Goal: Task Accomplishment & Management: Manage account settings

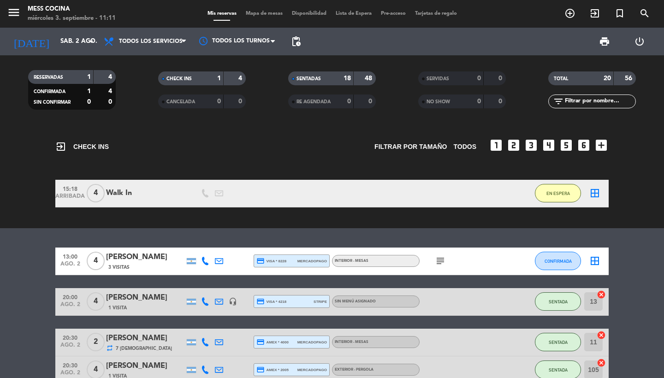
click at [23, 13] on span "menu" at bounding box center [17, 14] width 21 height 22
click at [13, 14] on icon "menu" at bounding box center [14, 13] width 14 height 14
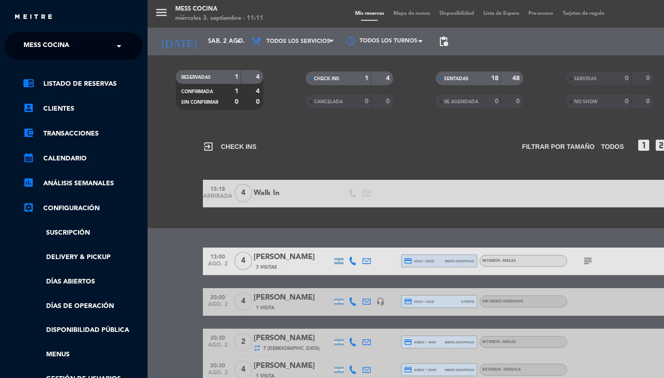
click at [33, 49] on span "Mess Cocina" at bounding box center [47, 45] width 46 height 19
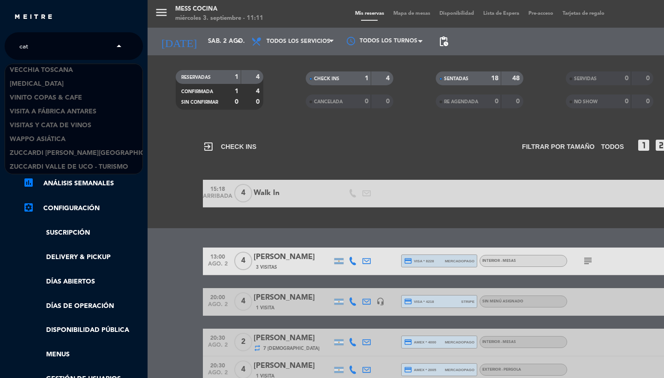
scroll to position [1, 0]
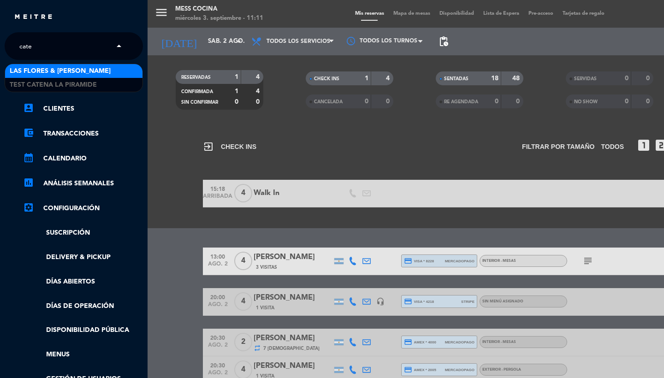
type input "cate"
type input "la pira"
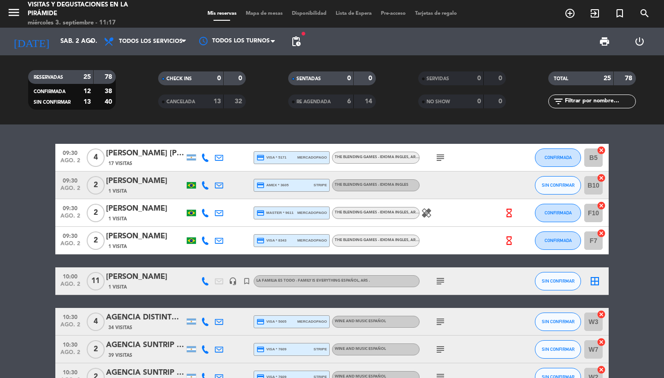
click at [20, 12] on icon "menu" at bounding box center [14, 13] width 14 height 14
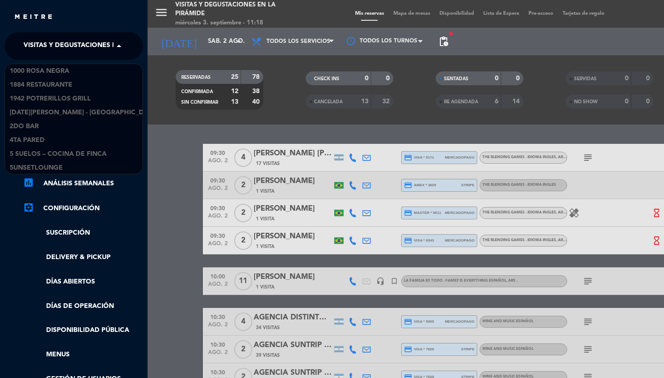
click at [51, 47] on span "Visitas y degustaciones en La Pirámide" at bounding box center [94, 45] width 141 height 19
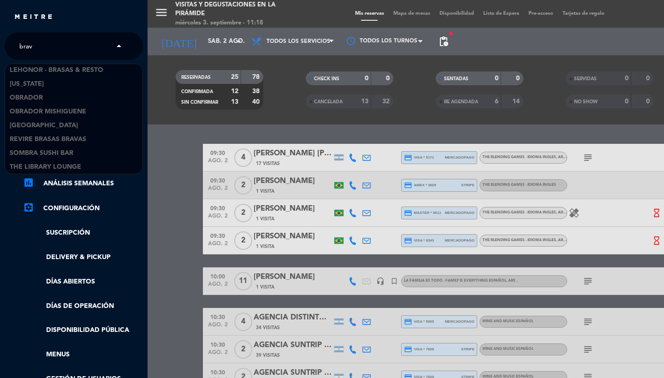
scroll to position [98, 0]
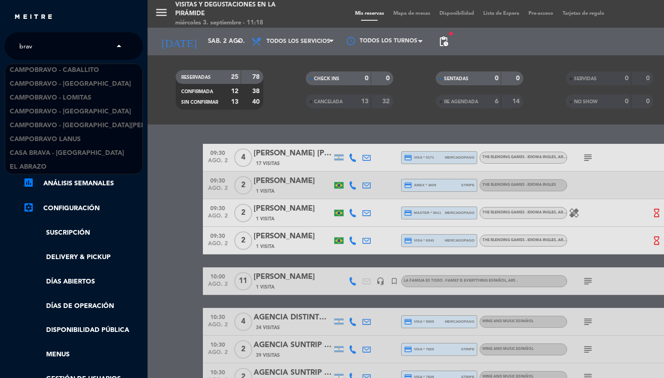
type input "brava"
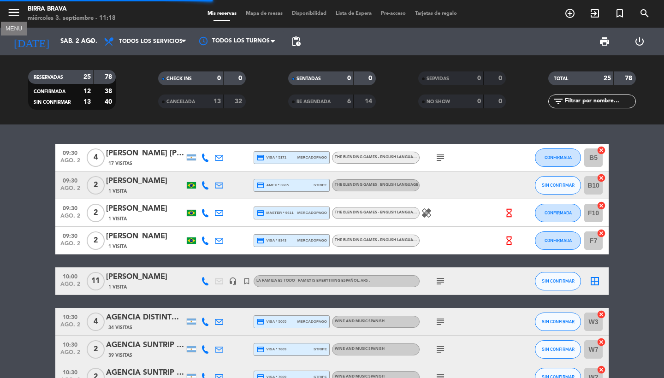
click at [11, 13] on icon "menu" at bounding box center [14, 13] width 14 height 14
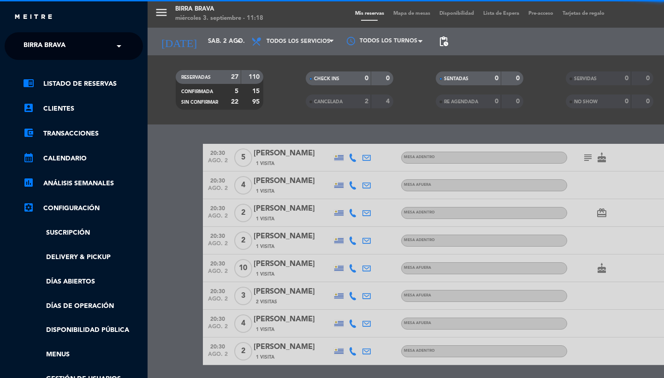
click at [39, 38] on span "Birra Brava" at bounding box center [45, 45] width 42 height 19
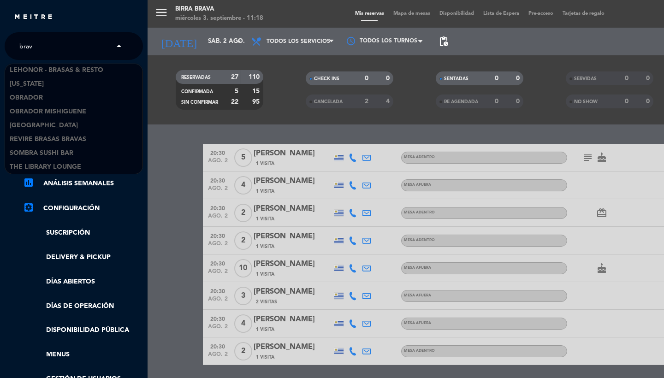
scroll to position [98, 0]
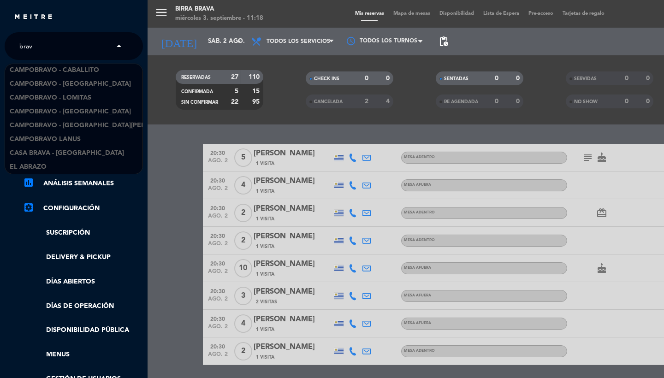
type input "brava"
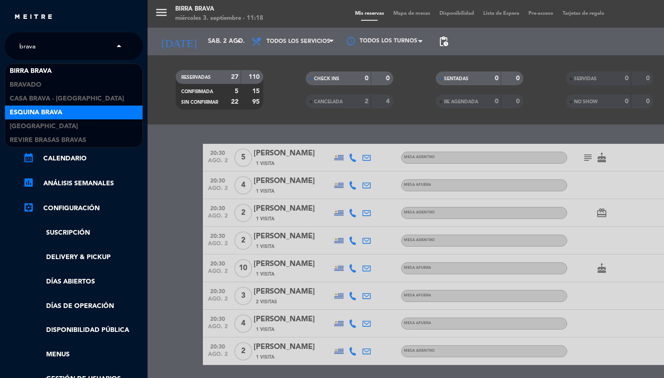
click at [45, 111] on span "Esquina Brava" at bounding box center [36, 112] width 53 height 11
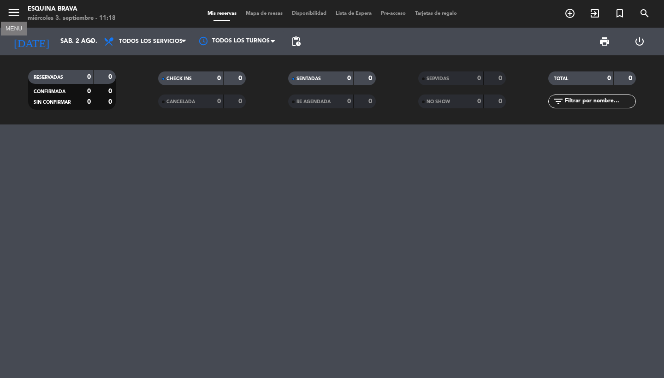
click at [16, 12] on icon "menu" at bounding box center [14, 13] width 14 height 14
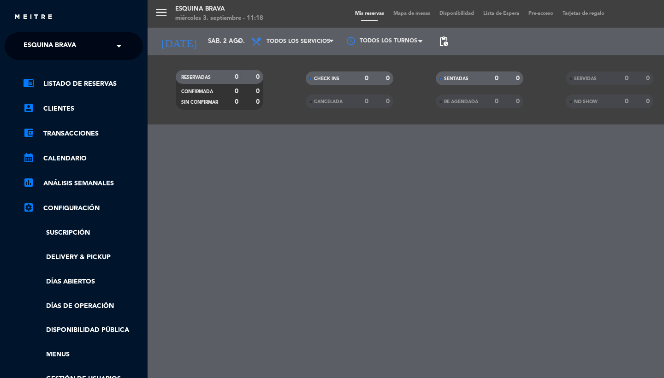
scroll to position [4, 0]
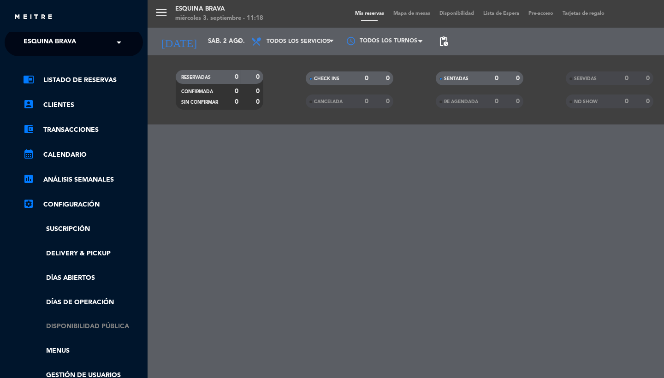
click at [78, 326] on link "Disponibilidad pública" at bounding box center [83, 326] width 120 height 11
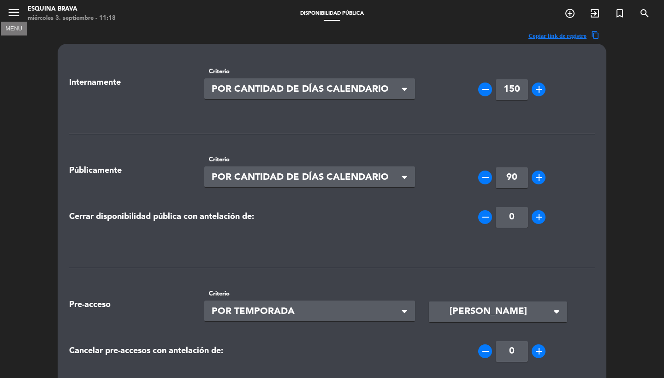
click at [13, 13] on icon "menu" at bounding box center [14, 13] width 14 height 14
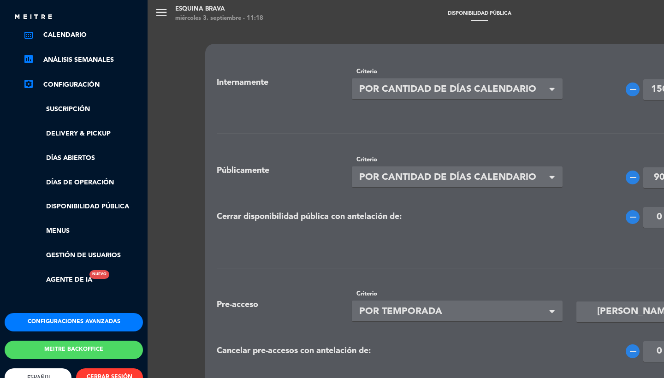
click at [30, 319] on button "Configuraciones avanzadas" at bounding box center [74, 322] width 138 height 18
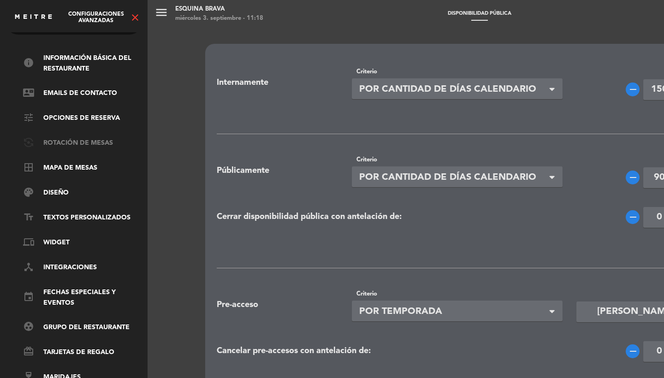
scroll to position [31, 0]
click at [65, 155] on ul "info Información básica del restaurante contact_mail Emails de Contacto tune Op…" at bounding box center [74, 218] width 138 height 330
click at [65, 163] on link "border_all Mapa de mesas" at bounding box center [83, 168] width 120 height 11
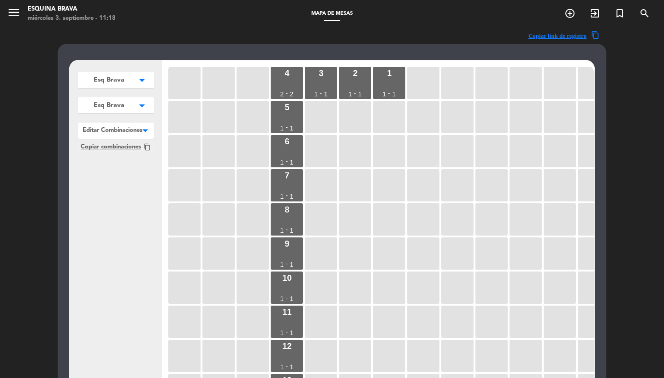
click at [116, 86] on button "Esq Brava arrow_drop_down" at bounding box center [116, 80] width 76 height 16
click at [82, 51] on div "Esq Brava arrow_drop_down Esq Brava edit renombrar borrar Agregar Esq Brava arr…" at bounding box center [332, 284] width 548 height 480
click at [18, 17] on icon "menu" at bounding box center [14, 13] width 14 height 14
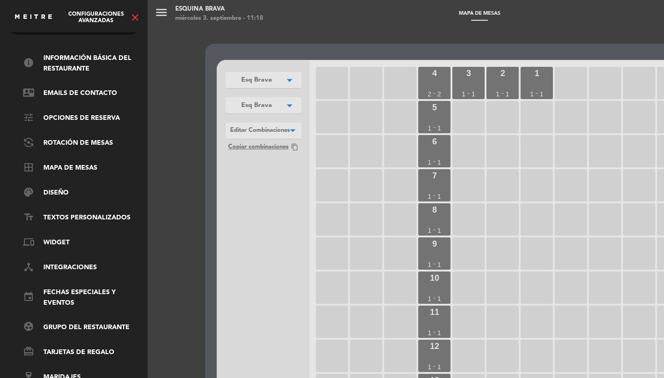
click at [133, 19] on icon "close" at bounding box center [135, 17] width 11 height 11
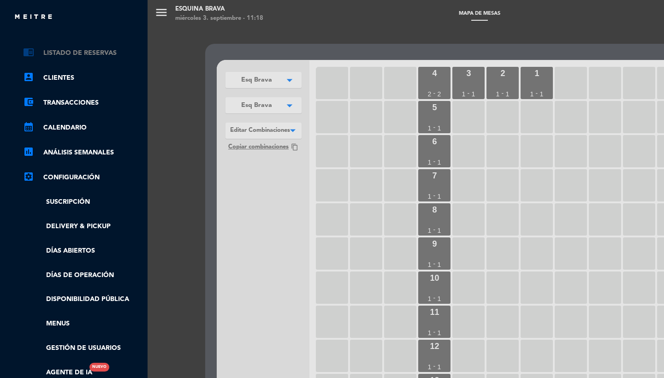
click at [76, 53] on link "chrome_reader_mode Listado de Reservas" at bounding box center [83, 52] width 120 height 11
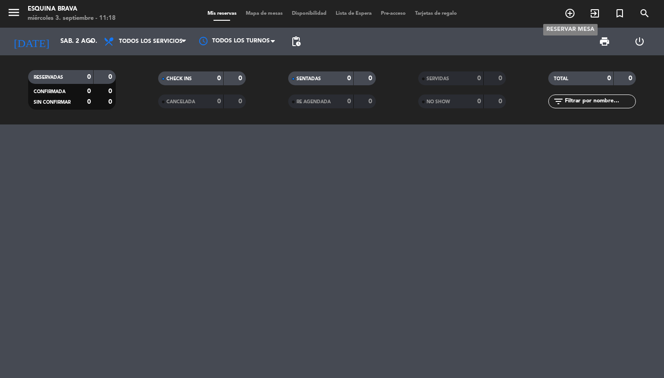
click at [567, 11] on icon "add_circle_outline" at bounding box center [569, 13] width 11 height 11
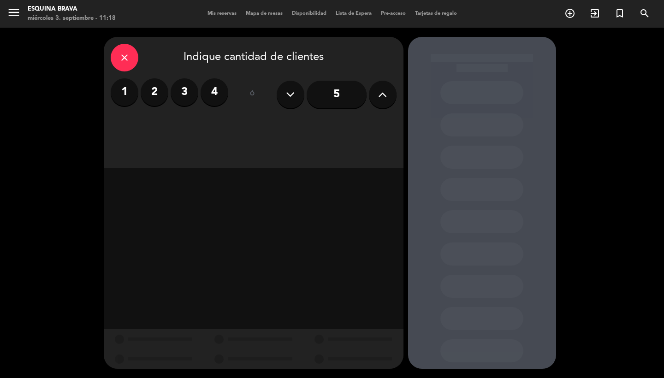
click at [153, 101] on label "2" at bounding box center [155, 92] width 28 height 28
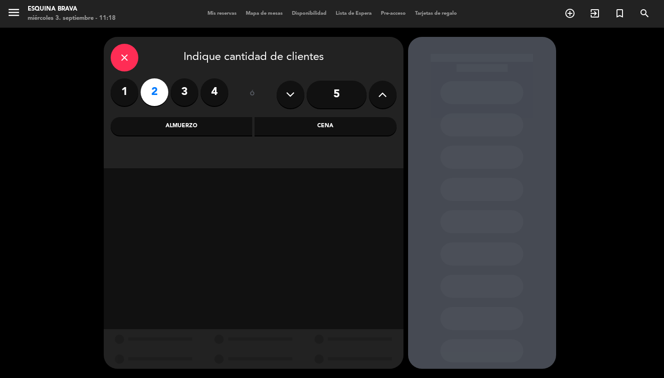
click at [299, 122] on div "Cena" at bounding box center [325, 126] width 142 height 18
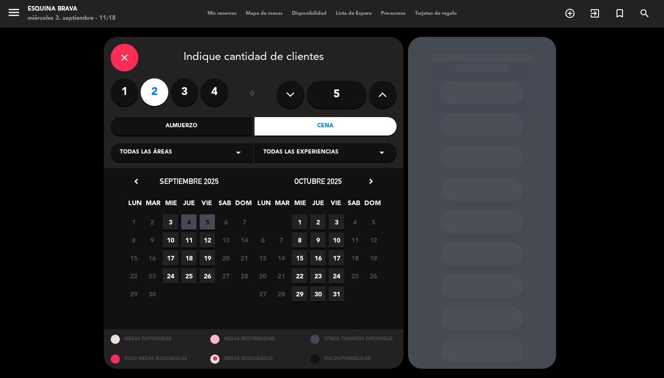
click at [171, 123] on div "Almuerzo" at bounding box center [182, 126] width 142 height 18
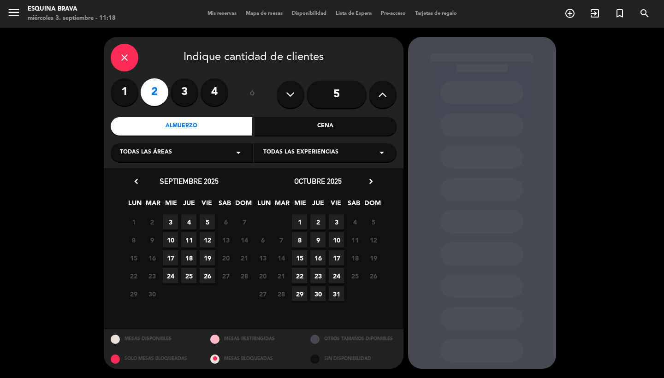
click at [189, 220] on span "4" at bounding box center [188, 221] width 15 height 15
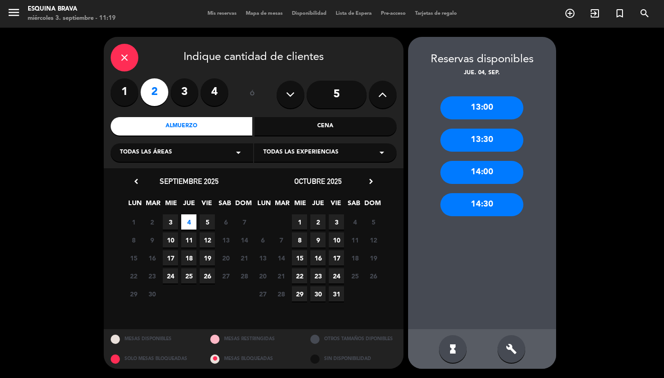
click at [121, 49] on div "close" at bounding box center [125, 58] width 28 height 28
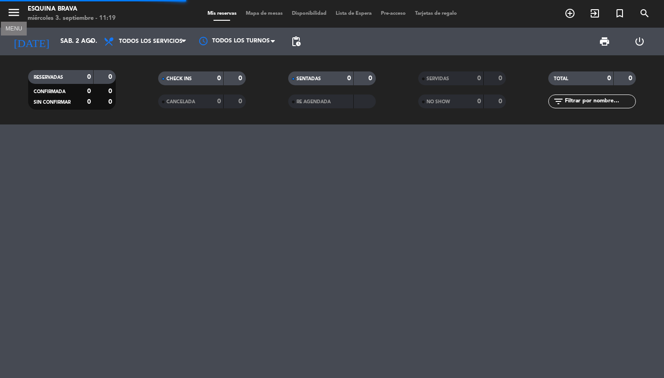
click at [20, 11] on icon "menu" at bounding box center [14, 13] width 14 height 14
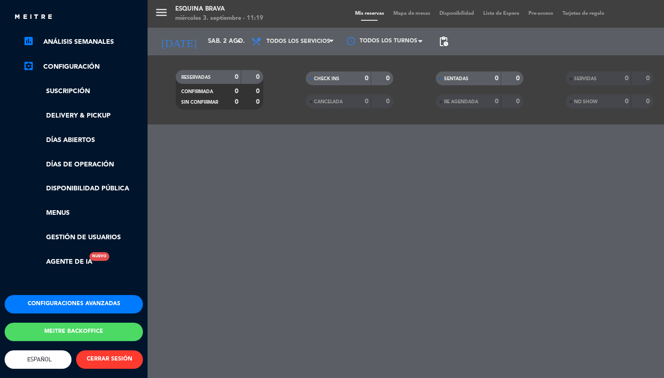
click at [53, 295] on button "Configuraciones avanzadas" at bounding box center [74, 304] width 138 height 18
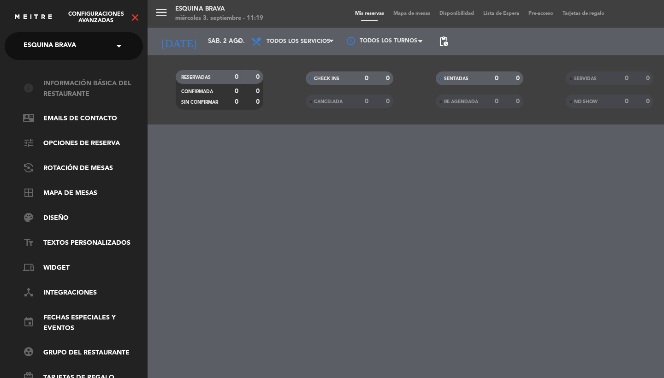
scroll to position [0, 0]
click at [68, 90] on link "info Información básica del restaurante" at bounding box center [83, 88] width 120 height 21
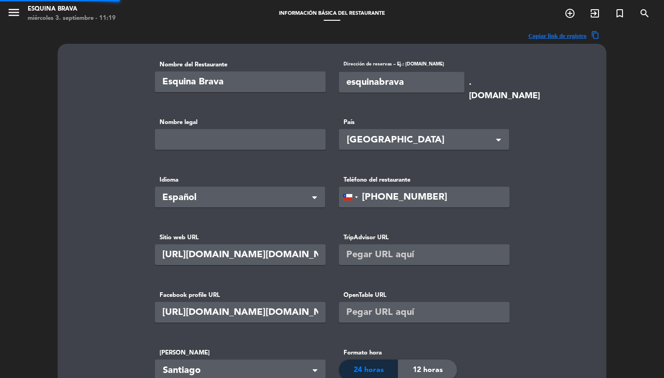
type input "Beasty Foods doa"
type input "69000"
drag, startPoint x: 420, startPoint y: 82, endPoint x: 237, endPoint y: 66, distance: 183.2
click at [559, 93] on basic-info "Nombre del Restaurante [GEOGRAPHIC_DATA] Dirección de reservas – Ej.: [DOMAIN_N…" at bounding box center [331, 359] width 525 height 599
click at [429, 85] on input "esquinabrava" at bounding box center [401, 82] width 125 height 21
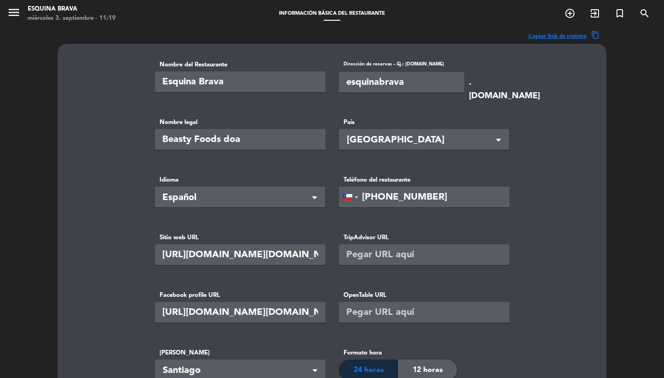
click at [601, 90] on div "Nombre del Restaurante [GEOGRAPHIC_DATA] Dirección de reservas – Ej.: [DOMAIN_N…" at bounding box center [332, 359] width 548 height 631
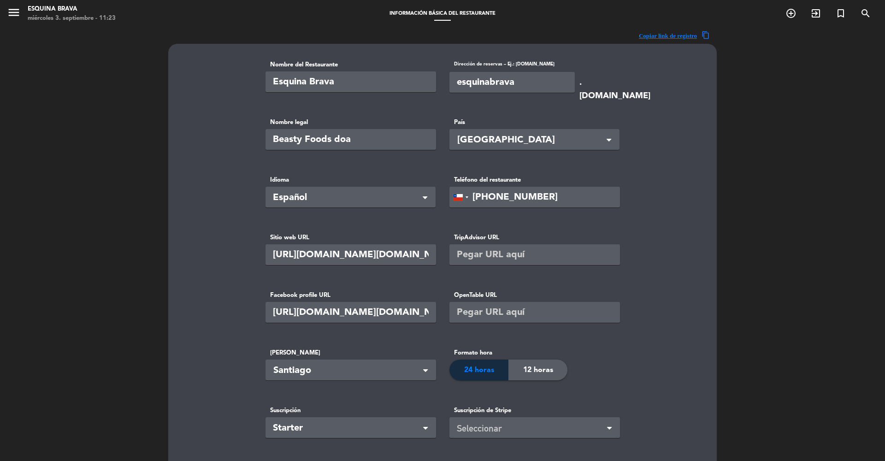
click at [21, 10] on span "menu" at bounding box center [17, 14] width 21 height 22
click at [16, 10] on icon "menu" at bounding box center [14, 13] width 14 height 14
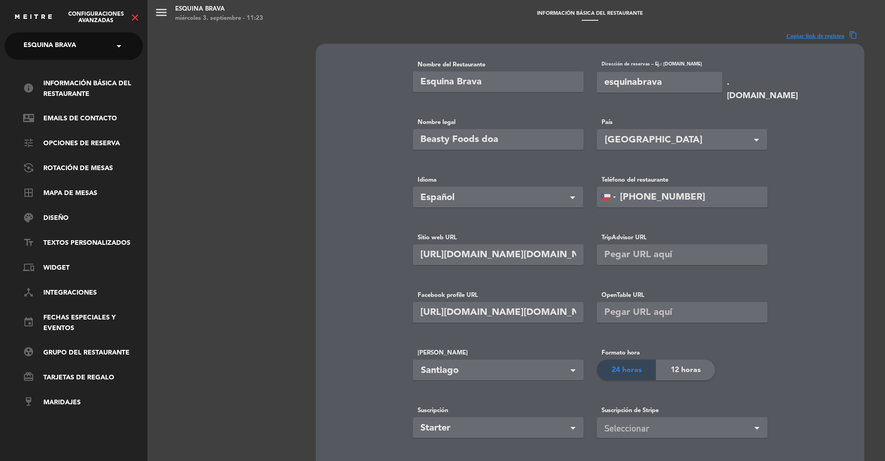
click at [137, 11] on div "Configuraciones avanzadas close" at bounding box center [73, 14] width 147 height 28
click at [136, 15] on icon "close" at bounding box center [135, 17] width 11 height 11
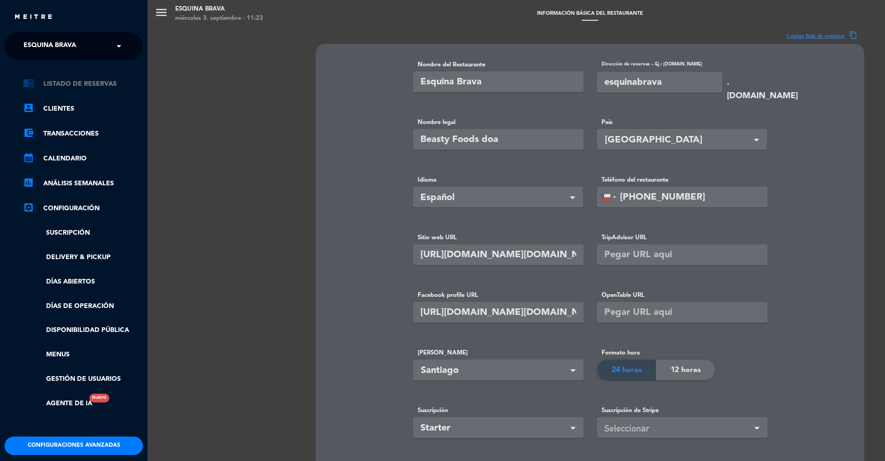
click at [60, 82] on link "chrome_reader_mode Listado de Reservas" at bounding box center [83, 83] width 120 height 11
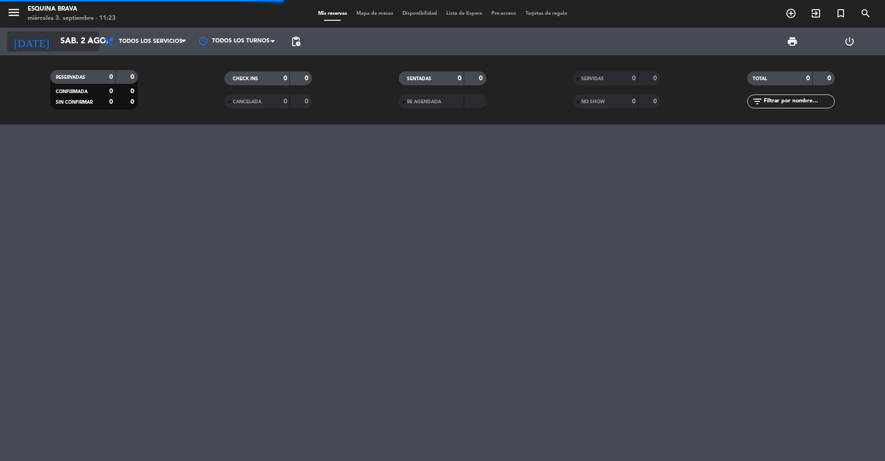
click at [87, 38] on icon "arrow_drop_down" at bounding box center [91, 41] width 11 height 11
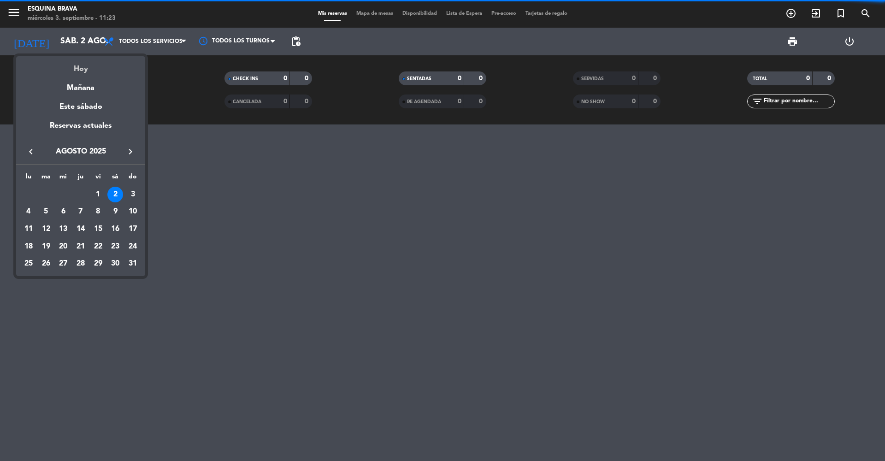
click at [84, 68] on div "Hoy" at bounding box center [80, 65] width 129 height 19
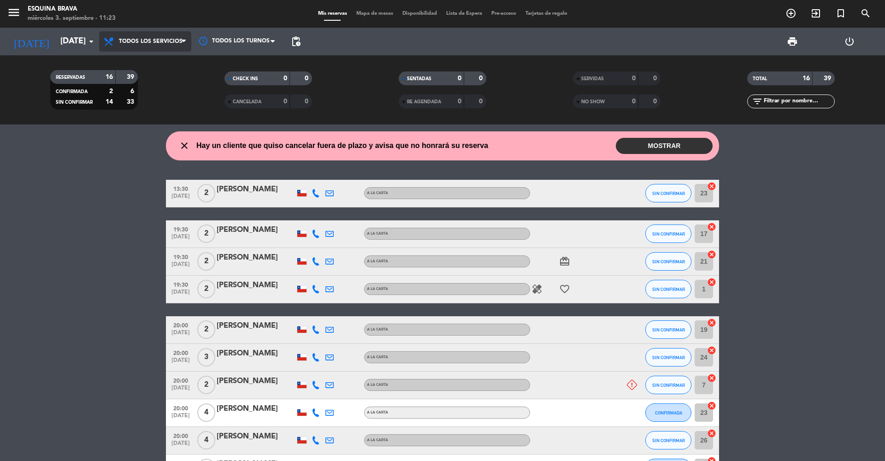
click at [149, 47] on span "Todos los servicios" at bounding box center [145, 41] width 92 height 20
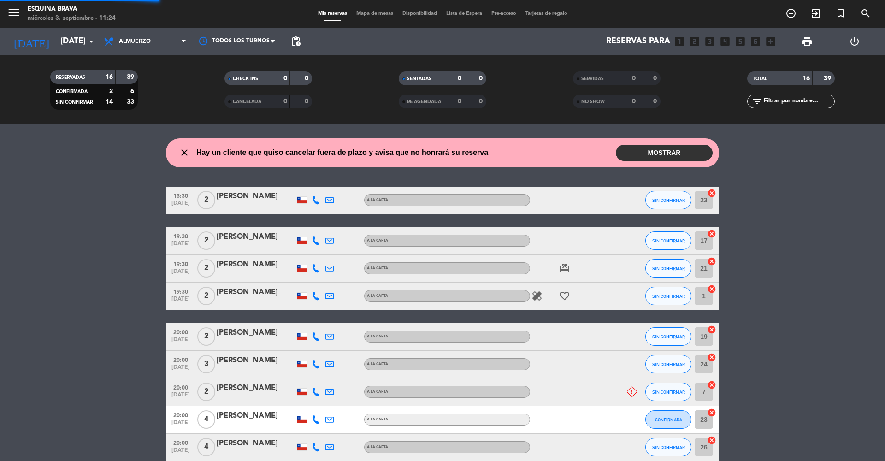
click at [125, 78] on div "menu Esquina Brava [DATE] 3. septiembre - 11:24 Mis reservas Mapa de mesas Disp…" at bounding box center [442, 62] width 885 height 124
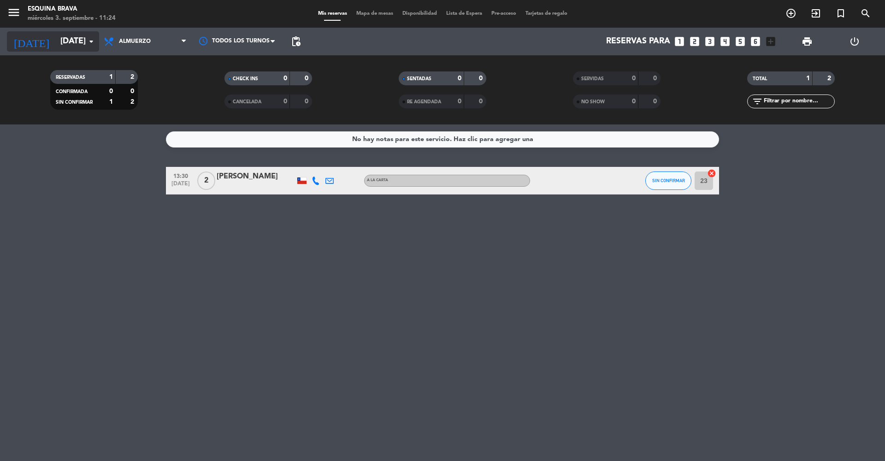
click at [69, 42] on input "[DATE]" at bounding box center [109, 41] width 107 height 18
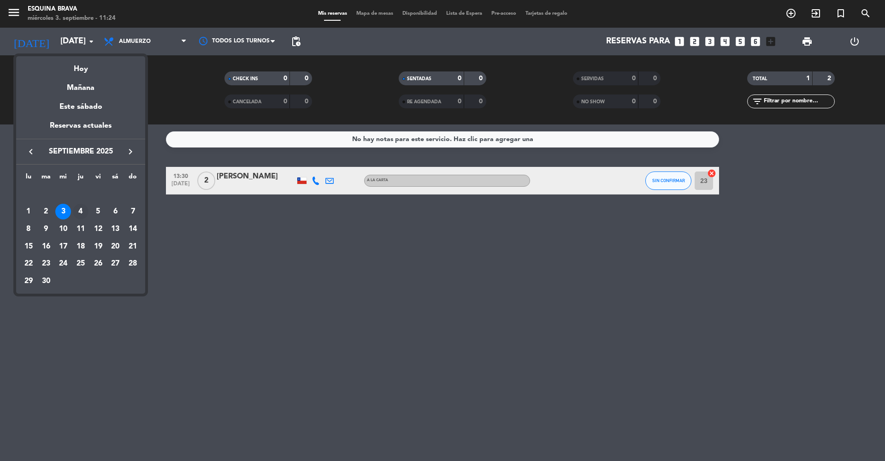
click at [73, 210] on div "4" at bounding box center [81, 212] width 16 height 16
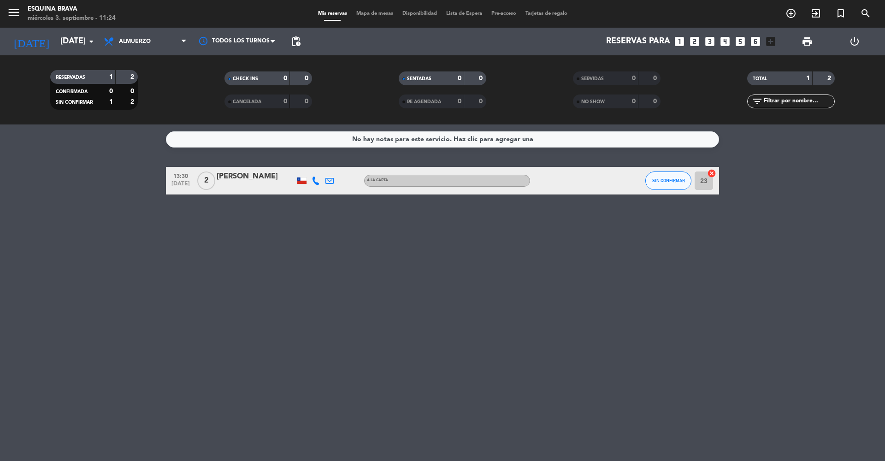
type input "[DEMOGRAPHIC_DATA][DATE]"
click at [145, 47] on span "Almuerzo" at bounding box center [145, 41] width 92 height 20
click at [145, 48] on span "Almuerzo" at bounding box center [145, 41] width 92 height 20
click at [134, 48] on span "Almuerzo" at bounding box center [145, 41] width 92 height 20
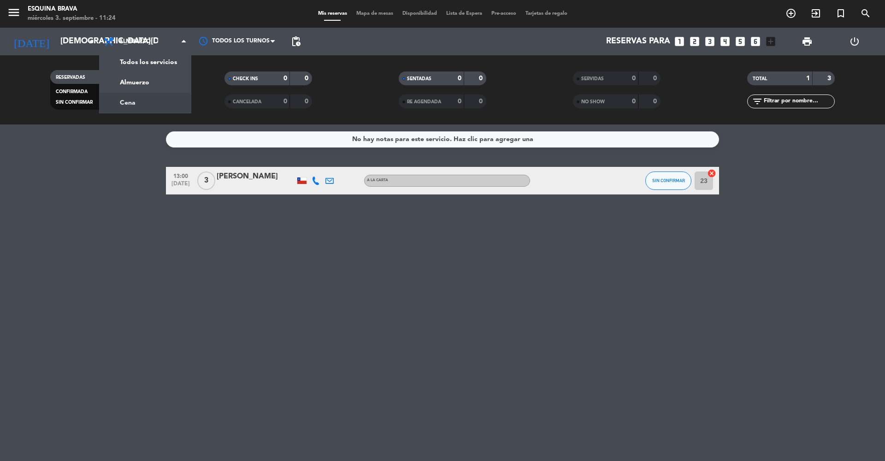
click at [132, 107] on div "menu Esquina Brava [DATE] 3. septiembre - 11:24 Mis reservas Mapa de mesas Disp…" at bounding box center [442, 62] width 885 height 124
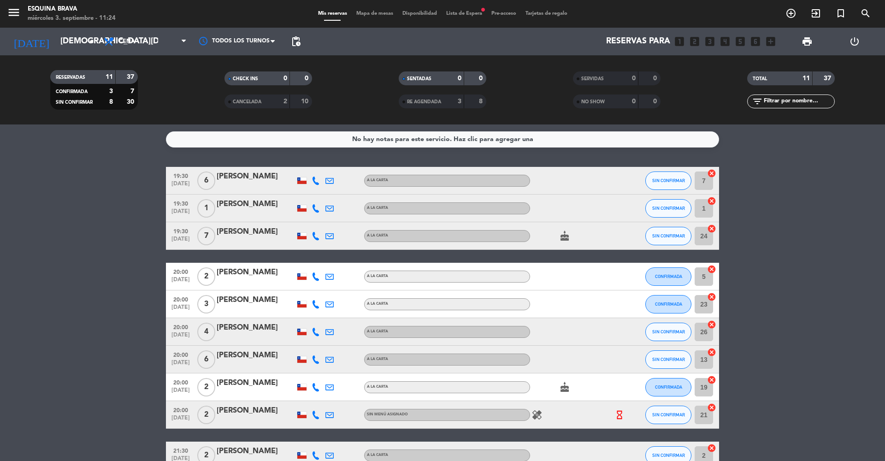
click at [431, 81] on span "SENTADAS" at bounding box center [419, 79] width 24 height 5
click at [256, 77] on span "CHECK INS" at bounding box center [245, 79] width 25 height 5
click at [12, 11] on icon "menu" at bounding box center [14, 13] width 14 height 14
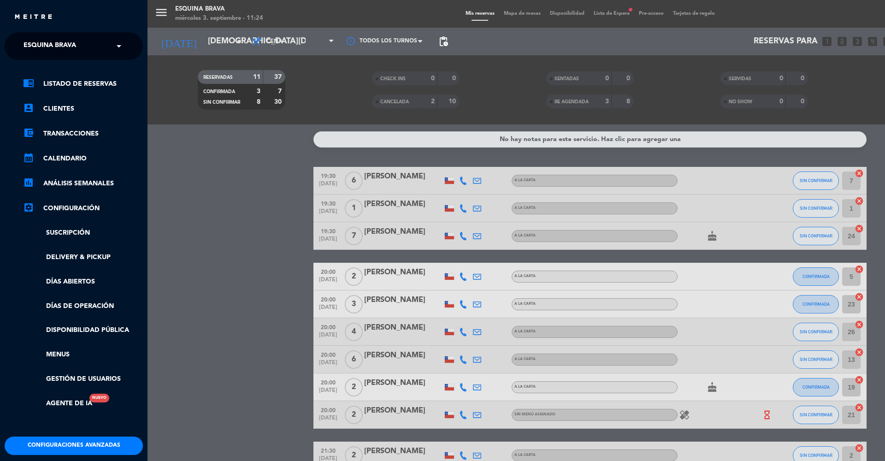
click at [78, 310] on ul "chrome_reader_mode Listado de Reservas account_box Clientes account_balance_wal…" at bounding box center [74, 243] width 138 height 330
click at [77, 307] on link "Días de Operación" at bounding box center [83, 306] width 120 height 11
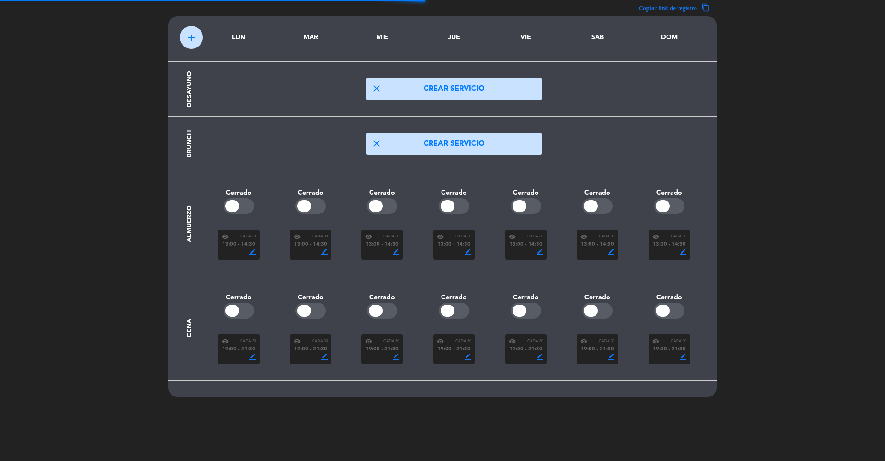
scroll to position [28, 0]
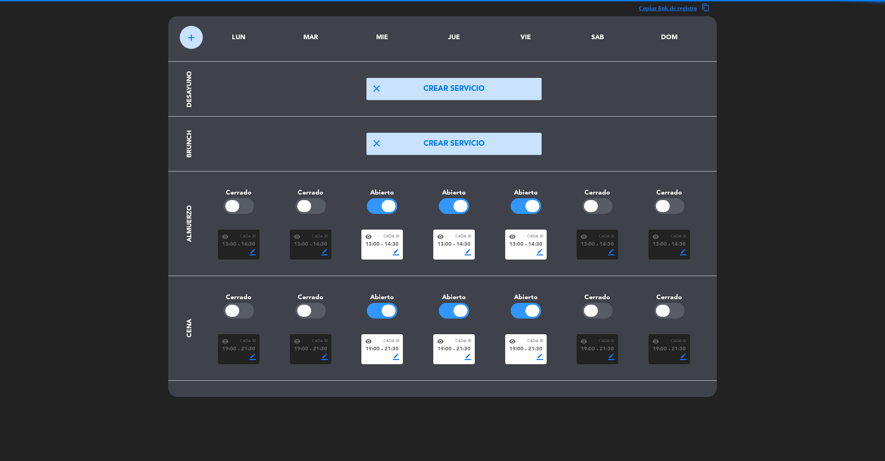
click at [524, 347] on div "19:00 fiber_manual_record 21:30" at bounding box center [526, 349] width 34 height 8
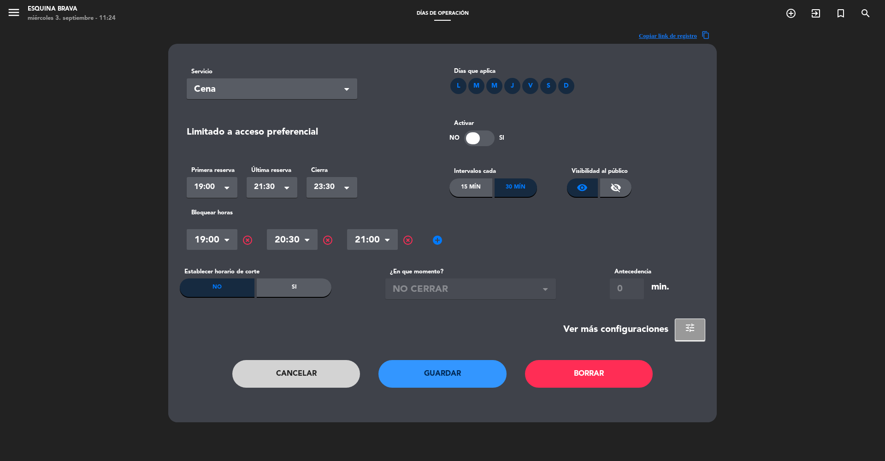
click at [663, 337] on button "tune" at bounding box center [690, 329] width 30 height 22
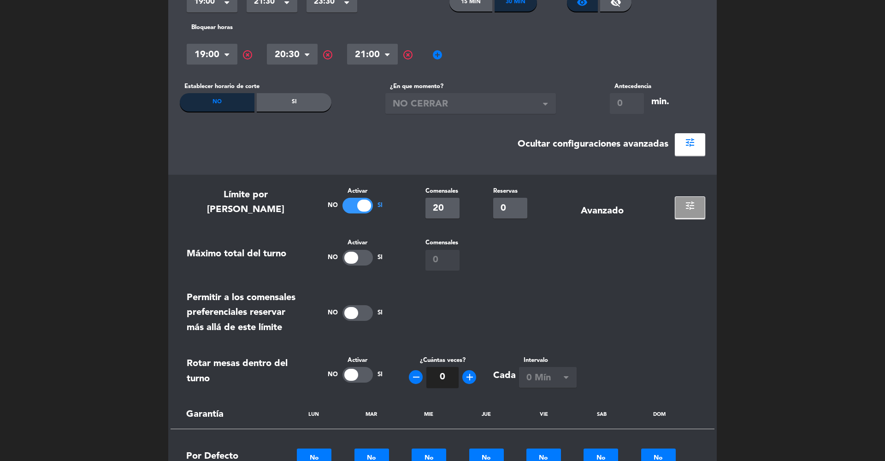
scroll to position [302, 0]
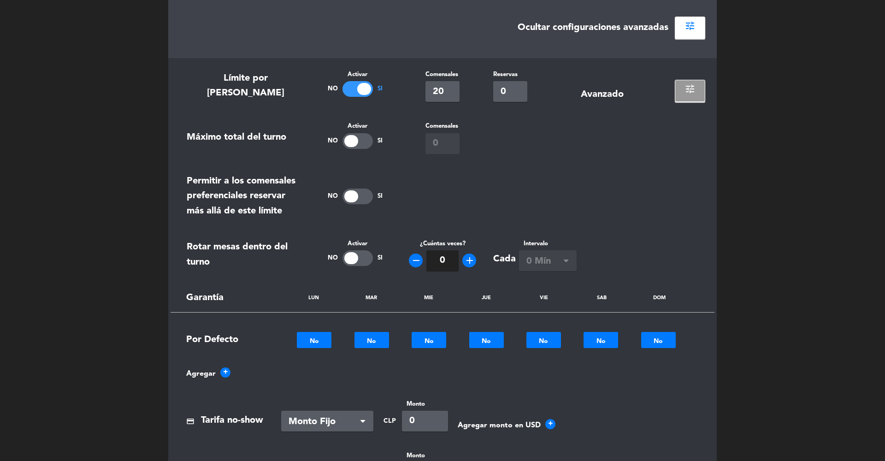
click at [663, 92] on button "tune" at bounding box center [690, 91] width 30 height 22
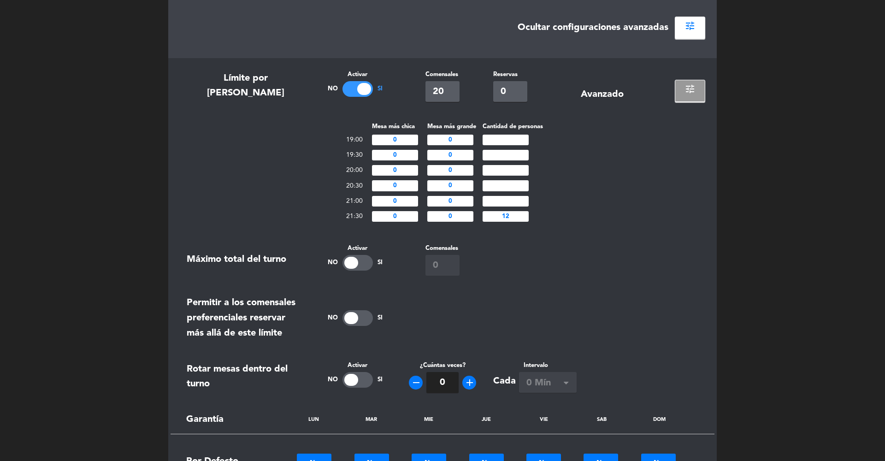
click at [663, 92] on button "tune" at bounding box center [690, 91] width 30 height 22
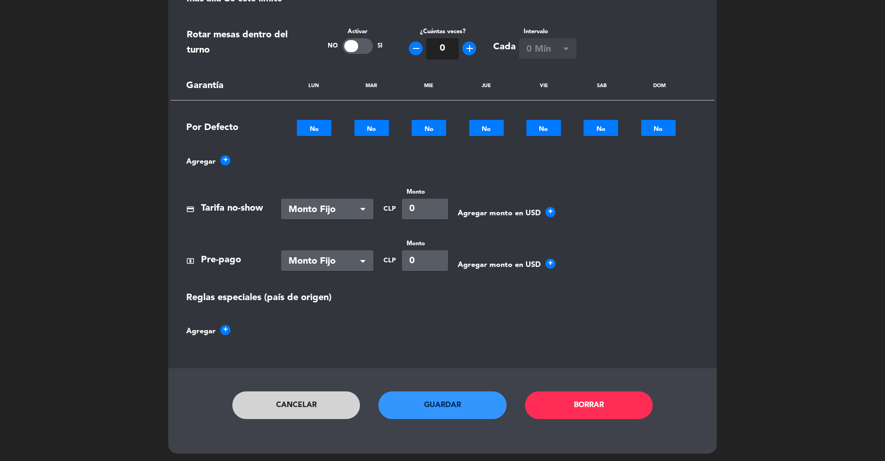
click at [310, 377] on button "Cancelar" at bounding box center [296, 405] width 128 height 28
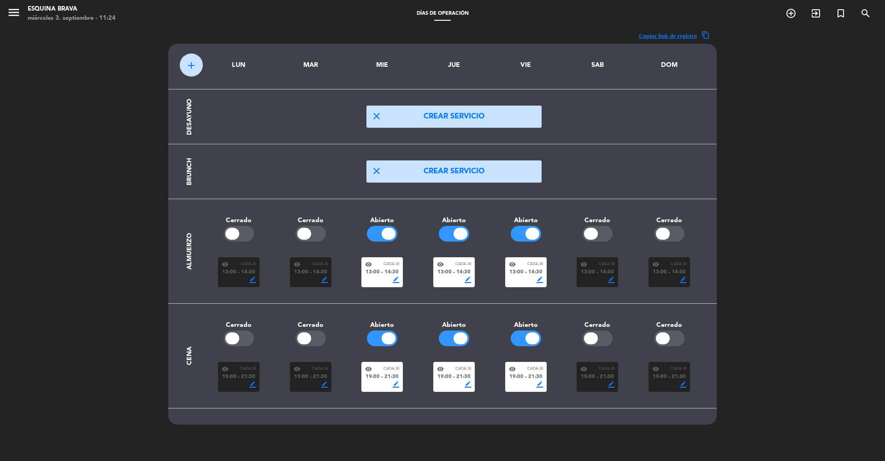
scroll to position [0, 0]
click at [14, 15] on icon "menu" at bounding box center [14, 13] width 14 height 14
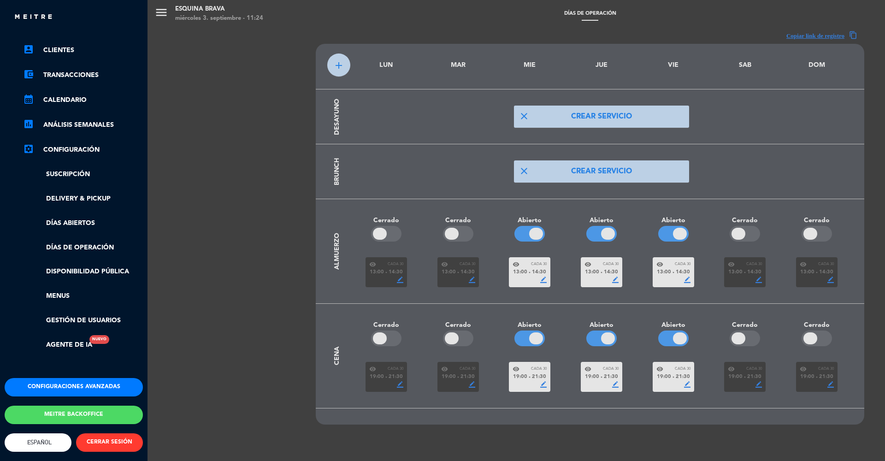
click at [63, 377] on button "Configuraciones avanzadas" at bounding box center [74, 387] width 138 height 18
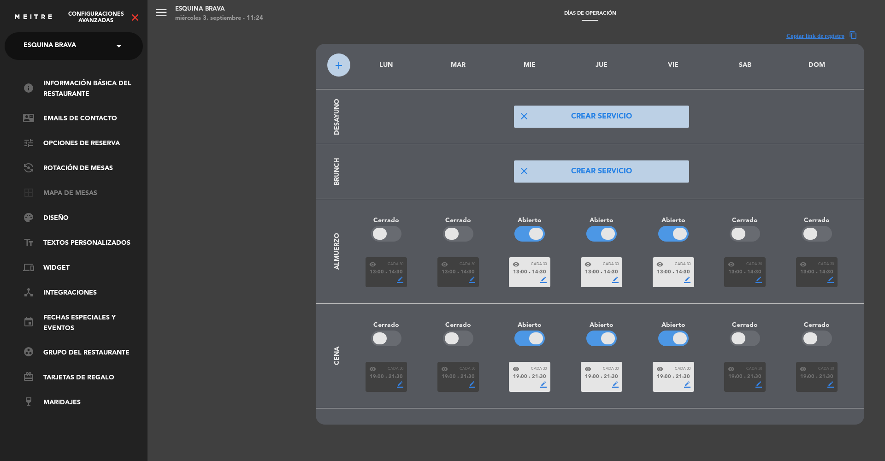
click at [74, 193] on link "border_all Mapa de mesas" at bounding box center [83, 193] width 120 height 11
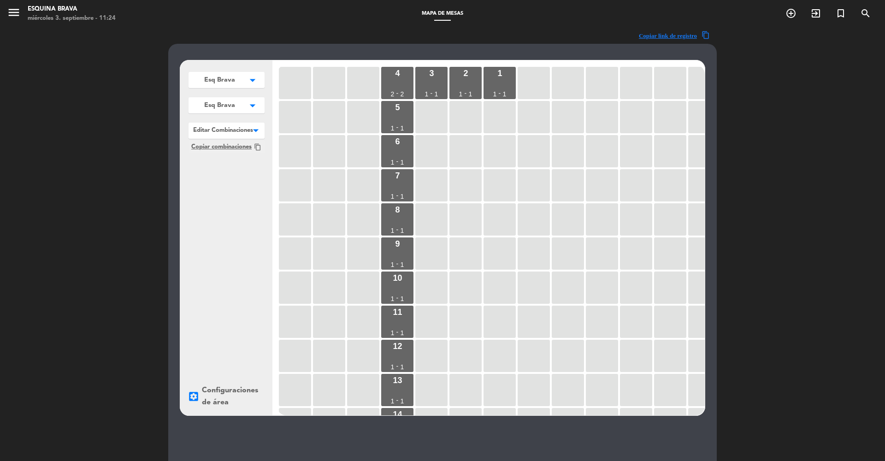
click at [222, 85] on span "Esq Brava" at bounding box center [219, 80] width 31 height 10
click at [217, 86] on button "Esq Brava arrow_drop_down" at bounding box center [227, 80] width 76 height 16
click at [229, 193] on div "Esq Brava arrow_drop_down Esq Brava edit renombrar borrar Agregar Esq Brava arr…" at bounding box center [226, 237] width 92 height 355
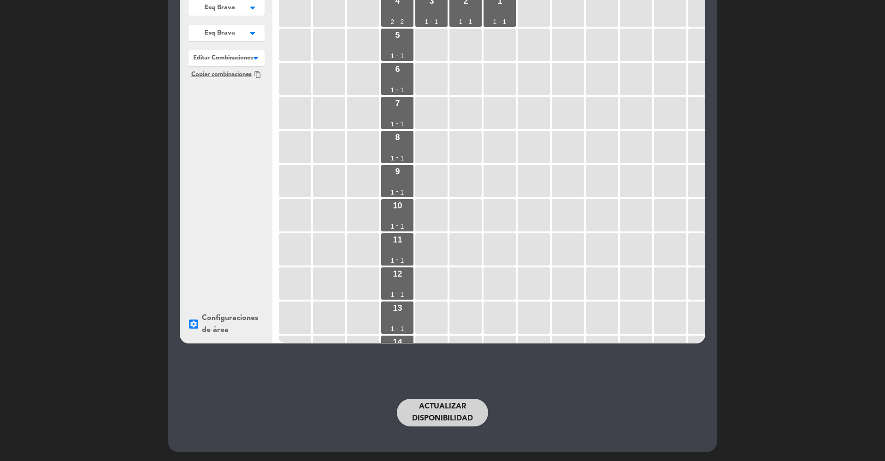
click at [424, 377] on button "Actualizar disponibilidad" at bounding box center [442, 413] width 91 height 28
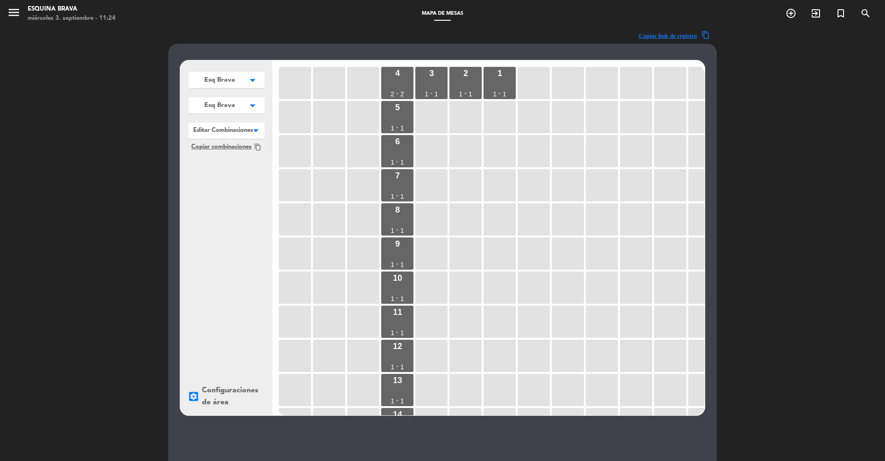
click at [12, 17] on icon "menu" at bounding box center [14, 13] width 14 height 14
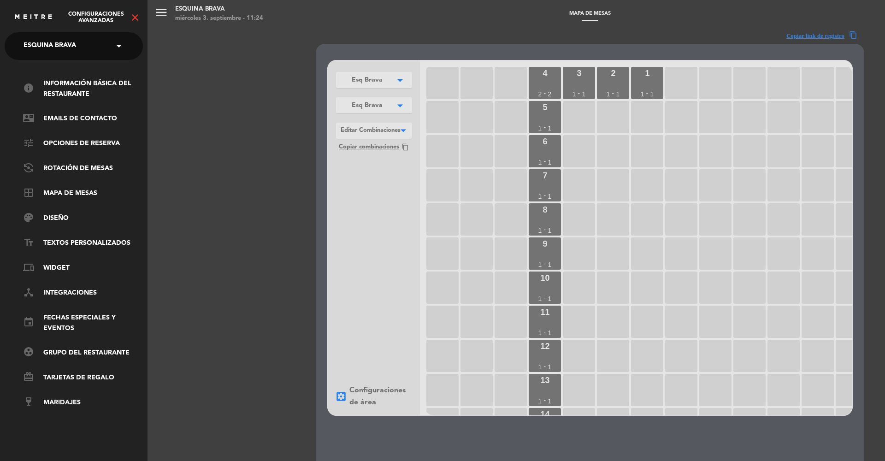
click at [139, 20] on icon "close" at bounding box center [135, 17] width 11 height 11
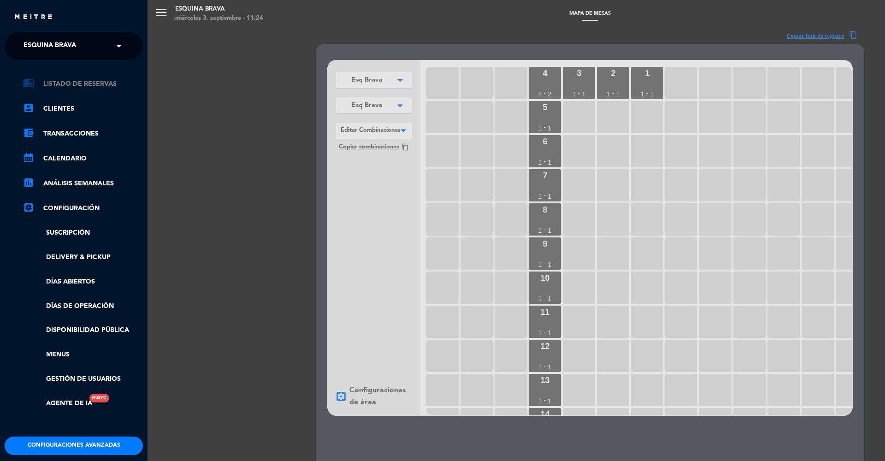
click at [86, 79] on link "chrome_reader_mode Listado de Reservas" at bounding box center [83, 83] width 120 height 11
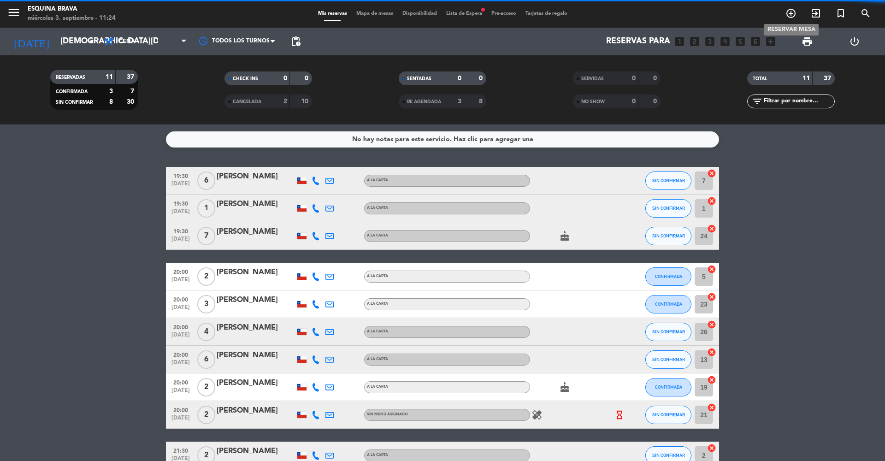
click at [663, 11] on icon "add_circle_outline" at bounding box center [790, 13] width 11 height 11
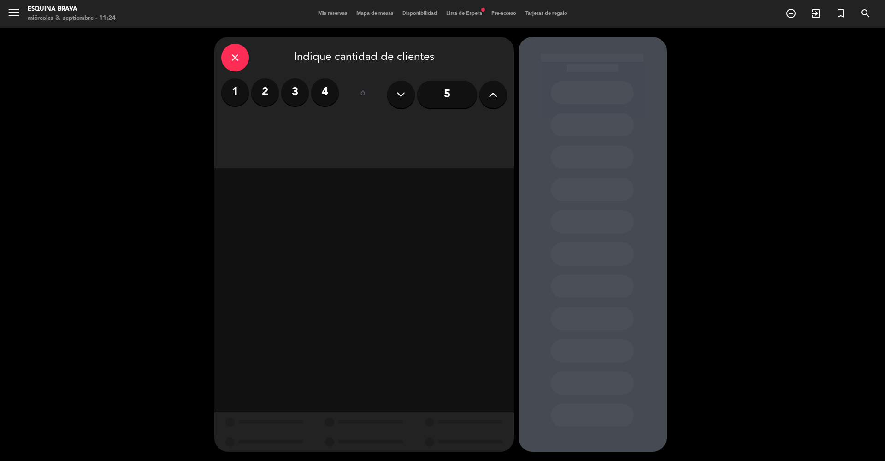
click at [264, 95] on label "2" at bounding box center [265, 92] width 28 height 28
click at [418, 124] on div "Cena" at bounding box center [436, 126] width 142 height 18
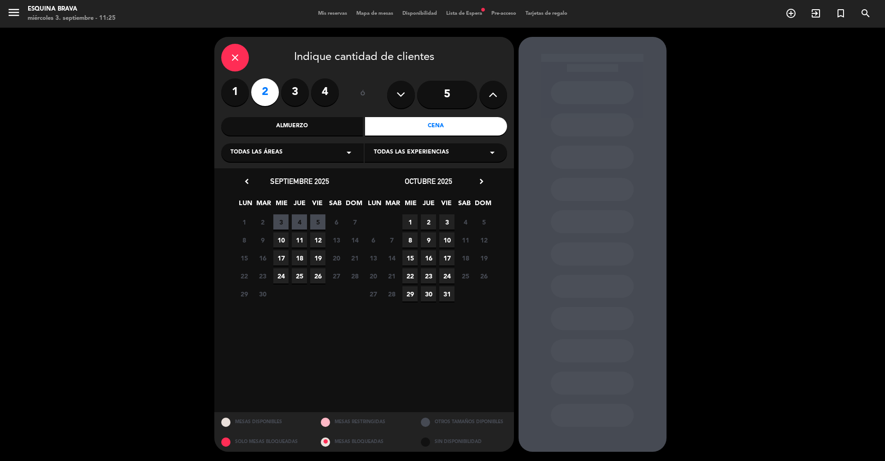
click at [316, 222] on span "5" at bounding box center [317, 221] width 15 height 15
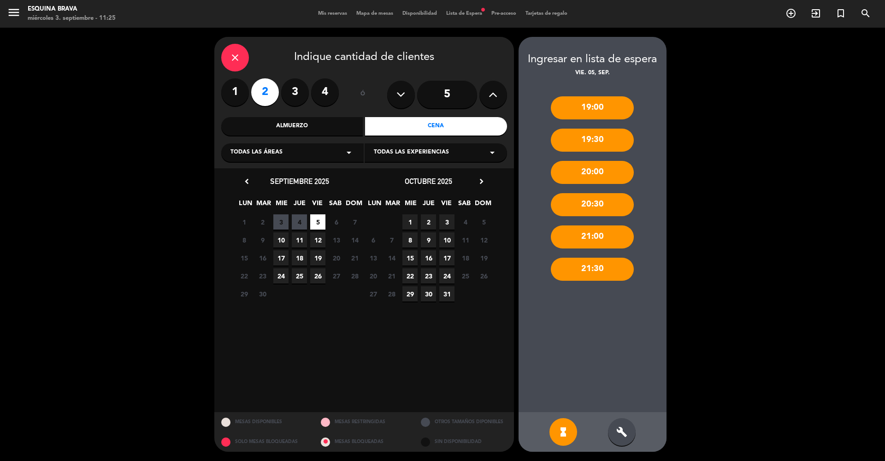
click at [634, 377] on div "build" at bounding box center [622, 432] width 28 height 28
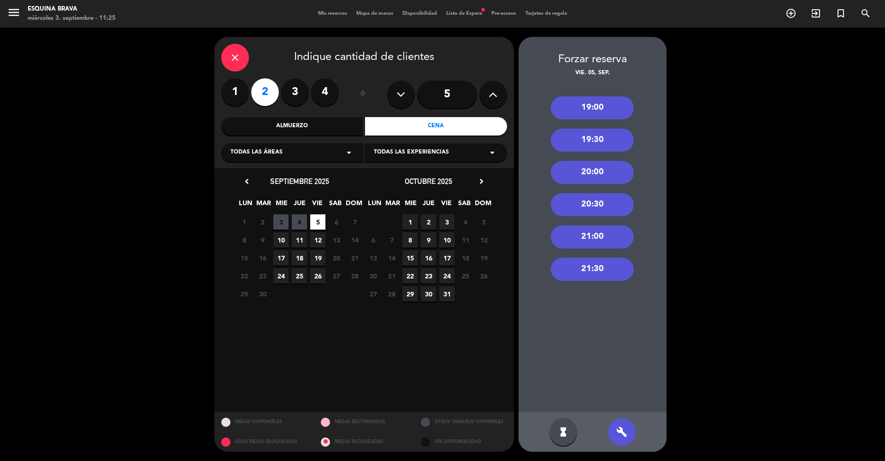
click at [236, 47] on div "close" at bounding box center [235, 58] width 28 height 28
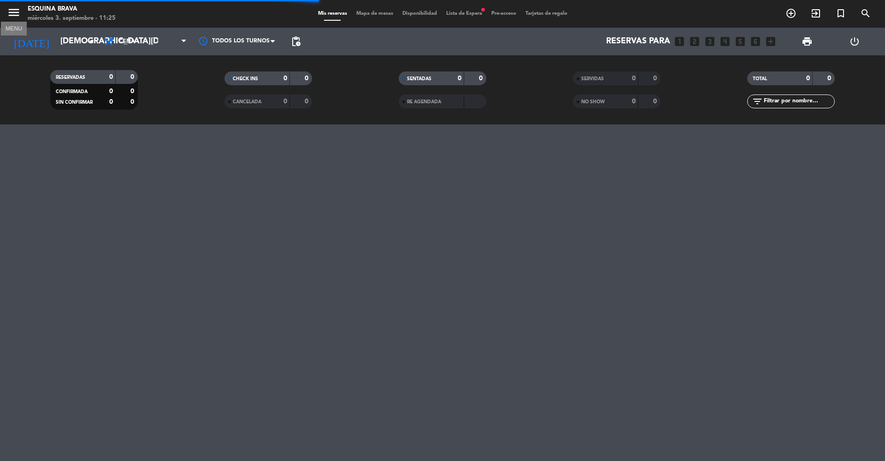
click at [13, 13] on icon "menu" at bounding box center [14, 13] width 14 height 14
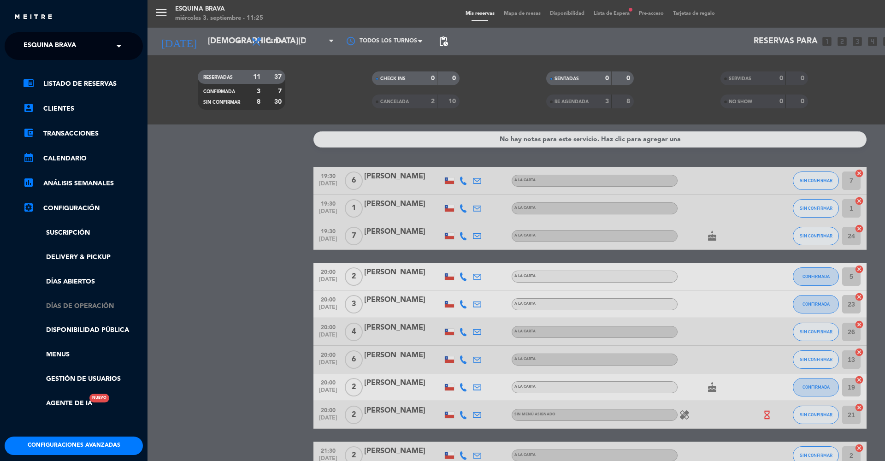
click at [73, 303] on link "Días de Operación" at bounding box center [83, 306] width 120 height 11
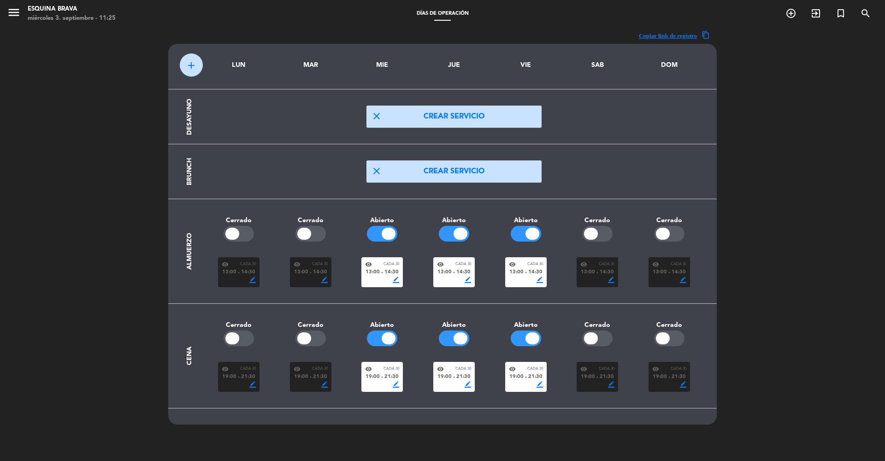
click at [507, 377] on div "visibility Cada 30 19:00 fiber_manual_record 21:30 border_color" at bounding box center [525, 377] width 41 height 30
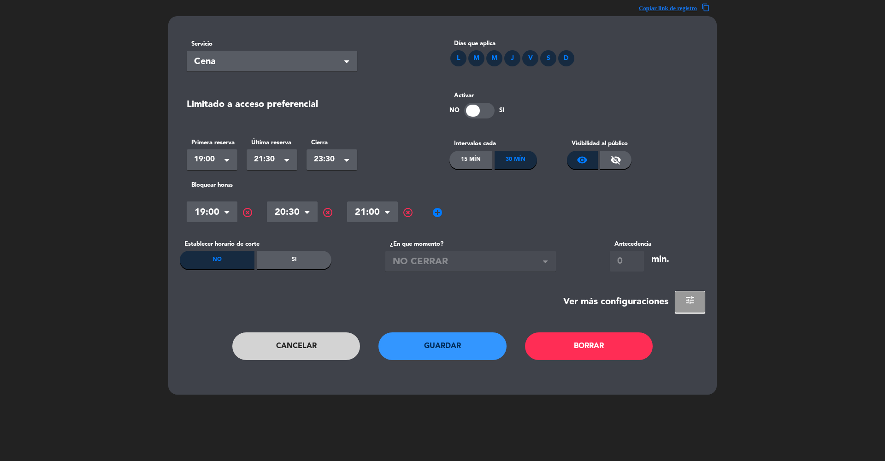
click at [663, 292] on button "tune" at bounding box center [690, 302] width 30 height 22
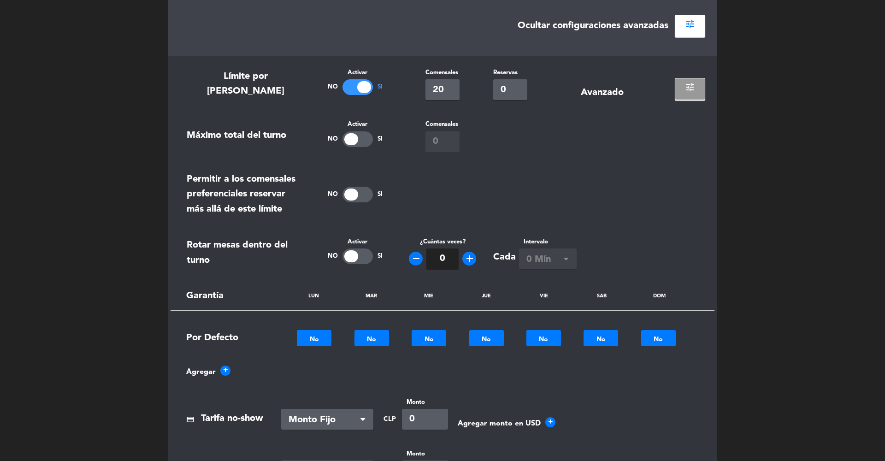
scroll to position [338, 0]
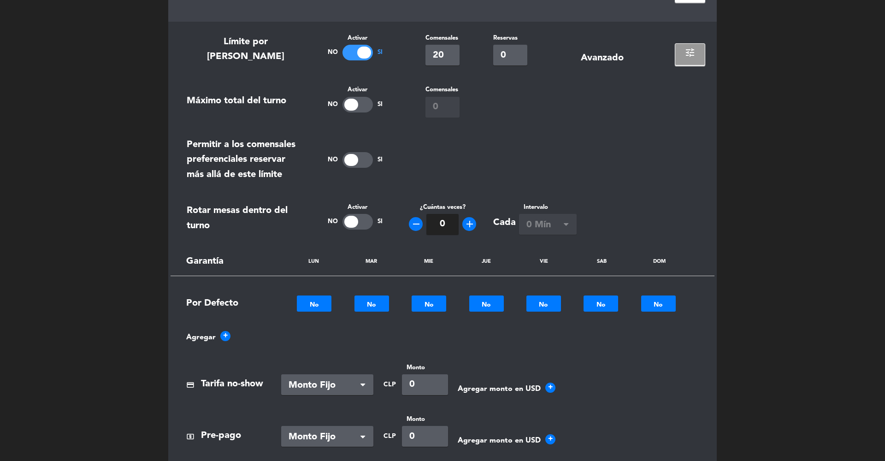
click at [663, 61] on button "tune" at bounding box center [690, 54] width 30 height 22
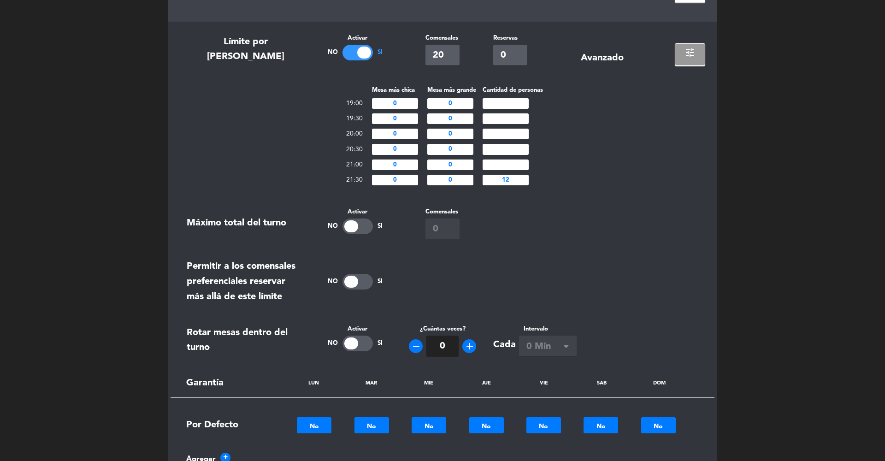
click at [663, 61] on button "tune" at bounding box center [690, 54] width 30 height 22
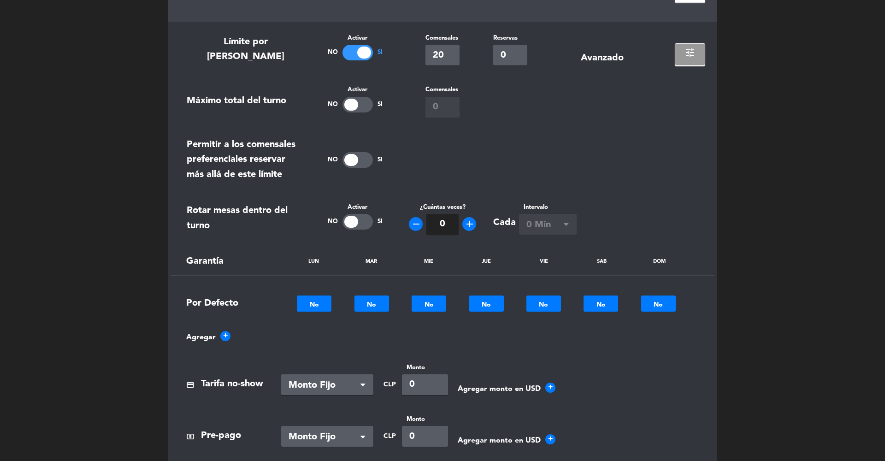
click at [353, 215] on div at bounding box center [357, 222] width 30 height 16
type input "2"
click at [534, 232] on div "Seleccionar × 0 Mín" at bounding box center [548, 224] width 58 height 21
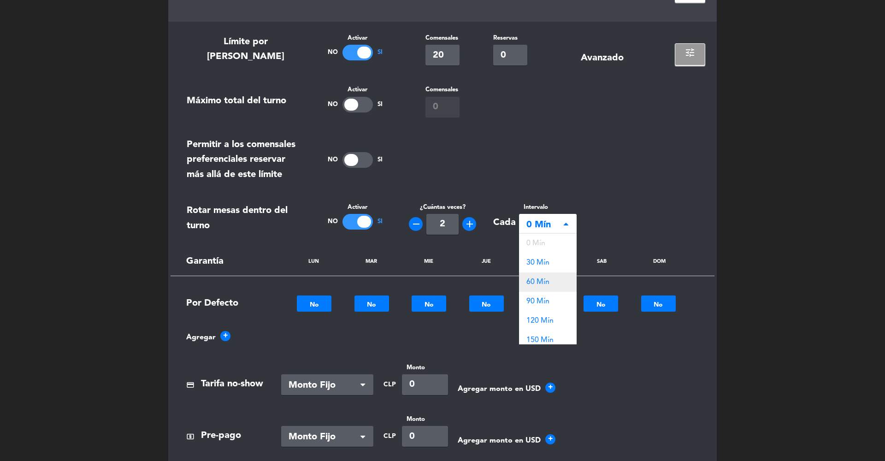
click at [546, 281] on span "60 Mín" at bounding box center [537, 281] width 23 height 7
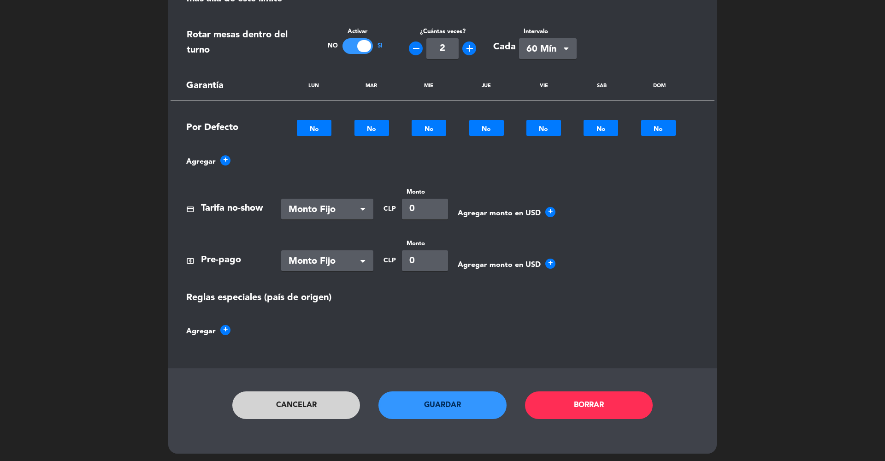
scroll to position [513, 0]
click at [547, 47] on span "60 Mín" at bounding box center [543, 49] width 35 height 15
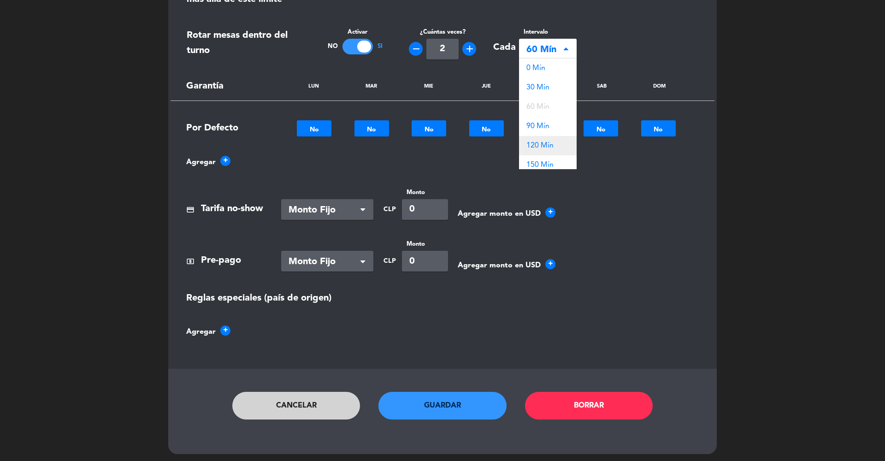
scroll to position [39, 0]
click at [625, 40] on div "Cada Intervalo Seleccionar × 60 Mín × 0 Mín 30 Mín 60 Mín 90 Mín 120 Mín 150 Mí…" at bounding box center [573, 43] width 175 height 32
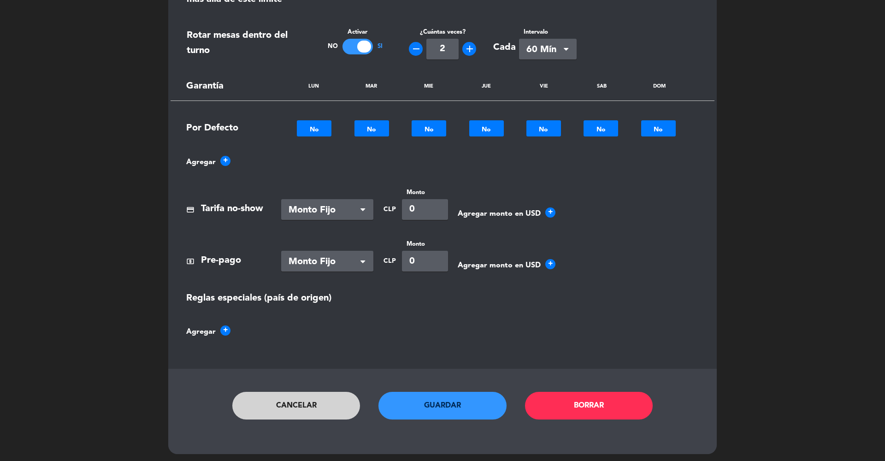
click at [303, 377] on button "Cancelar" at bounding box center [296, 406] width 128 height 28
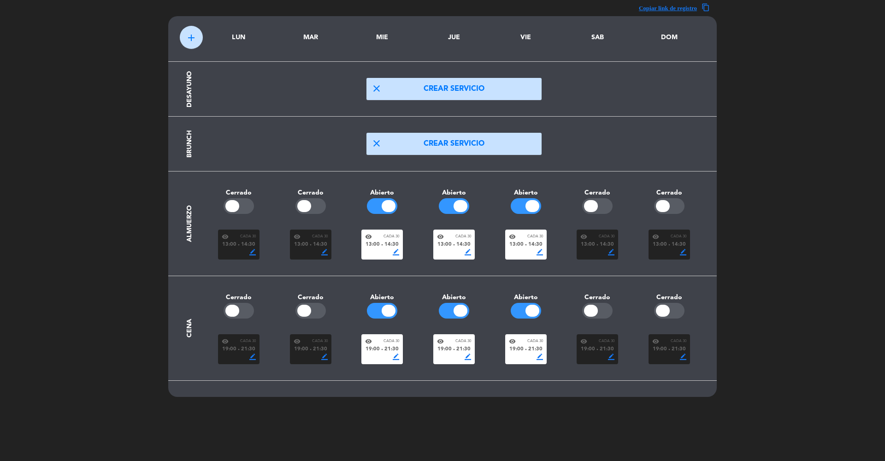
scroll to position [28, 0]
click at [525, 361] on div "visibility Cada 30 19:00 fiber_manual_record 21:30 border_color" at bounding box center [525, 349] width 41 height 30
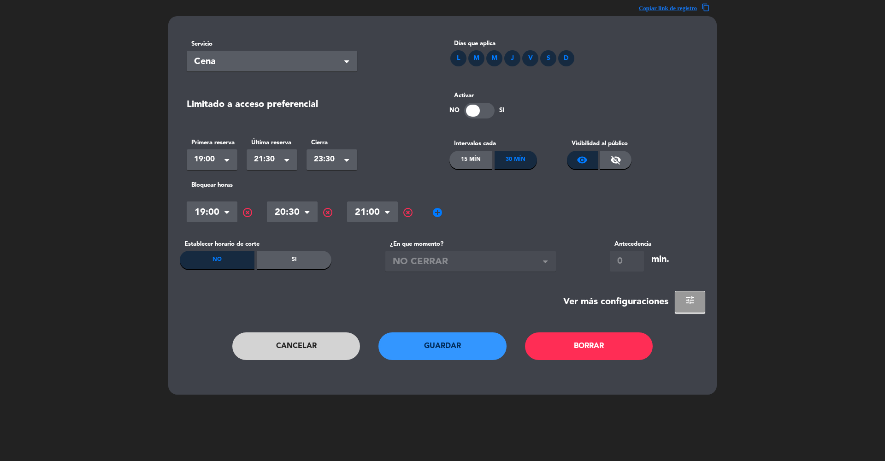
scroll to position [0, 0]
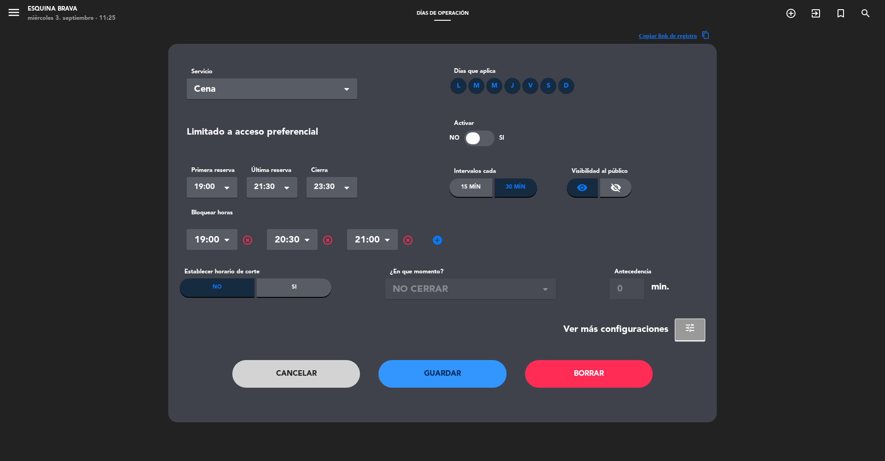
click at [663, 342] on div "Servicio Seleccionar × Cena × Días que aplica L M M J V S D Limitado a acceso p…" at bounding box center [442, 233] width 548 height 378
click at [663, 337] on button "tune" at bounding box center [690, 329] width 30 height 22
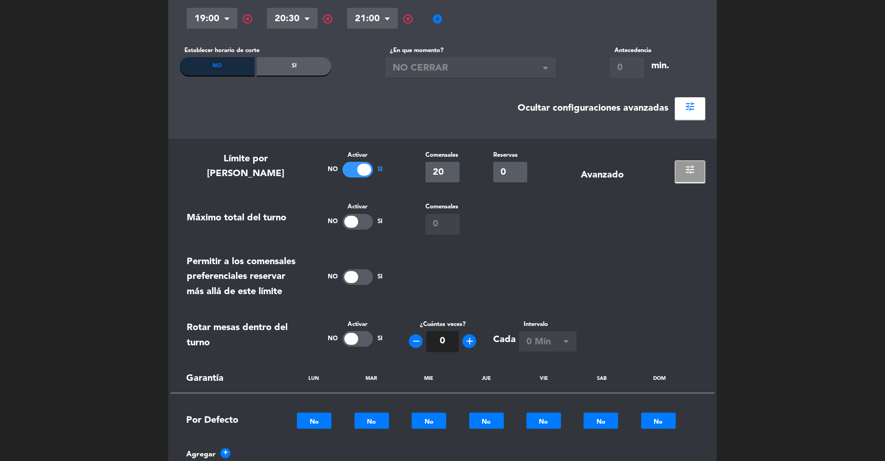
scroll to position [297, 0]
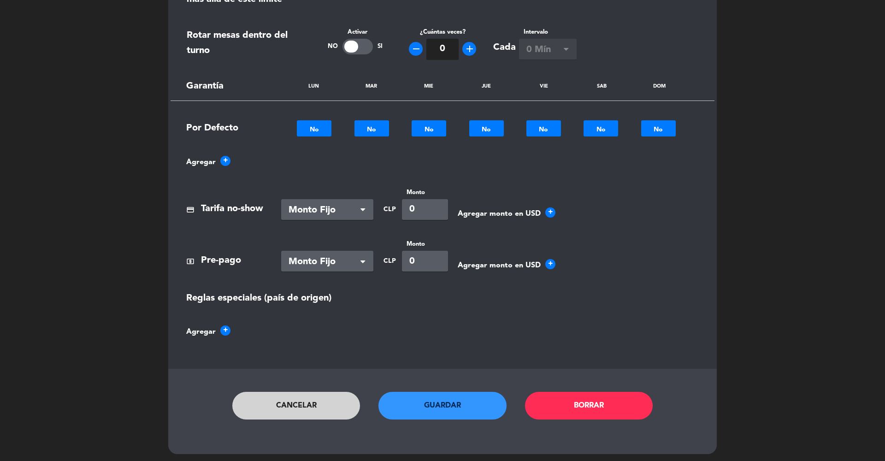
click at [296, 377] on button "Cancelar" at bounding box center [296, 406] width 128 height 28
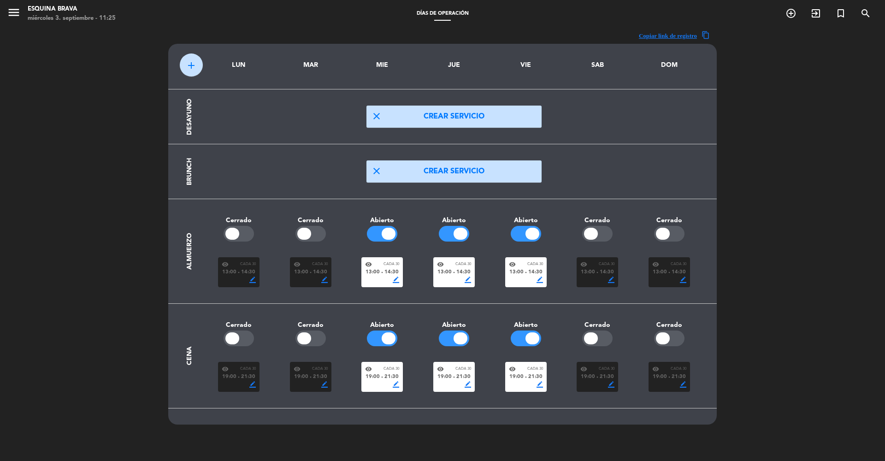
scroll to position [0, 0]
click at [10, 13] on icon "menu" at bounding box center [14, 13] width 14 height 14
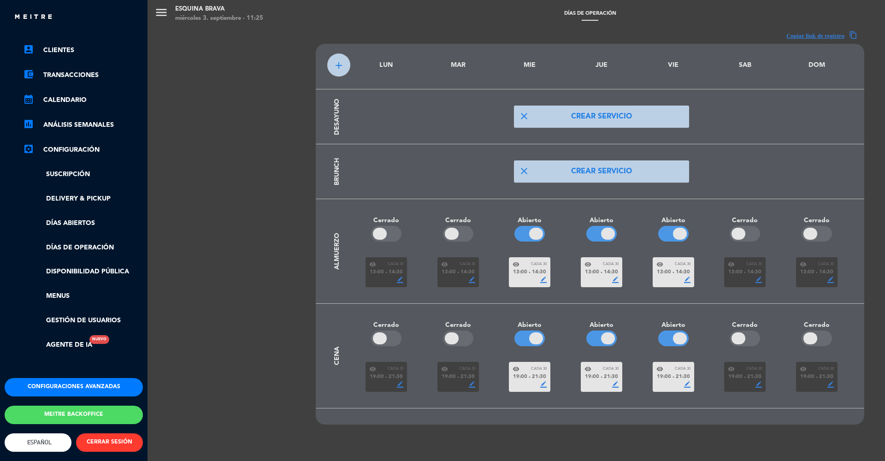
scroll to position [63, 0]
click at [57, 377] on button "Configuraciones avanzadas" at bounding box center [74, 387] width 138 height 18
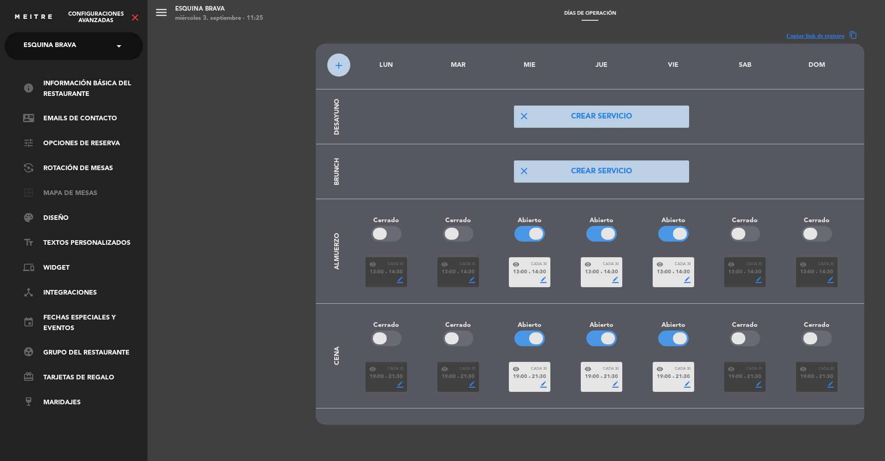
click at [77, 195] on link "border_all Mapa de mesas" at bounding box center [83, 193] width 120 height 11
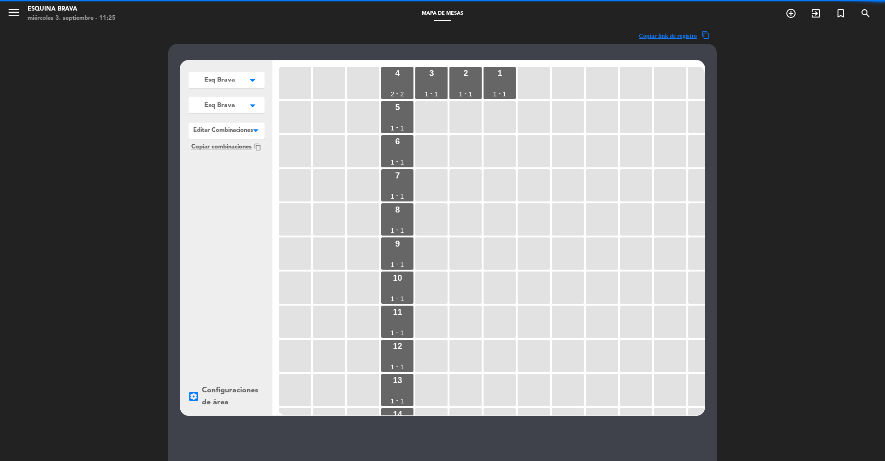
click at [240, 81] on button "Esq Brava arrow_drop_down" at bounding box center [227, 80] width 76 height 16
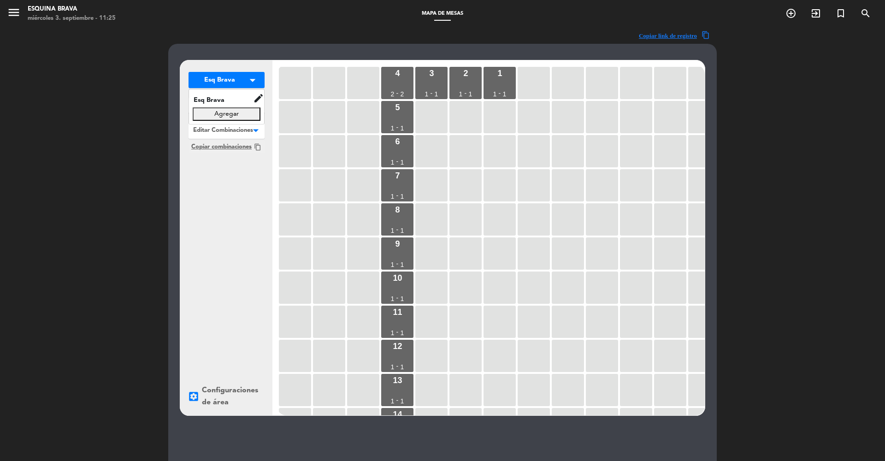
click at [217, 171] on div "Esq Brava arrow_drop_down Esq Brava edit renombrar borrar Agregar Esq Brava arr…" at bounding box center [226, 237] width 92 height 355
click at [218, 85] on span "Esq Brava" at bounding box center [219, 80] width 31 height 10
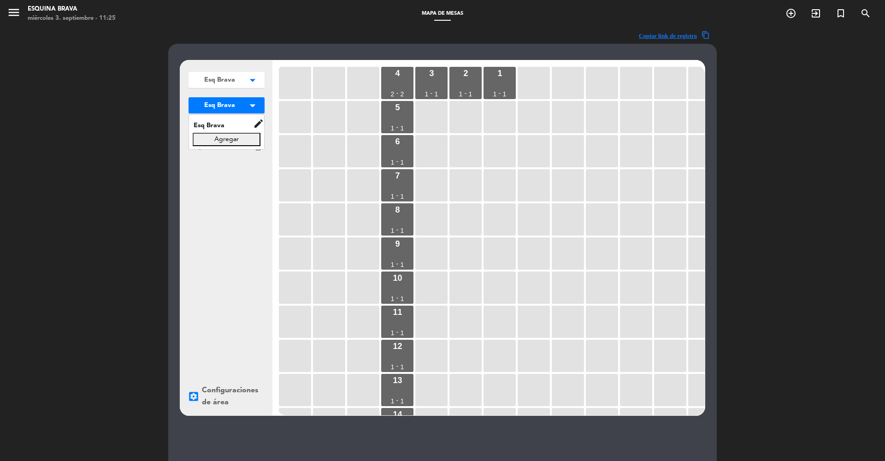
click at [218, 195] on div "Esq Brava arrow_drop_down Esq Brava edit renombrar borrar Agregar Esq Brava arr…" at bounding box center [226, 237] width 92 height 355
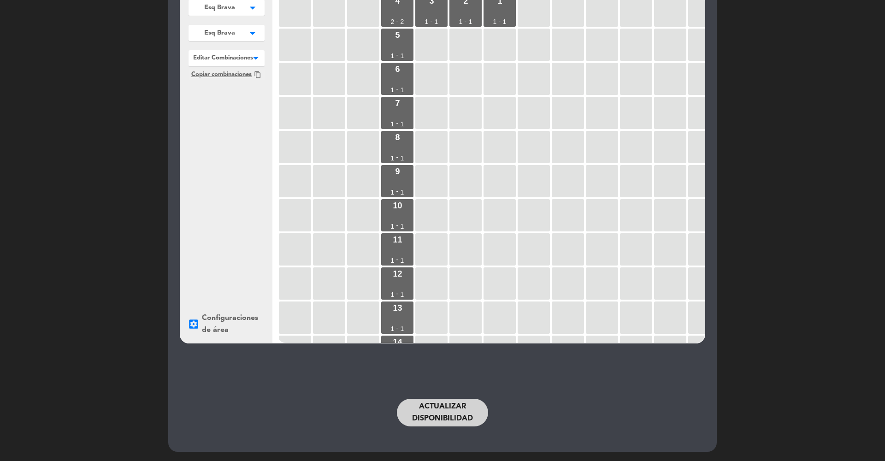
click at [441, 377] on button "Actualizar disponibilidad" at bounding box center [442, 413] width 91 height 28
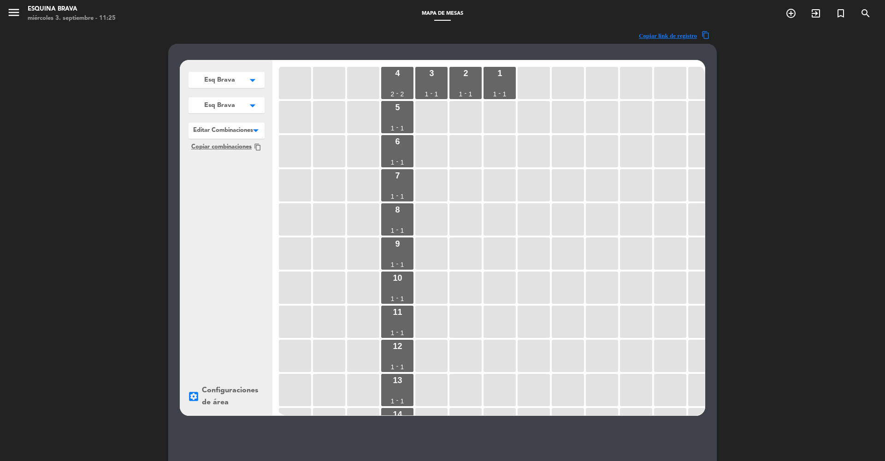
click at [6, 11] on div "menu Esquina Brava [DATE] 3. septiembre - 11:25" at bounding box center [110, 14] width 221 height 22
click at [19, 15] on icon "menu" at bounding box center [14, 13] width 14 height 14
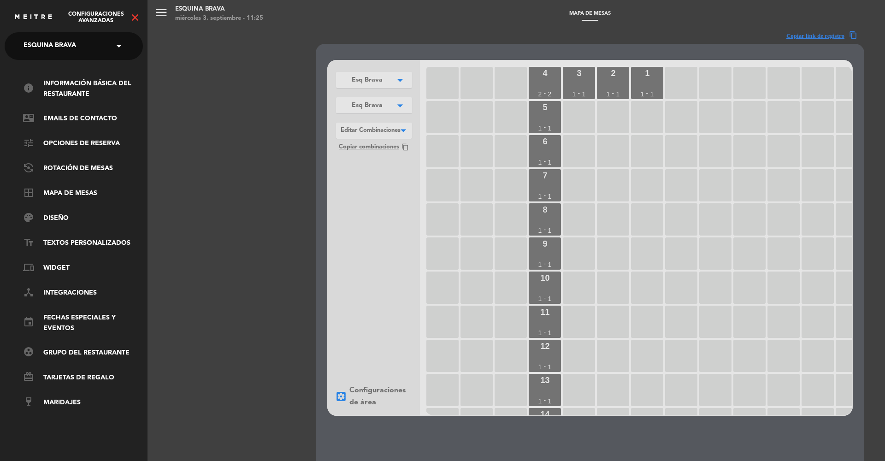
click at [134, 13] on icon "close" at bounding box center [135, 17] width 11 height 11
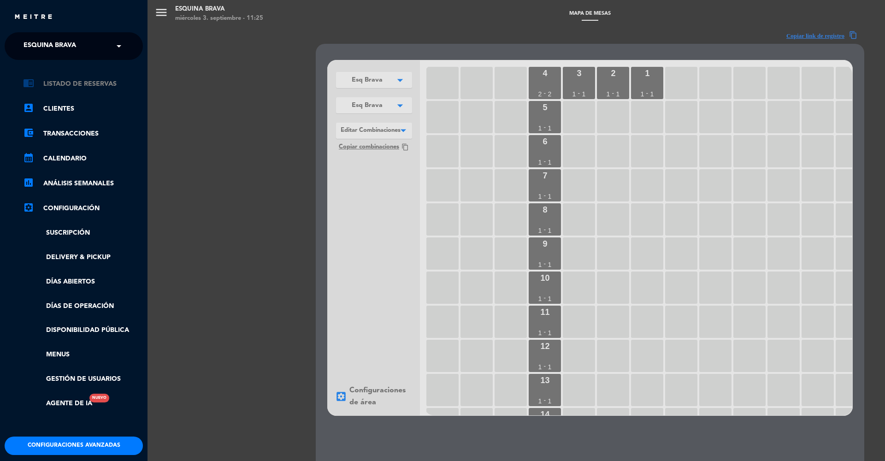
click at [86, 83] on link "chrome_reader_mode Listado de Reservas" at bounding box center [83, 83] width 120 height 11
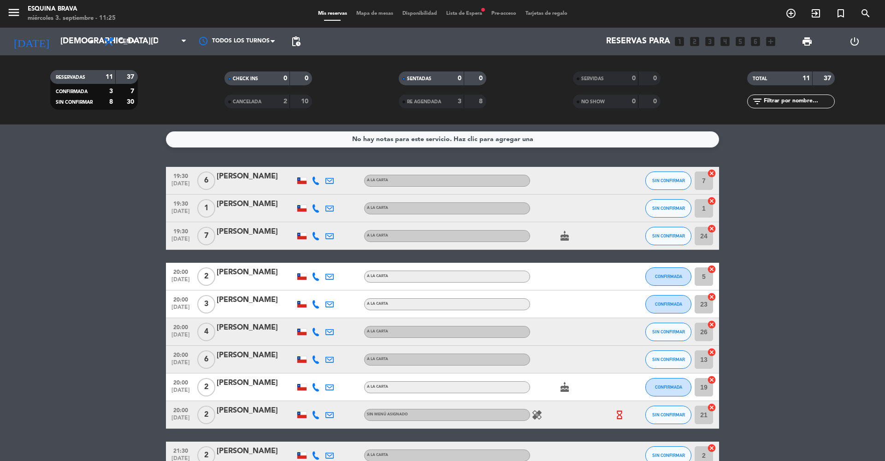
click at [18, 13] on icon "menu" at bounding box center [14, 13] width 14 height 14
click at [18, 13] on div "close" at bounding box center [77, 18] width 127 height 12
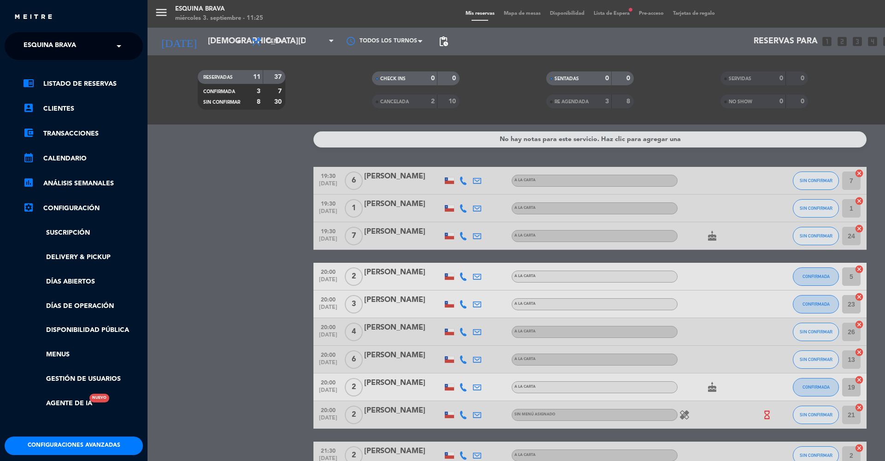
click at [63, 53] on span "Esquina Brava" at bounding box center [50, 45] width 53 height 19
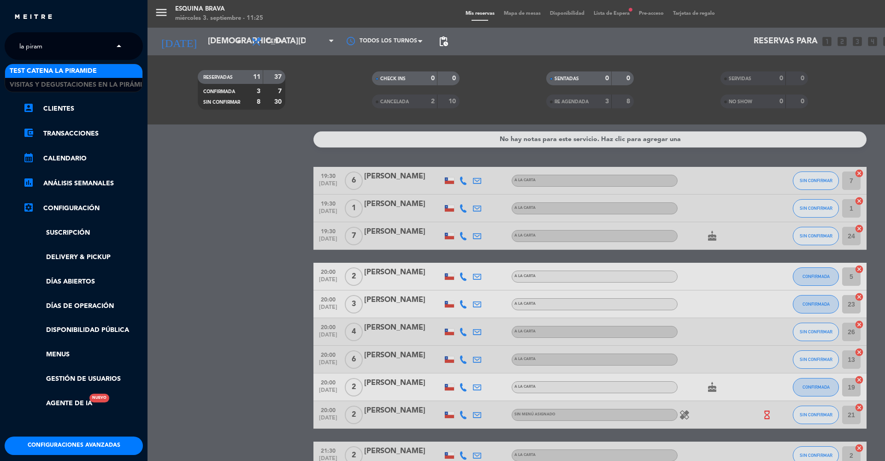
type input "la pirami"
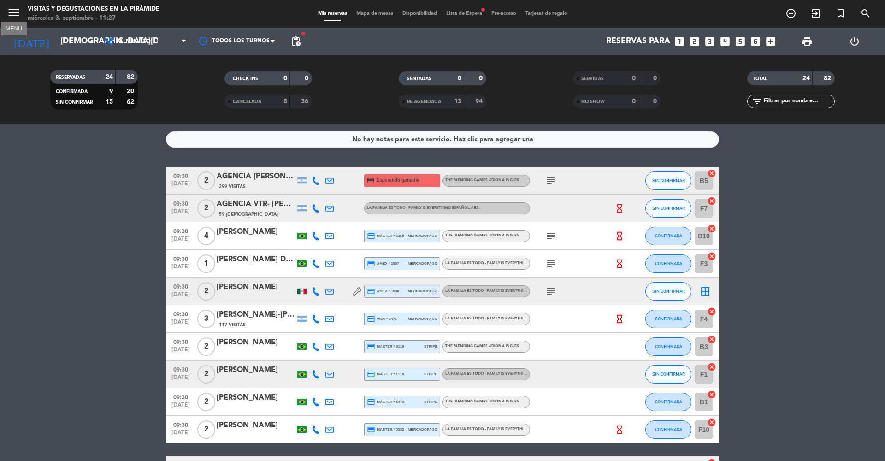
click at [15, 13] on icon "menu" at bounding box center [14, 13] width 14 height 14
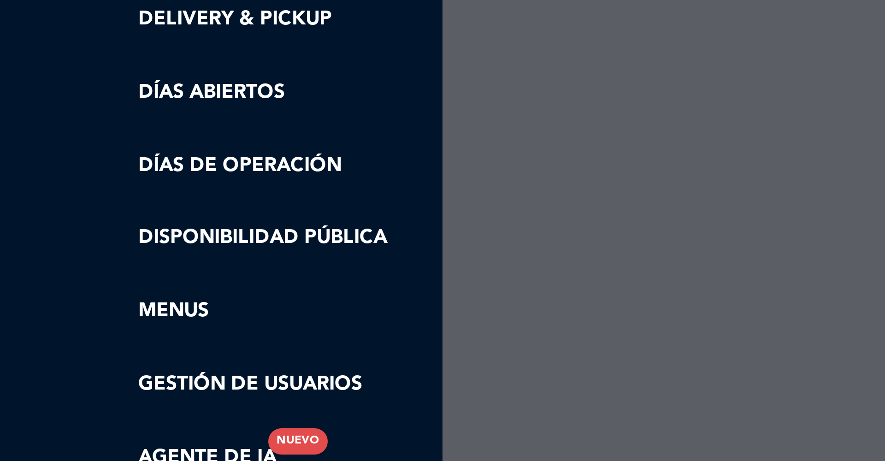
click at [183, 96] on div "menu Visitas y degustaciones en La Pirámide [DATE] 3. septiembre - 11:27 Mis re…" at bounding box center [589, 230] width 885 height 461
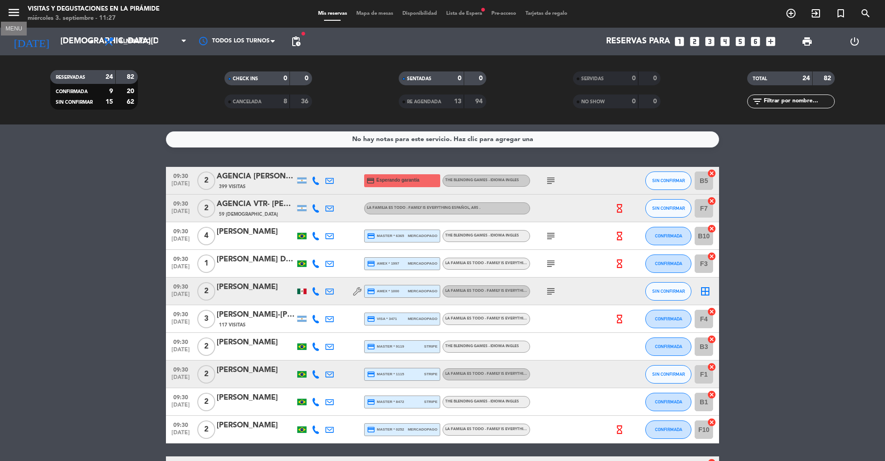
click at [12, 20] on button "menu" at bounding box center [14, 14] width 14 height 17
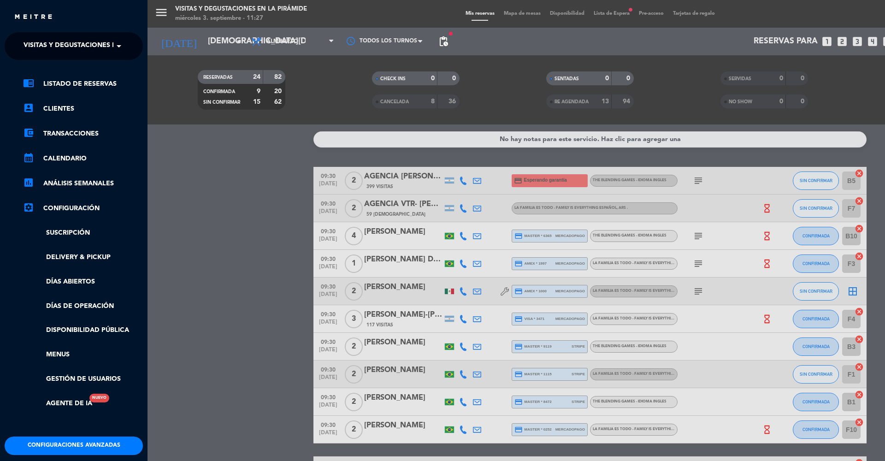
click at [60, 377] on button "Configuraciones avanzadas" at bounding box center [74, 445] width 138 height 18
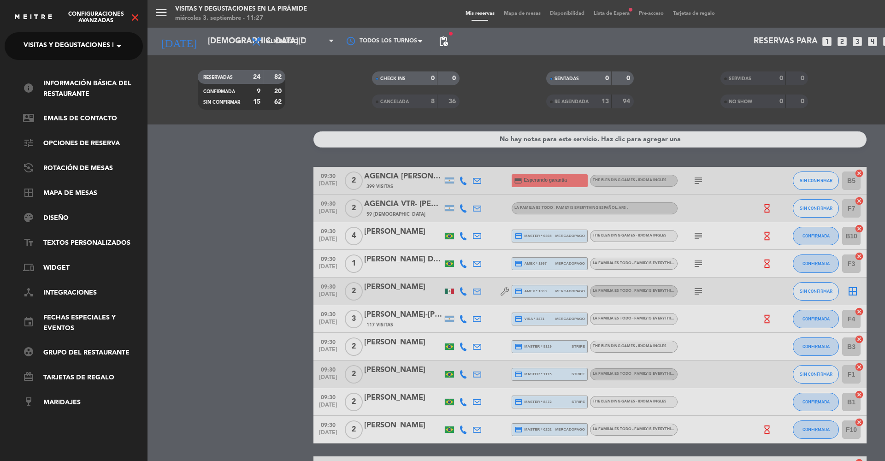
click at [139, 17] on icon "close" at bounding box center [135, 17] width 11 height 11
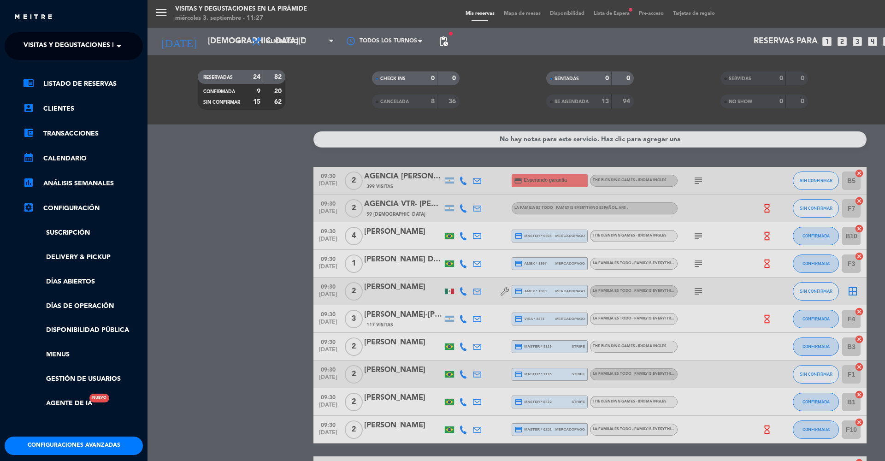
click at [61, 345] on ul "chrome_reader_mode Listado de Reservas account_box Clientes account_balance_wal…" at bounding box center [74, 243] width 138 height 330
click at [63, 349] on link "Menus" at bounding box center [83, 354] width 120 height 11
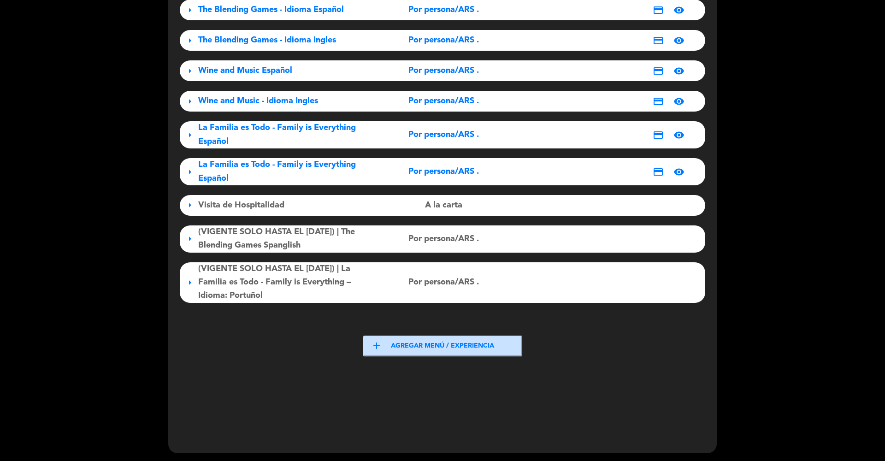
scroll to position [102, 0]
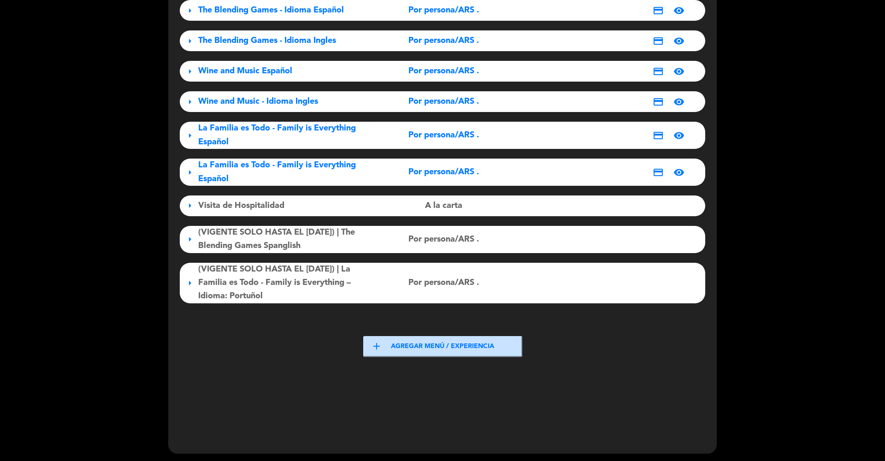
click at [420, 345] on button "add Agregar menú / experiencia" at bounding box center [442, 346] width 159 height 21
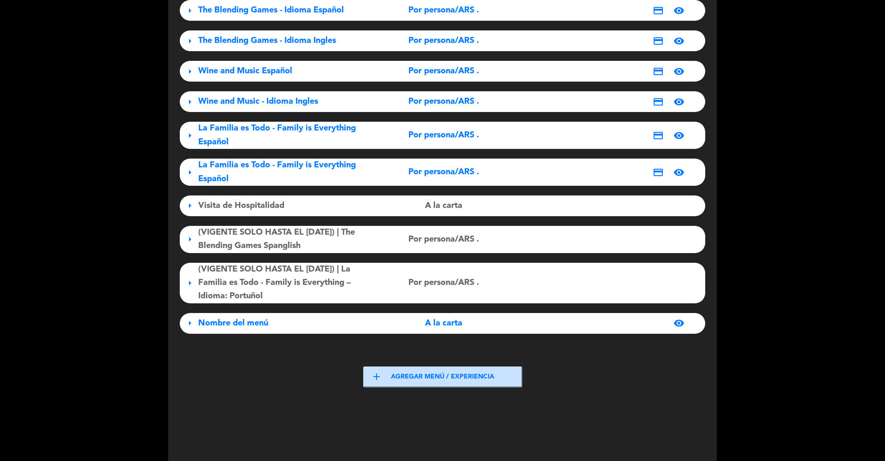
click at [252, 319] on span "Nombre del menú" at bounding box center [233, 323] width 70 height 8
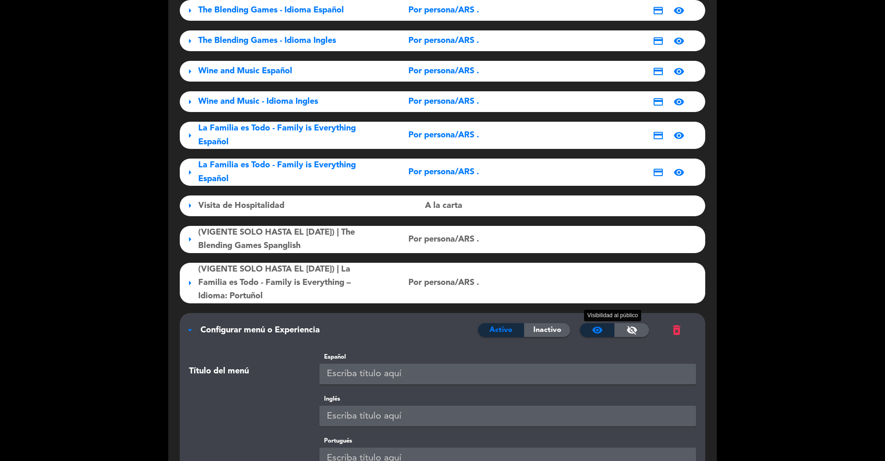
click at [631, 324] on span "visibility_off" at bounding box center [631, 329] width 11 height 11
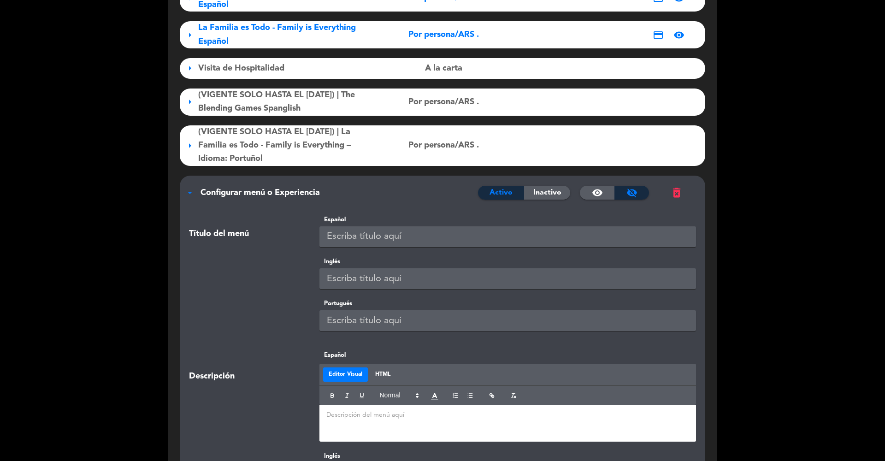
click at [341, 234] on input "text" at bounding box center [507, 236] width 377 height 21
paste input "Wine & Celtic Astrology Experience"
type input "Wine & Celtic Astrology Experience"
paste input "Wine & Celtic Astrology Experience"
type input "Wine & Celtic Astrology Experience"
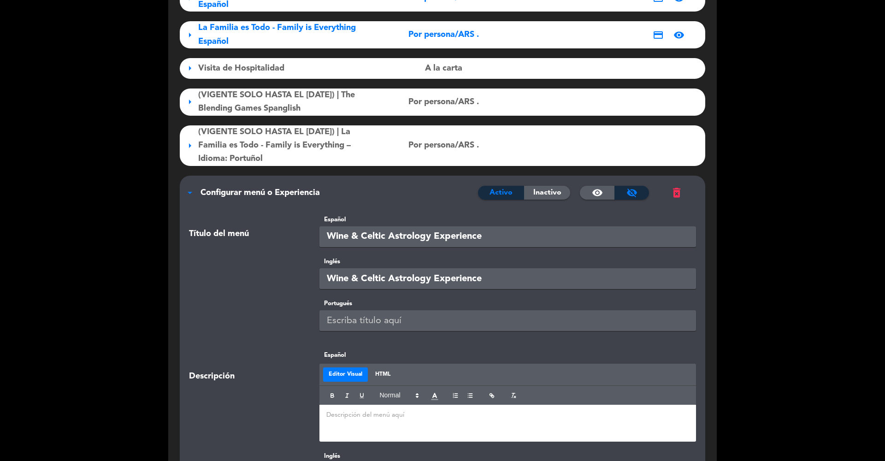
paste input "Wine & Celtic Astrology Experience"
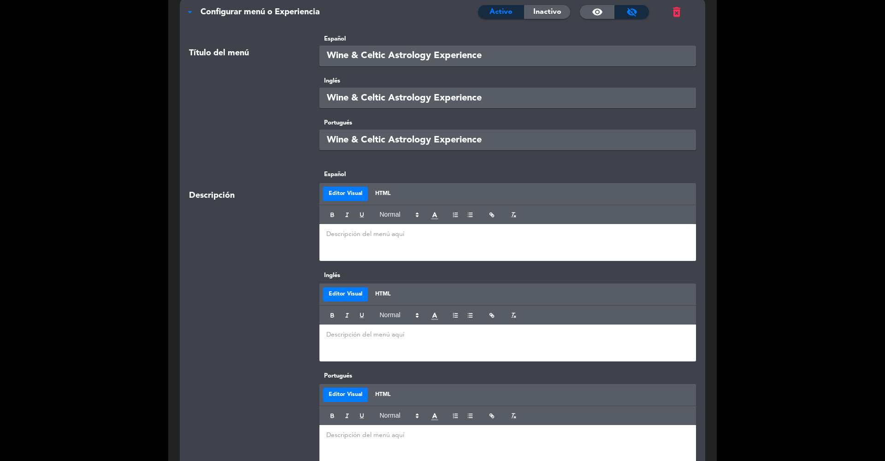
type input "Wine & Celtic Astrology Experience"
click at [365, 234] on p at bounding box center [507, 235] width 363 height 10
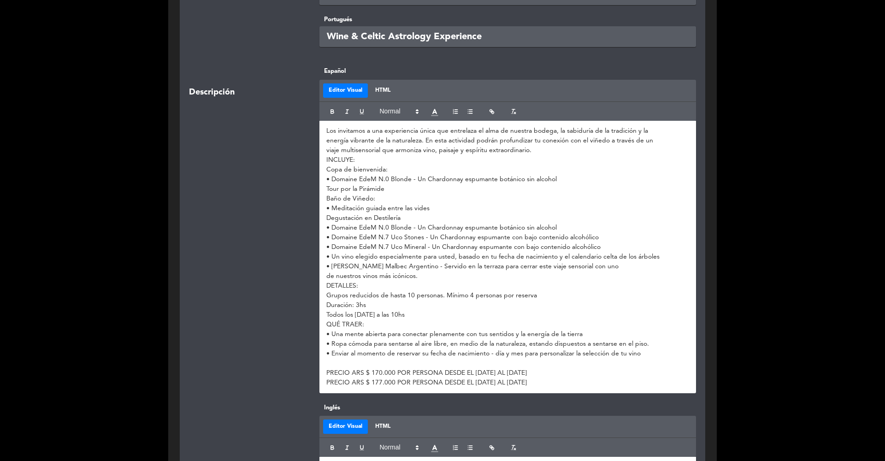
scroll to position [466, 0]
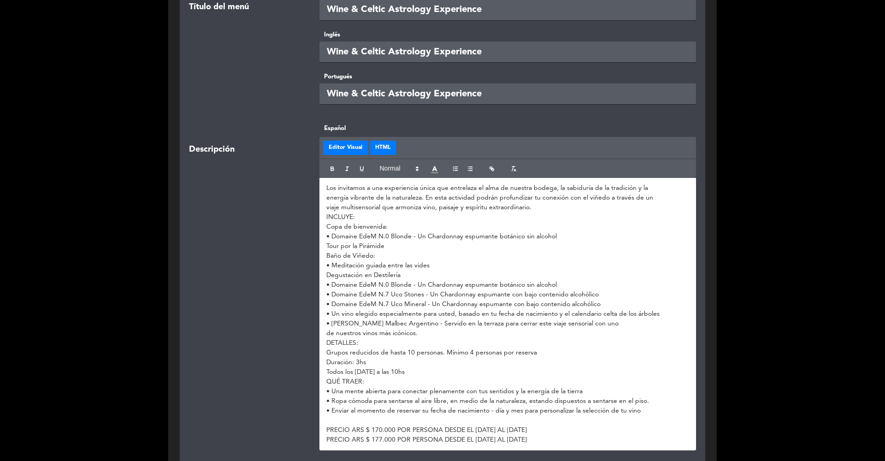
click at [381, 147] on button "HTML" at bounding box center [383, 148] width 26 height 15
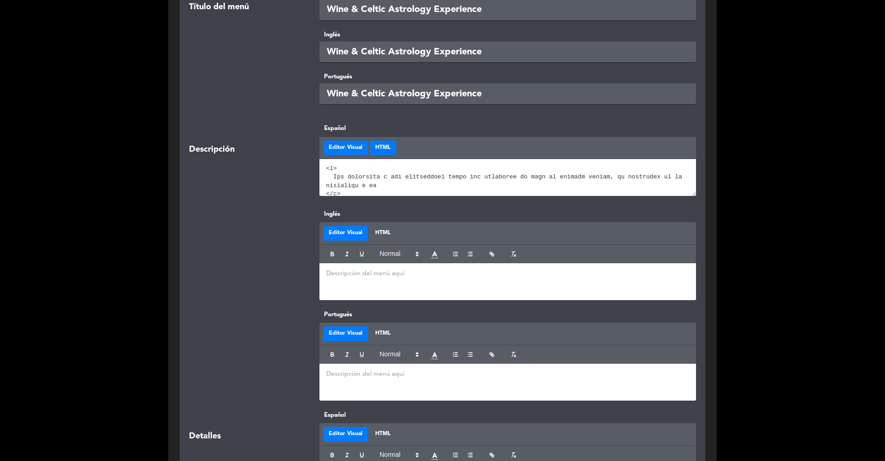
click at [342, 143] on button "Editor Visual" at bounding box center [345, 148] width 45 height 15
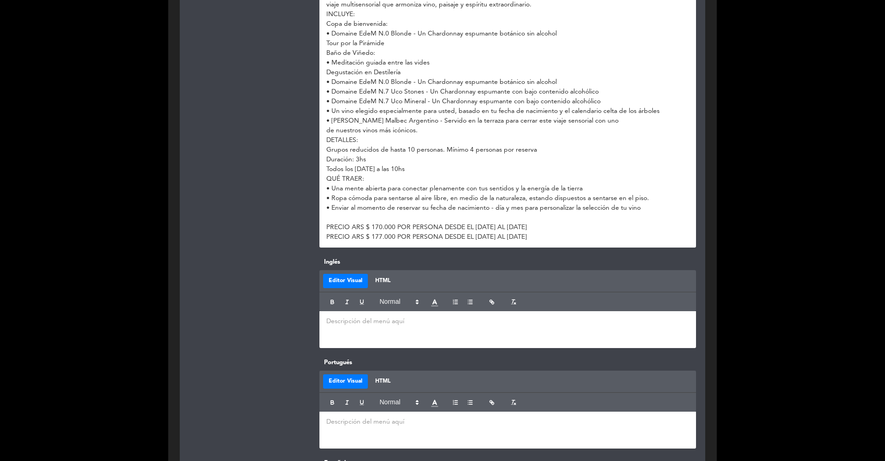
scroll to position [826, 0]
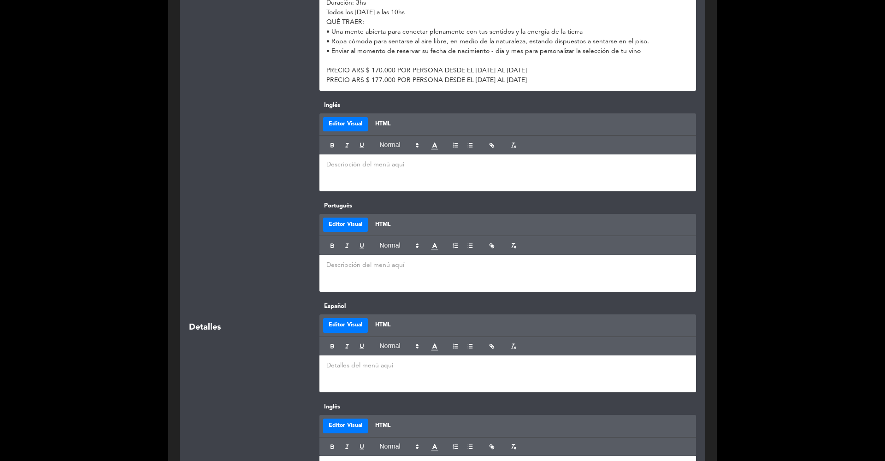
click at [343, 183] on div at bounding box center [507, 172] width 377 height 37
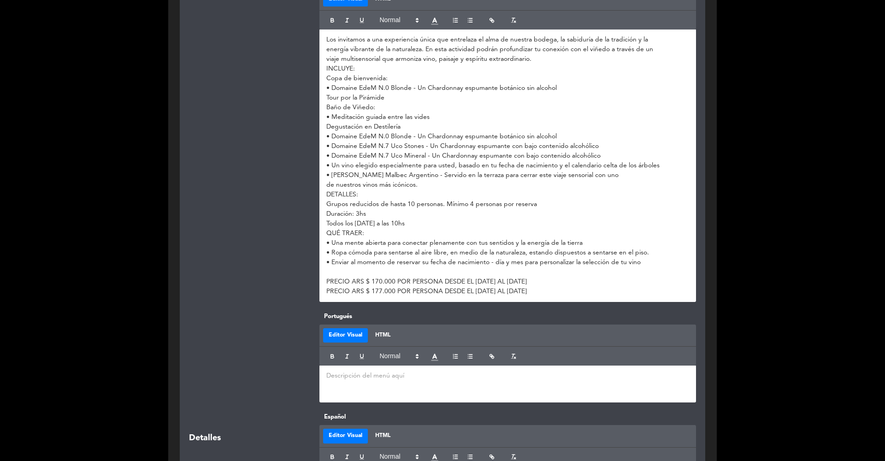
scroll to position [981, 0]
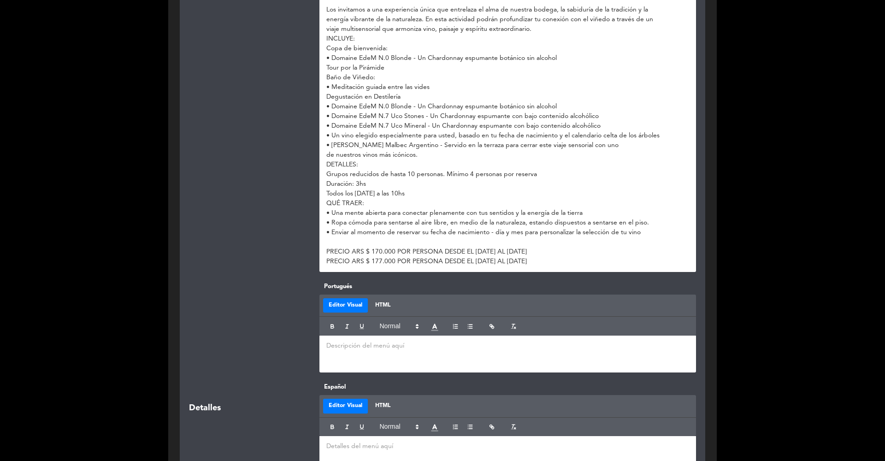
drag, startPoint x: 325, startPoint y: 246, endPoint x: 626, endPoint y: 274, distance: 302.7
click at [626, 274] on div "Inglés Editor Visual HTML Los invitamos a una experiencia única que entrelaza e…" at bounding box center [442, 114] width 521 height 336
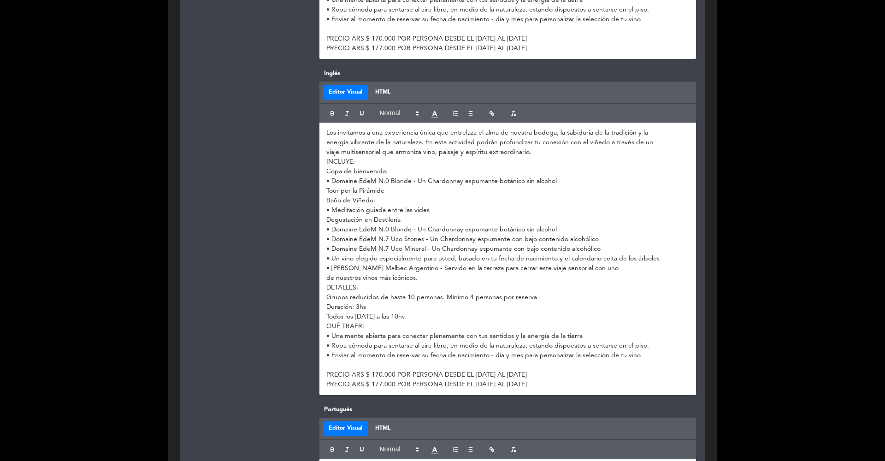
scroll to position [769, 0]
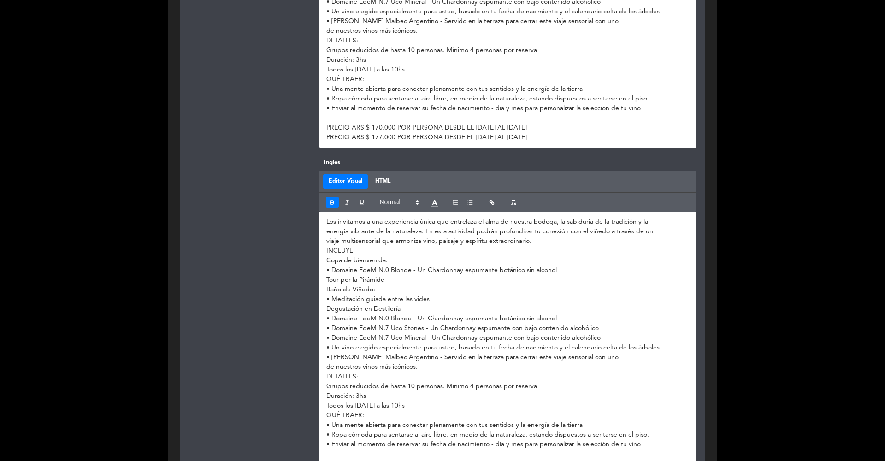
click at [330, 199] on icon "button" at bounding box center [332, 202] width 6 height 6
drag, startPoint x: 327, startPoint y: 123, endPoint x: 614, endPoint y: 139, distance: 287.6
click at [614, 139] on div "Los invitamos a una experiencia única que entrelaza el alma de nuestra bodega, …" at bounding box center [507, 12] width 377 height 272
drag, startPoint x: 622, startPoint y: 140, endPoint x: 312, endPoint y: 121, distance: 310.7
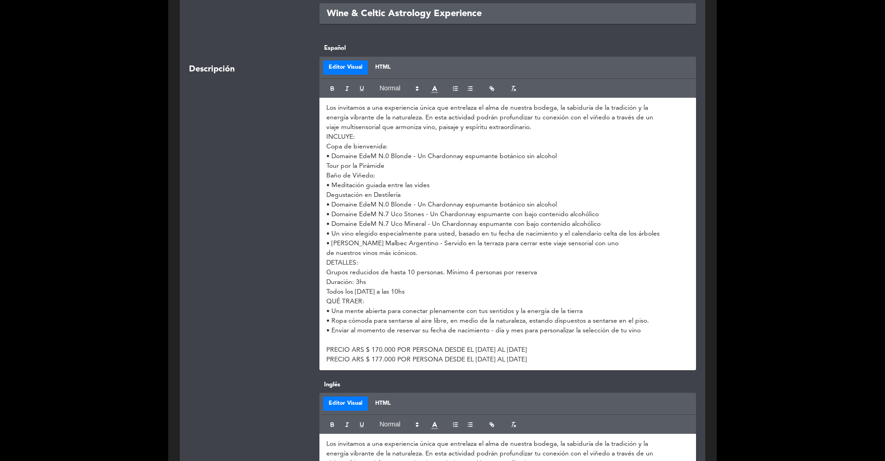
scroll to position [418, 0]
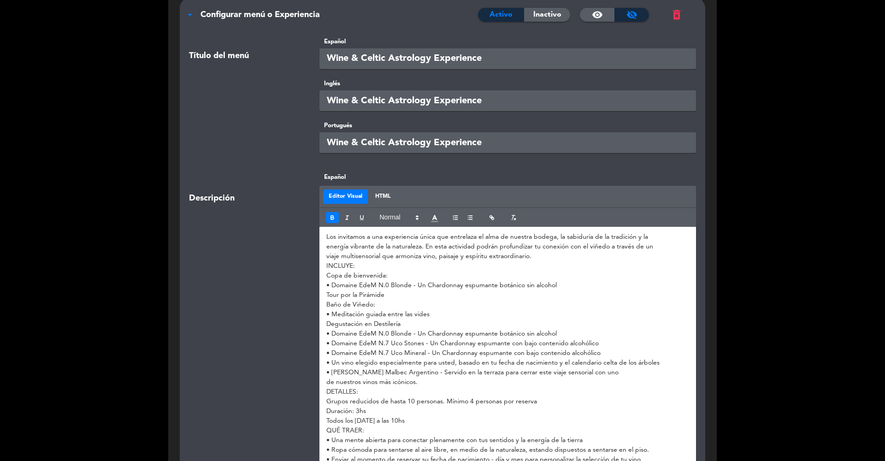
click at [335, 217] on icon "button" at bounding box center [332, 217] width 6 height 6
click at [274, 249] on div "Descripción" at bounding box center [247, 335] width 130 height 326
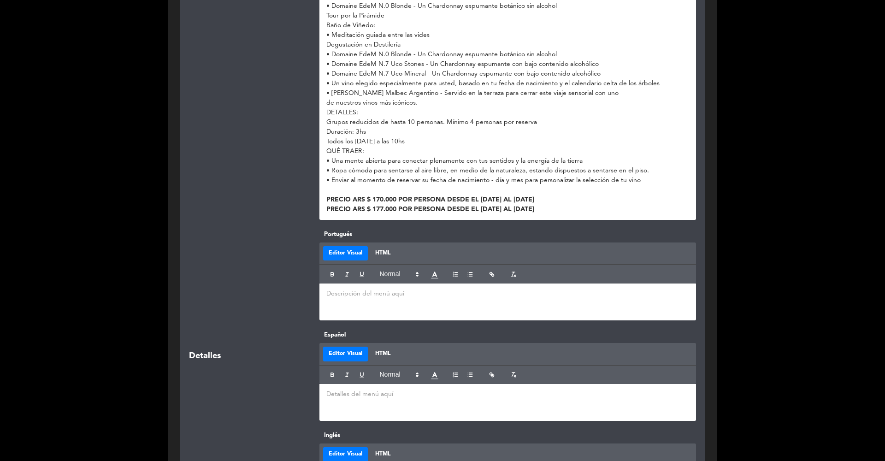
scroll to position [1164, 0]
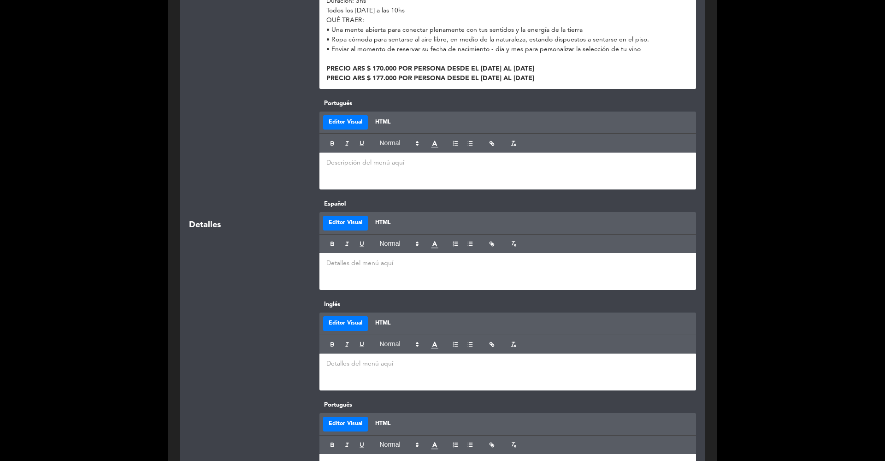
click at [347, 161] on p at bounding box center [507, 163] width 363 height 10
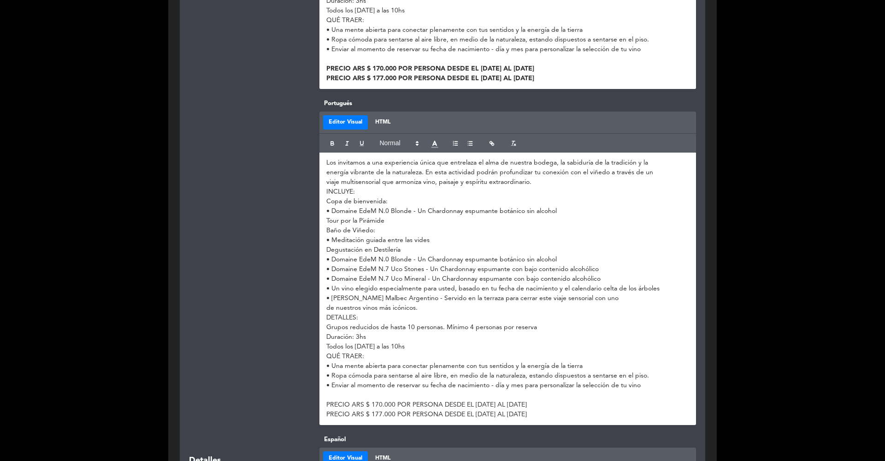
drag, startPoint x: 621, startPoint y: 413, endPoint x: 320, endPoint y: 404, distance: 301.1
click at [320, 377] on div "Los invitamos a una experiencia única que entrelaza el alma de nuestra bodega, …" at bounding box center [507, 289] width 377 height 272
click at [329, 140] on icon "button" at bounding box center [332, 143] width 6 height 6
click at [272, 194] on div at bounding box center [247, 262] width 130 height 326
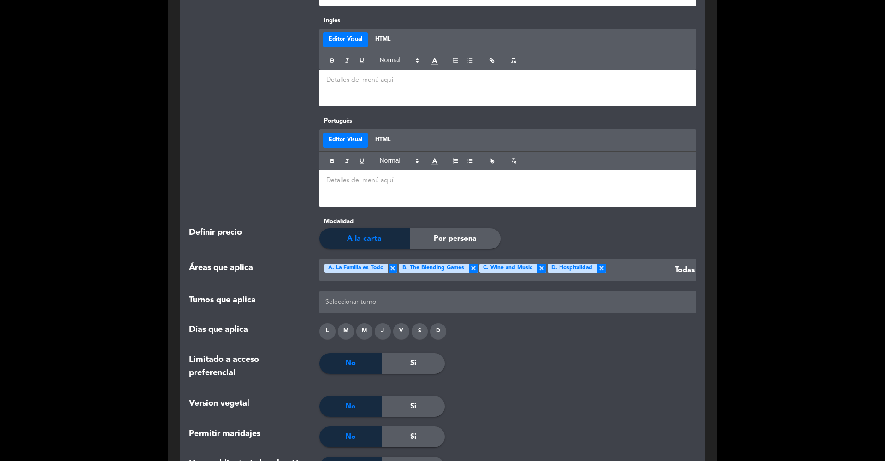
scroll to position [1749, 0]
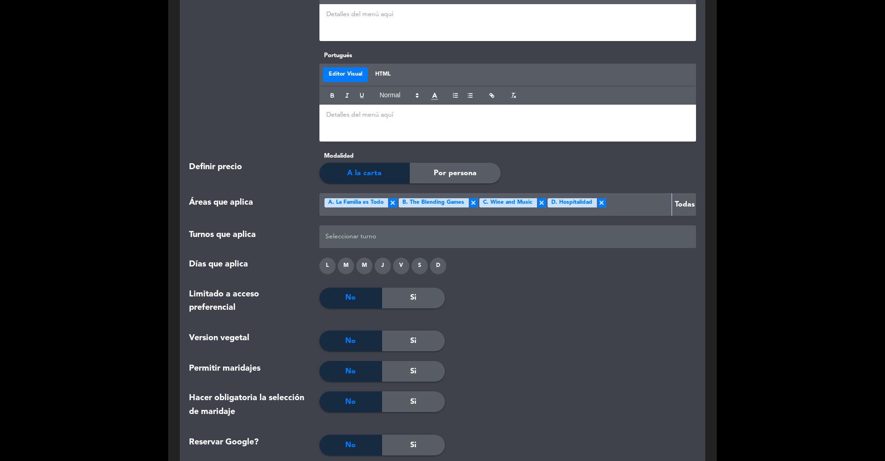
click at [464, 167] on span "Por persona" at bounding box center [455, 173] width 43 height 12
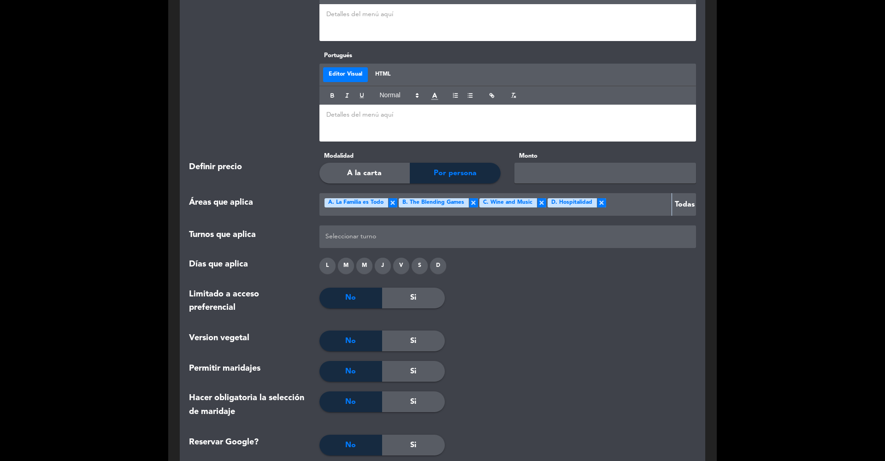
click at [365, 168] on span "A la carta" at bounding box center [364, 173] width 35 height 12
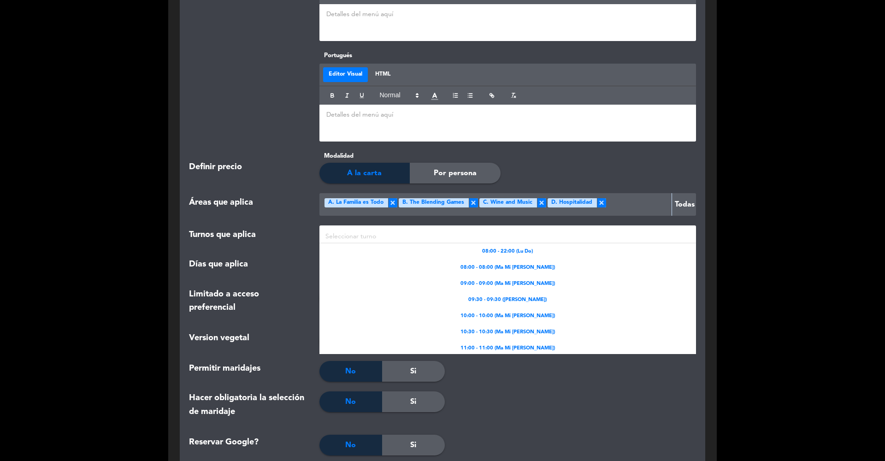
click at [376, 232] on div at bounding box center [508, 236] width 370 height 15
click at [491, 169] on div "Por persona" at bounding box center [455, 173] width 91 height 21
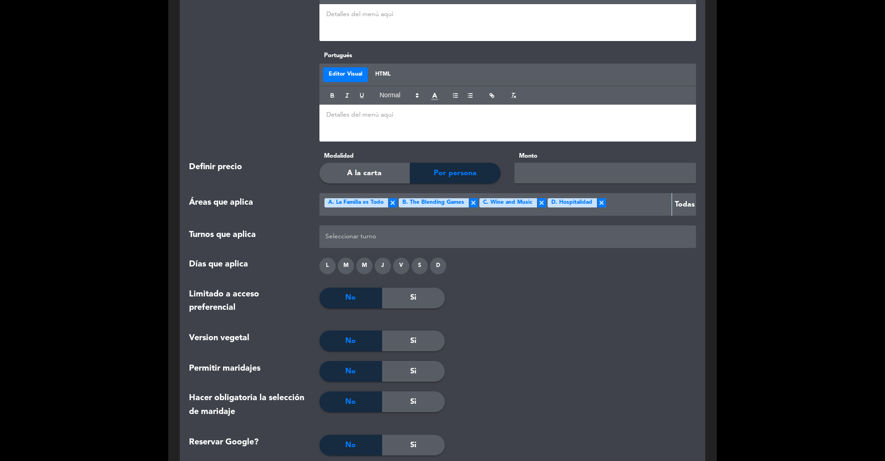
click at [530, 170] on input "text" at bounding box center [605, 173] width 182 height 21
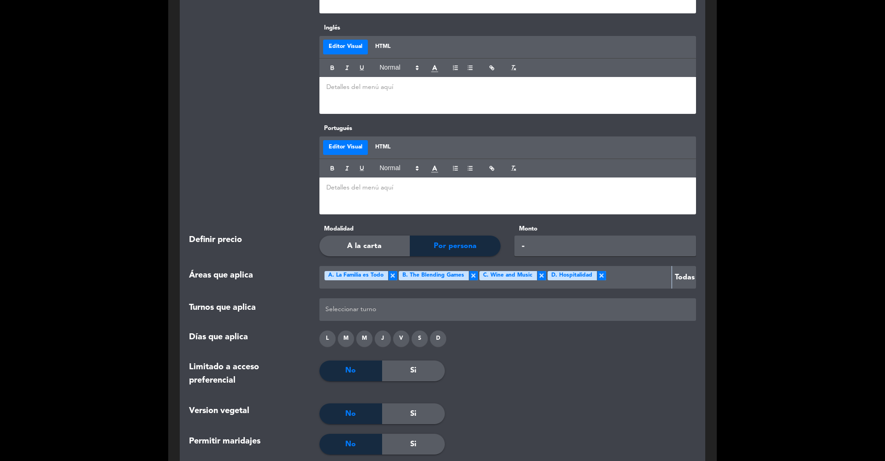
scroll to position [1742, 0]
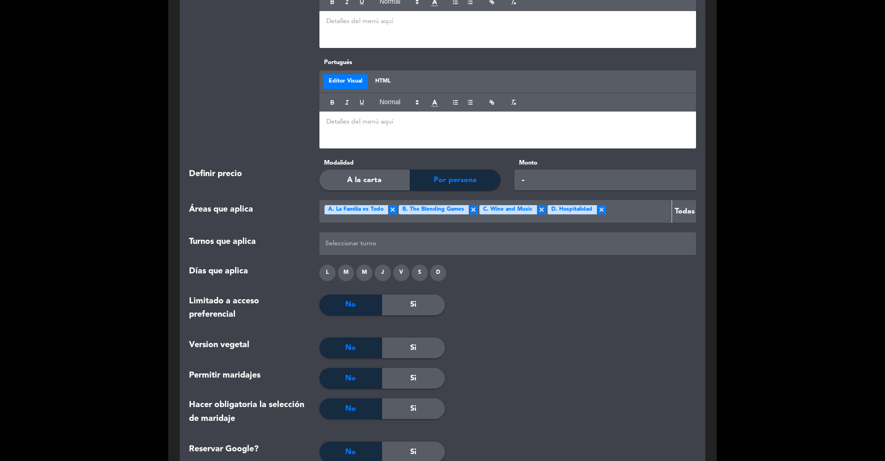
click at [392, 206] on span "×" at bounding box center [392, 209] width 9 height 9
type input "-"
click at [397, 205] on span "×" at bounding box center [399, 209] width 9 height 9
click at [384, 205] on span "×" at bounding box center [386, 209] width 9 height 9
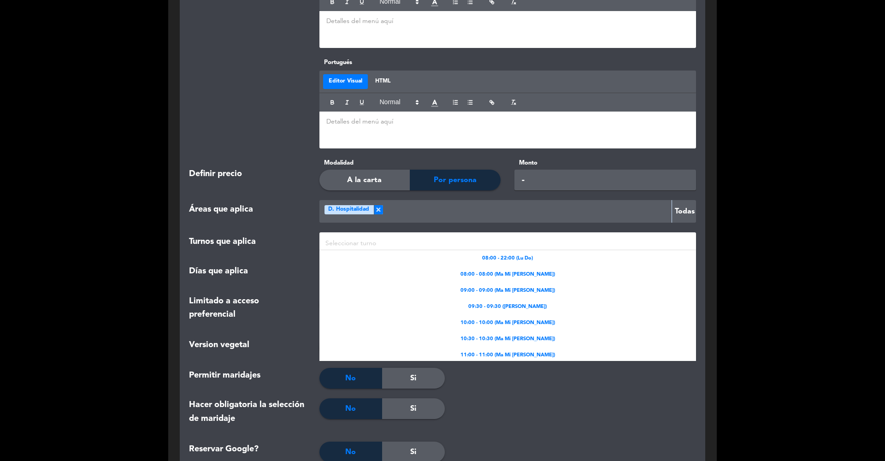
click at [374, 239] on div at bounding box center [508, 243] width 370 height 15
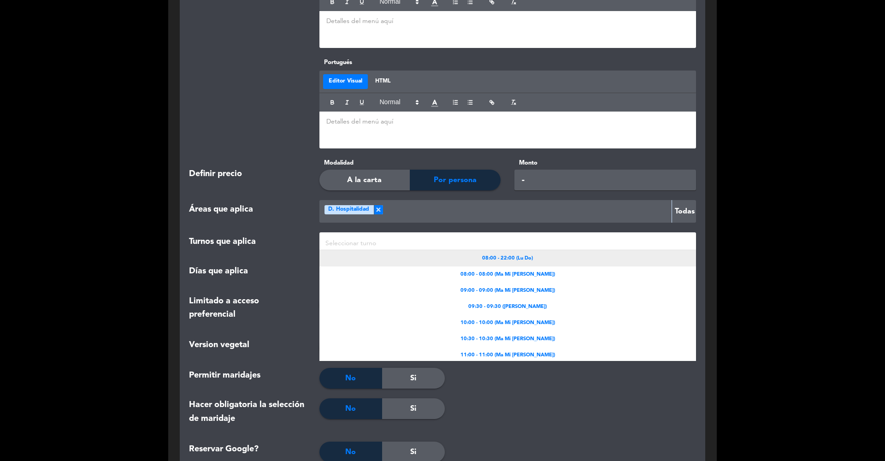
click at [475, 255] on div "08:00 - 22:00 (Lu Do)" at bounding box center [507, 258] width 377 height 16
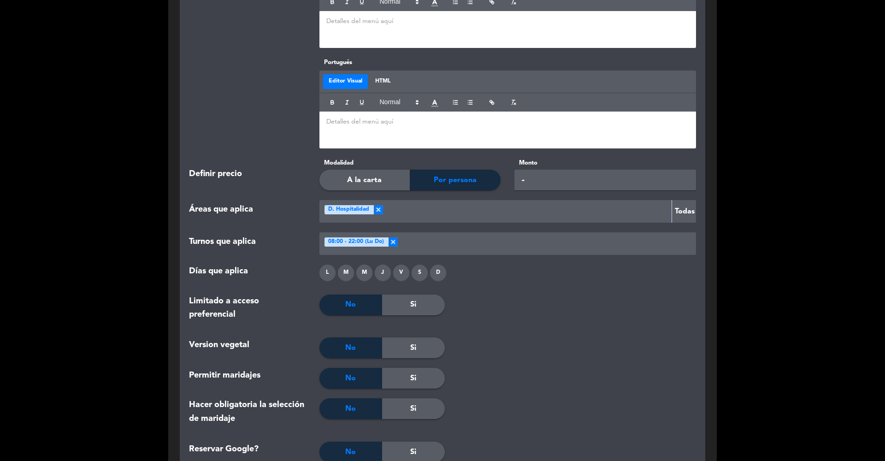
click at [453, 228] on div "Áreas que aplica Seleccione Área × D. Hospitalidad × Todas" at bounding box center [442, 216] width 521 height 32
click at [467, 242] on div at bounding box center [545, 243] width 295 height 15
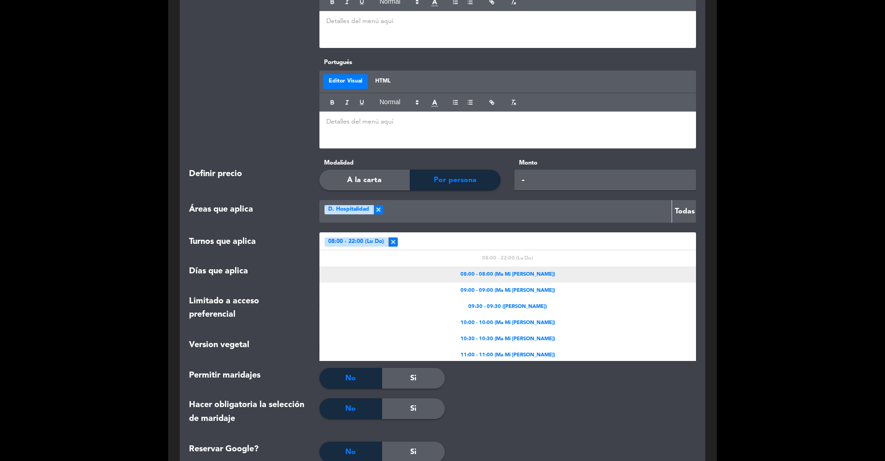
click at [518, 278] on div "08:00 - 08:00 (Ma Mi [PERSON_NAME])" at bounding box center [507, 274] width 377 height 16
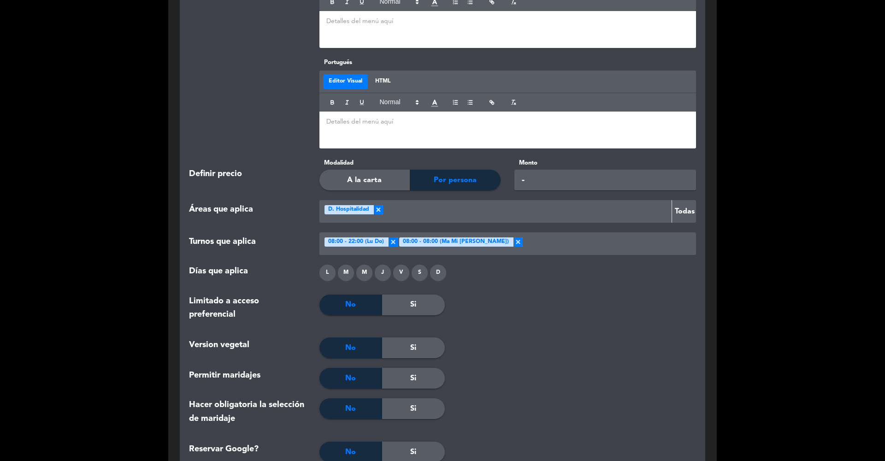
drag, startPoint x: 505, startPoint y: 238, endPoint x: 508, endPoint y: 244, distance: 7.0
click at [523, 239] on div at bounding box center [608, 243] width 170 height 15
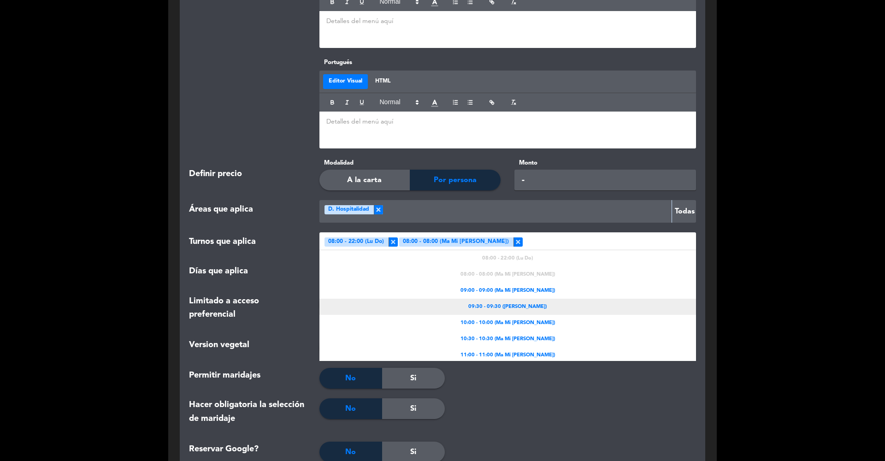
scroll to position [16, 0]
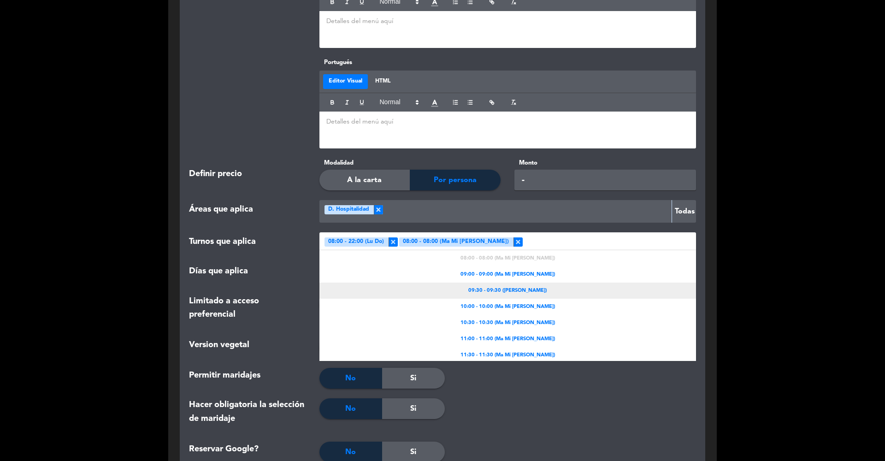
click at [526, 287] on span "09:30 - 09:30 ([PERSON_NAME])" at bounding box center [507, 291] width 78 height 8
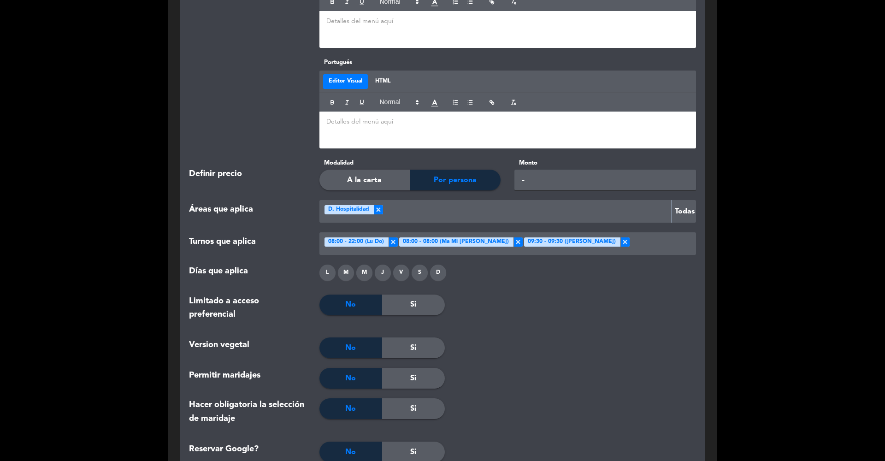
click at [630, 241] on div at bounding box center [661, 243] width 63 height 15
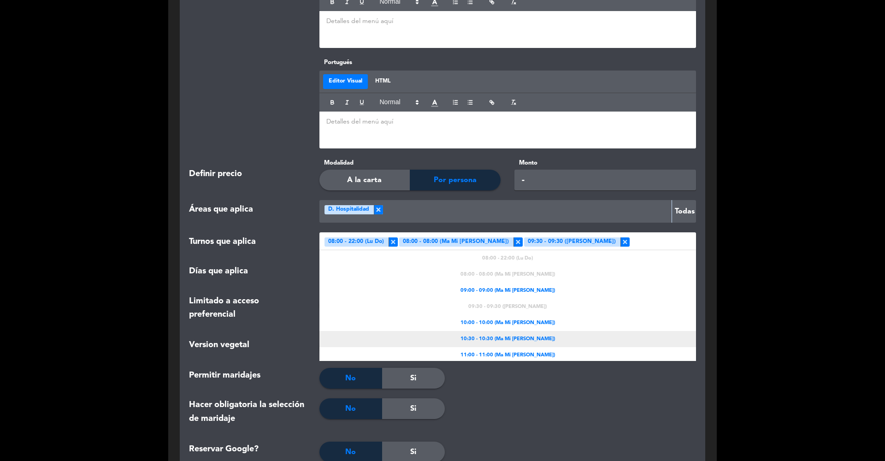
scroll to position [48, 0]
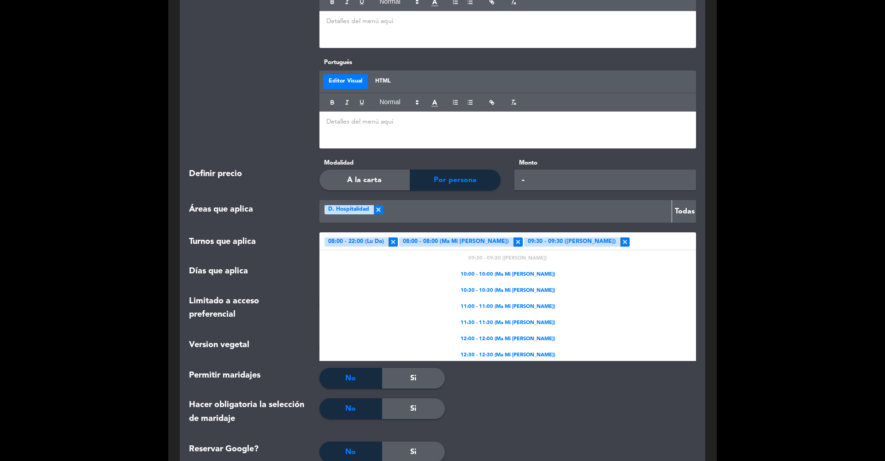
drag, startPoint x: 527, startPoint y: 272, endPoint x: 588, endPoint y: 260, distance: 61.6
click at [527, 272] on span "10:00 - 10:00 (Ma Mi [PERSON_NAME])" at bounding box center [507, 275] width 94 height 8
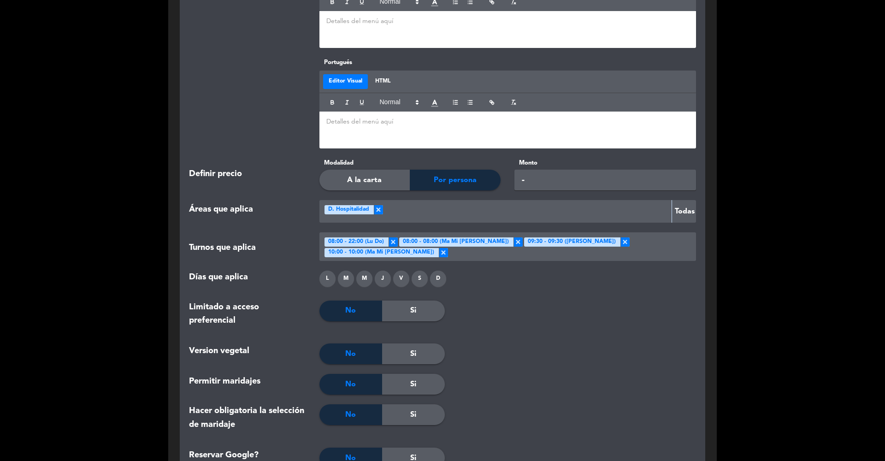
click at [434, 248] on span "10:00 - 10:00 (Ma Mi [PERSON_NAME])" at bounding box center [381, 252] width 106 height 9
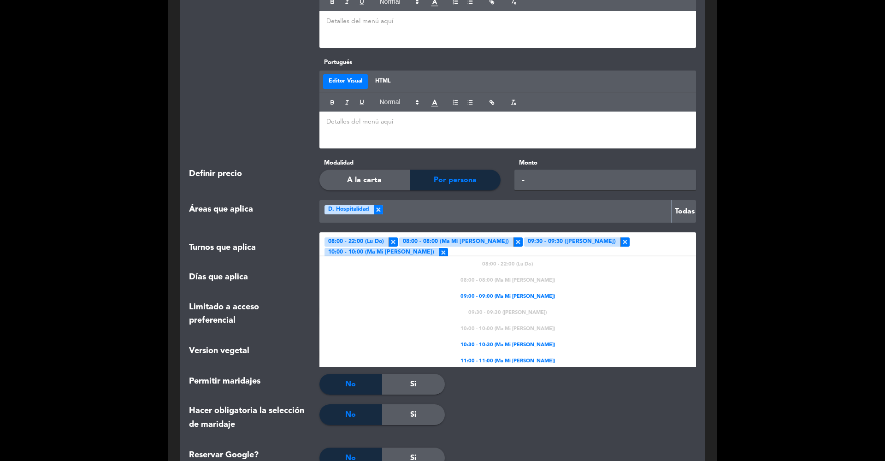
scroll to position [65, 0]
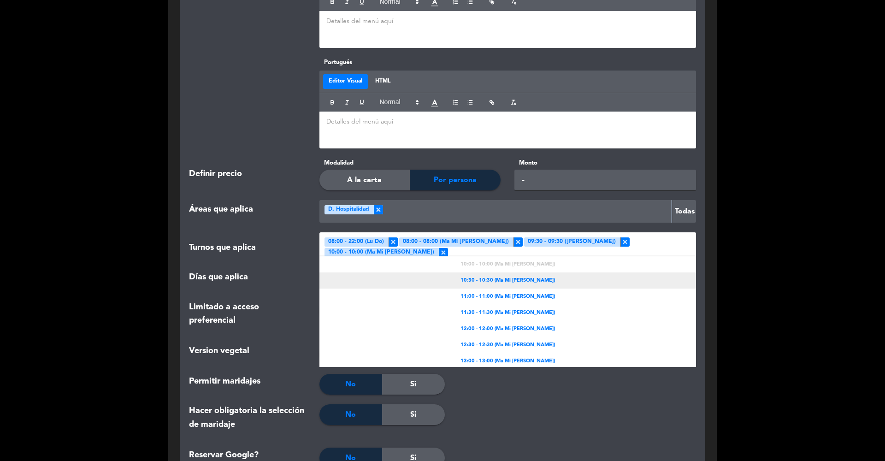
click at [524, 277] on span "10:30 - 10:30 (Ma Mi [PERSON_NAME])" at bounding box center [507, 281] width 94 height 8
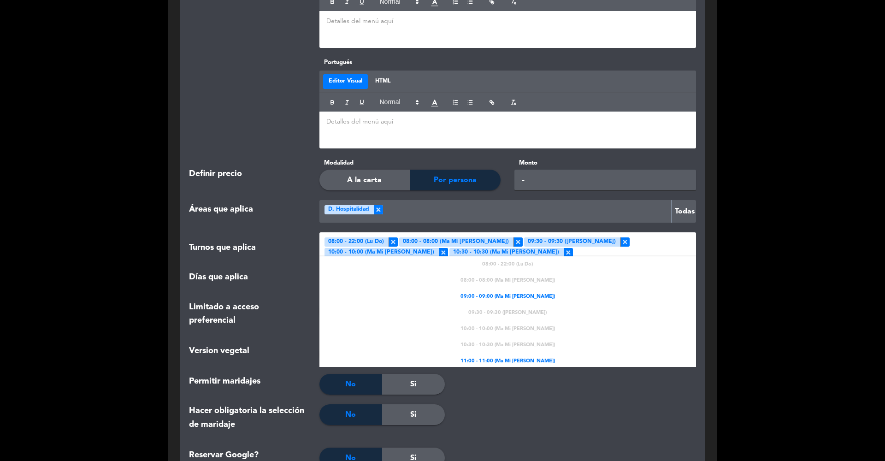
click at [573, 249] on div at bounding box center [633, 257] width 120 height 21
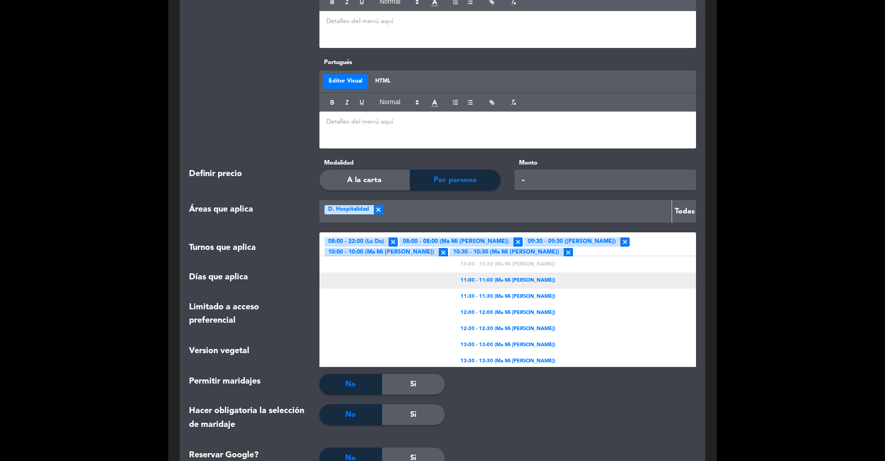
click at [491, 277] on span "11:00 - 11:00 (Ma Mi [PERSON_NAME])" at bounding box center [507, 281] width 94 height 8
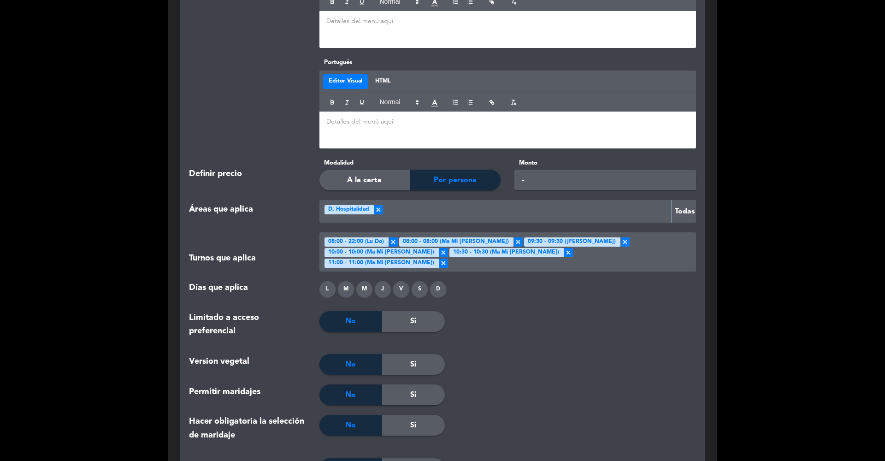
click at [532, 257] on div at bounding box center [570, 267] width 245 height 21
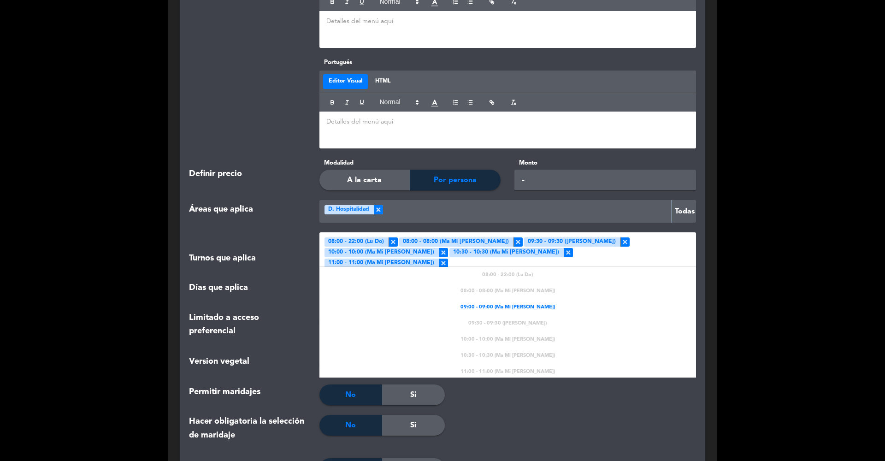
scroll to position [97, 0]
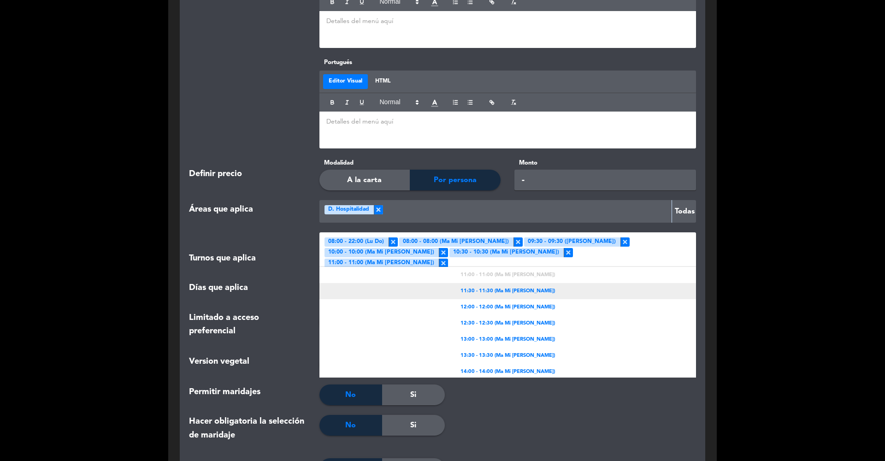
click at [515, 287] on span "11:30 - 11:30 (Ma Mi [PERSON_NAME])" at bounding box center [507, 291] width 94 height 8
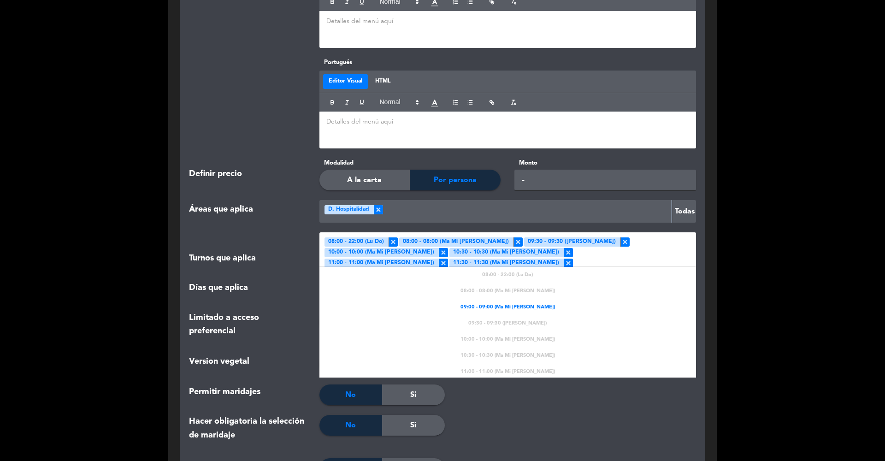
scroll to position [113, 0]
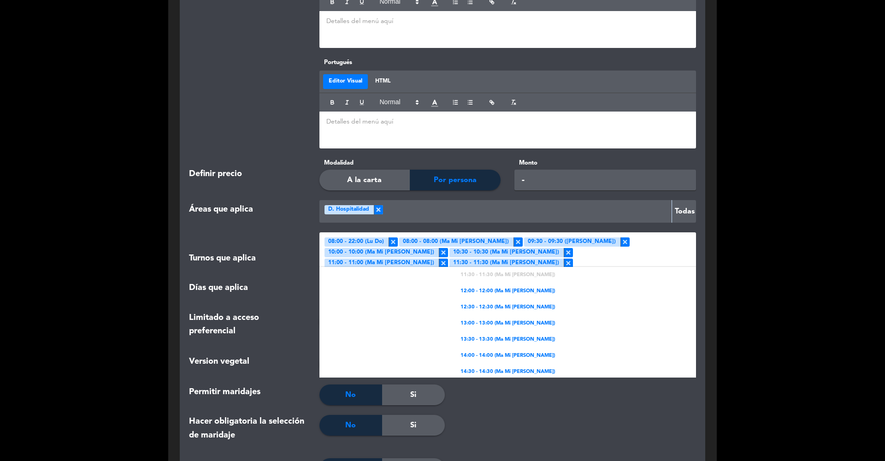
click at [631, 257] on div at bounding box center [633, 267] width 120 height 21
click at [513, 287] on span "12:00 - 12:00 (Ma Mi [PERSON_NAME])" at bounding box center [507, 291] width 94 height 8
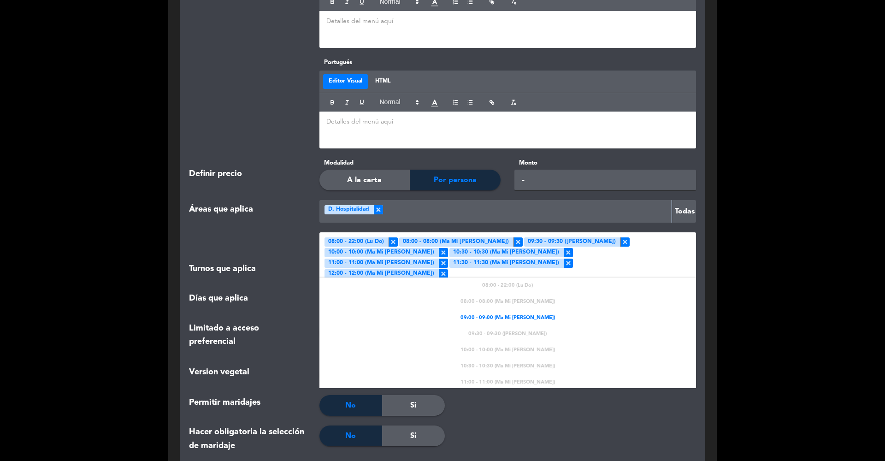
click at [641, 268] on div at bounding box center [570, 278] width 245 height 21
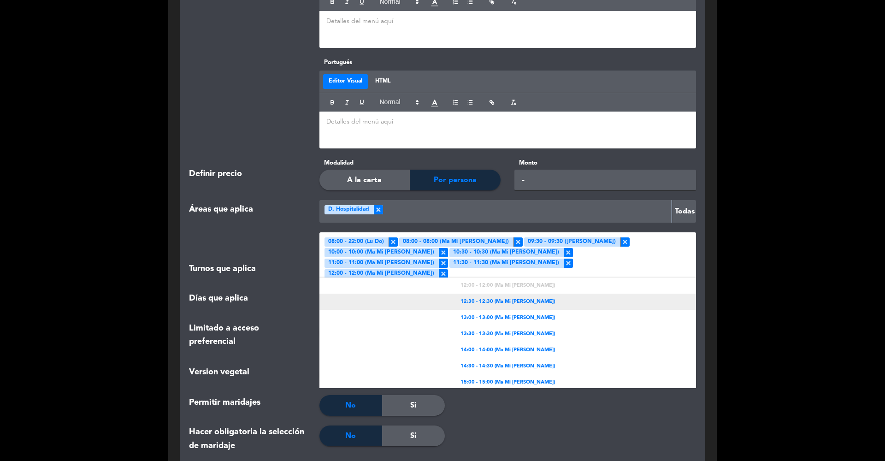
click at [512, 294] on div "12:30 - 12:30 (Ma Mi [PERSON_NAME])" at bounding box center [507, 302] width 377 height 16
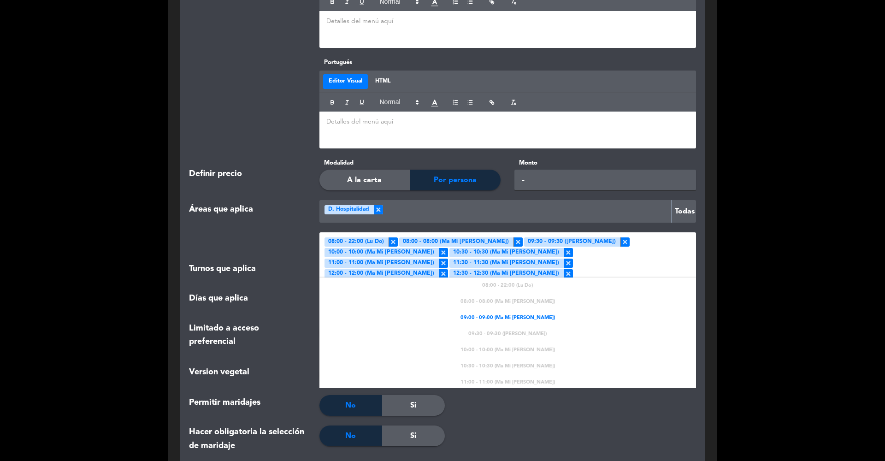
click at [633, 268] on div at bounding box center [633, 278] width 120 height 21
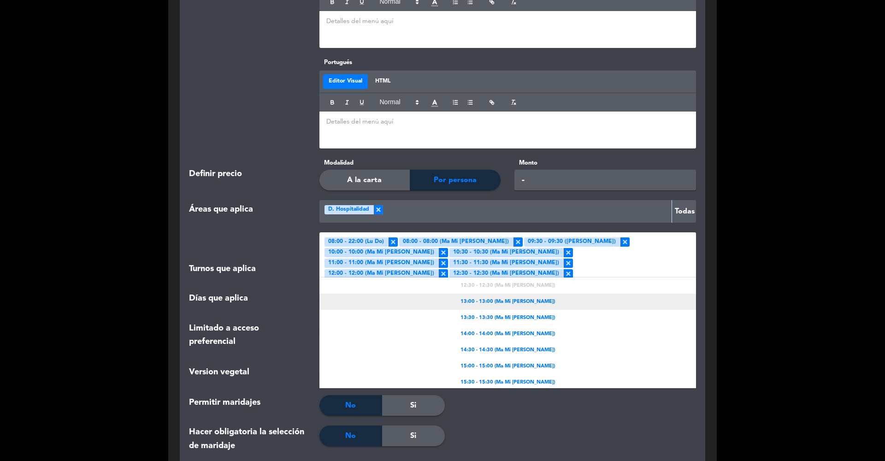
click at [516, 298] on span "13:00 - 13:00 (Ma Mi [PERSON_NAME])" at bounding box center [507, 302] width 94 height 8
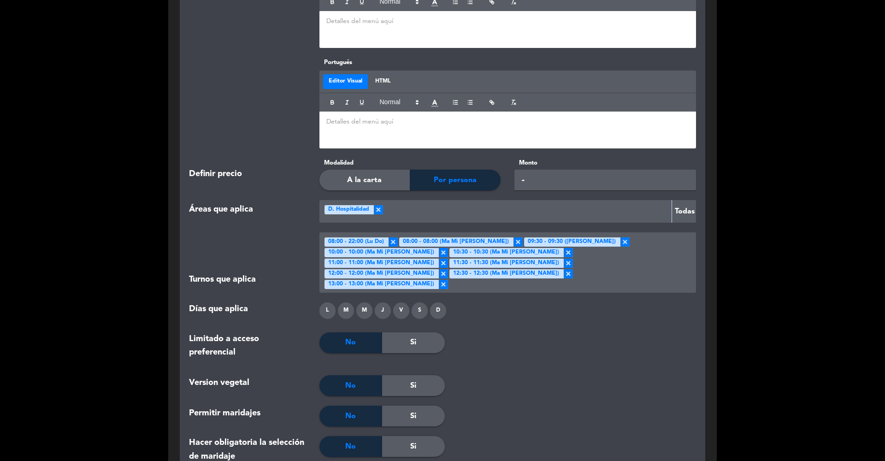
click at [637, 278] on div at bounding box center [570, 288] width 245 height 21
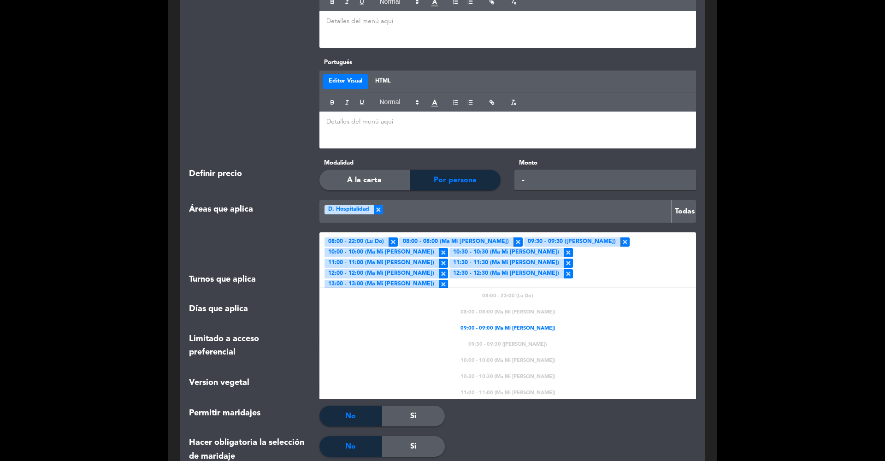
scroll to position [161, 0]
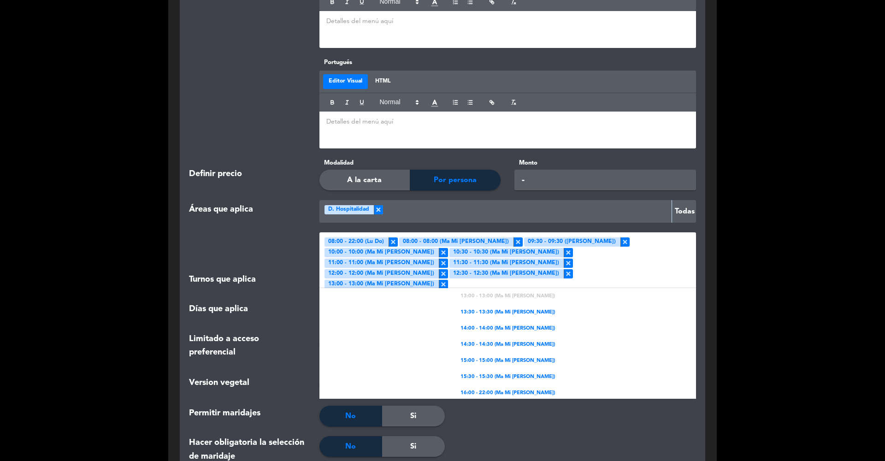
click at [513, 308] on span "13:30 - 13:30 (Ma Mi [PERSON_NAME])" at bounding box center [507, 312] width 94 height 8
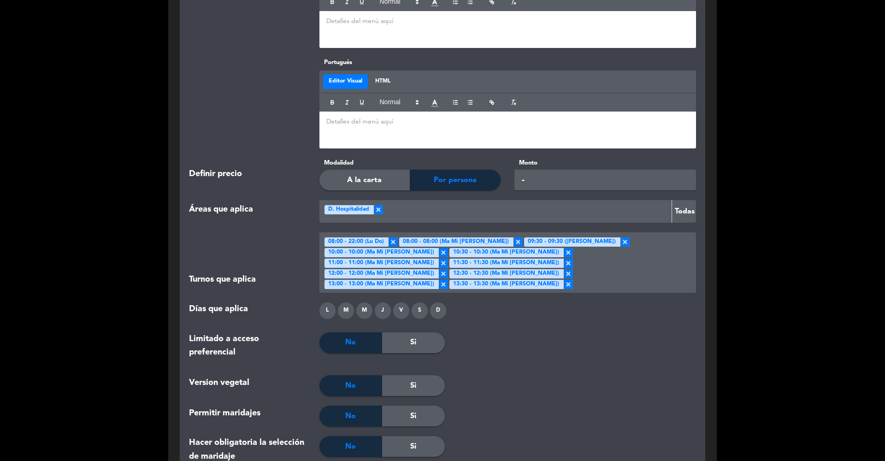
drag, startPoint x: 660, startPoint y: 267, endPoint x: 651, endPoint y: 268, distance: 9.3
click at [660, 278] on div at bounding box center [633, 288] width 120 height 21
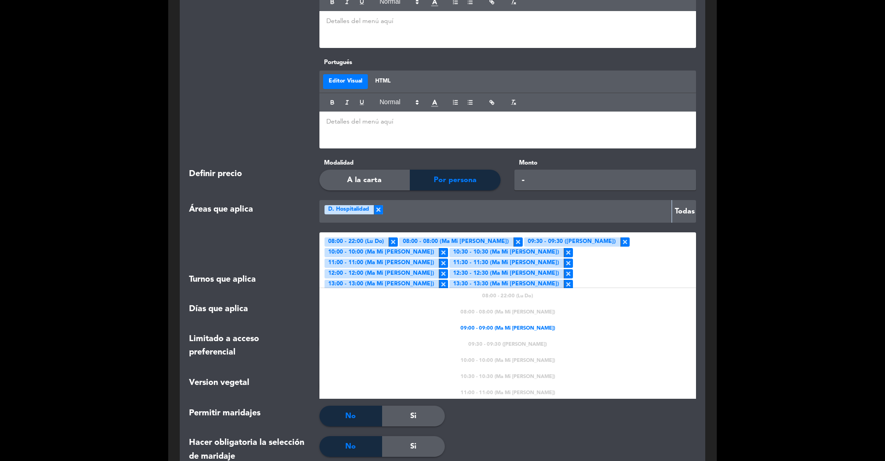
scroll to position [164, 0]
drag, startPoint x: 515, startPoint y: 313, endPoint x: 525, endPoint y: 309, distance: 10.7
click at [515, 322] on span "14:00 - 14:00 (Ma Mi [PERSON_NAME])" at bounding box center [507, 326] width 94 height 8
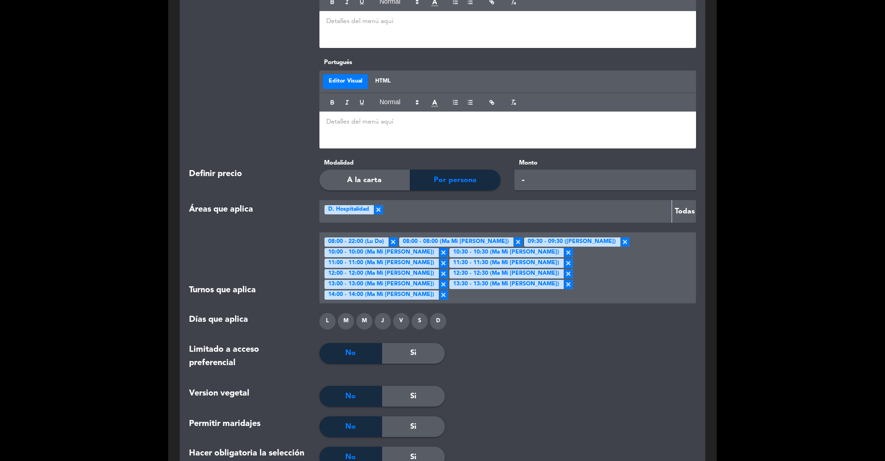
click at [661, 289] on div at bounding box center [570, 299] width 245 height 21
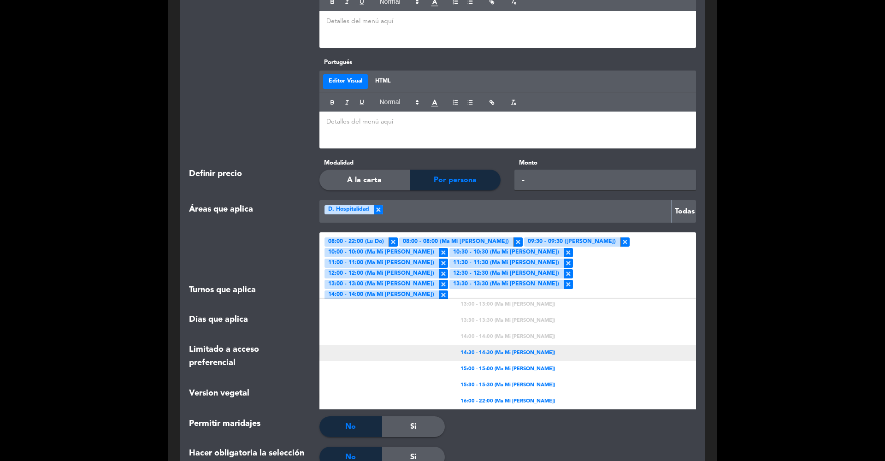
click at [503, 349] on span "14:30 - 14:30 (Ma Mi [PERSON_NAME])" at bounding box center [507, 353] width 94 height 8
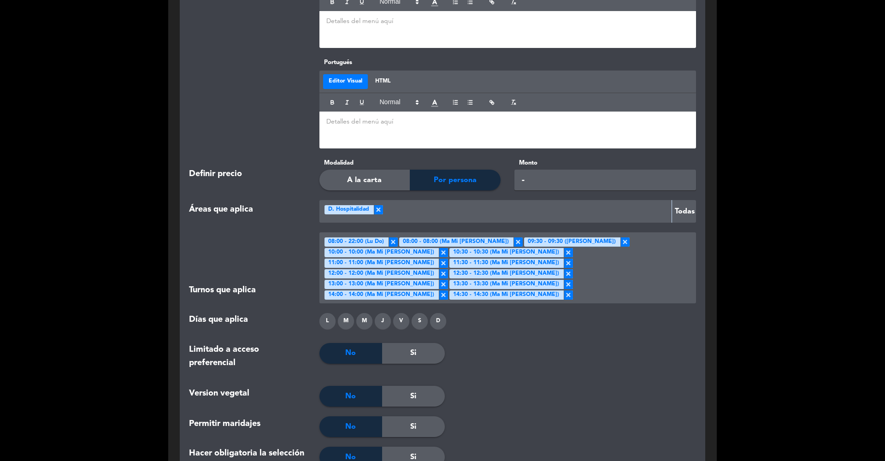
click at [663, 260] on div "Seleccionar turno × 08:00 - 22:00 (Lu Do) × 08:00 - 08:00 (Ma Mi Ju Vi Sá) × 09…" at bounding box center [508, 268] width 370 height 64
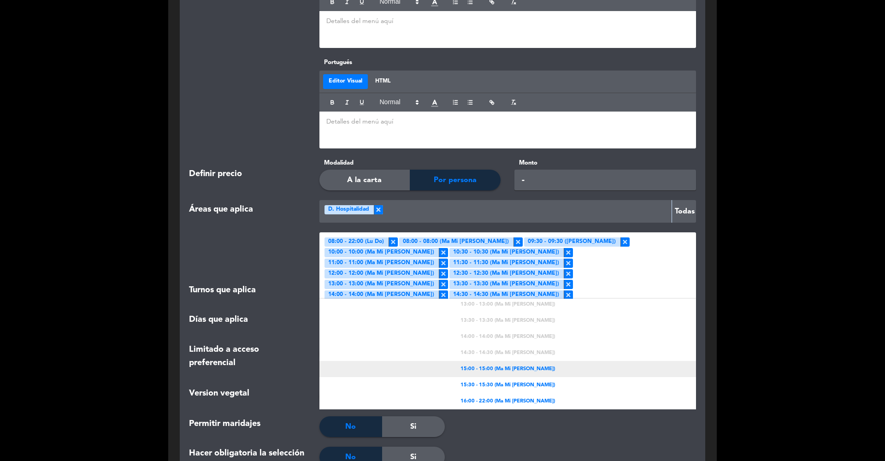
click at [517, 365] on span "15:00 - 15:00 (Ma Mi [PERSON_NAME])" at bounding box center [507, 369] width 94 height 8
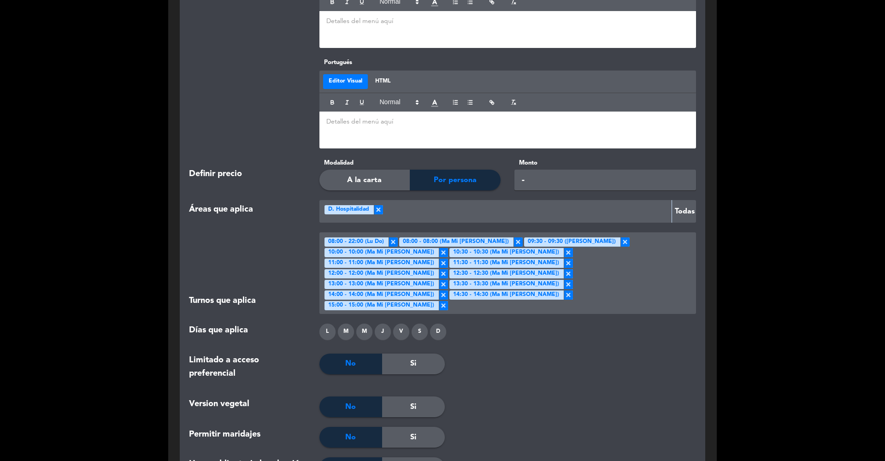
click at [658, 260] on div "Seleccionar turno × 08:00 - 22:00 (Lu Do) × 08:00 - 08:00 (Ma Mi Ju Vi Sá) × 09…" at bounding box center [508, 273] width 370 height 74
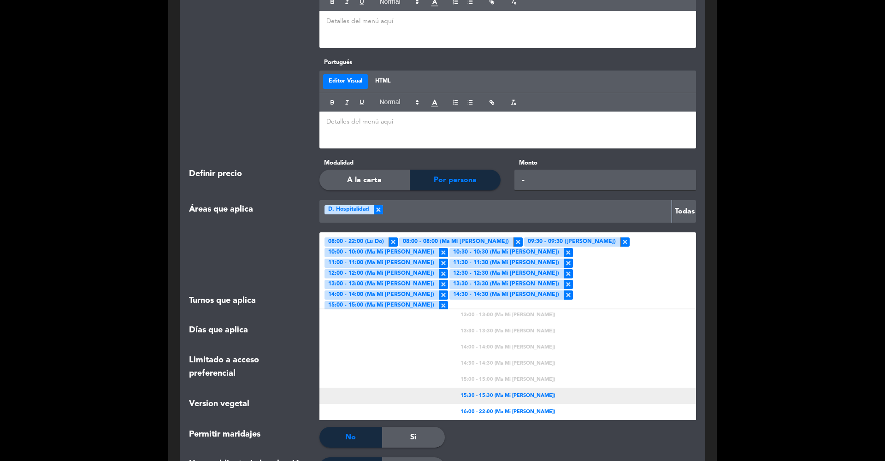
click at [489, 377] on span "15:30 - 15:30 (Ma Mi [PERSON_NAME])" at bounding box center [507, 396] width 94 height 8
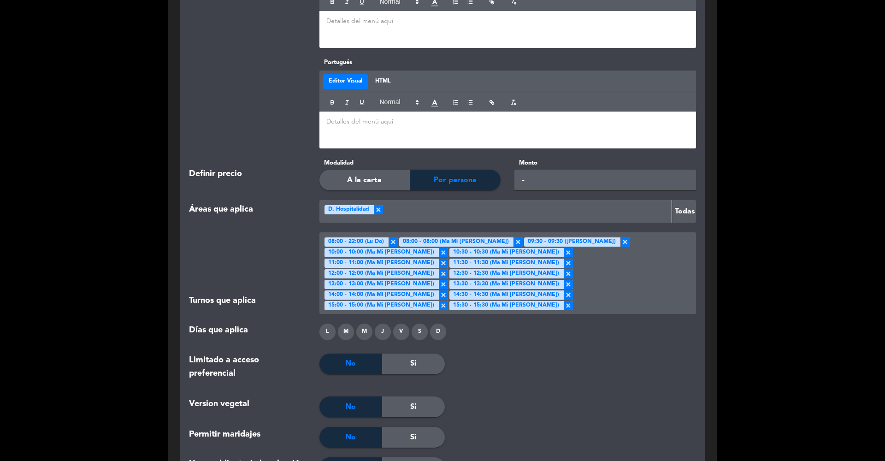
click at [644, 284] on ng-select "Seleccionar turno × 08:00 - 22:00 (Lu Do) × 08:00 - 08:00 (Ma Mi Ju Vi Sá) × 09…" at bounding box center [507, 273] width 377 height 82
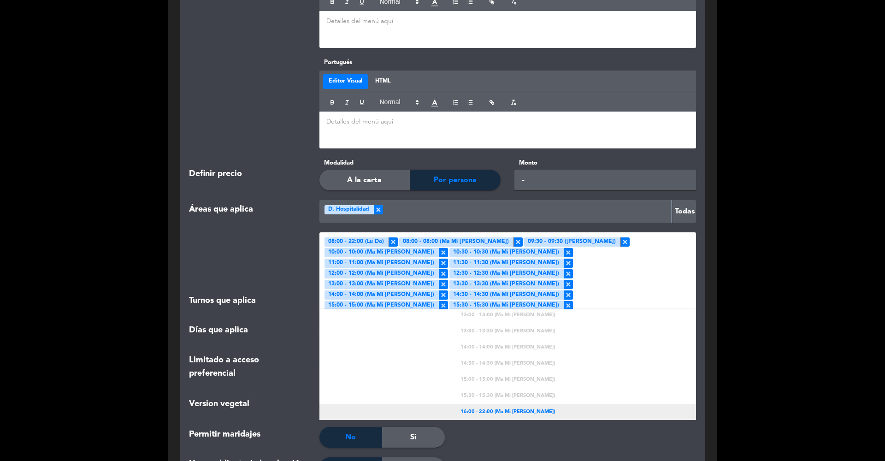
click at [472, 377] on span "16:00 - 22:00 (Ma Mi [PERSON_NAME])" at bounding box center [507, 412] width 94 height 8
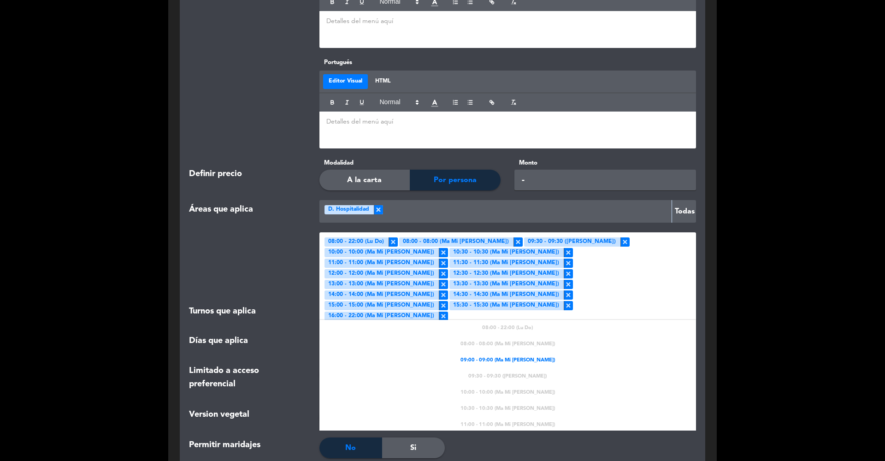
click at [663, 258] on div "Seleccionar turno × 08:00 - 22:00 (Lu Do) × 08:00 - 08:00 (Ma Mi Ju Vi Sá) × 09…" at bounding box center [508, 278] width 370 height 85
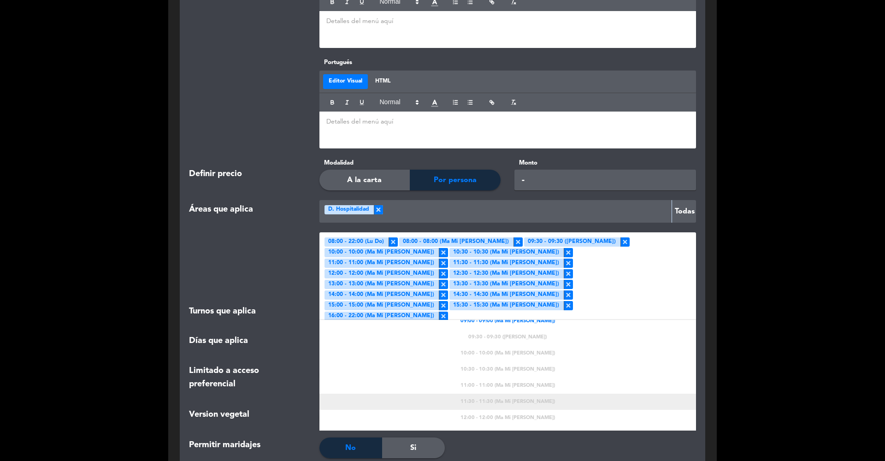
scroll to position [25, 0]
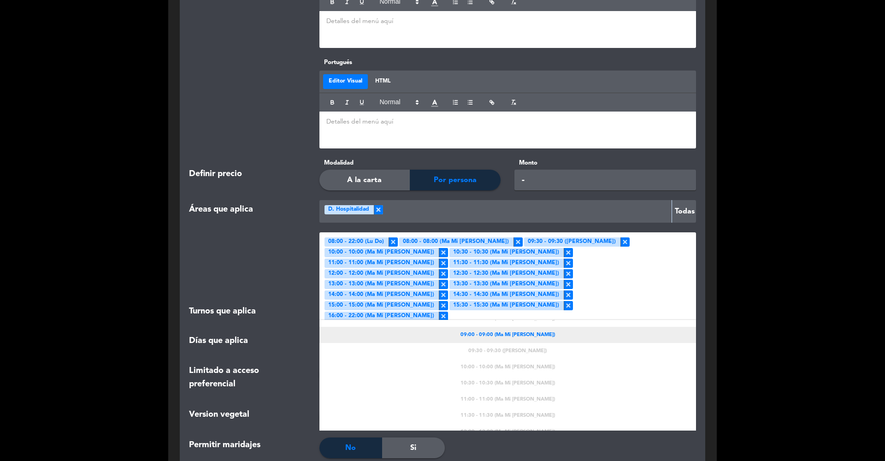
click at [519, 331] on span "09:00 - 09:00 (Ma Mi [PERSON_NAME])" at bounding box center [507, 335] width 94 height 8
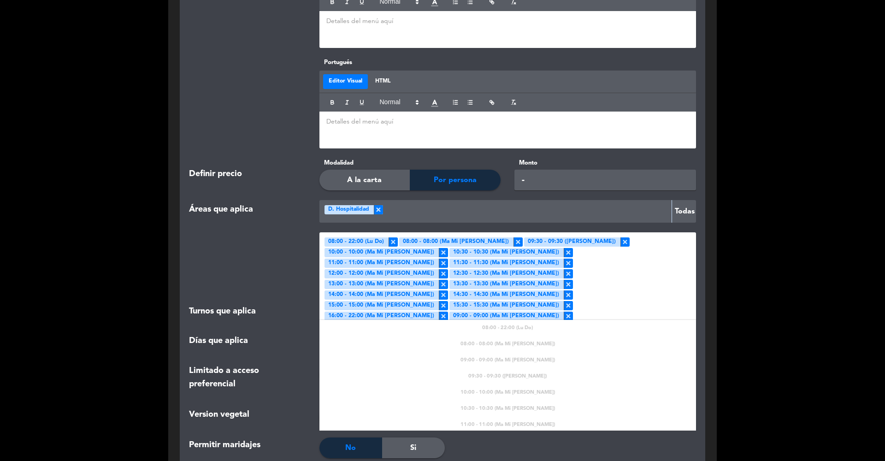
click at [663, 273] on div "Seleccionar turno × 08:00 - 22:00 (Lu Do) × 08:00 - 08:00 (Ma Mi Ju Vi Sá) × 09…" at bounding box center [508, 278] width 370 height 85
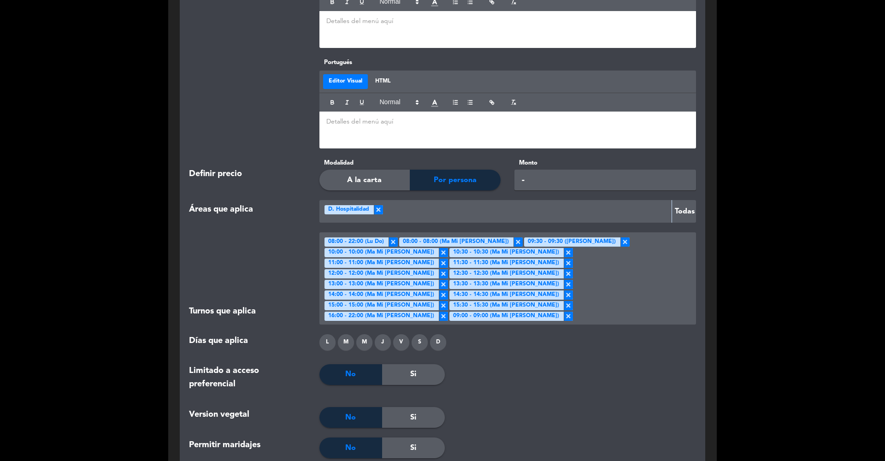
click at [330, 334] on div "L" at bounding box center [327, 342] width 16 height 16
click at [348, 334] on div "M" at bounding box center [346, 342] width 16 height 16
click at [365, 334] on div "M" at bounding box center [364, 342] width 16 height 16
click at [393, 334] on div "V" at bounding box center [401, 342] width 16 height 16
click at [388, 334] on div "J" at bounding box center [383, 342] width 16 height 16
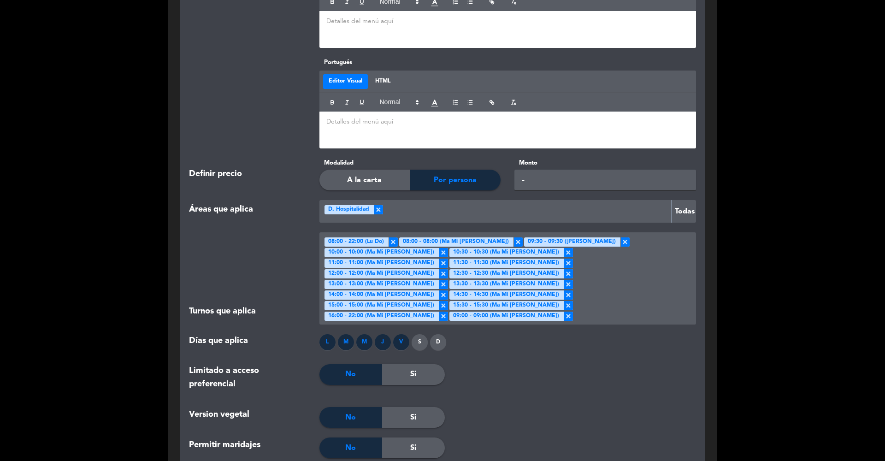
click at [418, 334] on div "S" at bounding box center [420, 342] width 16 height 16
click at [437, 334] on div "D" at bounding box center [438, 342] width 16 height 16
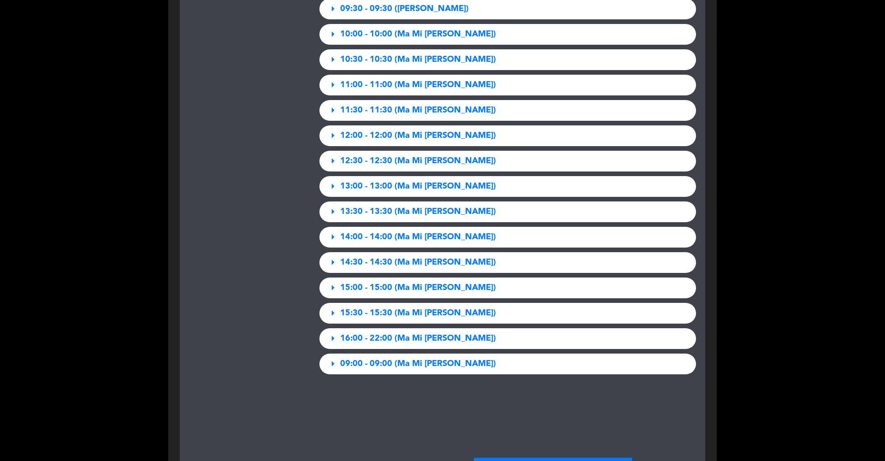
scroll to position [2611, 0]
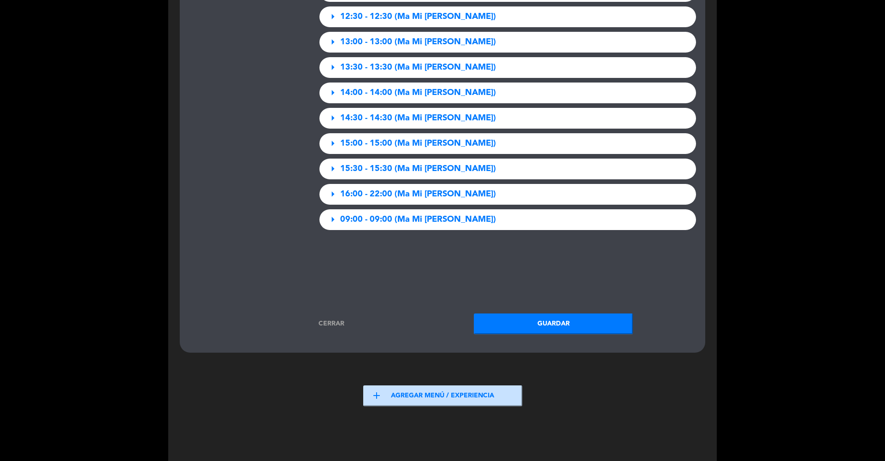
click at [380, 213] on span "09:00 - 09:00 (Ma Mi [PERSON_NAME])" at bounding box center [418, 219] width 156 height 13
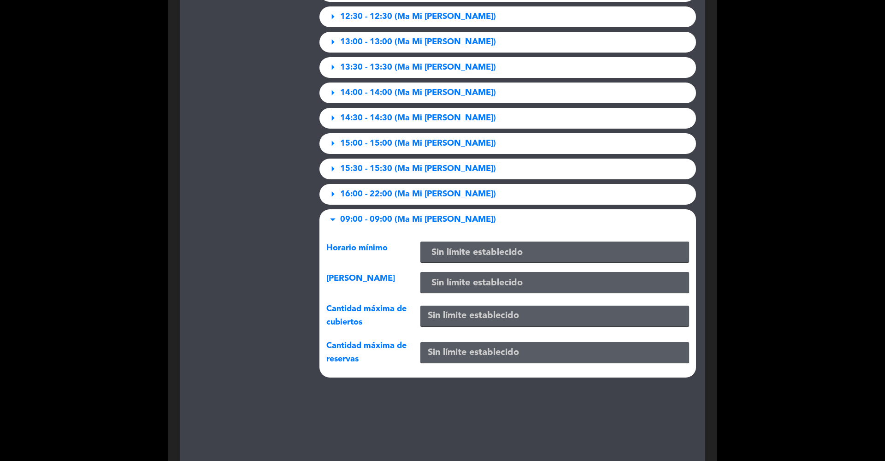
click at [441, 306] on input "number" at bounding box center [554, 316] width 269 height 21
type input "10"
click at [225, 270] on div "Límites" at bounding box center [247, 93] width 130 height 579
click at [400, 156] on div "arrow_right 08:00 - 22:00 (Lu Do) arrow_right 08:00 - 08:00 (Ma Mi Ju Vi Sá) ar…" at bounding box center [507, 93] width 391 height 579
click at [400, 184] on div "arrow_right 16:00 - 22:00 (Ma Mi [PERSON_NAME])" at bounding box center [507, 194] width 377 height 21
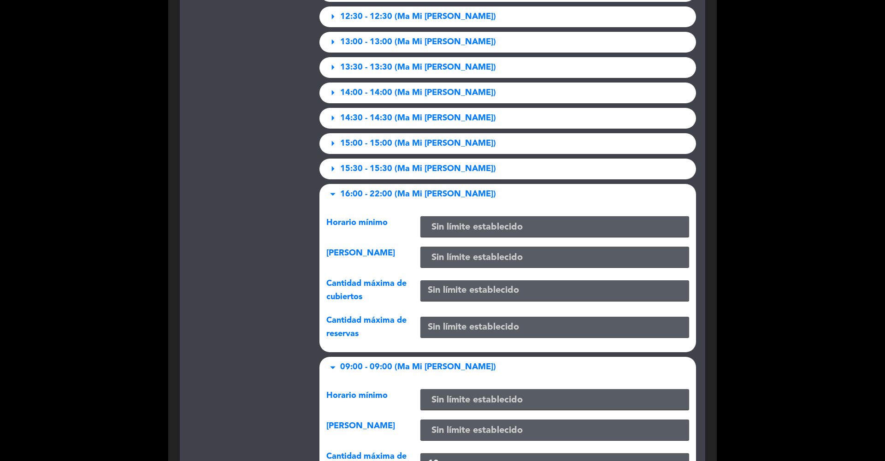
click at [440, 280] on input "number" at bounding box center [554, 290] width 269 height 21
type input "10"
click at [398, 159] on div "arrow_right 15:30 - 15:30 (Ma Mi [PERSON_NAME])" at bounding box center [507, 169] width 377 height 21
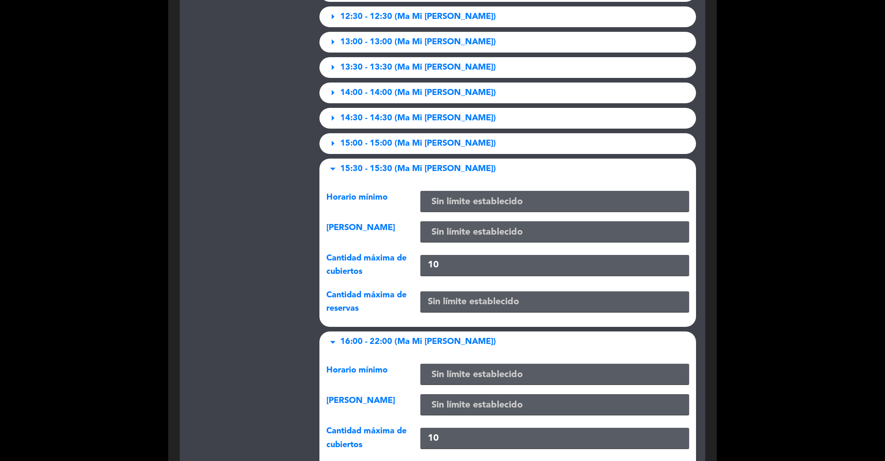
click at [427, 112] on span "14:30 - 14:30 (Ma Mi [PERSON_NAME])" at bounding box center [418, 118] width 156 height 13
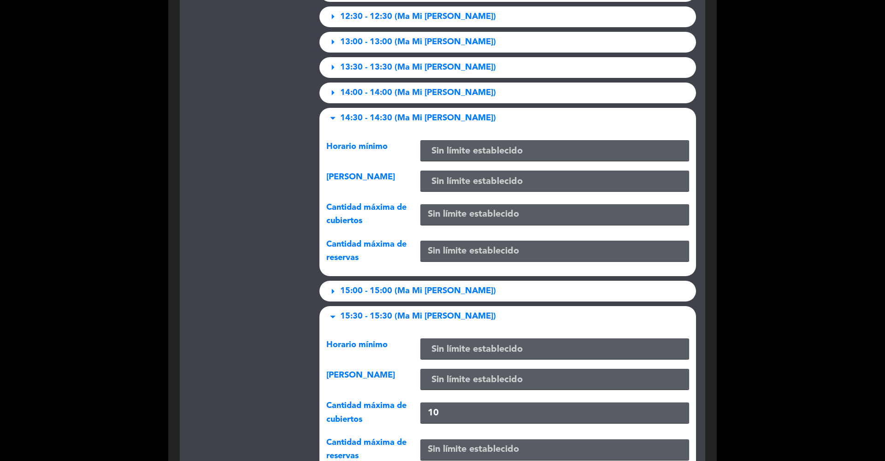
click at [438, 204] on input "number" at bounding box center [554, 214] width 269 height 21
type input "10"
click at [399, 86] on span "14:00 - 14:00 (Ma Mi [PERSON_NAME])" at bounding box center [418, 92] width 156 height 13
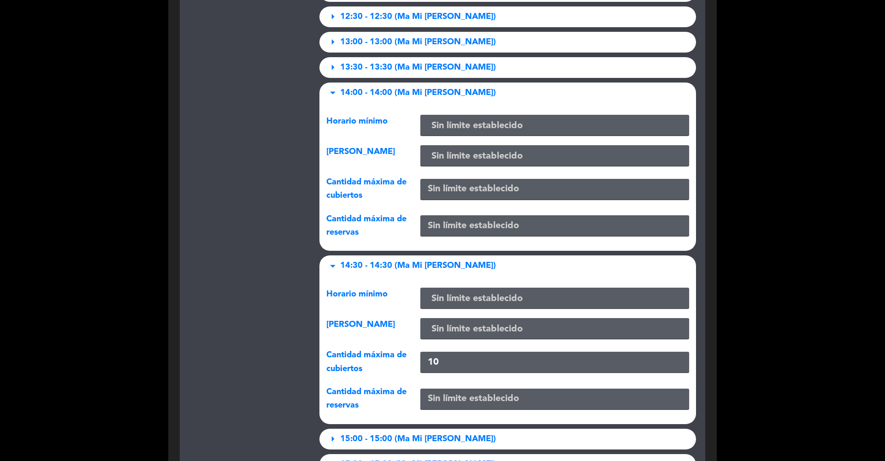
click at [430, 179] on input "number" at bounding box center [554, 189] width 269 height 21
type input "10"
click at [410, 61] on span "13:30 - 13:30 (Ma Mi [PERSON_NAME])" at bounding box center [418, 67] width 156 height 13
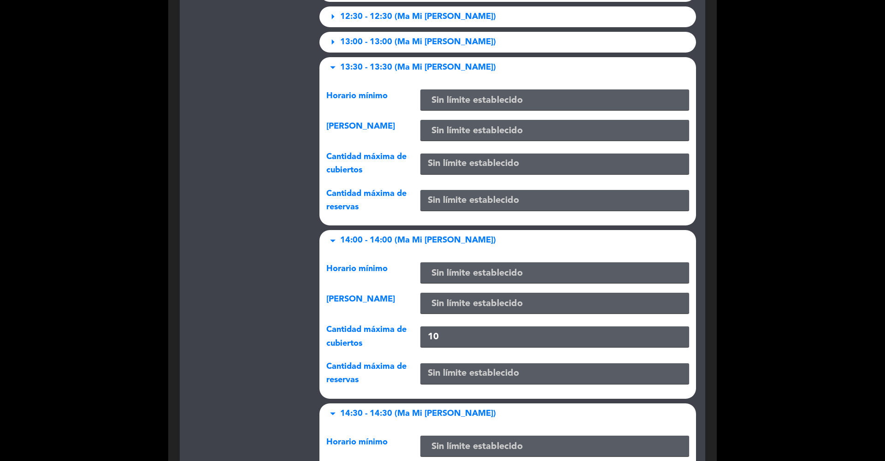
click at [436, 153] on input "number" at bounding box center [554, 163] width 269 height 21
type input "10"
click at [256, 142] on div "Límites" at bounding box center [247, 462] width 130 height 1317
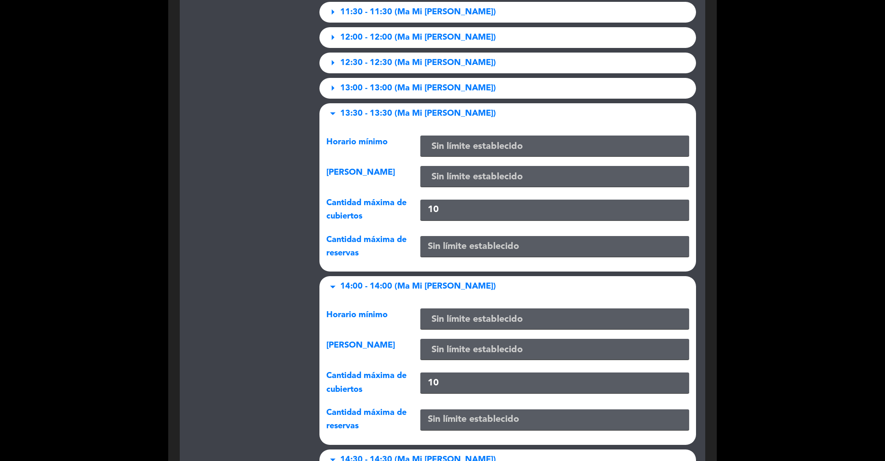
scroll to position [2504, 0]
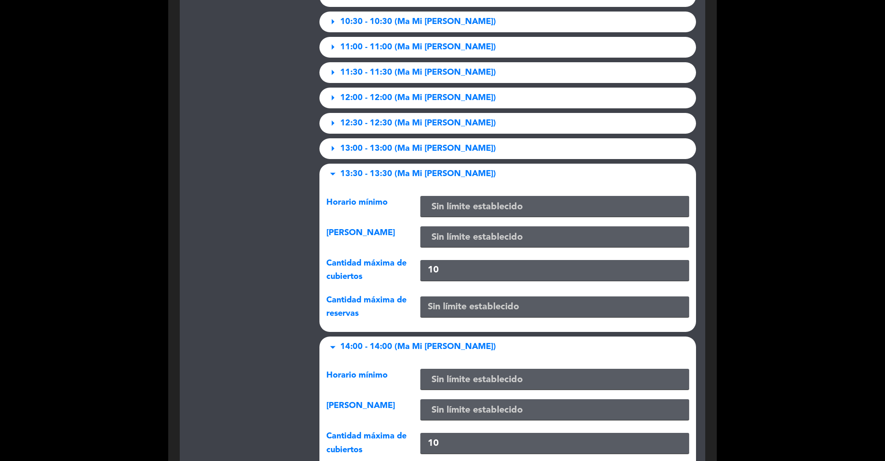
click at [378, 142] on span "13:00 - 13:00 (Ma Mi [PERSON_NAME])" at bounding box center [418, 148] width 156 height 13
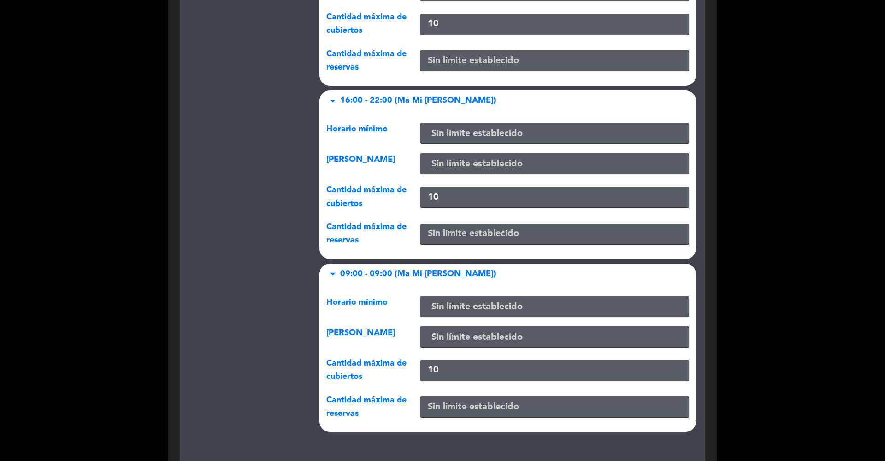
scroll to position [3575, 0]
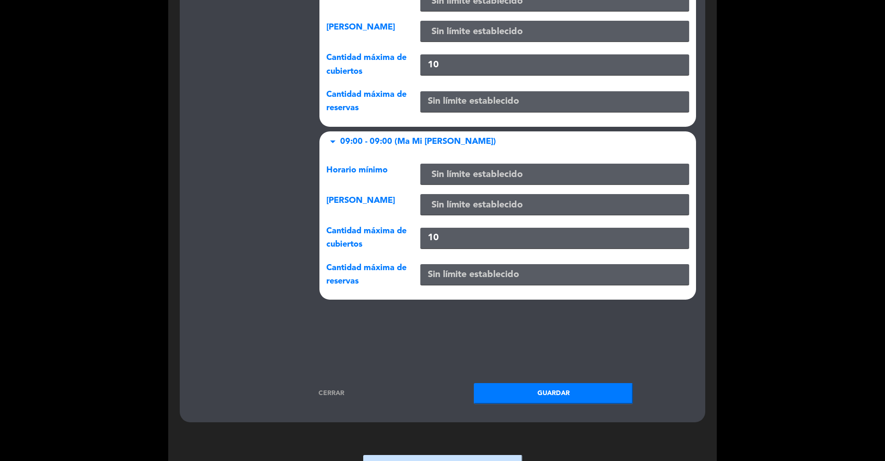
drag, startPoint x: 446, startPoint y: 207, endPoint x: 398, endPoint y: 207, distance: 47.9
click at [398, 224] on div "Cantidad máxima de cubiertos 10" at bounding box center [507, 237] width 377 height 27
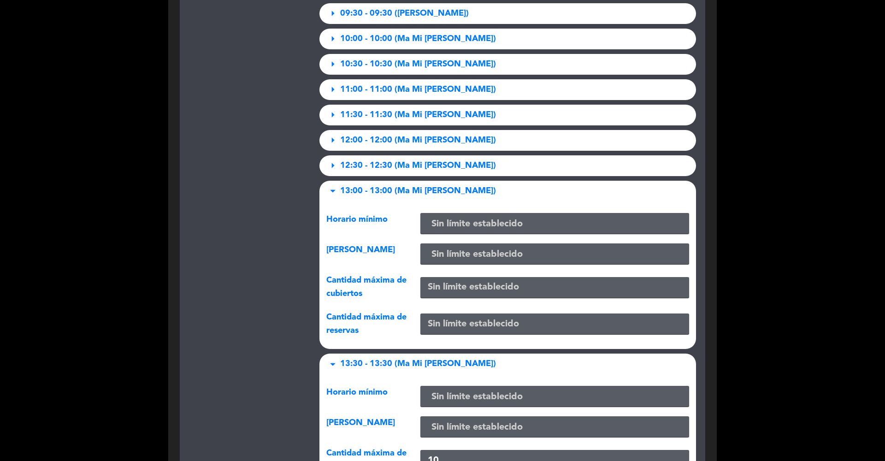
scroll to position [2408, 0]
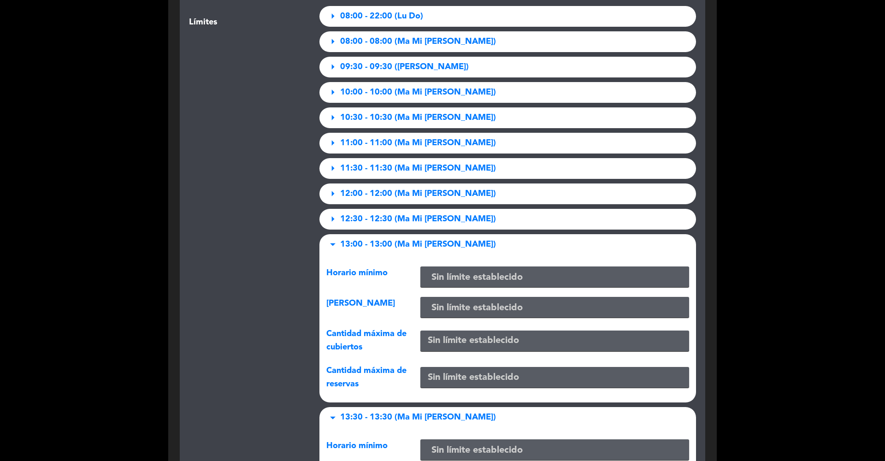
click at [438, 330] on input "number" at bounding box center [554, 340] width 269 height 21
type input "10"
click at [370, 212] on span "12:30 - 12:30 (Ma Mi [PERSON_NAME])" at bounding box center [418, 218] width 156 height 13
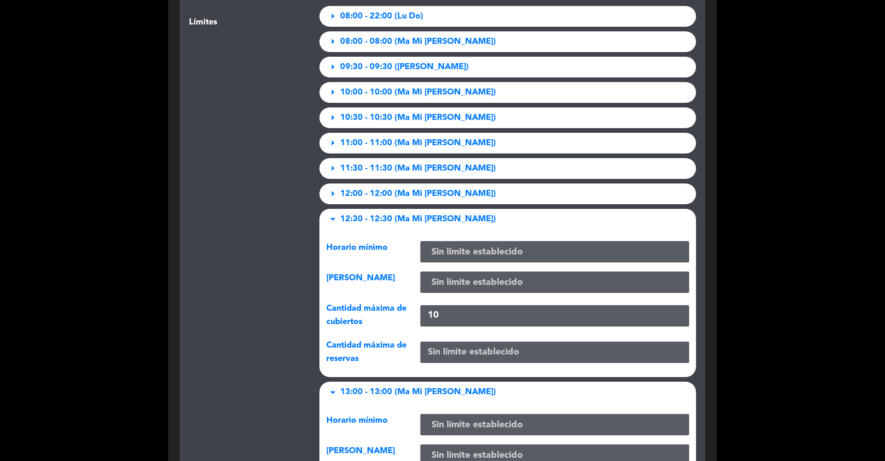
click at [431, 183] on div "arrow_right 12:00 - 12:00 (Ma Mi [PERSON_NAME])" at bounding box center [507, 193] width 377 height 21
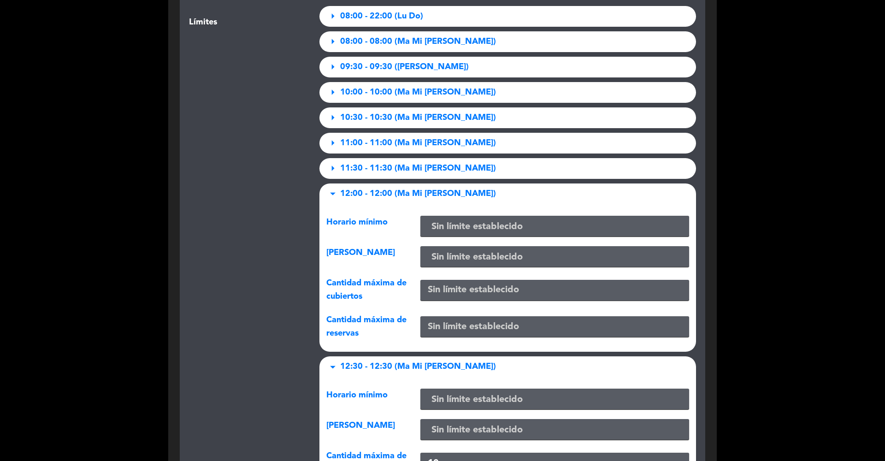
click at [436, 280] on input "number" at bounding box center [554, 290] width 269 height 21
type input "10"
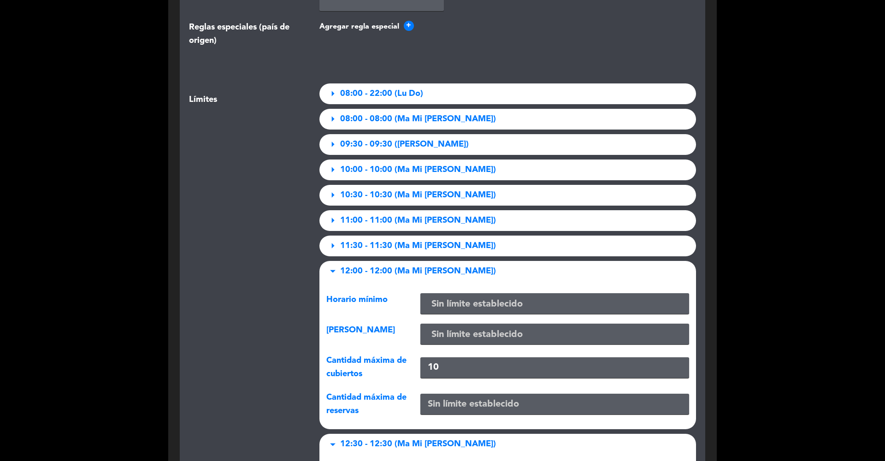
scroll to position [2318, 0]
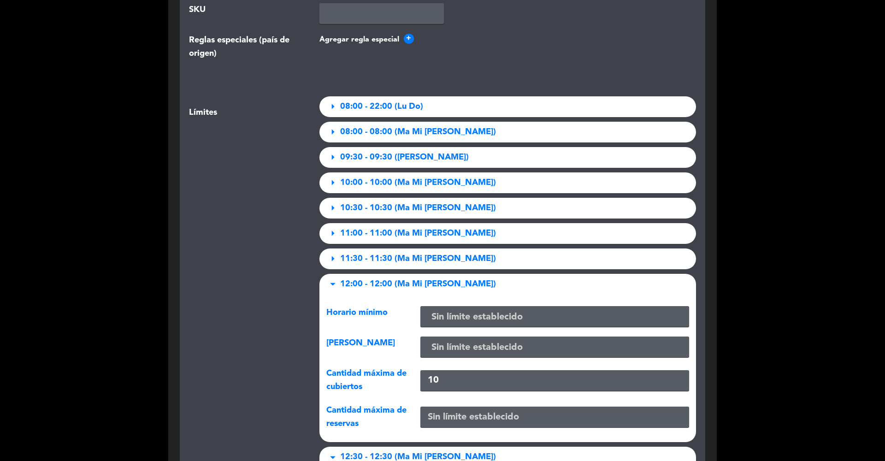
click at [372, 252] on span "11:30 - 11:30 (Ma Mi [PERSON_NAME])" at bounding box center [418, 258] width 156 height 13
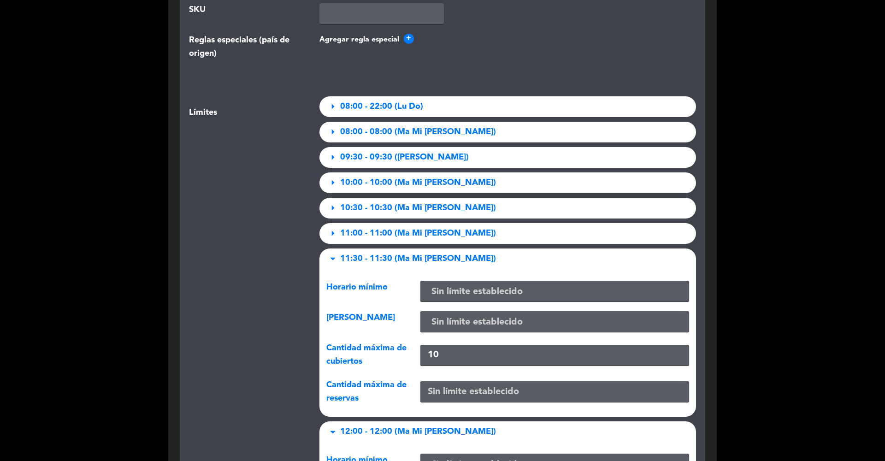
click at [396, 227] on span "11:00 - 11:00 (Ma Mi [PERSON_NAME])" at bounding box center [418, 233] width 156 height 13
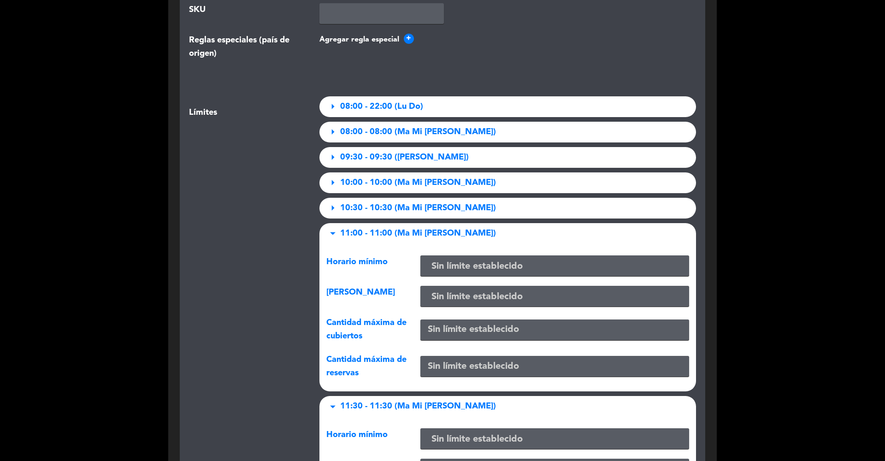
click at [442, 319] on div "Horario mínimo Sin límite establecido Horario máximo Sin límite establecido Can…" at bounding box center [507, 318] width 377 height 148
click at [435, 319] on input "number" at bounding box center [554, 329] width 269 height 21
type input "10"
click at [410, 201] on span "10:30 - 10:30 (Ma Mi [PERSON_NAME])" at bounding box center [418, 207] width 156 height 13
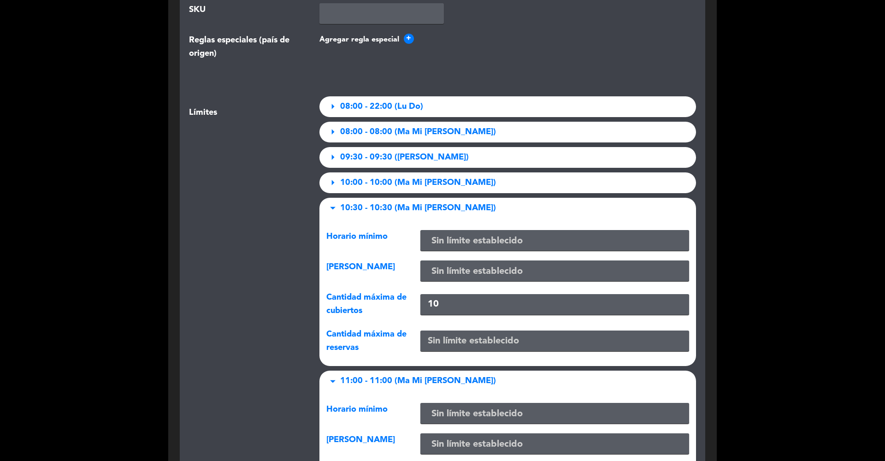
click at [403, 176] on span "10:00 - 10:00 (Ma Mi [PERSON_NAME])" at bounding box center [418, 182] width 156 height 13
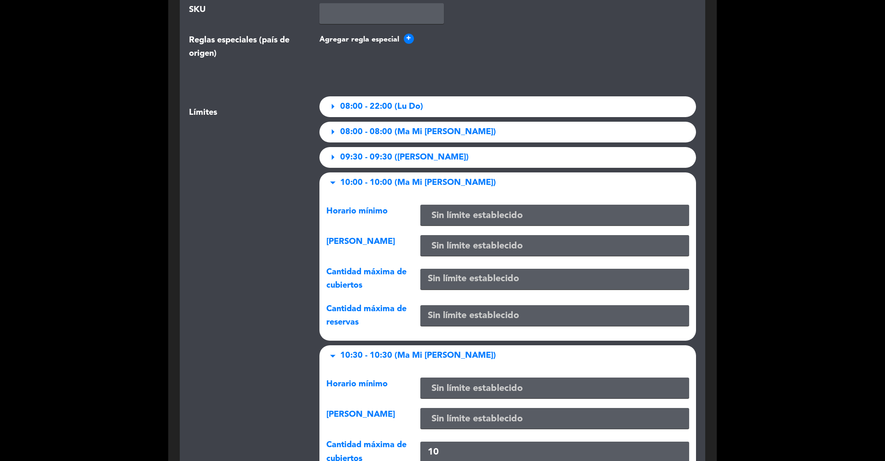
click at [430, 269] on input "number" at bounding box center [554, 279] width 269 height 21
type input "10"
click at [403, 151] on span "09:30 - 09:30 ([PERSON_NAME])" at bounding box center [404, 157] width 129 height 13
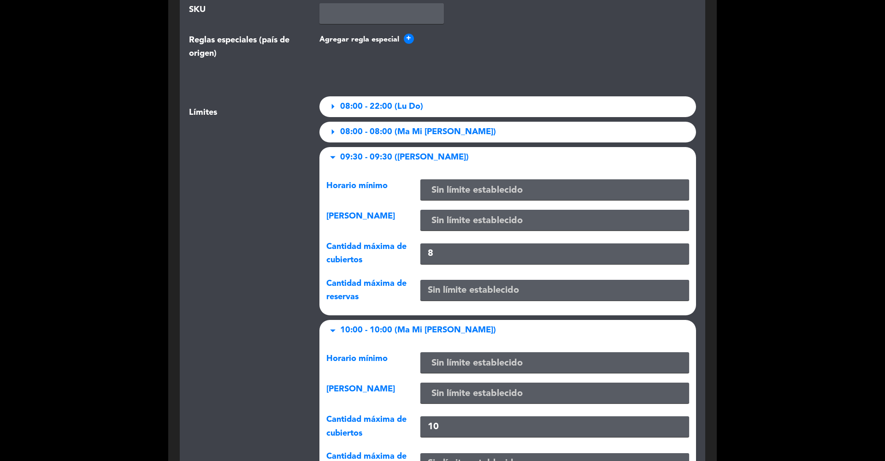
click at [436, 243] on input "8" at bounding box center [554, 253] width 269 height 21
click at [371, 122] on div "arrow_right 08:00 - 08:00 ([PERSON_NAME])" at bounding box center [507, 132] width 377 height 21
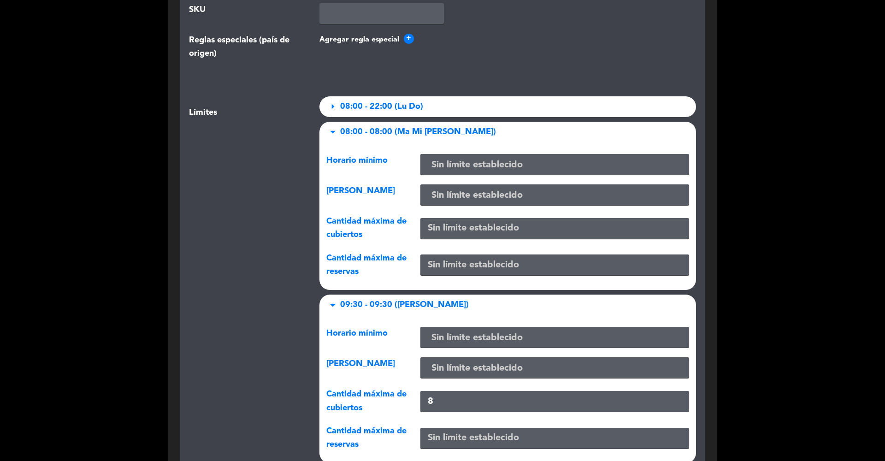
click at [436, 218] on input "number" at bounding box center [554, 228] width 269 height 21
type input "10"
click at [348, 100] on span "08:00 - 22:00 (Lu Do)" at bounding box center [381, 106] width 83 height 13
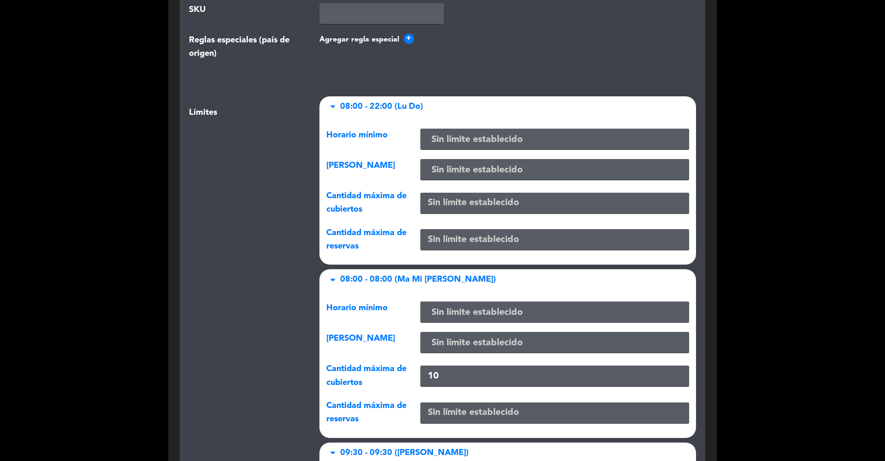
click at [348, 100] on span "08:00 - 22:00 (Lu Do)" at bounding box center [381, 106] width 83 height 13
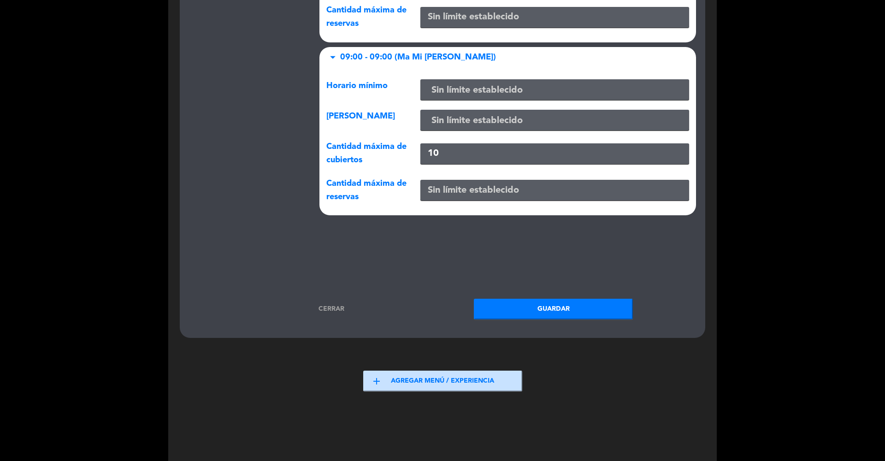
scroll to position [4840, 0]
click at [526, 299] on button "Guardar" at bounding box center [553, 309] width 159 height 21
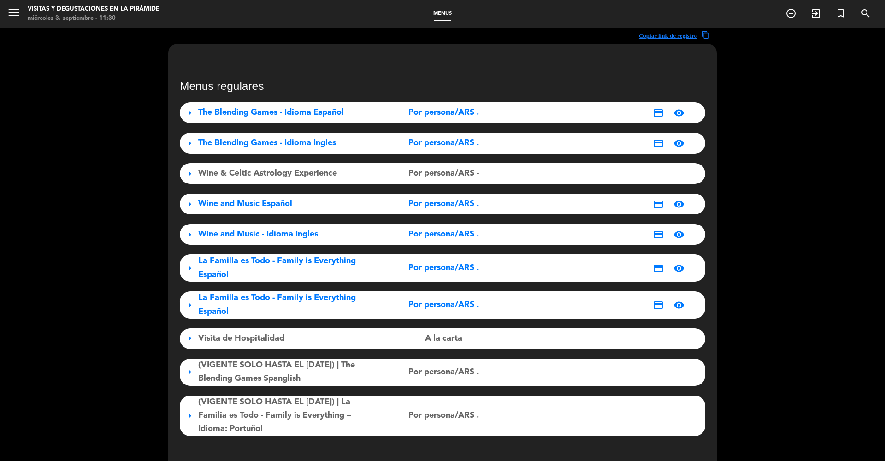
scroll to position [0, 0]
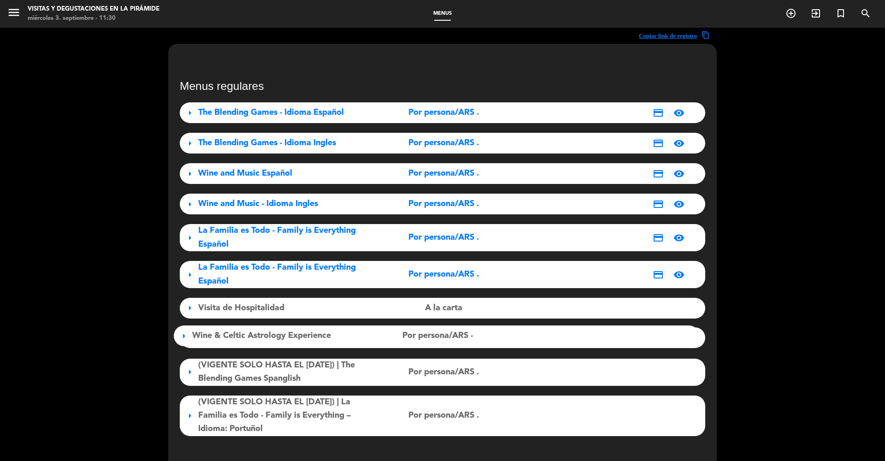
drag, startPoint x: 189, startPoint y: 173, endPoint x: 190, endPoint y: 323, distance: 149.8
click at [190, 319] on div "arrow_right The Blending Games - Idioma Español Por persona/ARS . credit_card v…" at bounding box center [442, 268] width 525 height 333
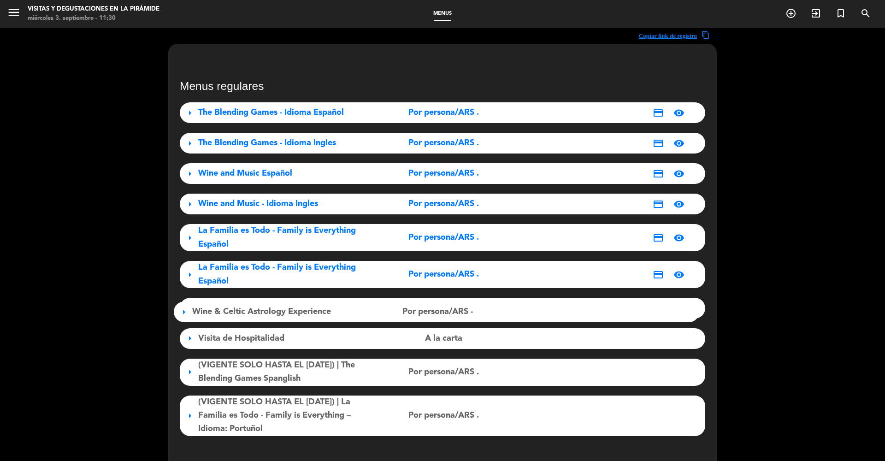
drag, startPoint x: 189, startPoint y: 339, endPoint x: 193, endPoint y: 308, distance: 31.5
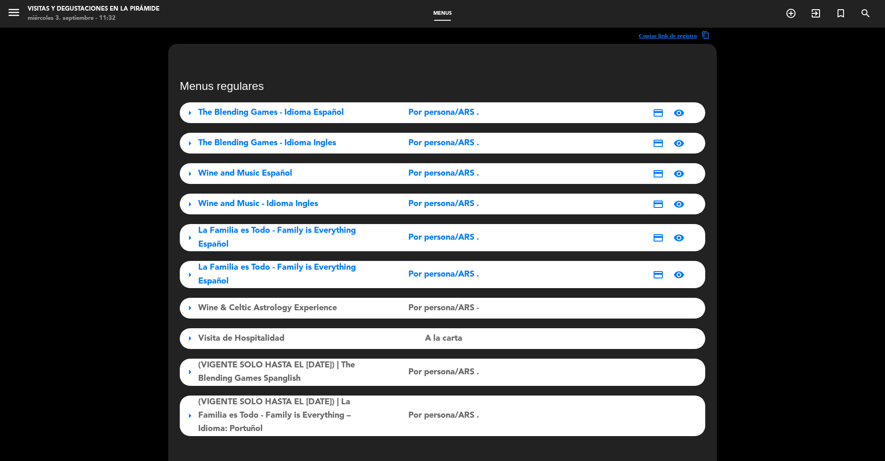
click at [115, 188] on div "Copiar link de registro content_copy Menus regulares arrow_right The Blending G…" at bounding box center [442, 312] width 885 height 568
click at [14, 17] on icon "menu" at bounding box center [14, 13] width 14 height 14
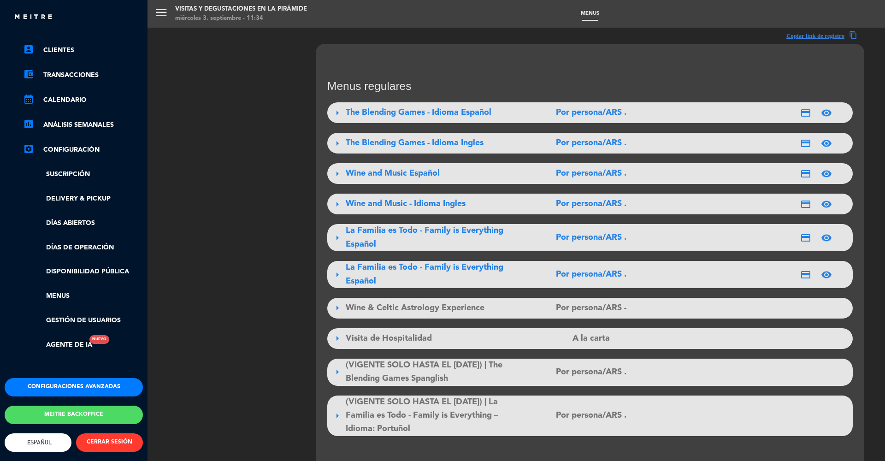
scroll to position [63, 0]
click at [317, 103] on div "menu Visitas y degustaciones en La Pirámide [DATE] 3. septiembre - 11:36 Menus …" at bounding box center [589, 230] width 885 height 461
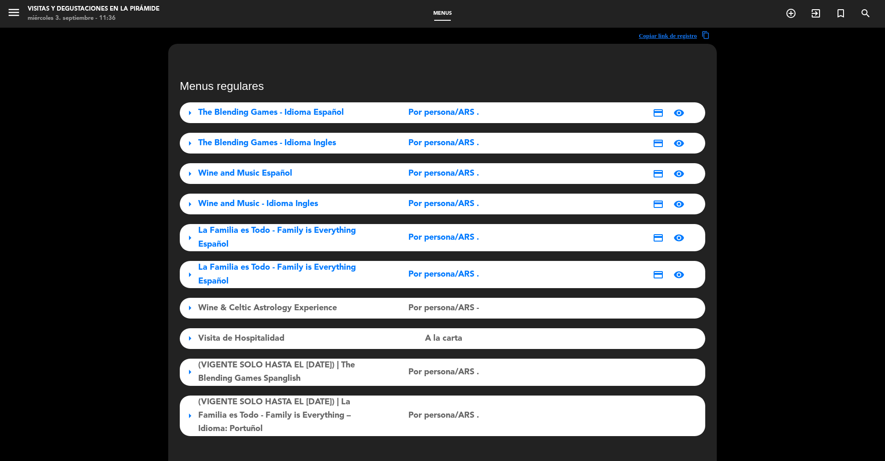
click at [306, 111] on span "The Blending Games - Idioma Español" at bounding box center [271, 112] width 146 height 8
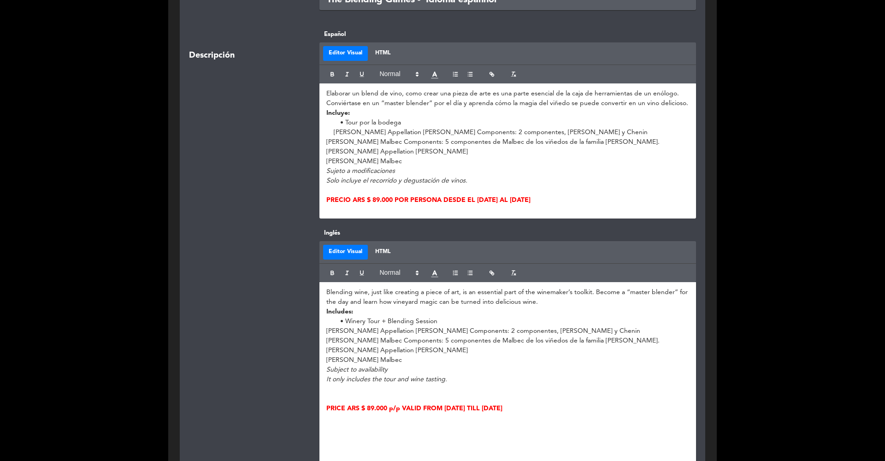
scroll to position [249, 0]
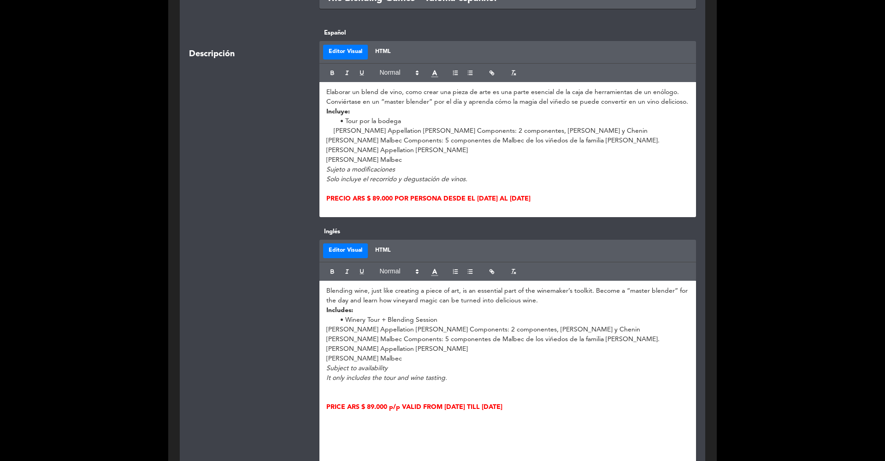
drag, startPoint x: 602, startPoint y: 198, endPoint x: 330, endPoint y: 195, distance: 272.9
click at [330, 195] on p "PRECIO ARS $ 89.000 POR PERSONA DESDE EL [DATE] AL [DATE]" at bounding box center [507, 199] width 363 height 10
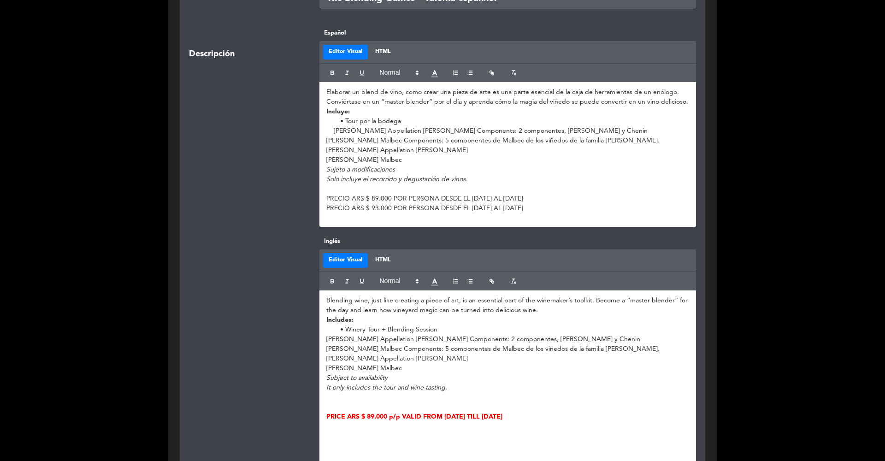
drag, startPoint x: 619, startPoint y: 209, endPoint x: 321, endPoint y: 200, distance: 297.9
click at [321, 200] on div "Elaborar un blend de vino, como crear una pieza de arte es una parte esencial d…" at bounding box center [507, 154] width 377 height 145
click at [331, 73] on icon "button" at bounding box center [331, 74] width 3 height 2
click at [437, 72] on icon at bounding box center [434, 73] width 9 height 9
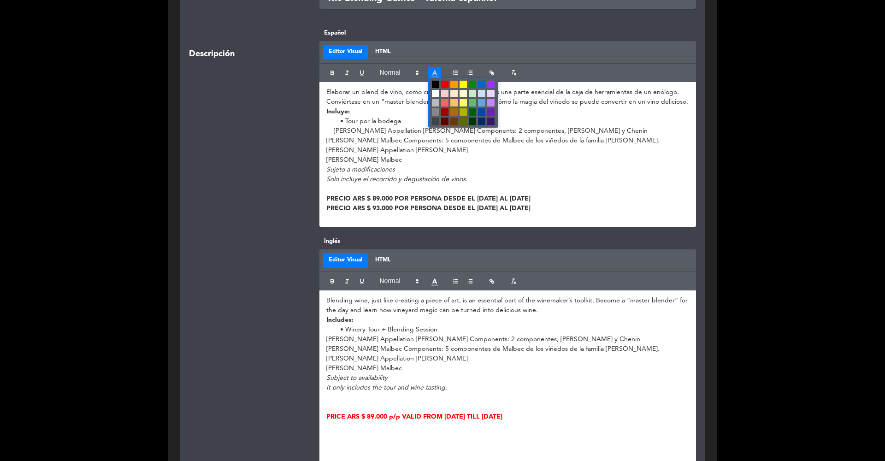
click at [449, 86] on span at bounding box center [463, 103] width 70 height 50
click at [446, 85] on span at bounding box center [444, 84] width 7 height 7
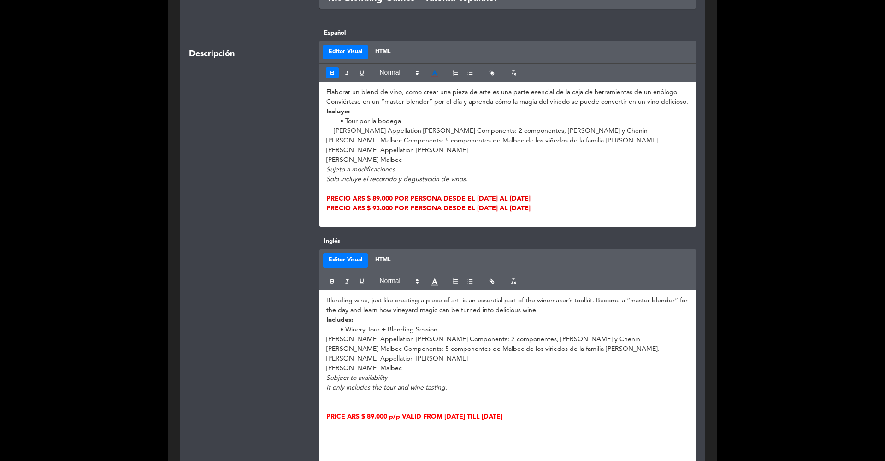
click at [418, 160] on p "[PERSON_NAME] Malbec" at bounding box center [507, 160] width 363 height 10
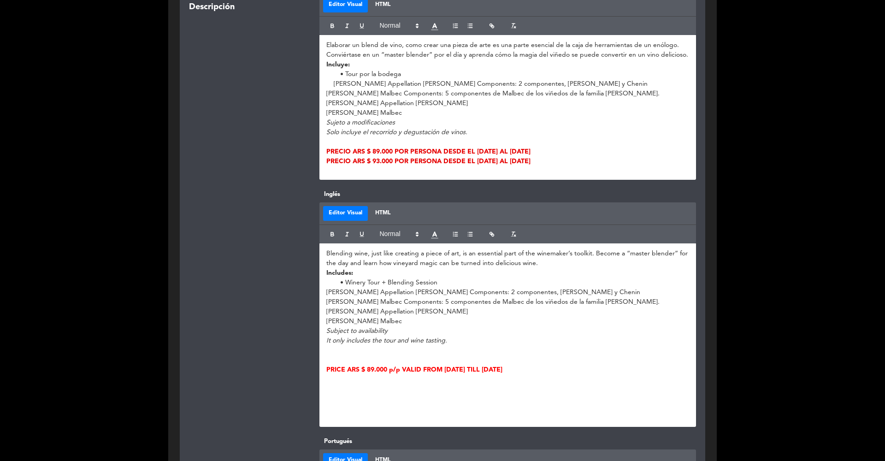
scroll to position [340, 0]
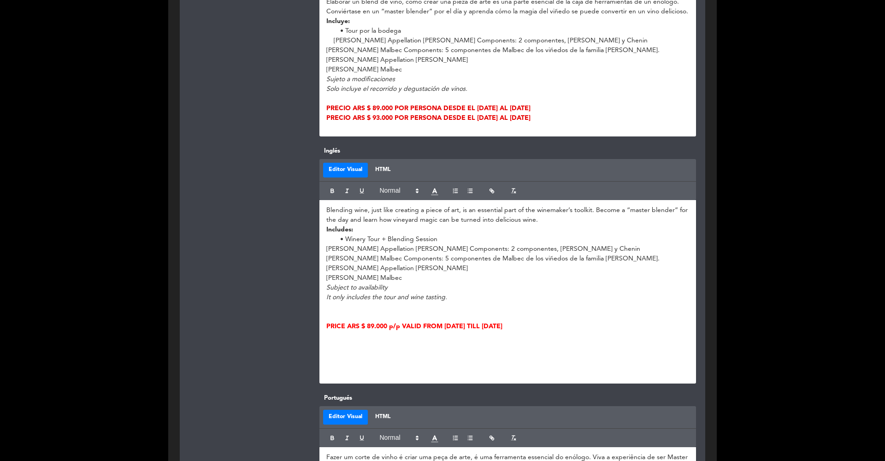
drag, startPoint x: 560, startPoint y: 326, endPoint x: 317, endPoint y: 326, distance: 242.4
click at [317, 326] on div "Inglés Editor Visual HTML Blending wine, just like creating a piece of art, is …" at bounding box center [507, 264] width 391 height 237
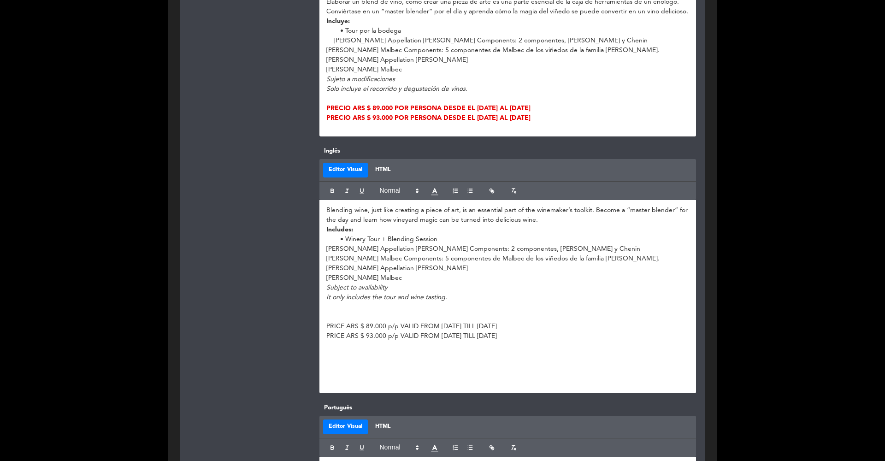
scroll to position [9, 0]
click at [373, 374] on p at bounding box center [507, 375] width 363 height 10
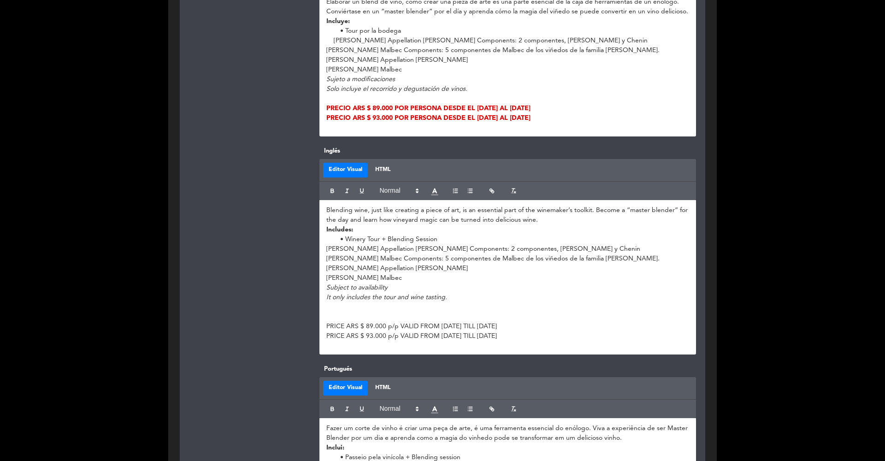
drag, startPoint x: 581, startPoint y: 333, endPoint x: 323, endPoint y: 326, distance: 258.7
click at [323, 326] on div "Blending wine, just like creating a piece of art, is an essential part of the w…" at bounding box center [507, 277] width 377 height 154
click at [335, 191] on icon "button" at bounding box center [332, 191] width 6 height 6
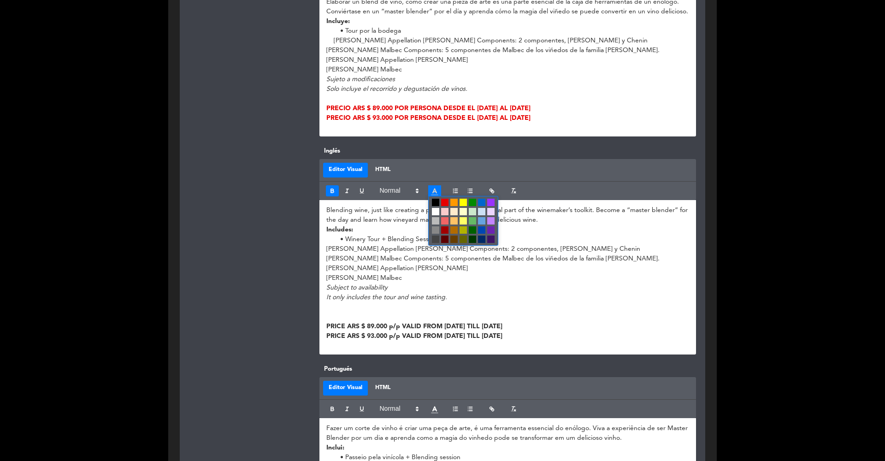
click at [436, 195] on line at bounding box center [434, 195] width 6 height 0
click at [445, 200] on span at bounding box center [444, 202] width 7 height 7
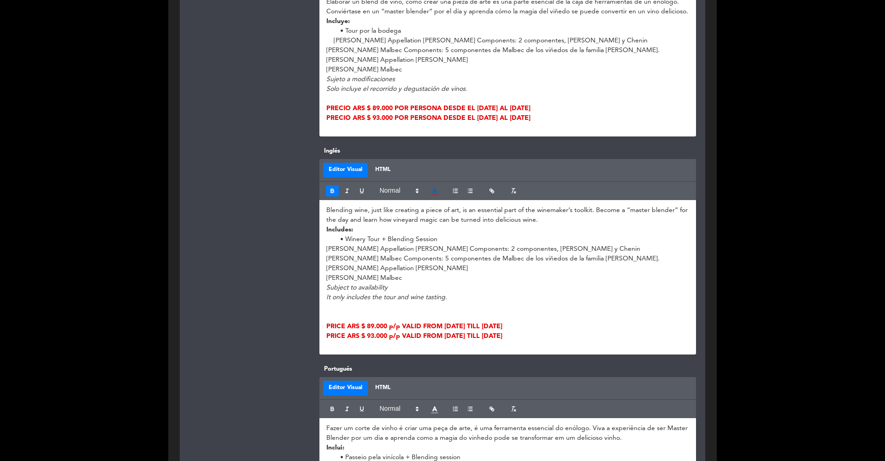
click at [419, 264] on p "[PERSON_NAME] Appellation [PERSON_NAME]" at bounding box center [507, 269] width 363 height 10
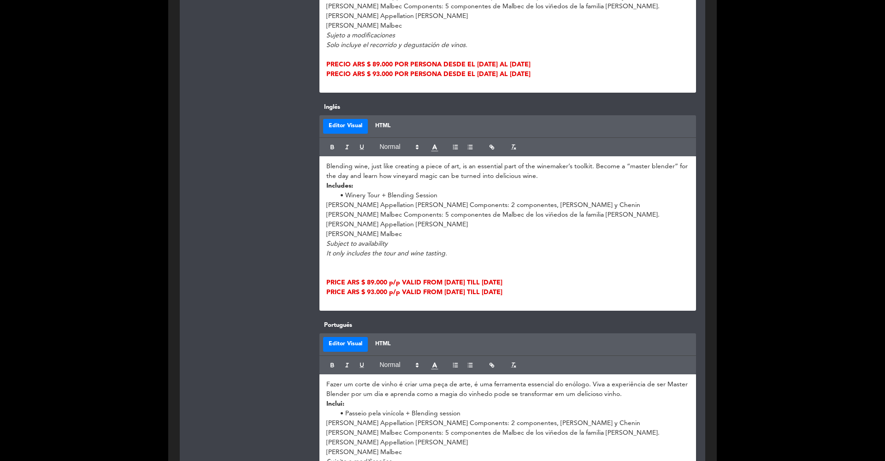
scroll to position [447, 0]
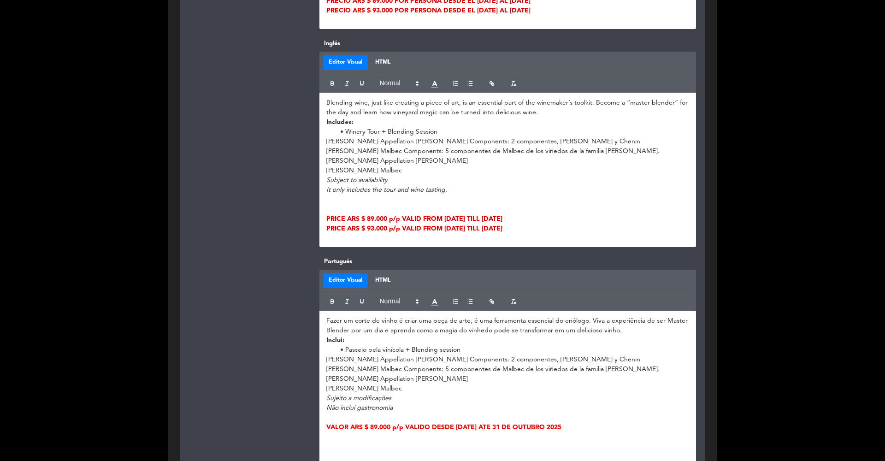
click at [260, 291] on div at bounding box center [247, 371] width 130 height 228
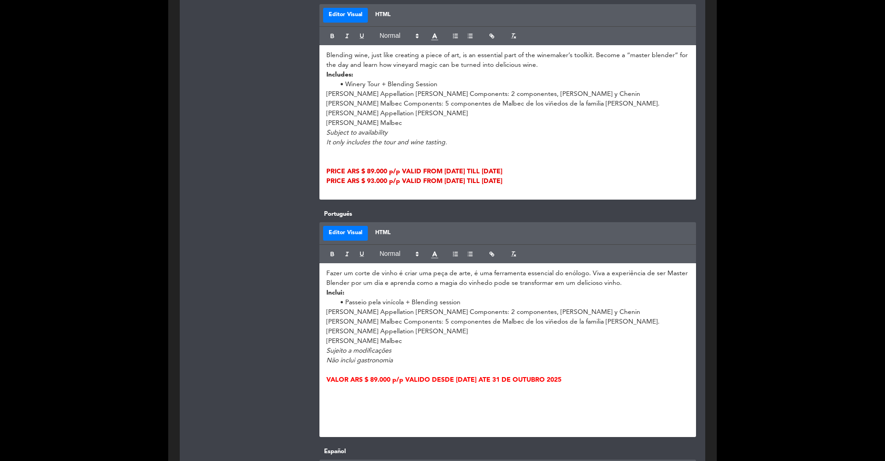
scroll to position [627, 0]
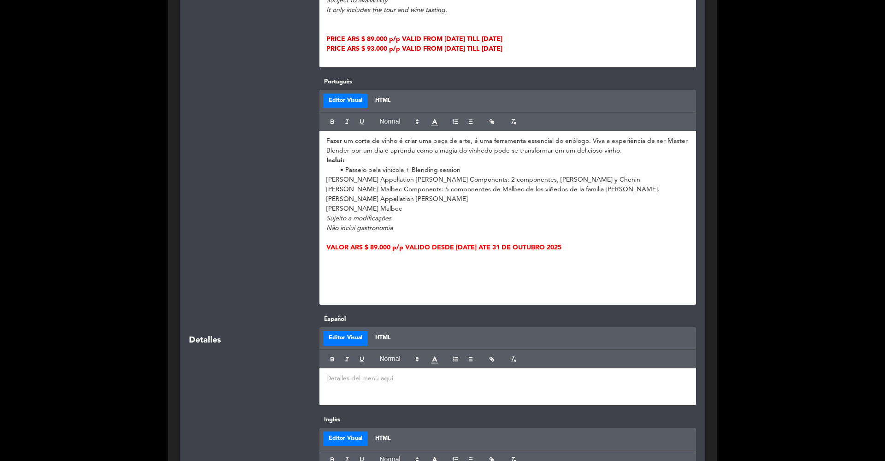
click at [365, 279] on p at bounding box center [507, 277] width 363 height 10
click at [365, 291] on h4 at bounding box center [507, 295] width 363 height 8
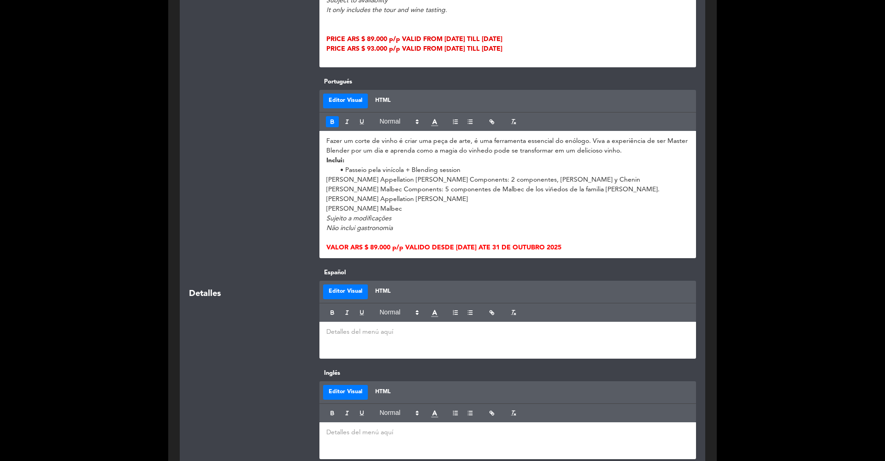
drag, startPoint x: 577, startPoint y: 245, endPoint x: 322, endPoint y: 246, distance: 254.9
click at [322, 246] on div "Fazer um corte de vinho é criar uma peça de arte, é uma ferramenta essencial do…" at bounding box center [507, 194] width 377 height 127
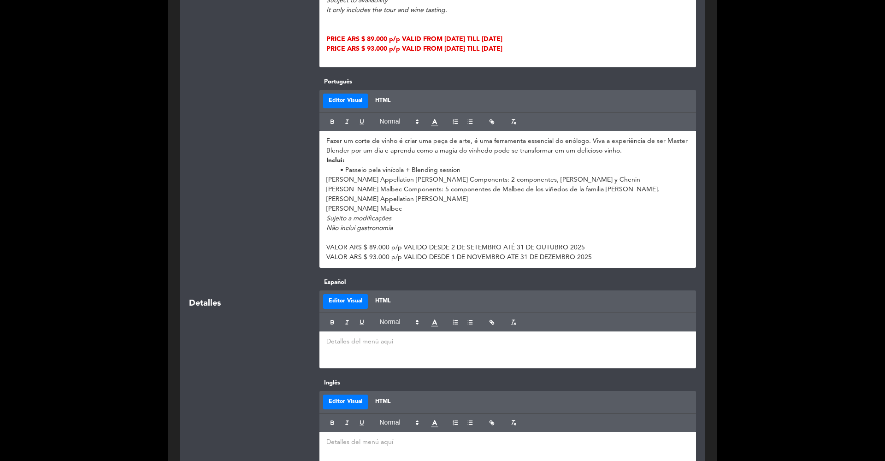
scroll to position [9, 0]
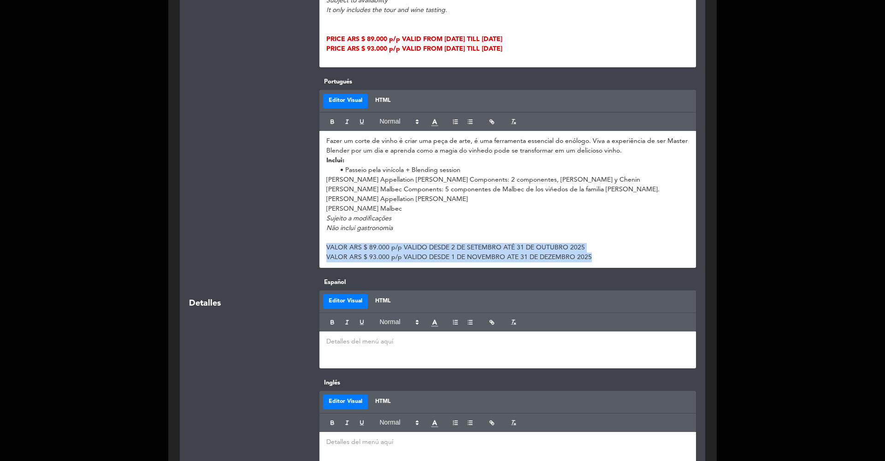
drag, startPoint x: 605, startPoint y: 256, endPoint x: 324, endPoint y: 247, distance: 281.3
click at [324, 247] on div "Fazer um corte de vinho é criar uma peça de arte, é uma ferramenta essencial do…" at bounding box center [507, 199] width 377 height 137
click at [330, 124] on button "button" at bounding box center [332, 121] width 13 height 11
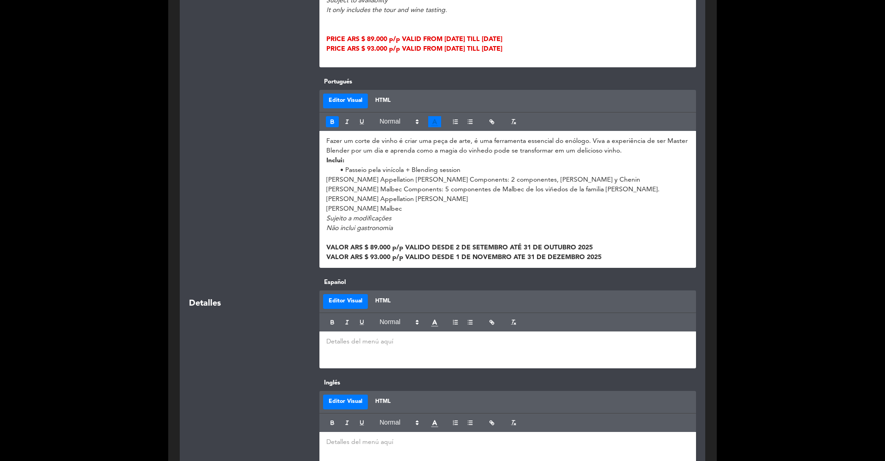
click at [434, 122] on icon at bounding box center [434, 122] width 9 height 9
click at [444, 132] on span at bounding box center [444, 133] width 7 height 7
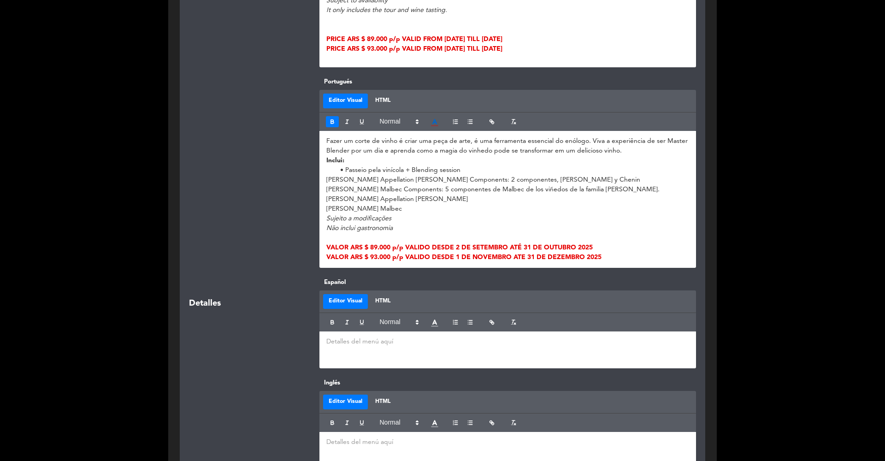
click at [214, 240] on div at bounding box center [247, 172] width 130 height 191
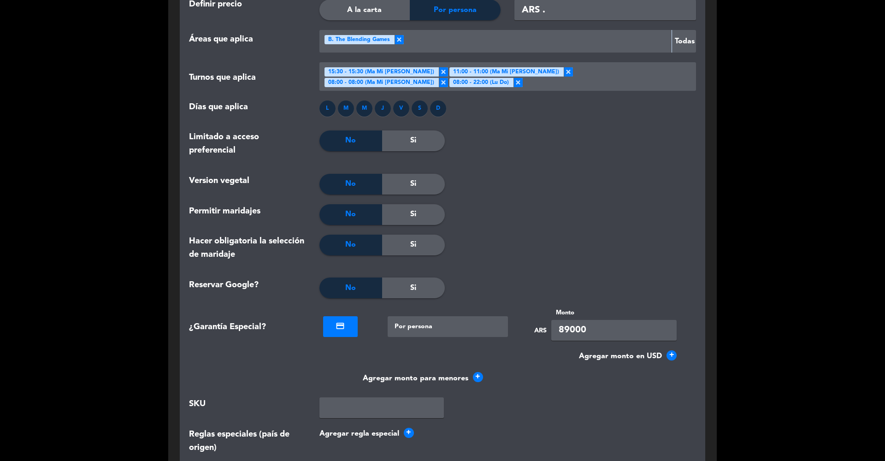
scroll to position [1238, 0]
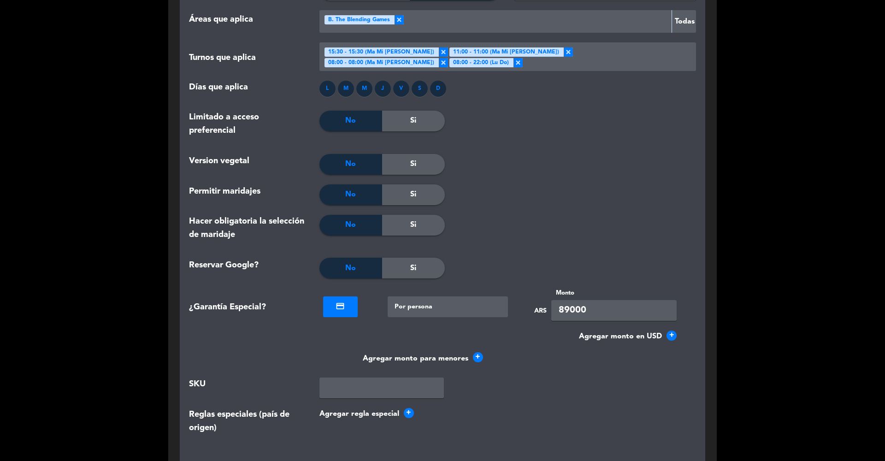
click at [562, 301] on input "89000" at bounding box center [613, 310] width 125 height 21
type input "93000"
click at [560, 172] on div "Version vegetal No Si" at bounding box center [442, 169] width 521 height 30
click at [553, 184] on div at bounding box center [508, 194] width 126 height 21
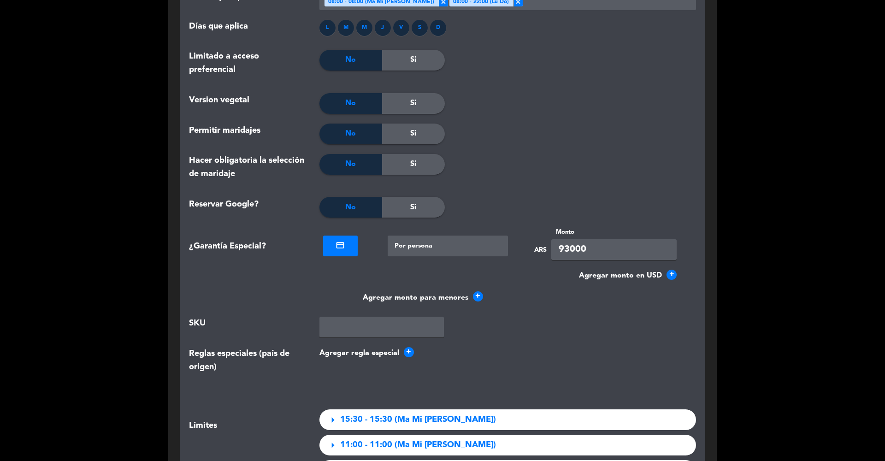
scroll to position [1498, 0]
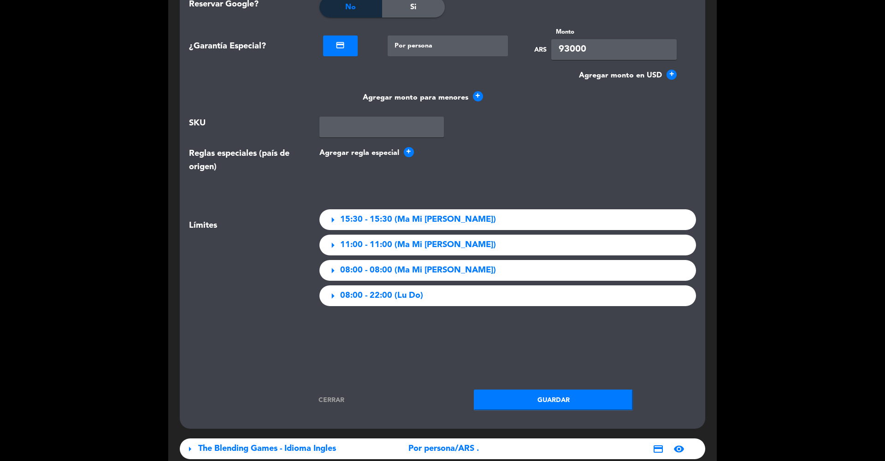
click at [534, 377] on button "Guardar" at bounding box center [553, 399] width 159 height 21
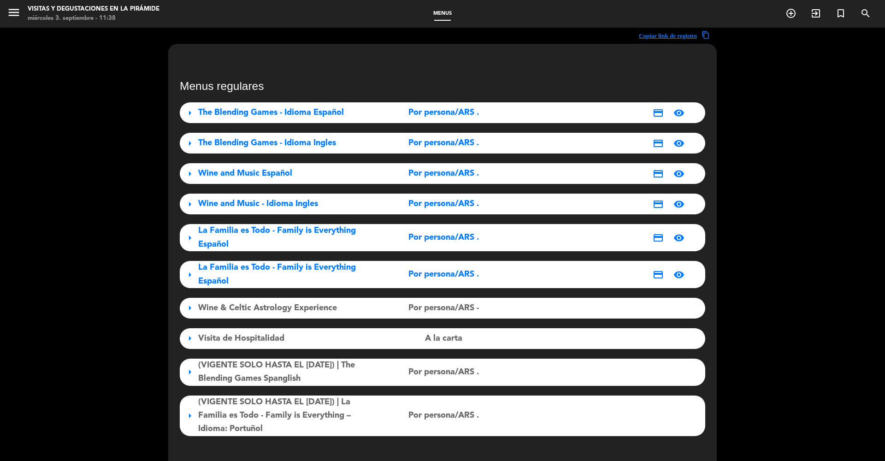
scroll to position [0, 0]
click at [239, 108] on span "The Blending Games - Idioma Español" at bounding box center [271, 112] width 146 height 8
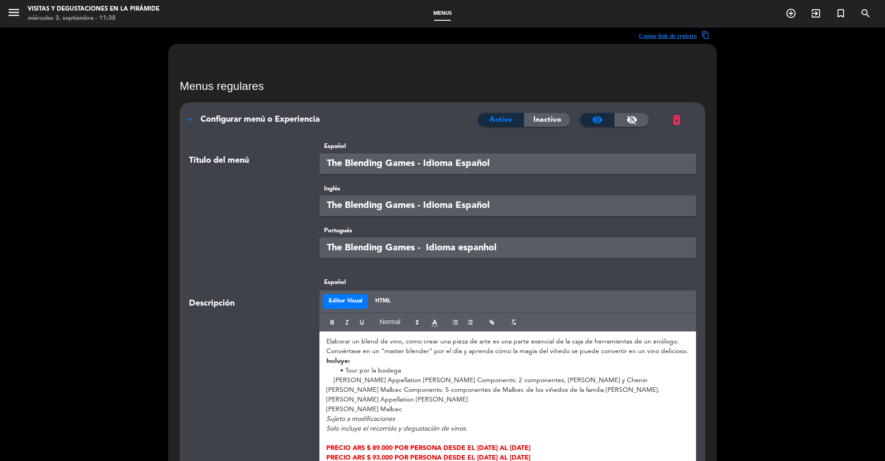
scroll to position [233, 0]
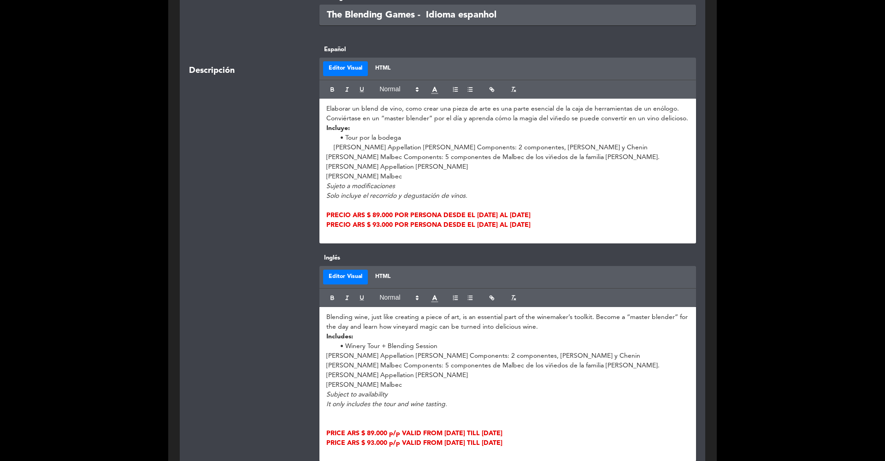
click at [456, 177] on p "[PERSON_NAME] Malbec" at bounding box center [507, 177] width 363 height 10
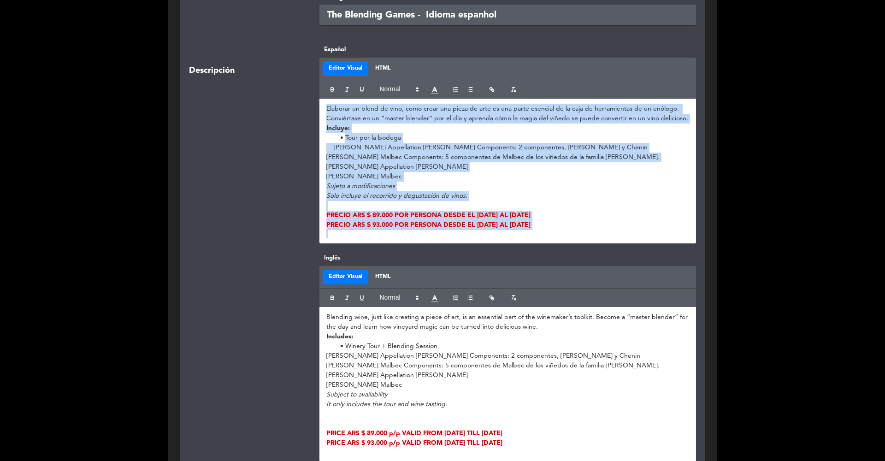
copy div "Elaborar un blend de vino, como crear una pieza de arte es una parte esencial d…"
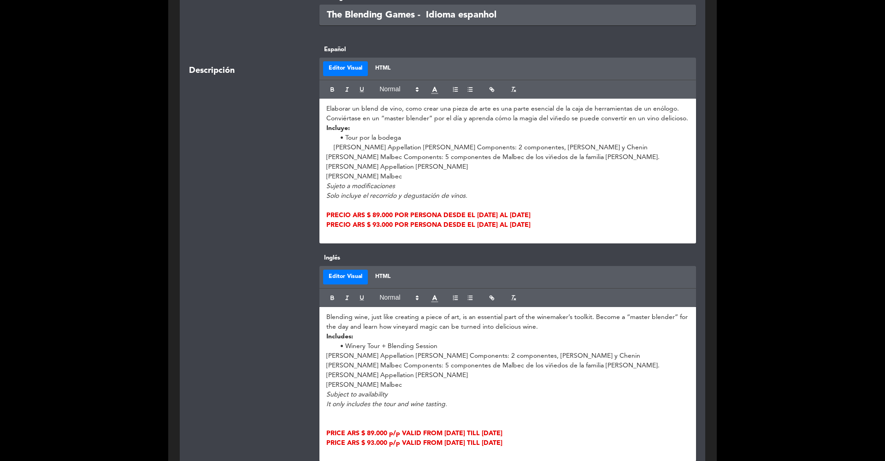
click at [273, 133] on div "Descripción" at bounding box center [247, 144] width 130 height 199
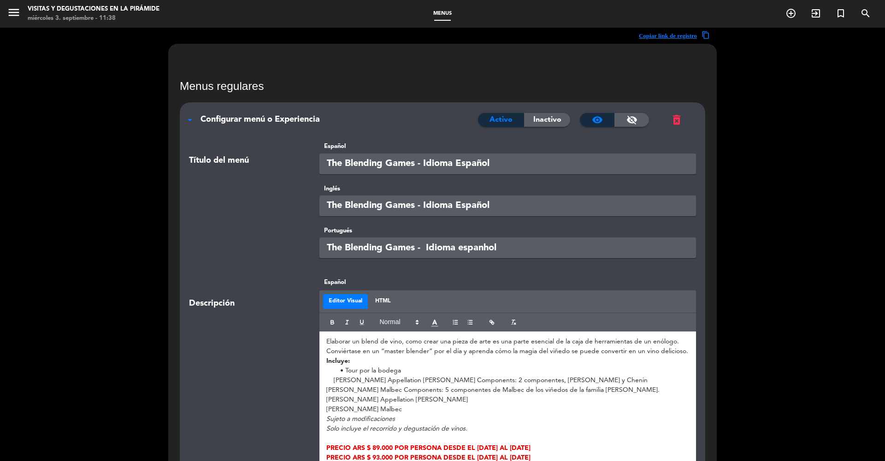
scroll to position [0, 0]
click at [277, 128] on div "arrow_drop_down Configurar menú o Experiencia Activo Inactivo visibility visibi…" at bounding box center [442, 114] width 525 height 25
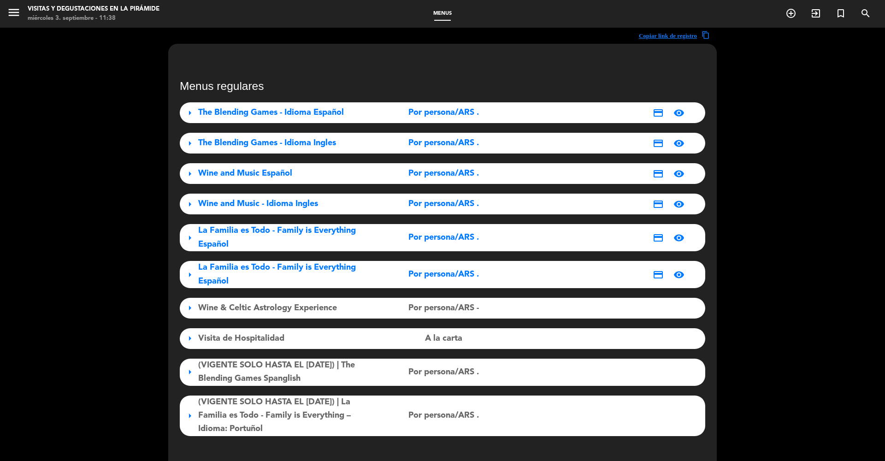
scroll to position [0, 0]
click at [276, 141] on span "The Blending Games - Idioma Ingles" at bounding box center [267, 143] width 138 height 8
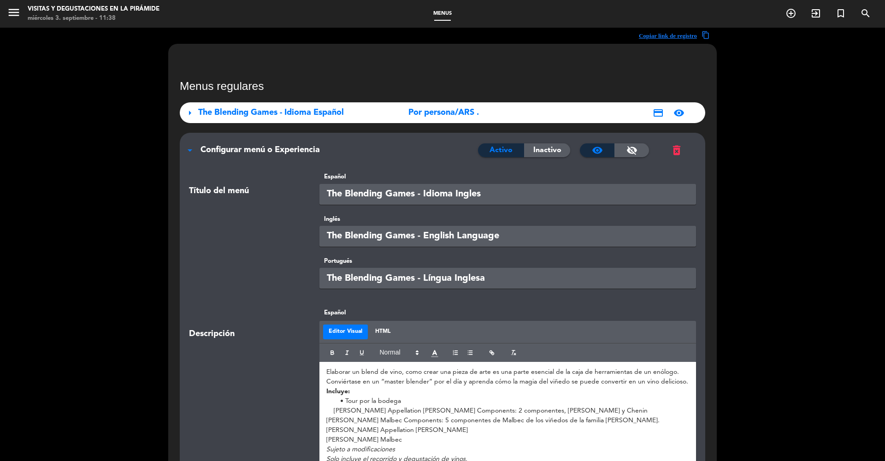
scroll to position [206, 0]
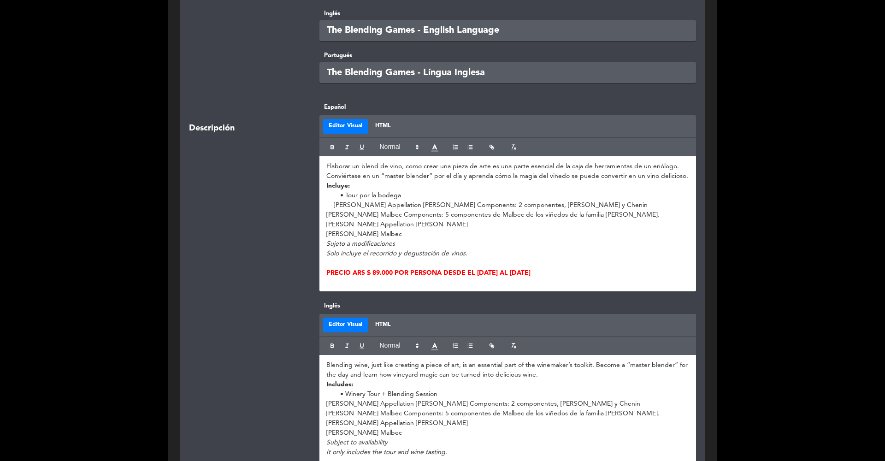
click at [372, 255] on em "Solo incluye el recorrido y degustación de vinos." at bounding box center [396, 253] width 141 height 6
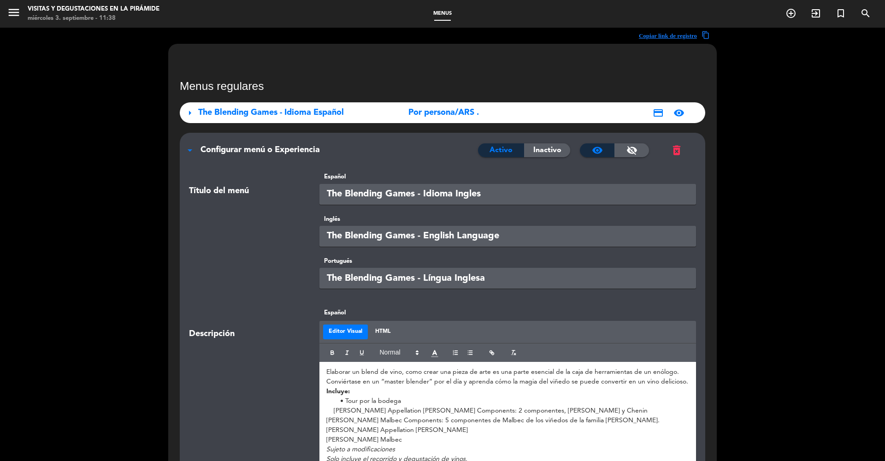
scroll to position [0, 0]
click at [294, 115] on span "The Blending Games - Idioma Español" at bounding box center [271, 112] width 146 height 8
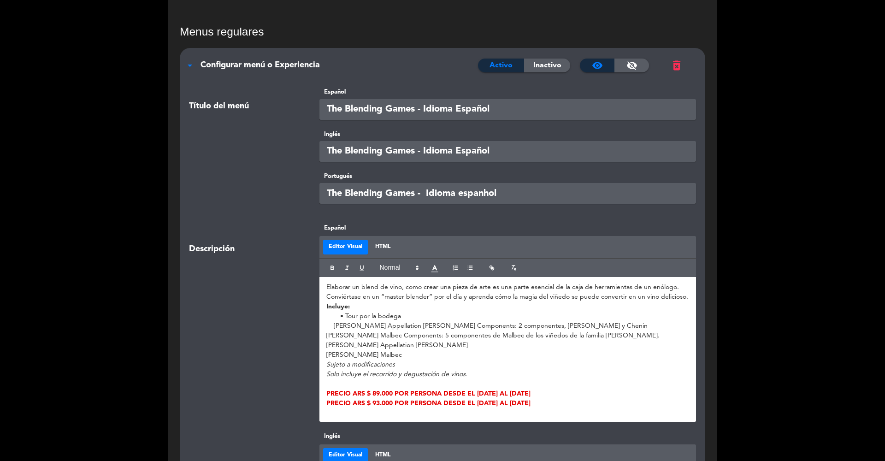
scroll to position [301, 0]
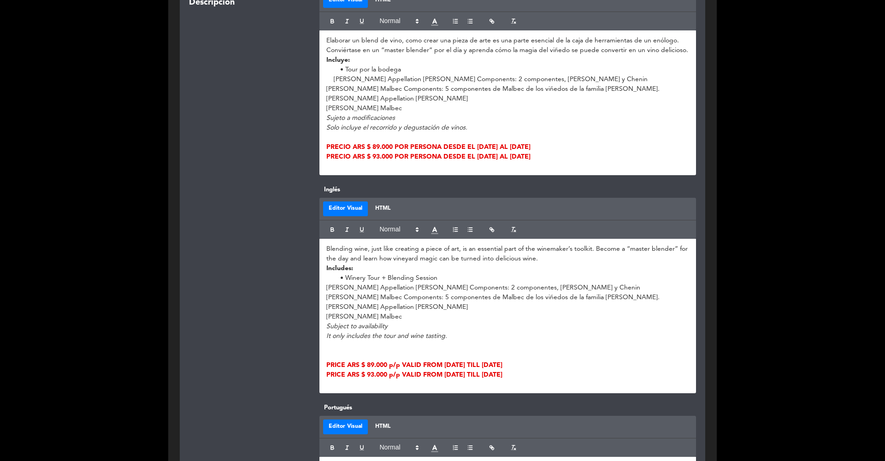
click at [405, 305] on p "[PERSON_NAME] Appellation [PERSON_NAME]" at bounding box center [507, 307] width 363 height 10
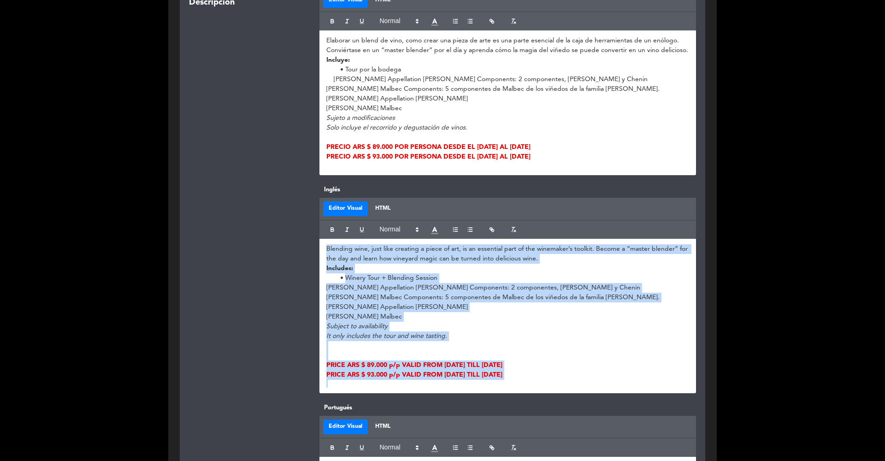
copy div "Blending wine, just like creating a piece of art, is an essential part of the w…"
click at [249, 300] on div at bounding box center [247, 289] width 130 height 208
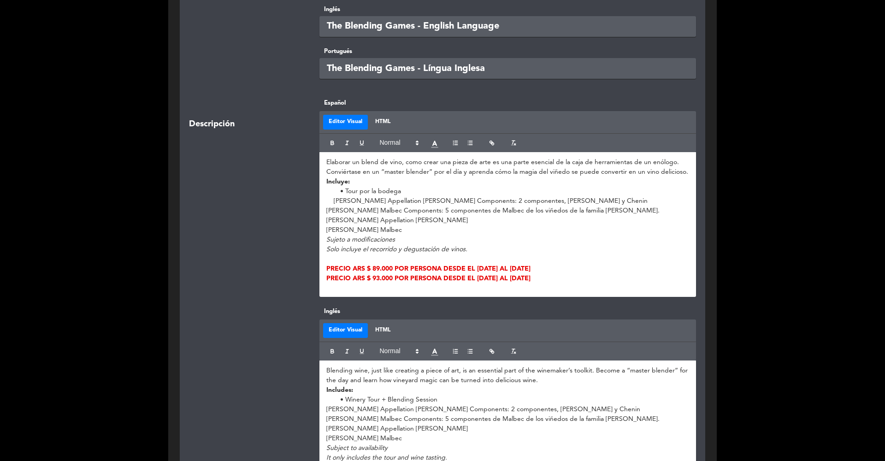
scroll to position [2119, 0]
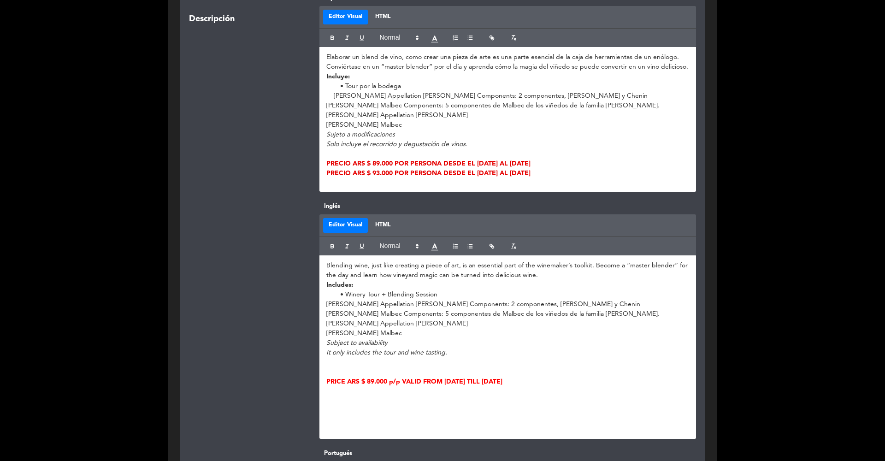
click at [402, 300] on p "[PERSON_NAME] Appellation [PERSON_NAME] Components: 2 componentes, [PERSON_NAME…" at bounding box center [507, 305] width 363 height 10
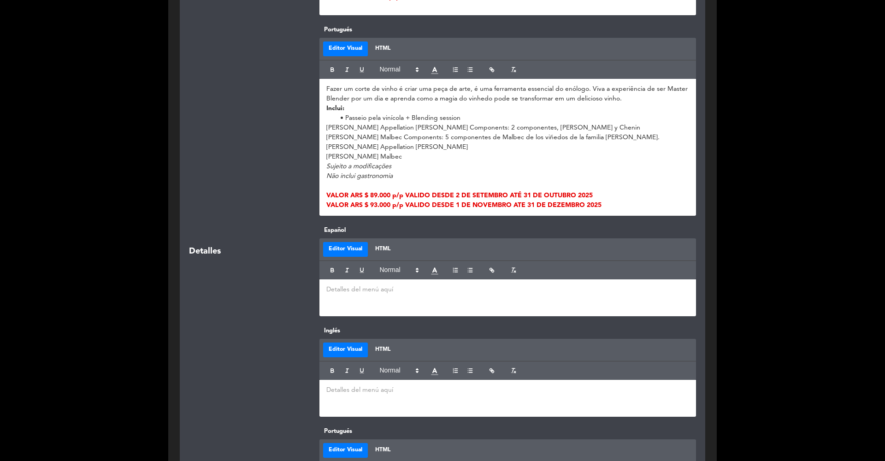
scroll to position [637, 0]
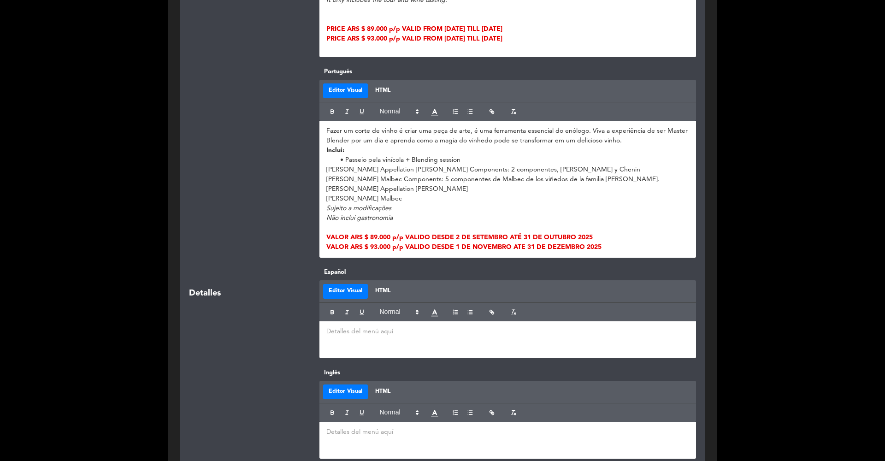
click at [413, 221] on div "Fazer um corte de vinho é criar uma peça de arte, é uma ferramenta essencial do…" at bounding box center [507, 189] width 377 height 137
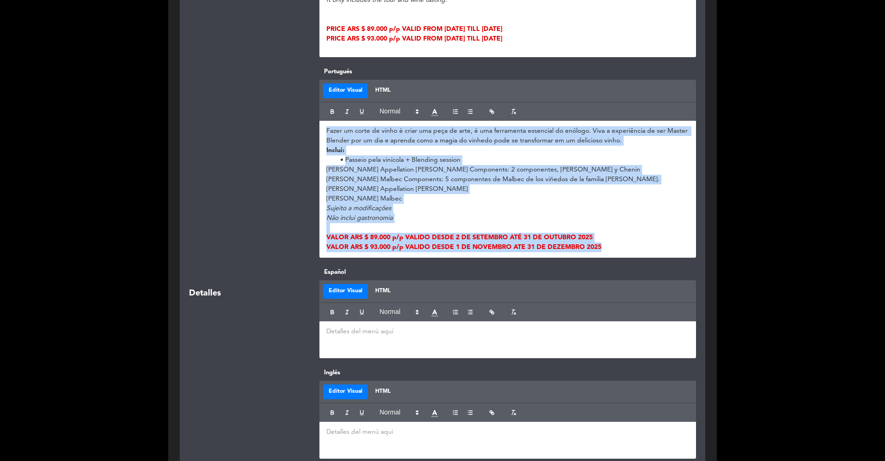
copy div "Fazer um corte de vinho é criar uma peça de arte, é uma ferramenta essencial do…"
click at [253, 244] on div at bounding box center [247, 162] width 130 height 191
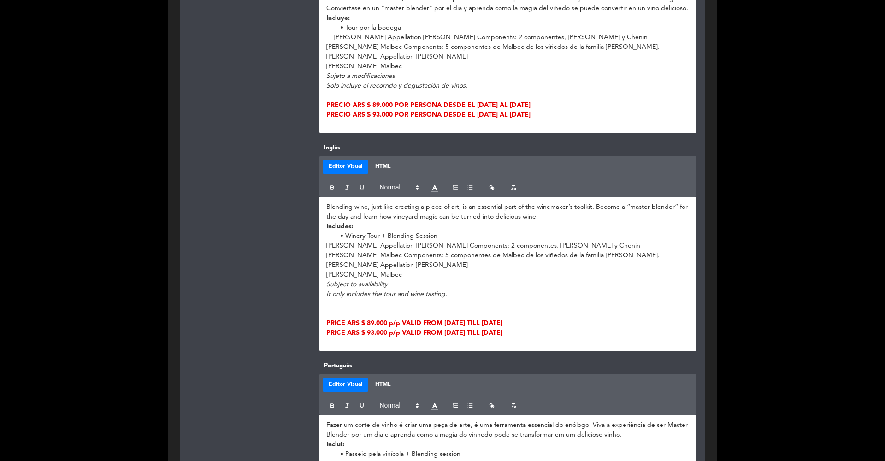
scroll to position [2242, 0]
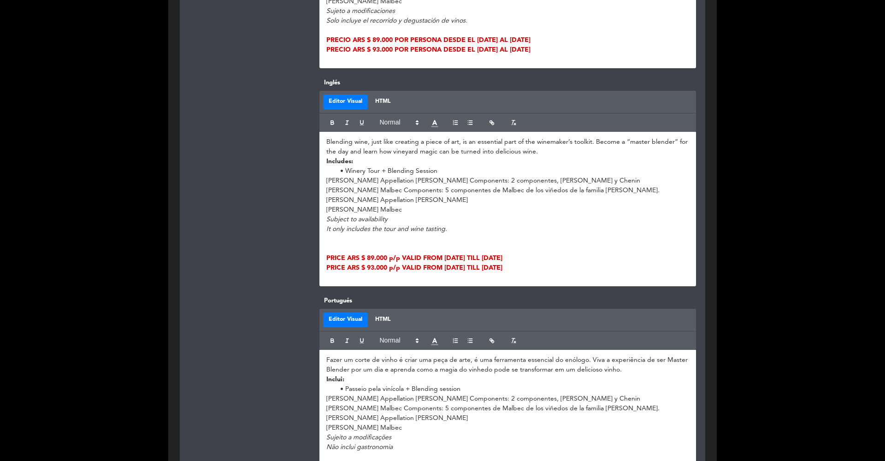
click at [350, 375] on p "Inclui:" at bounding box center [507, 380] width 363 height 10
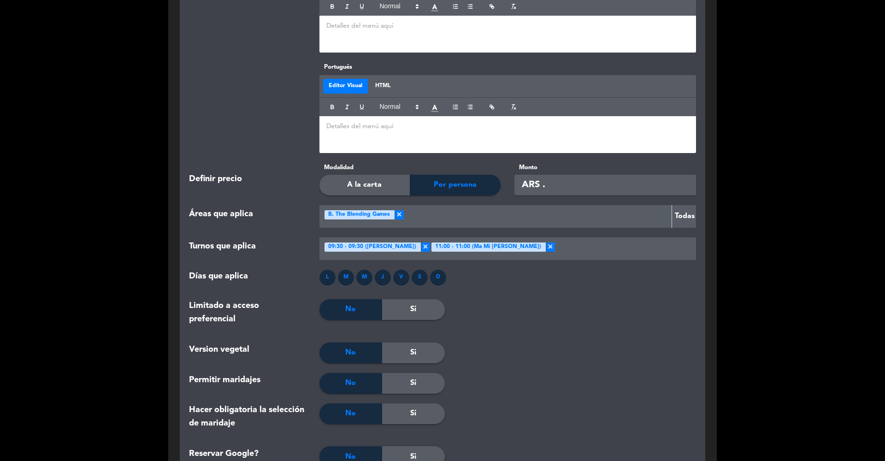
scroll to position [3100, 0]
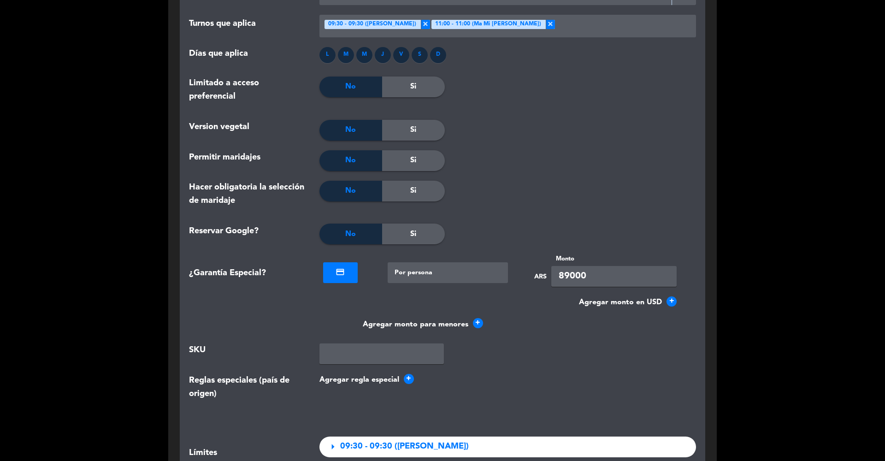
click at [563, 266] on input "89000" at bounding box center [613, 276] width 125 height 21
type input "93000"
click at [574, 102] on div "Limitado a acceso preferencial No Si" at bounding box center [442, 98] width 521 height 43
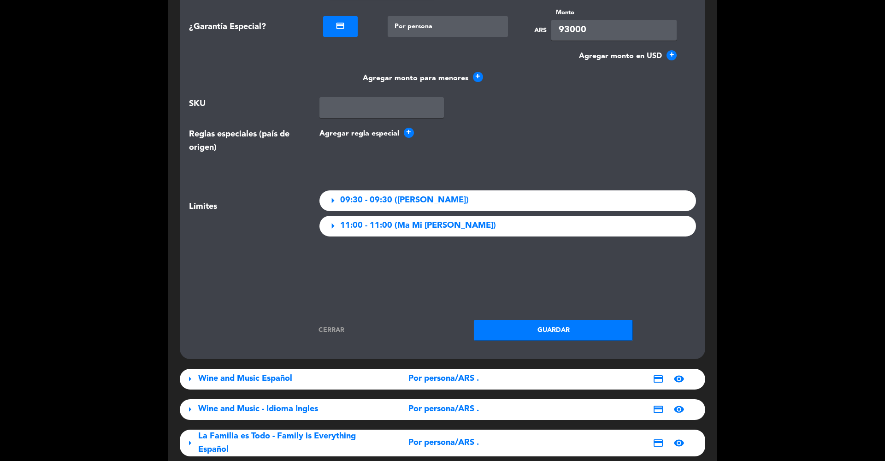
scroll to position [3544, 0]
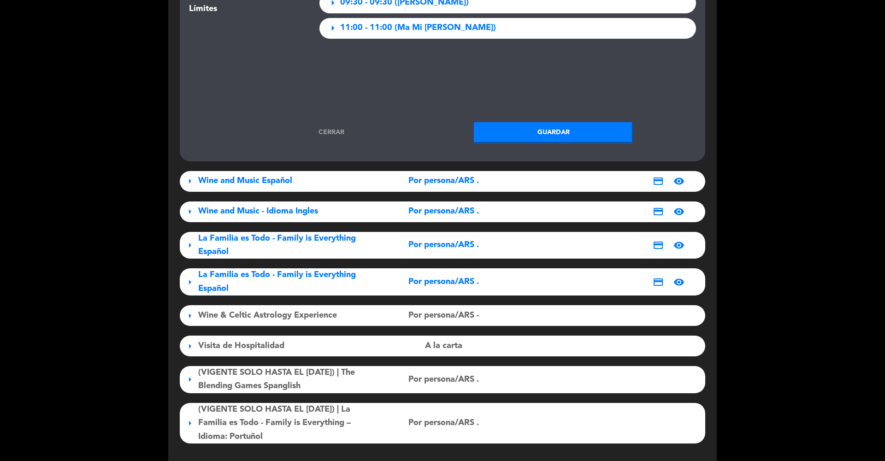
click at [538, 122] on button "Guardar" at bounding box center [553, 132] width 159 height 21
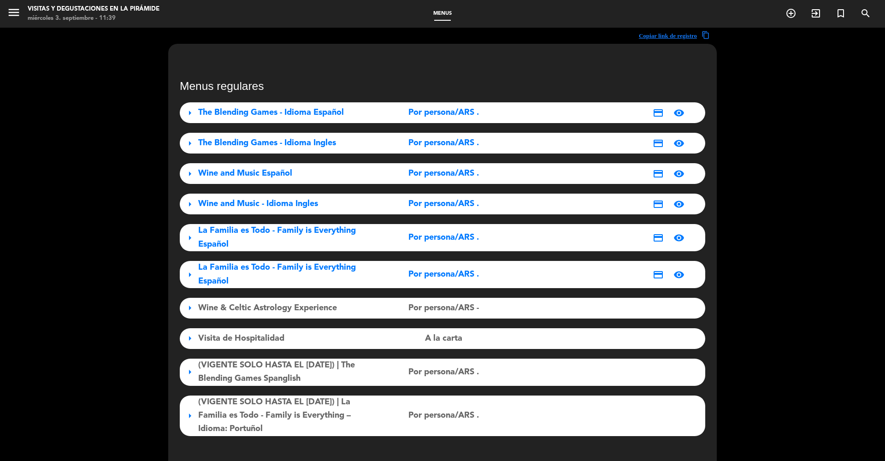
scroll to position [0, 0]
click at [289, 113] on span "The Blending Games - Idioma Español" at bounding box center [271, 112] width 146 height 8
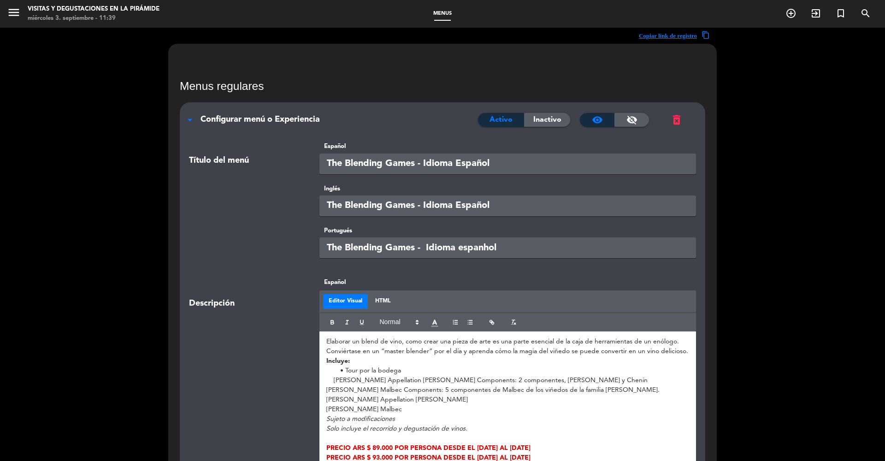
click at [262, 113] on div "Configurar menú o Experiencia" at bounding box center [338, 119] width 277 height 13
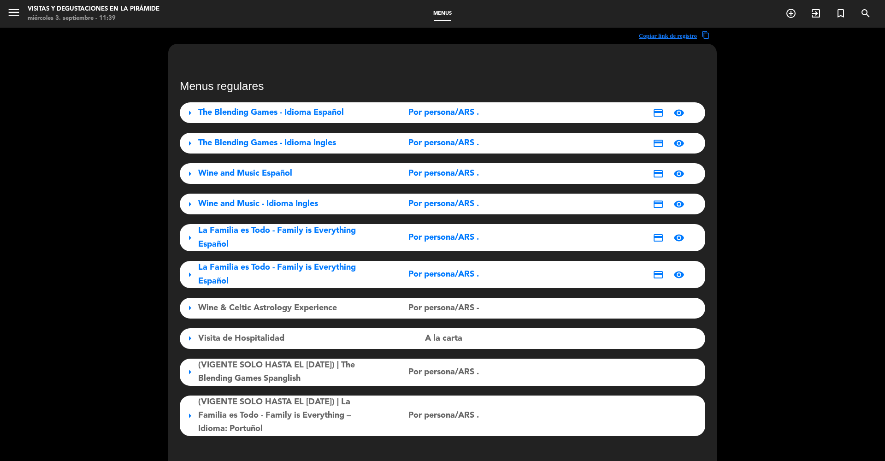
click at [284, 174] on span "Wine and Music Español" at bounding box center [245, 173] width 94 height 8
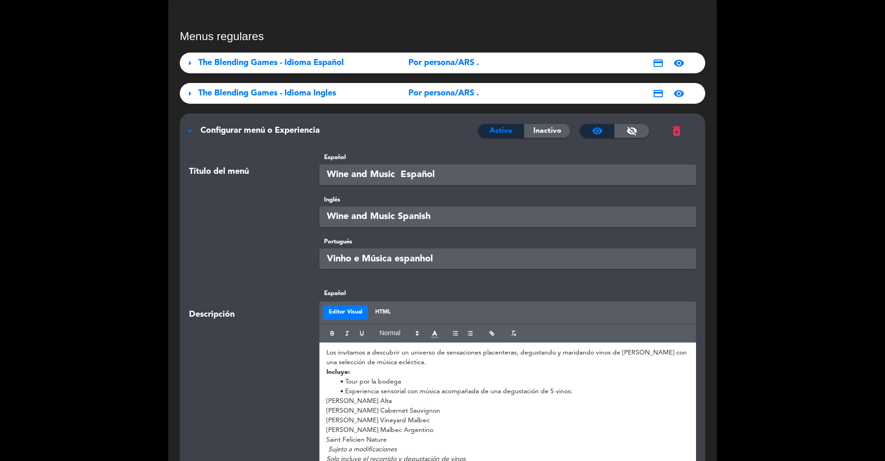
scroll to position [344, 0]
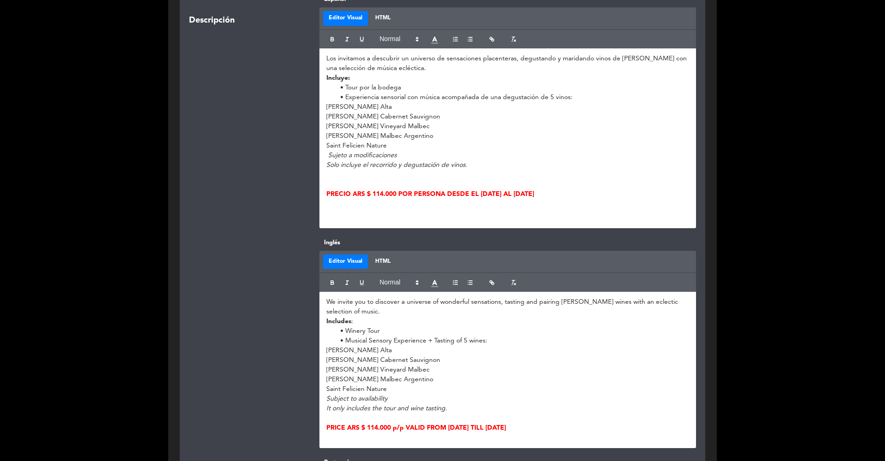
click at [500, 219] on h4 at bounding box center [507, 219] width 363 height 8
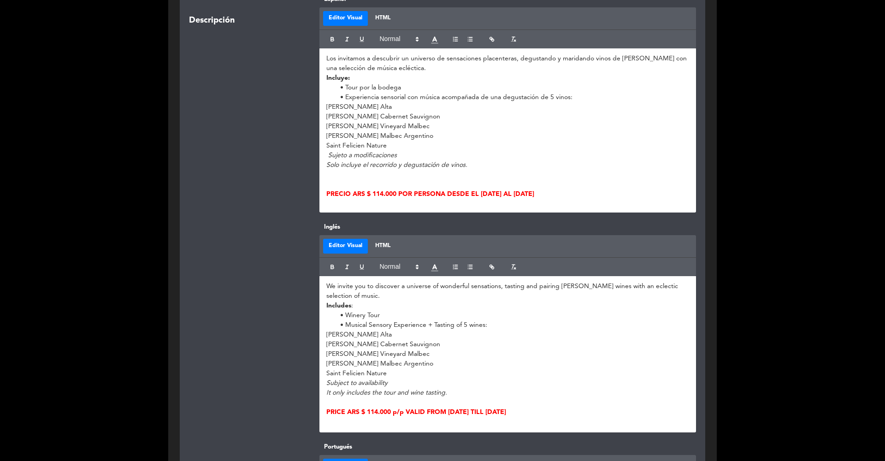
drag, startPoint x: 609, startPoint y: 191, endPoint x: 318, endPoint y: 192, distance: 290.8
click at [318, 192] on div "Español Editor Visual HTML Los invitamos a descubrir un universo de sensaciones…" at bounding box center [507, 103] width 391 height 218
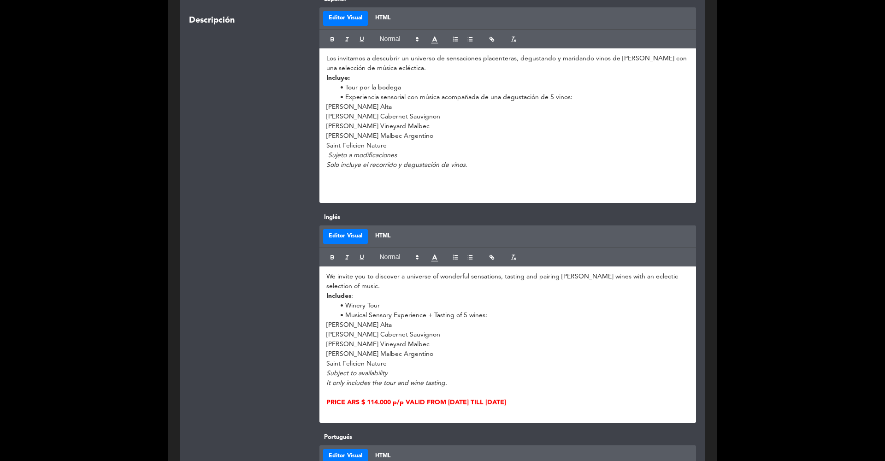
scroll to position [9, 0]
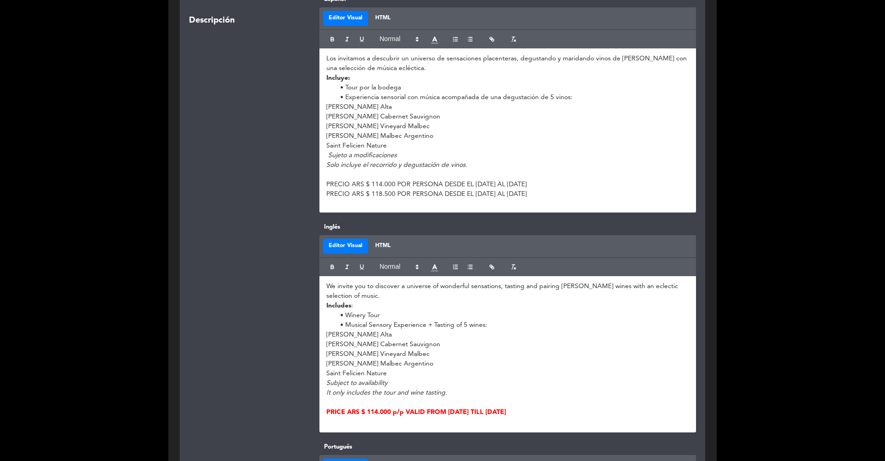
drag, startPoint x: 616, startPoint y: 192, endPoint x: 307, endPoint y: 184, distance: 308.9
click at [307, 184] on div "Descripción Español Editor Visual HTML Los invitamos a descubrir un universo de…" at bounding box center [442, 108] width 521 height 228
click at [332, 37] on icon "button" at bounding box center [332, 39] width 6 height 6
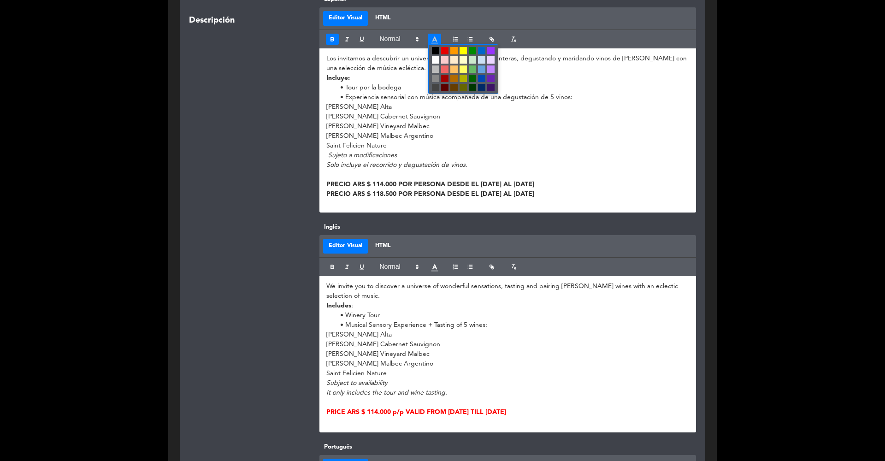
click at [435, 40] on line at bounding box center [434, 40] width 3 height 0
click at [445, 51] on span at bounding box center [444, 50] width 7 height 7
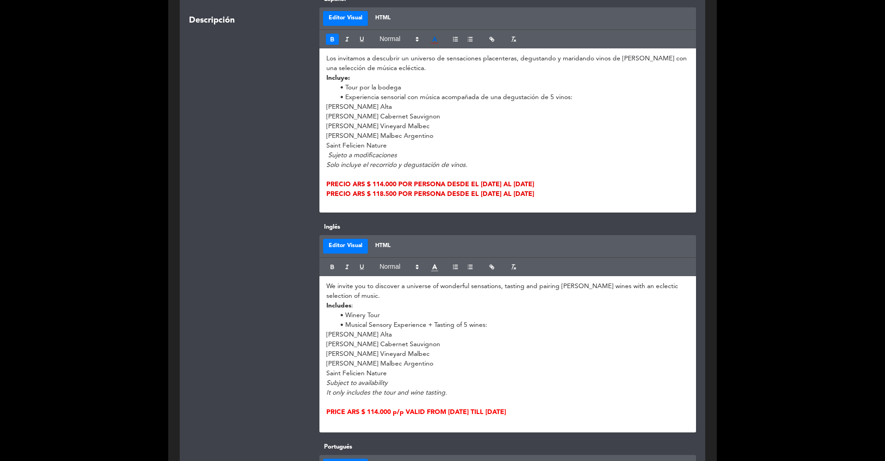
click at [229, 214] on div "Descripción Español Editor Visual HTML Los invitamos a descubrir un universo de…" at bounding box center [442, 108] width 521 height 228
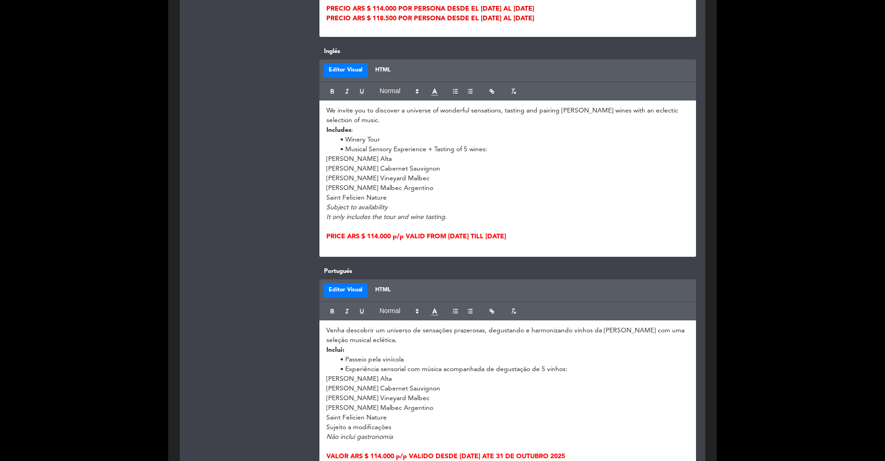
scroll to position [623, 0]
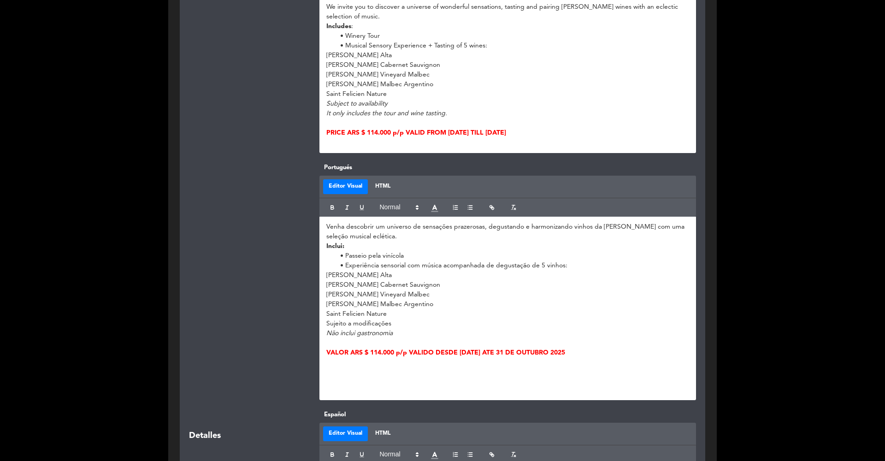
click at [386, 377] on p at bounding box center [507, 382] width 363 height 10
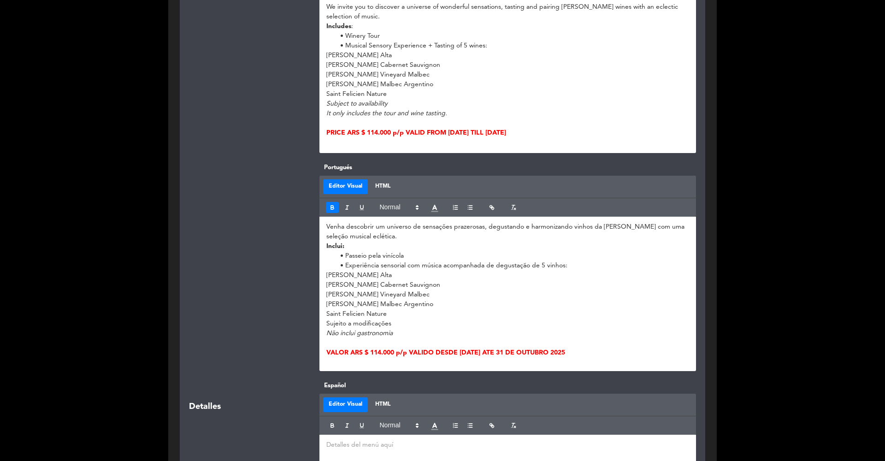
drag, startPoint x: 519, startPoint y: 351, endPoint x: 324, endPoint y: 351, distance: 195.0
click at [324, 351] on div "Venha descobrir um universo de sensações prazerosas, degustando e harmonizando …" at bounding box center [507, 294] width 377 height 154
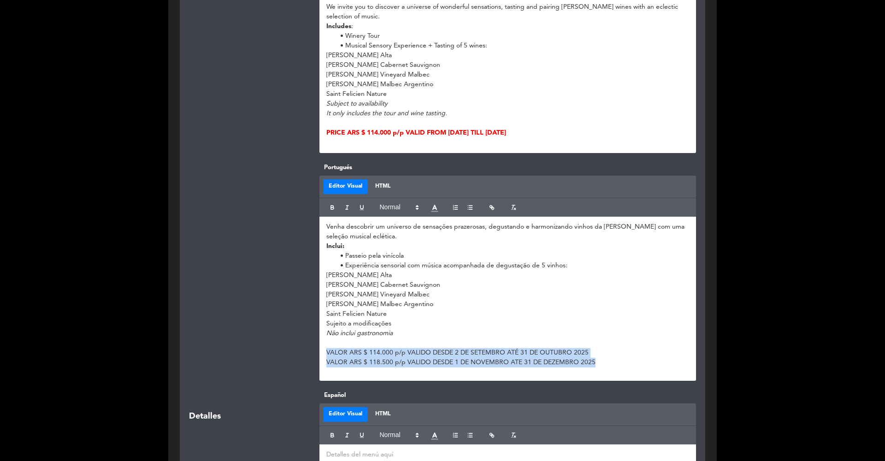
drag, startPoint x: 602, startPoint y: 362, endPoint x: 322, endPoint y: 350, distance: 280.0
click at [322, 350] on div "Venha descobrir um universo de sensações prazerosas, degustando e harmonizando …" at bounding box center [507, 299] width 377 height 164
click at [332, 207] on icon "button" at bounding box center [331, 208] width 3 height 2
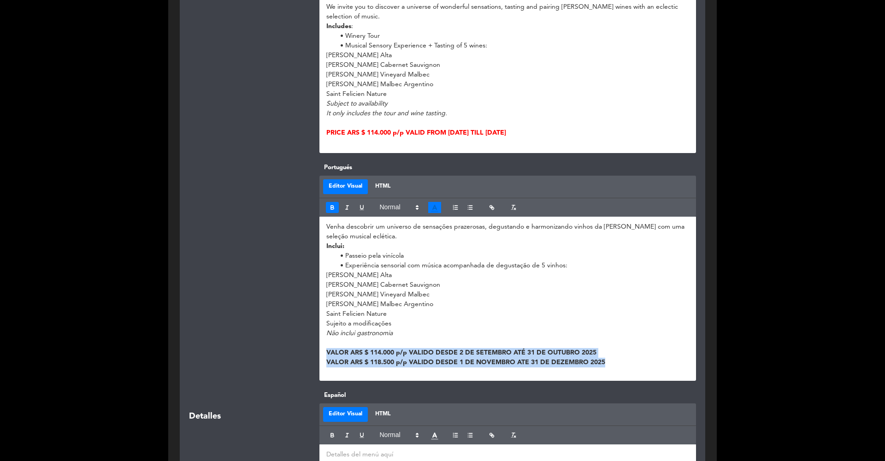
click at [437, 205] on icon at bounding box center [434, 208] width 9 height 9
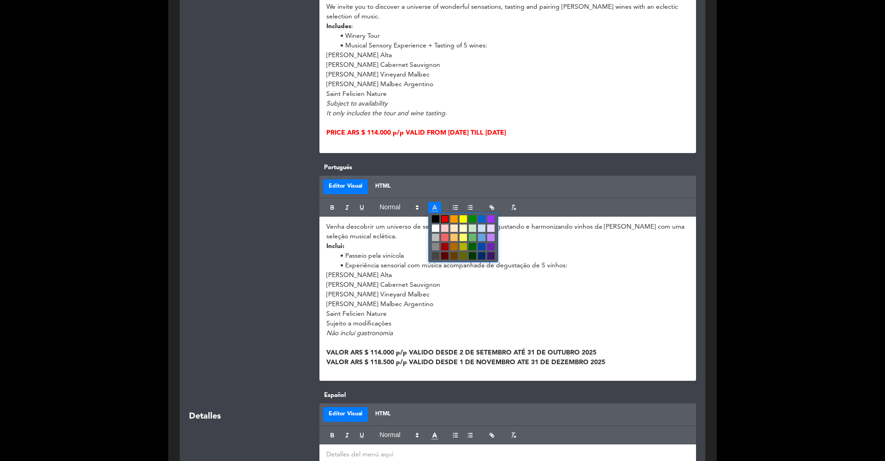
click at [446, 220] on span at bounding box center [444, 218] width 7 height 7
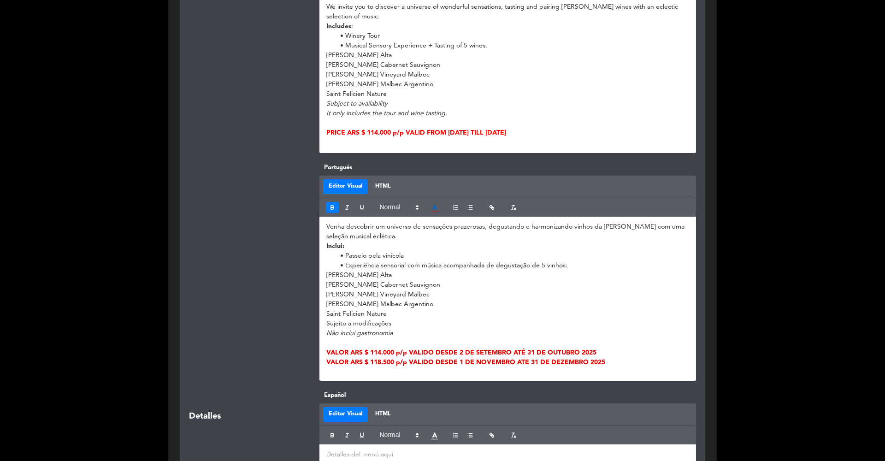
click at [260, 305] on div at bounding box center [247, 272] width 130 height 218
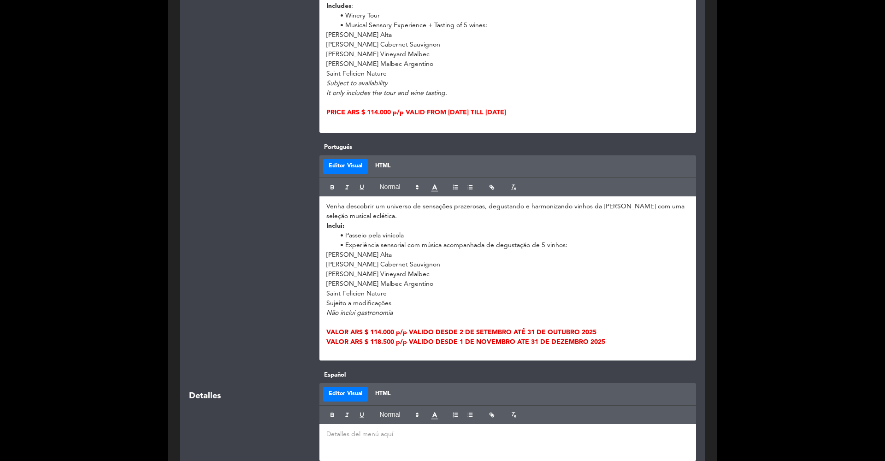
scroll to position [542, 0]
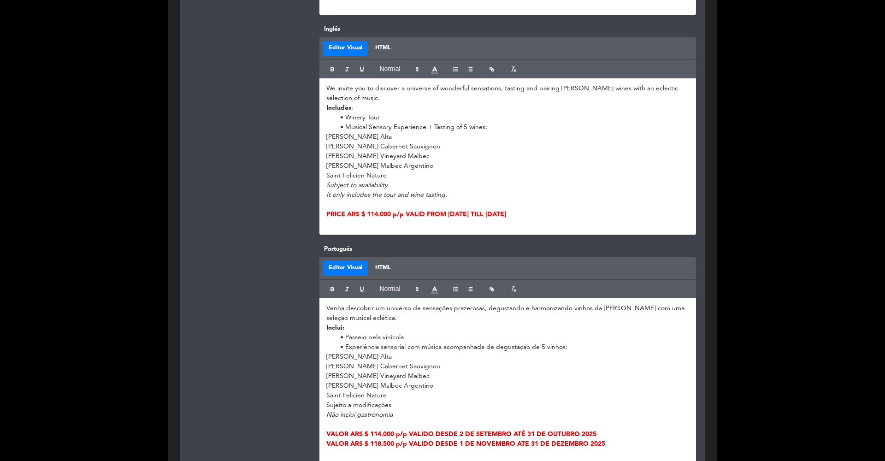
drag, startPoint x: 563, startPoint y: 212, endPoint x: 323, endPoint y: 209, distance: 240.1
click at [323, 209] on div "We invite you to discover a universe of wonderful sensations, tasting and pairi…" at bounding box center [507, 156] width 377 height 156
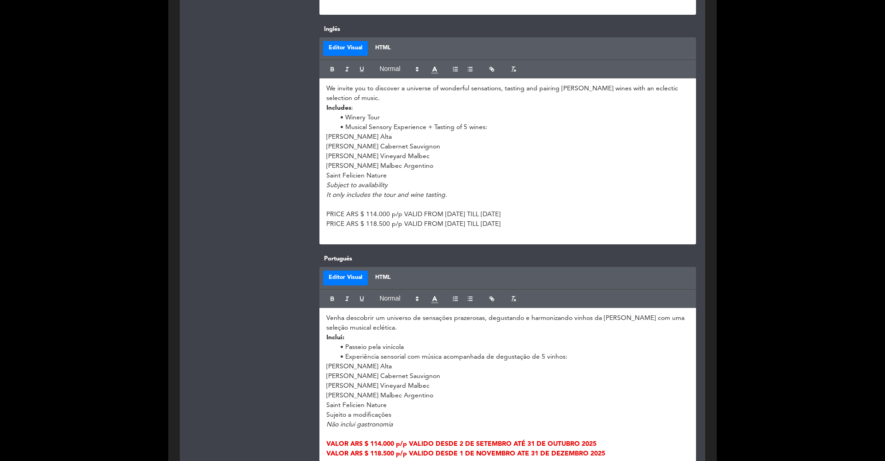
drag, startPoint x: 571, startPoint y: 223, endPoint x: 317, endPoint y: 216, distance: 254.1
click at [317, 216] on div "Inglés Editor Visual HTML We invite you to discover a universe of wonderful sen…" at bounding box center [507, 134] width 391 height 220
click at [334, 70] on icon "button" at bounding box center [332, 69] width 6 height 6
click at [430, 72] on icon at bounding box center [434, 69] width 9 height 9
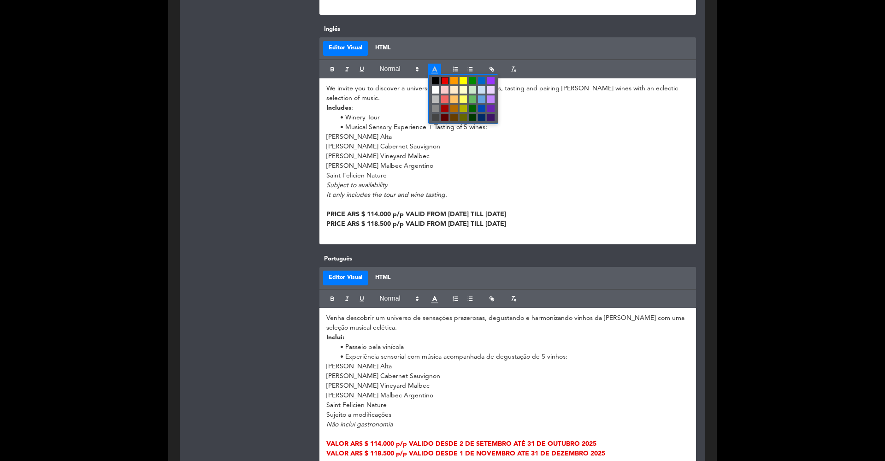
click at [444, 79] on span at bounding box center [444, 80] width 7 height 7
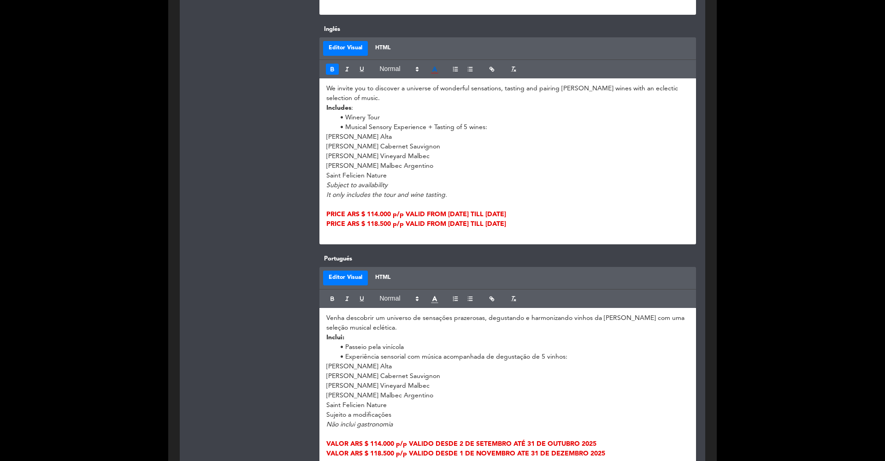
click at [256, 206] on div at bounding box center [247, 134] width 130 height 220
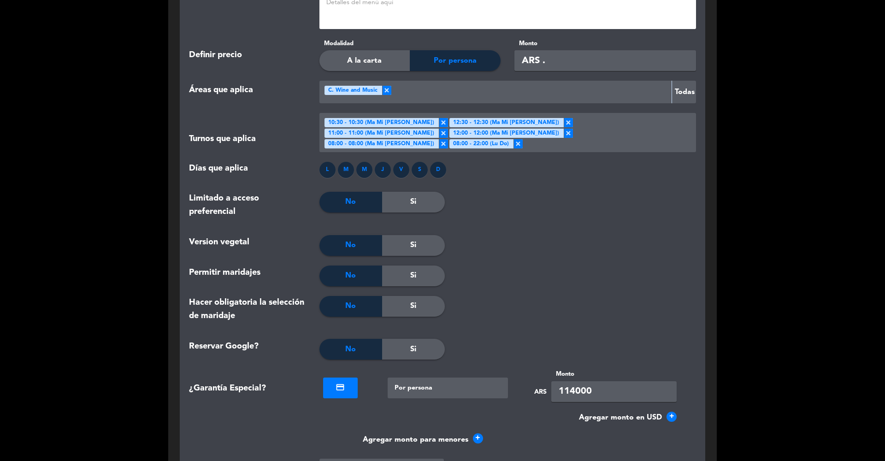
scroll to position [1299, 0]
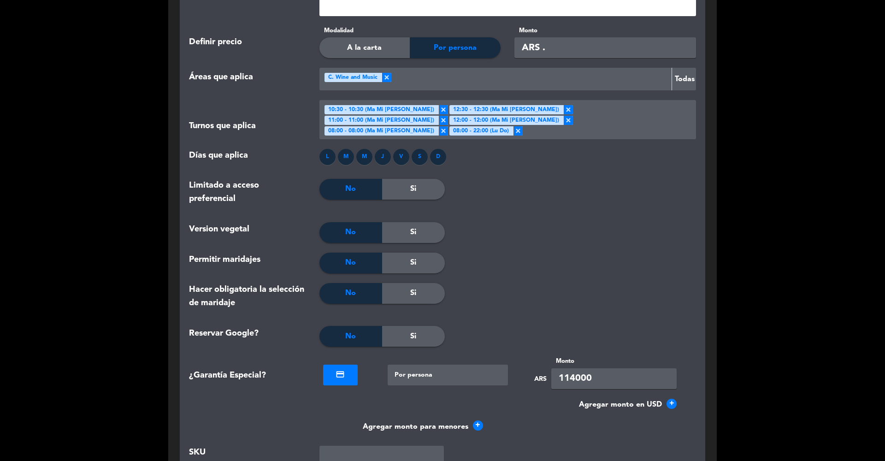
click at [574, 368] on input "114000" at bounding box center [613, 378] width 125 height 21
type input "118500"
click at [619, 222] on div at bounding box center [634, 232] width 126 height 21
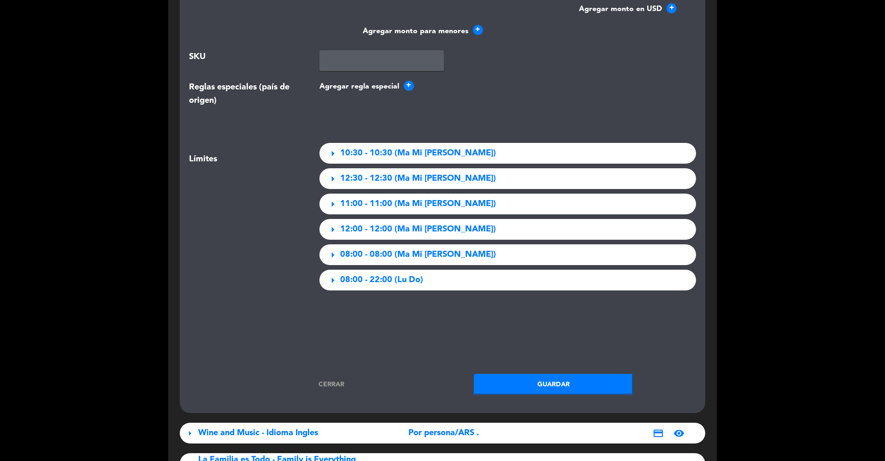
scroll to position [1738, 0]
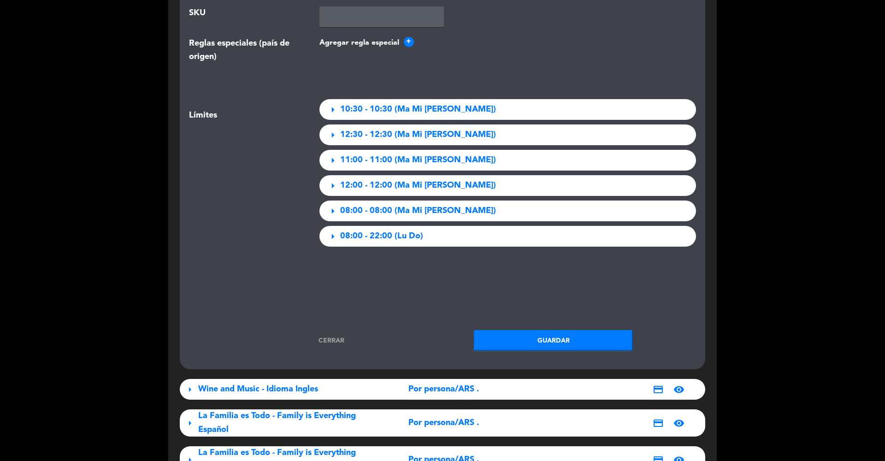
click at [522, 330] on button "Guardar" at bounding box center [553, 340] width 159 height 21
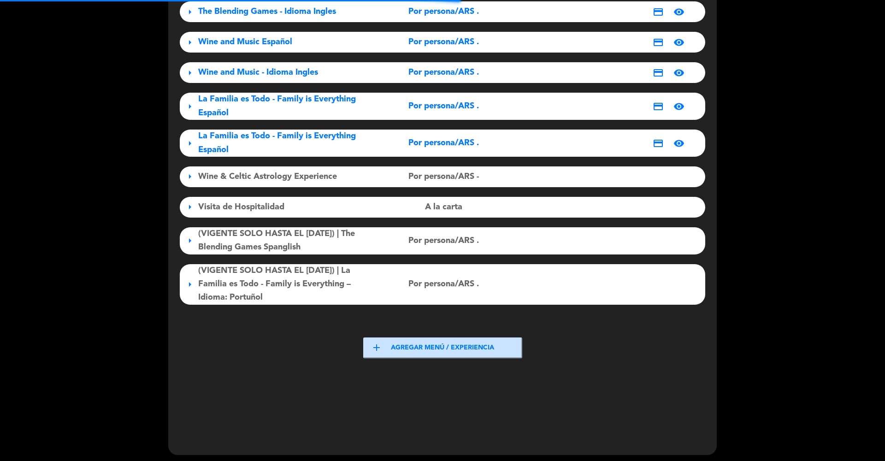
scroll to position [20, 0]
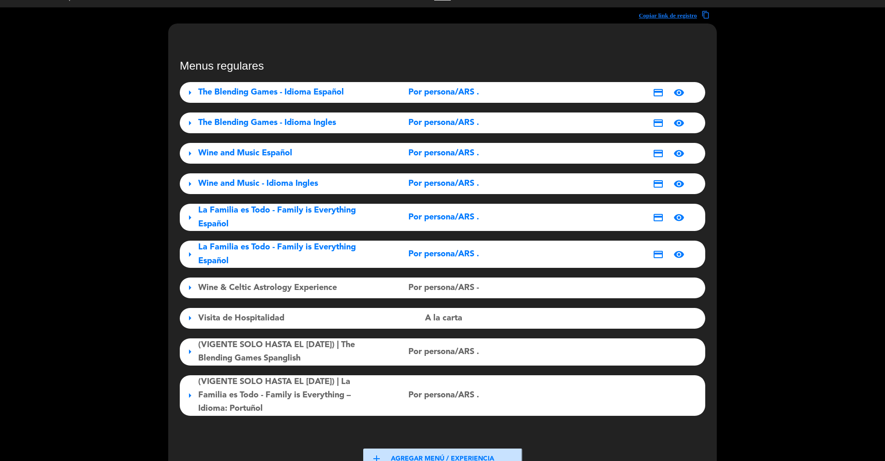
click at [253, 215] on span "La Familia es Todo - Family is Everything Español" at bounding box center [277, 217] width 158 height 22
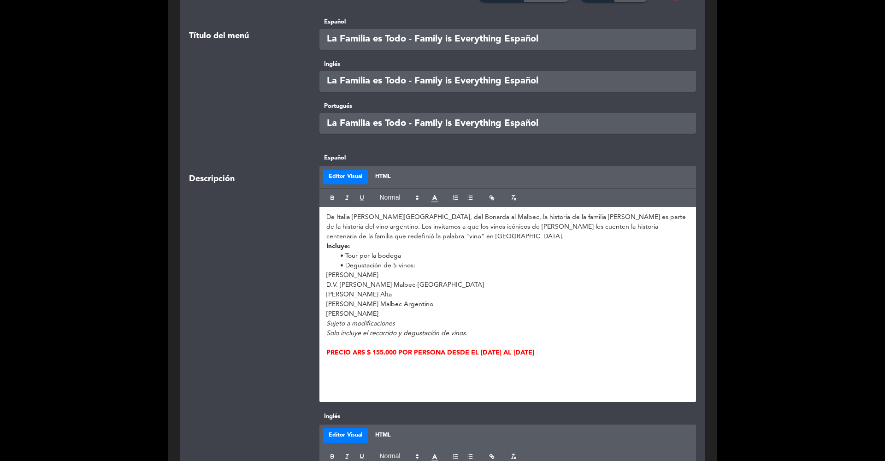
scroll to position [101, 0]
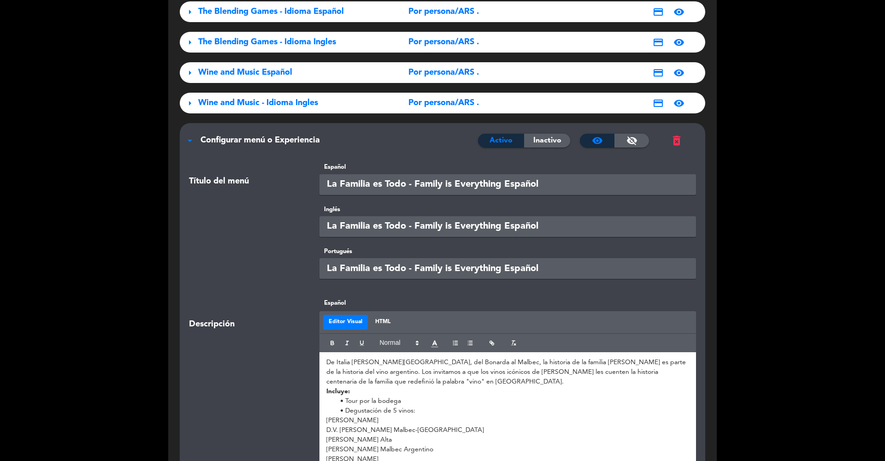
click at [253, 134] on div "Configurar menú o Experiencia" at bounding box center [338, 140] width 277 height 13
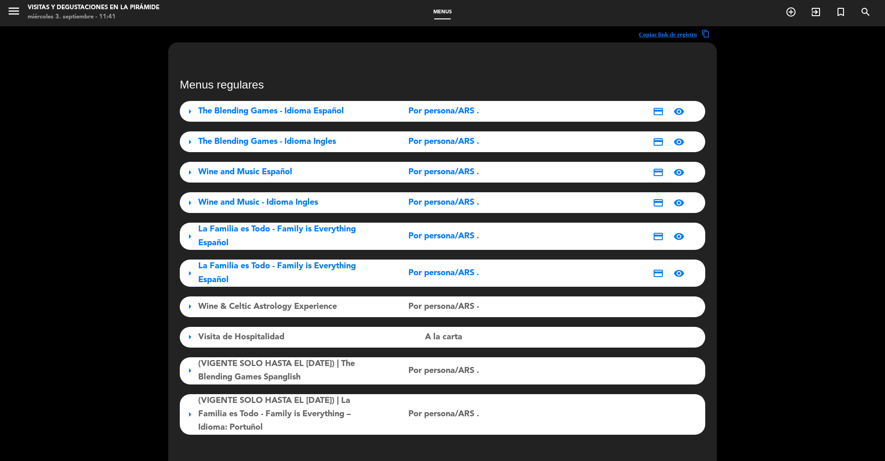
click at [257, 168] on span "Wine and Music Español" at bounding box center [245, 172] width 94 height 8
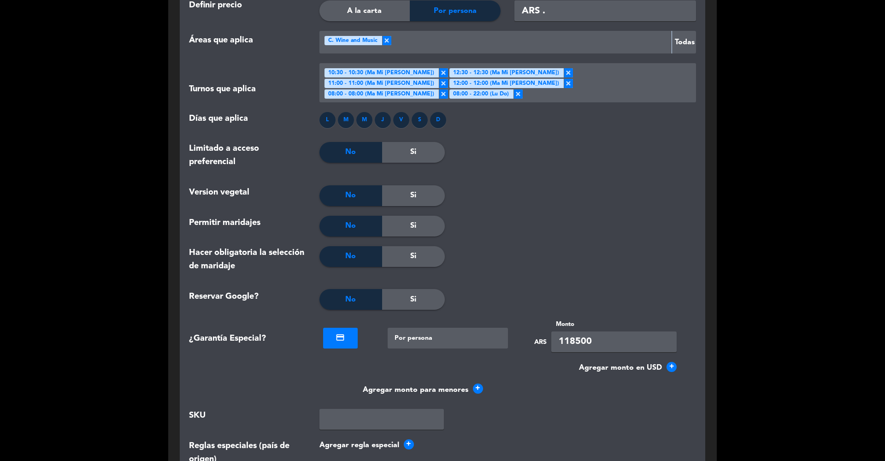
scroll to position [1565, 0]
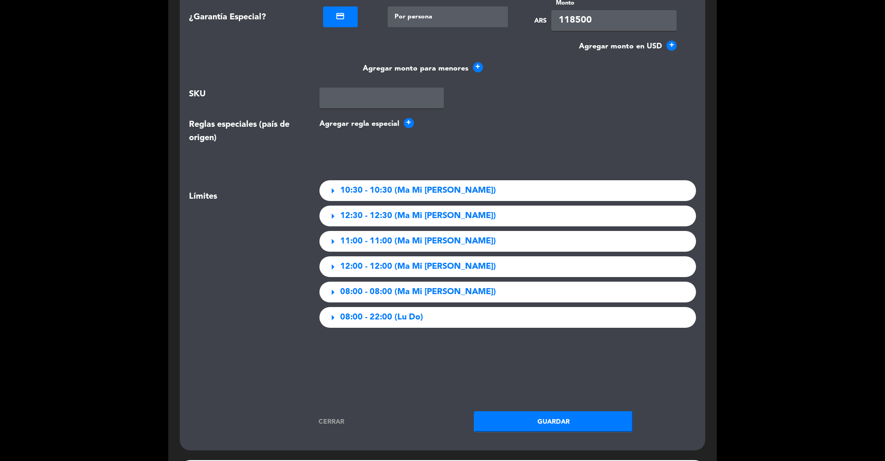
click at [334, 377] on link "Cerrar" at bounding box center [331, 422] width 159 height 11
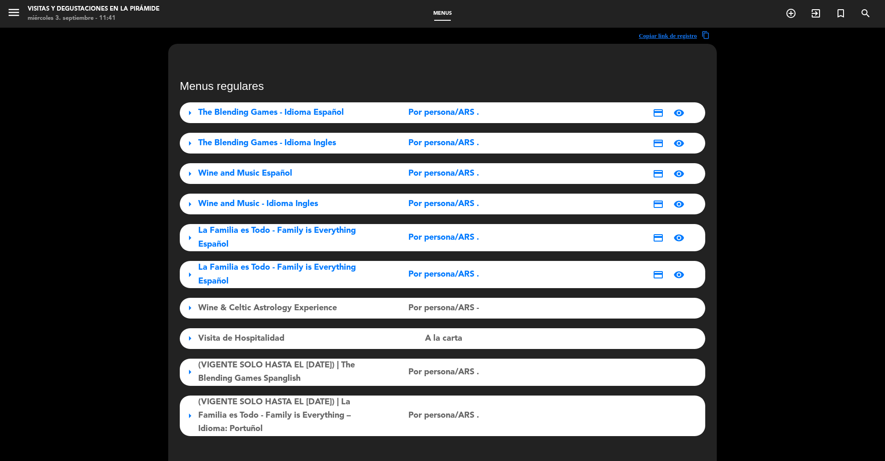
scroll to position [0, 0]
click at [255, 206] on span "Wine and Music - Idioma Ingles" at bounding box center [258, 204] width 120 height 8
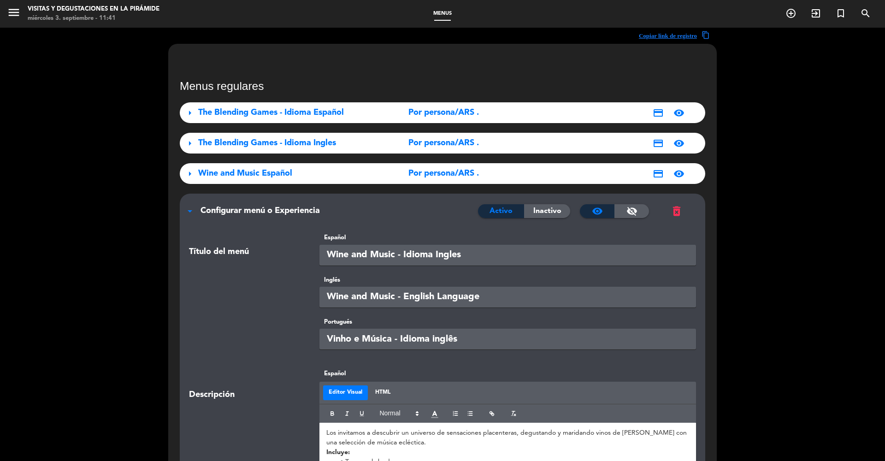
click at [270, 177] on span "Wine and Music Español" at bounding box center [245, 173] width 94 height 8
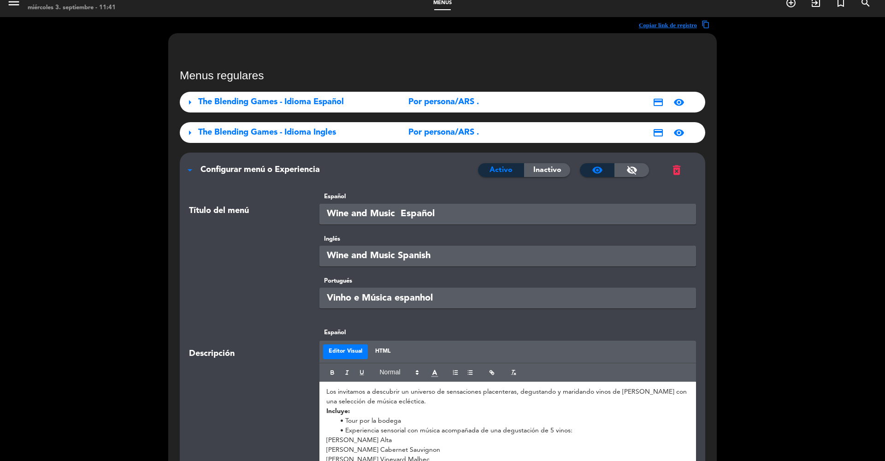
scroll to position [84, 0]
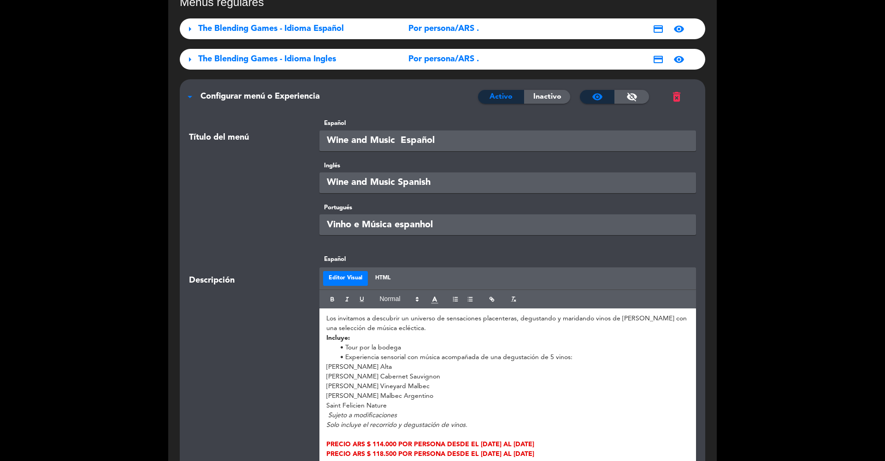
click at [389, 349] on li "Tour por la bodega" at bounding box center [513, 348] width 354 height 10
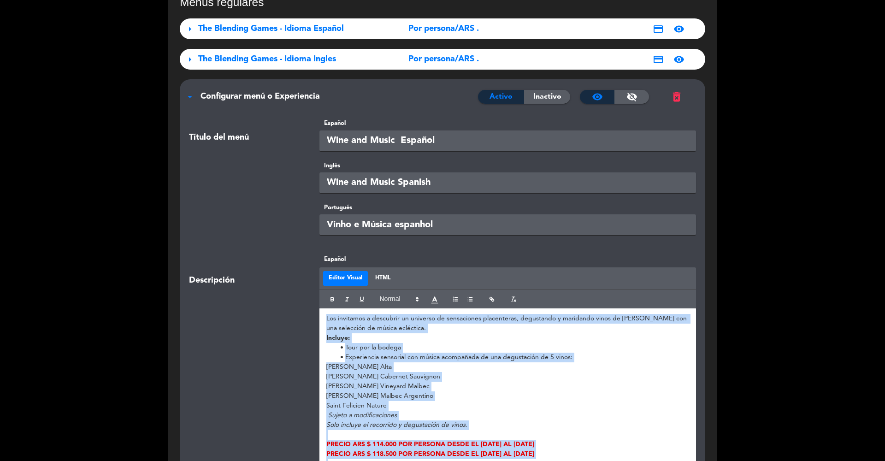
copy div "Los invitamos a descubrir un universo de sensaciones placenteras, degustando y …"
click at [224, 238] on div "Portugués Vinho e Música espanhol" at bounding box center [442, 229] width 521 height 52
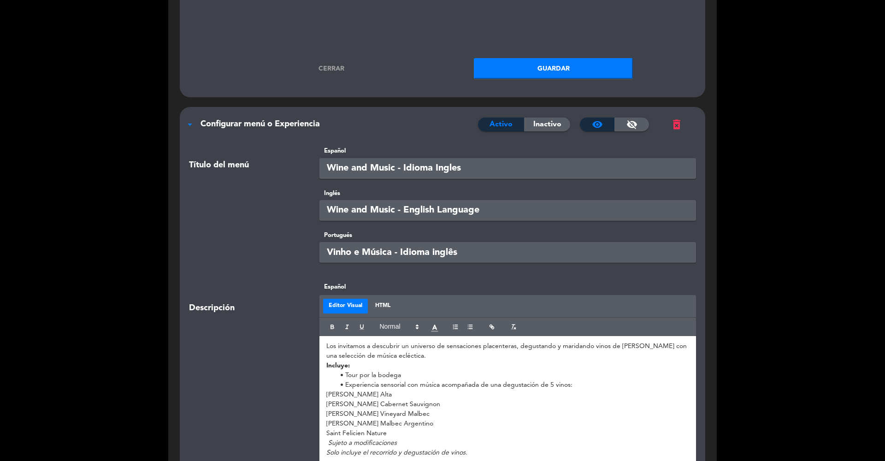
scroll to position [2056, 0]
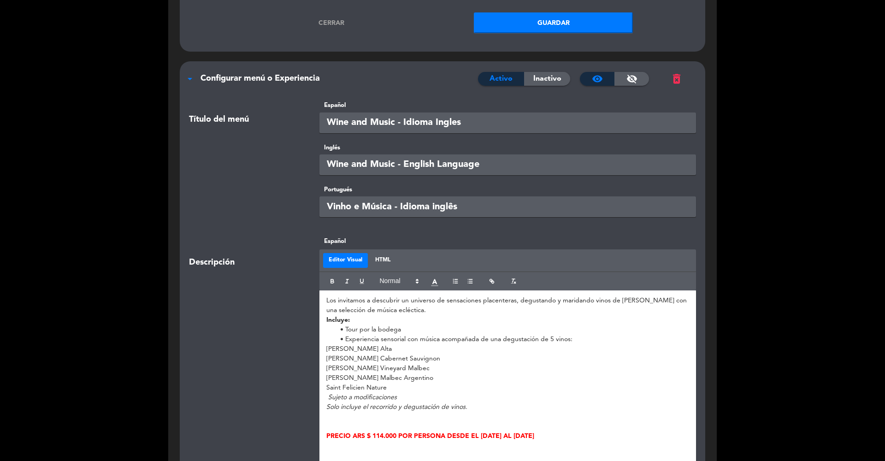
click at [370, 364] on p "[PERSON_NAME] Vineyard Malbec" at bounding box center [507, 369] width 363 height 10
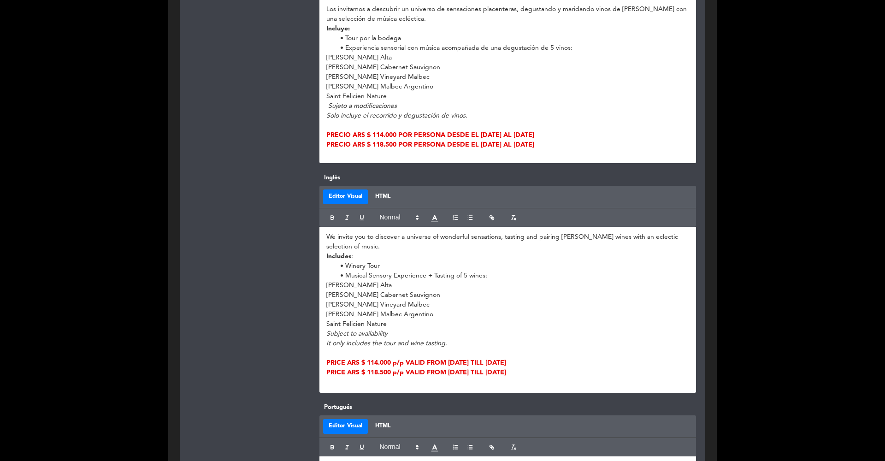
scroll to position [491, 0]
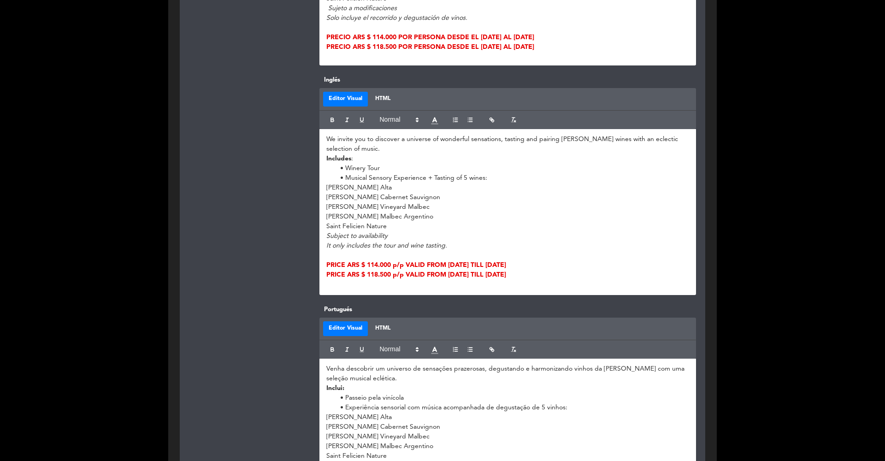
click at [412, 242] on em "It only includes the tour and wine tasting." at bounding box center [386, 245] width 121 height 6
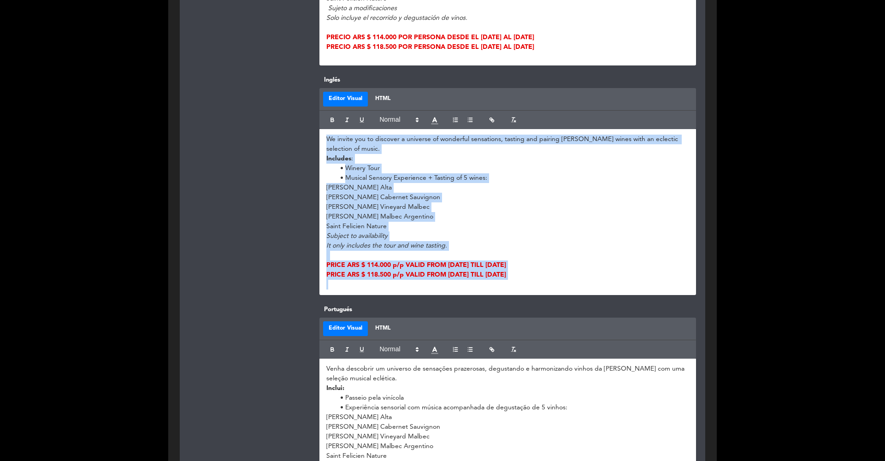
copy div "We invite you to discover a universe of wonderful sensations, tasting and pairi…"
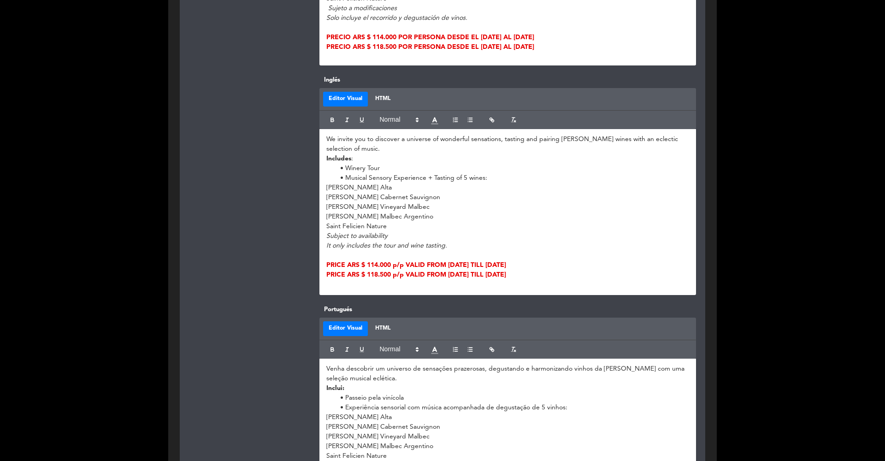
click at [249, 262] on div at bounding box center [247, 185] width 130 height 220
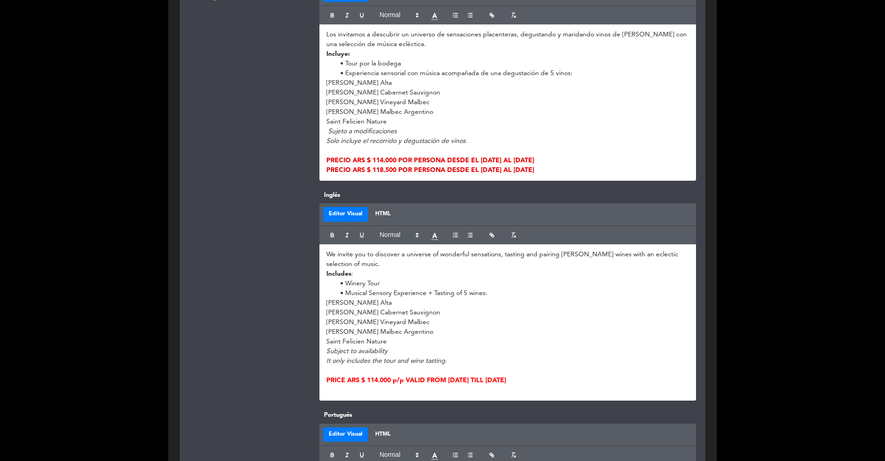
scroll to position [2403, 0]
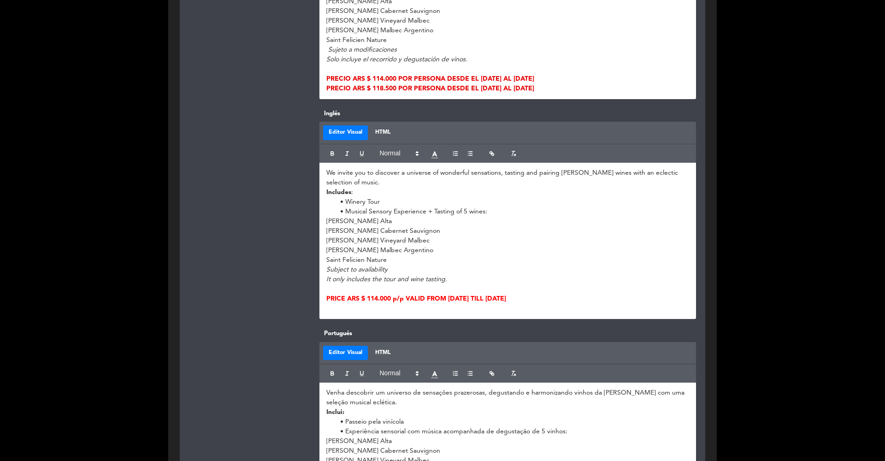
click at [379, 217] on p "[PERSON_NAME] Alta" at bounding box center [507, 222] width 363 height 10
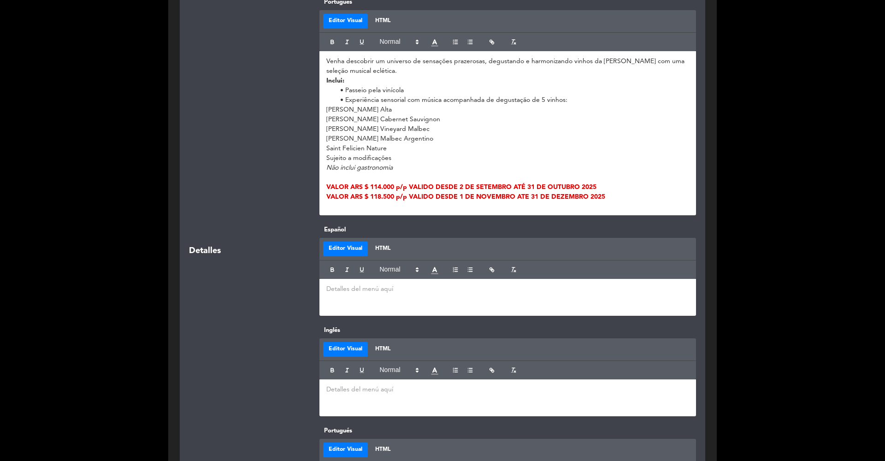
scroll to position [715, 0]
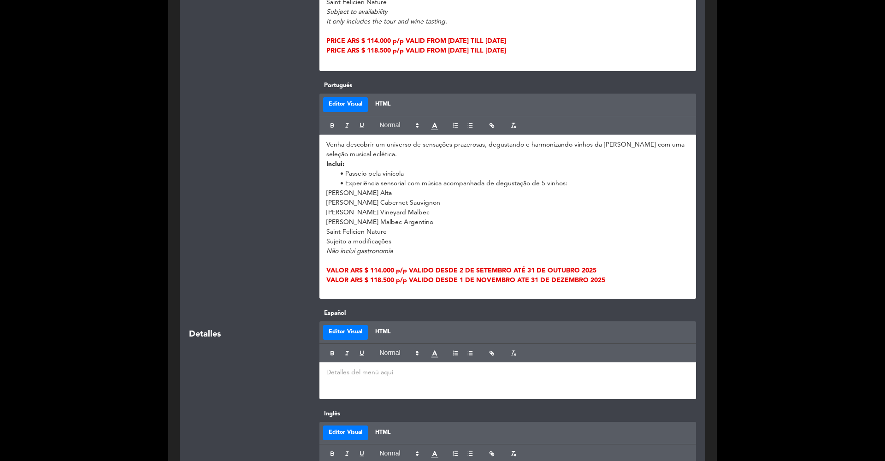
click at [365, 200] on p "[PERSON_NAME] Cabernet Sauvignon" at bounding box center [507, 203] width 363 height 10
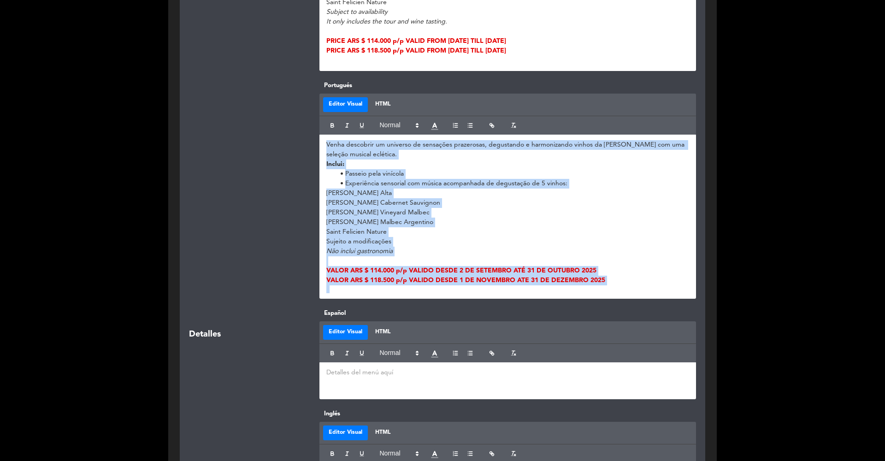
copy div "Venha descobrir um universo de sensações prazerosas, degustando e harmonizando …"
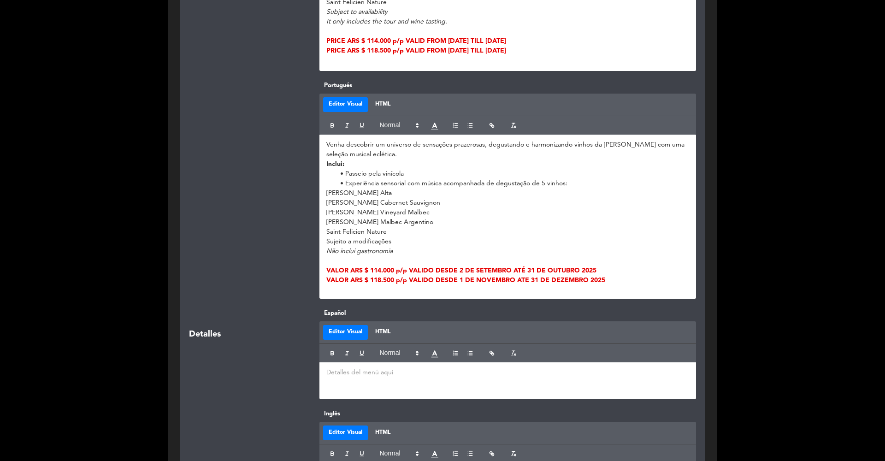
click at [239, 230] on div at bounding box center [247, 190] width 130 height 218
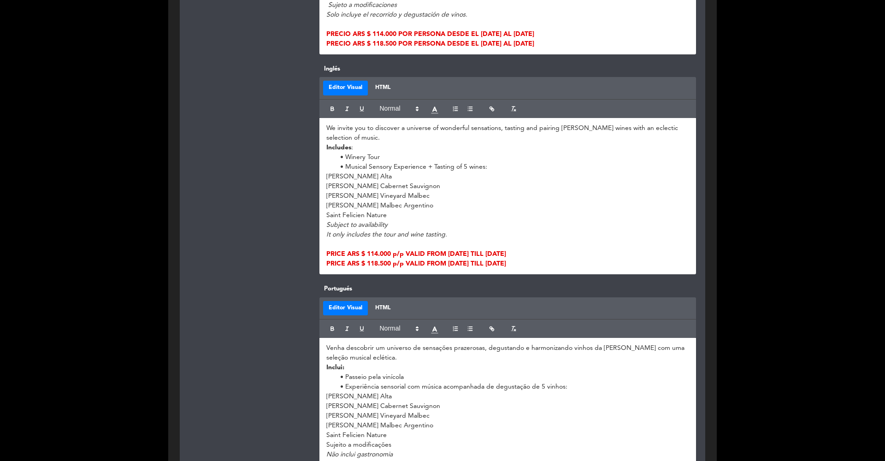
scroll to position [2648, 0]
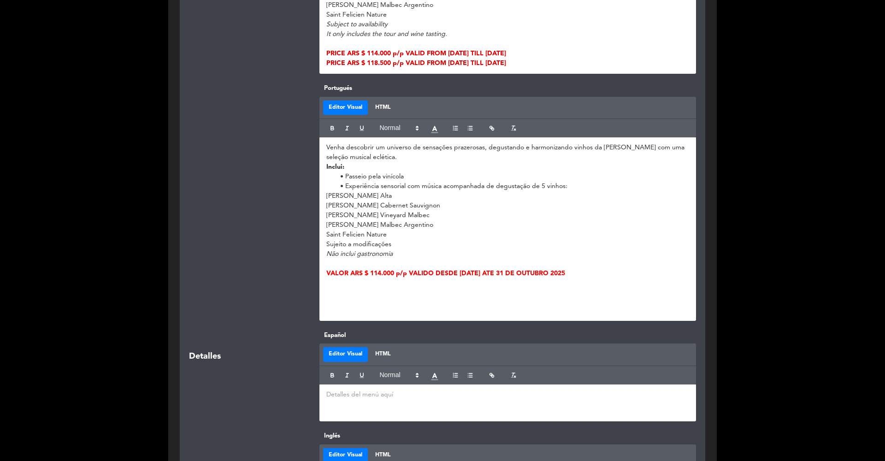
click at [385, 278] on p at bounding box center [507, 283] width 363 height 10
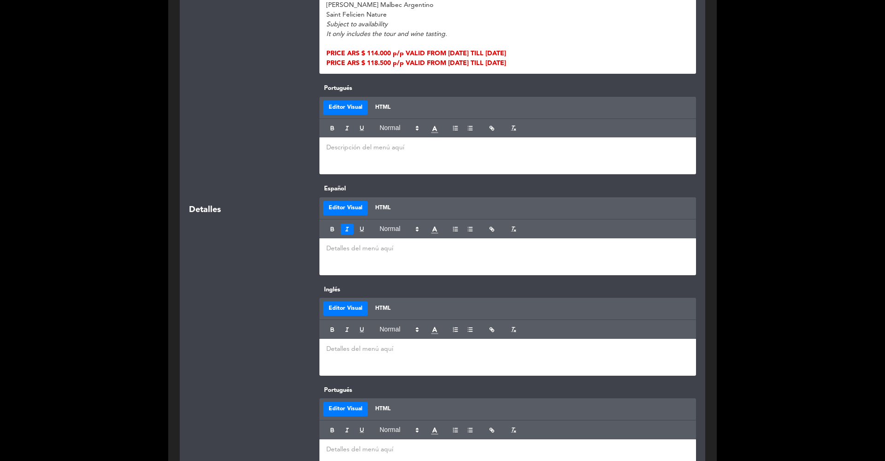
scroll to position [9, 0]
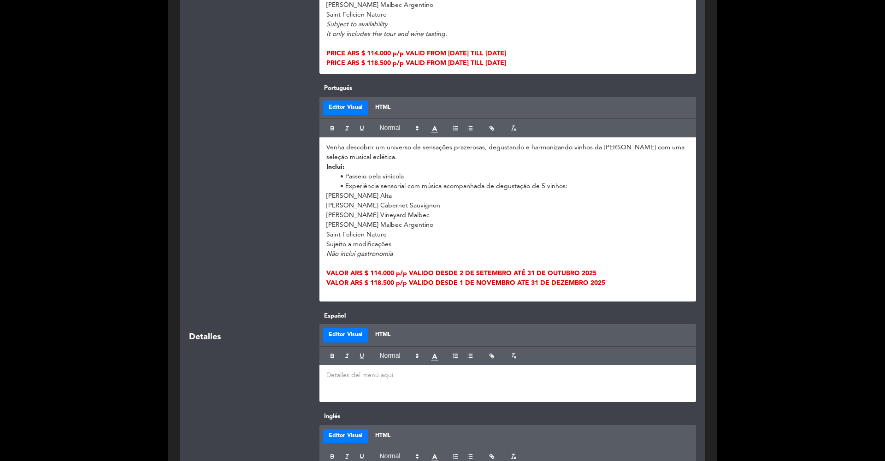
click at [179, 155] on div "arrow_drop_down Configurar menú o Experiencia Activo Inactivo visibility visibi…" at bounding box center [442, 401] width 539 height 1865
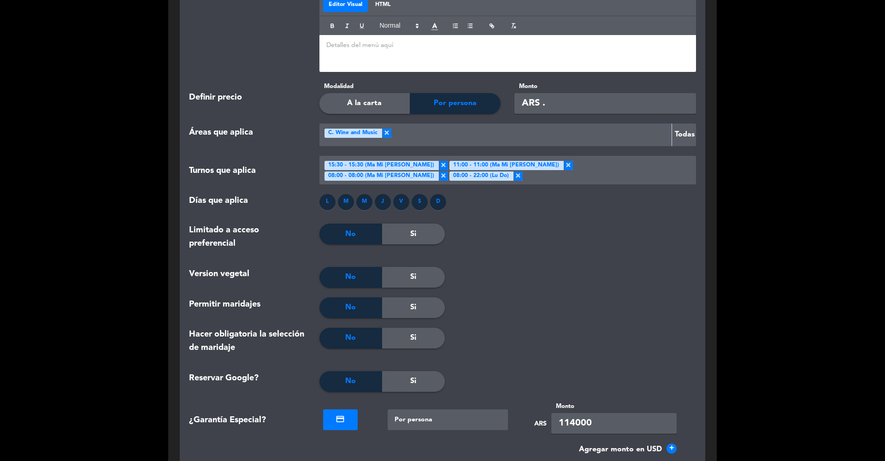
scroll to position [3369, 0]
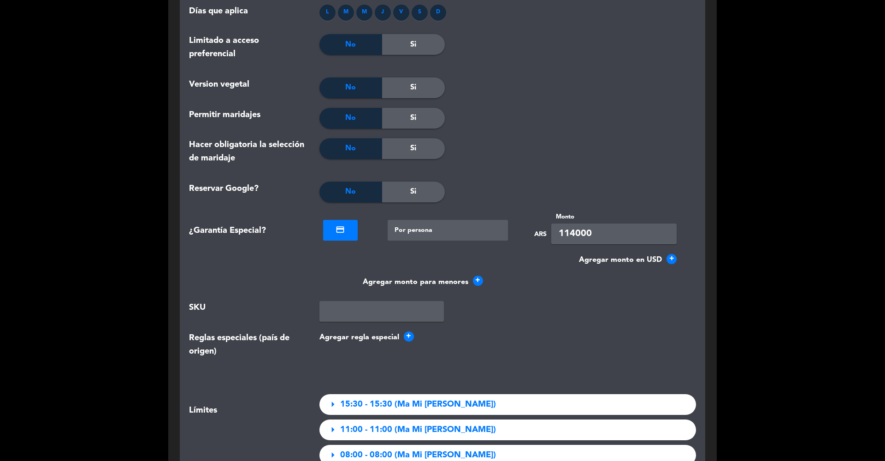
click at [572, 224] on input "114000" at bounding box center [613, 234] width 125 height 21
type input "118500"
click at [544, 108] on div at bounding box center [508, 118] width 126 height 21
click at [549, 108] on div at bounding box center [508, 118] width 126 height 21
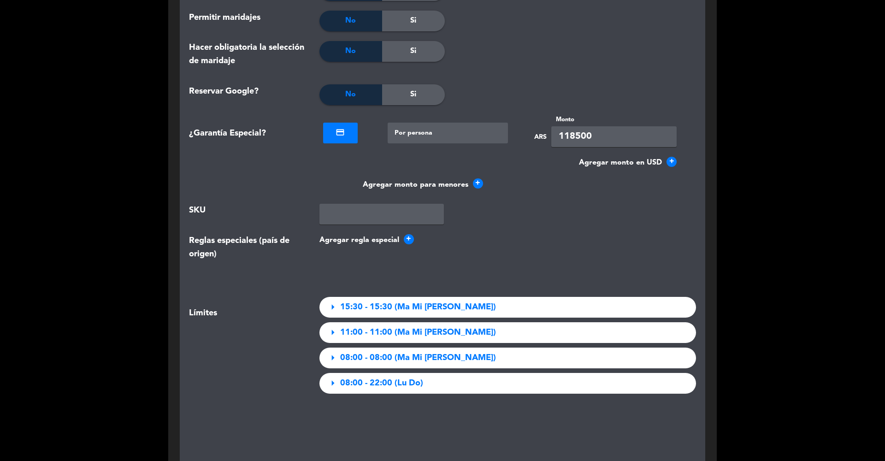
scroll to position [3741, 0]
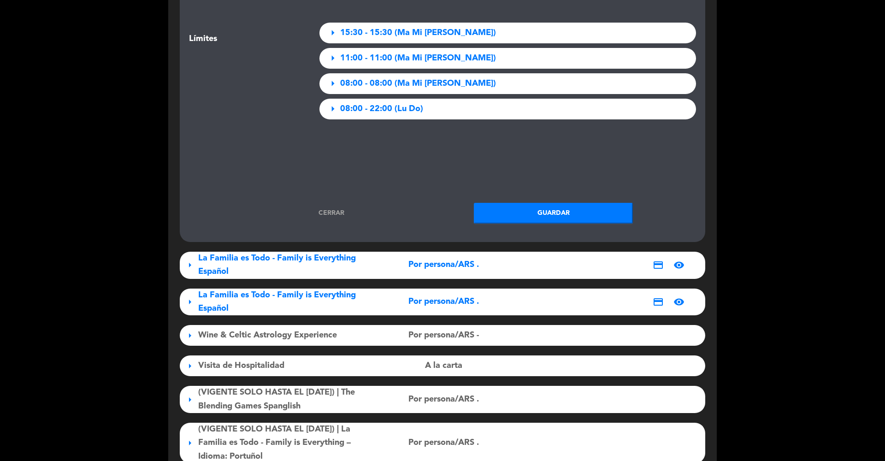
click at [549, 203] on button "Guardar" at bounding box center [553, 213] width 159 height 21
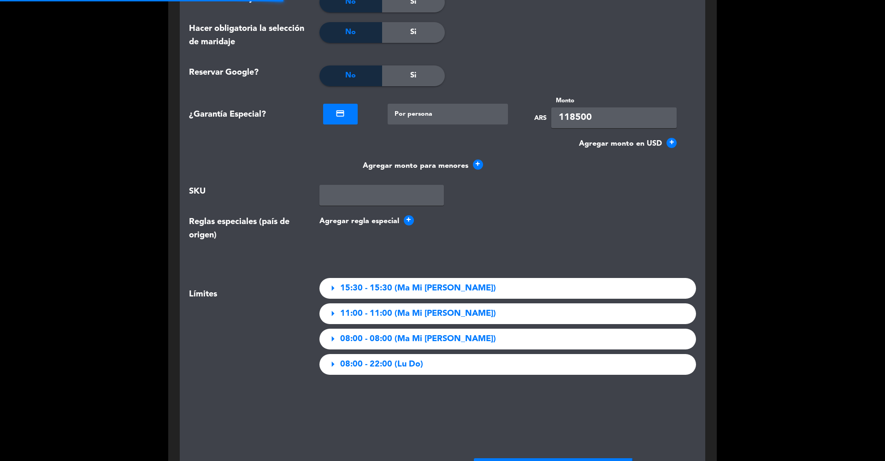
scroll to position [3427, 0]
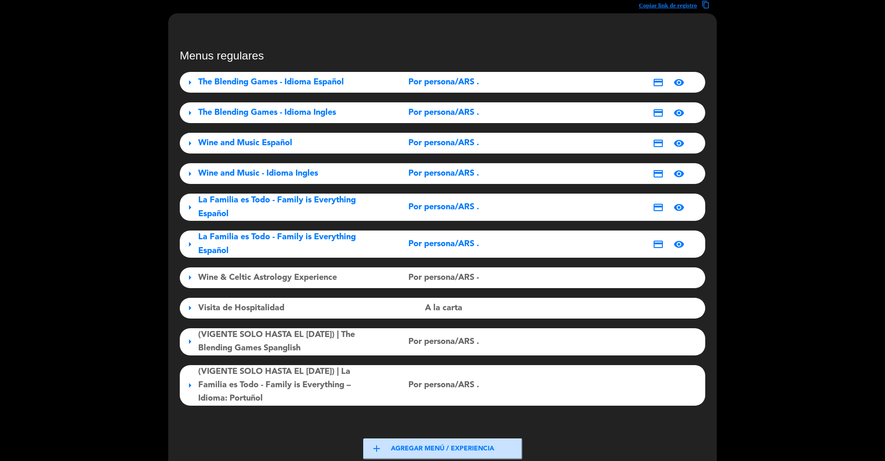
click at [239, 175] on span "Wine and Music - Idioma Ingles" at bounding box center [258, 173] width 120 height 8
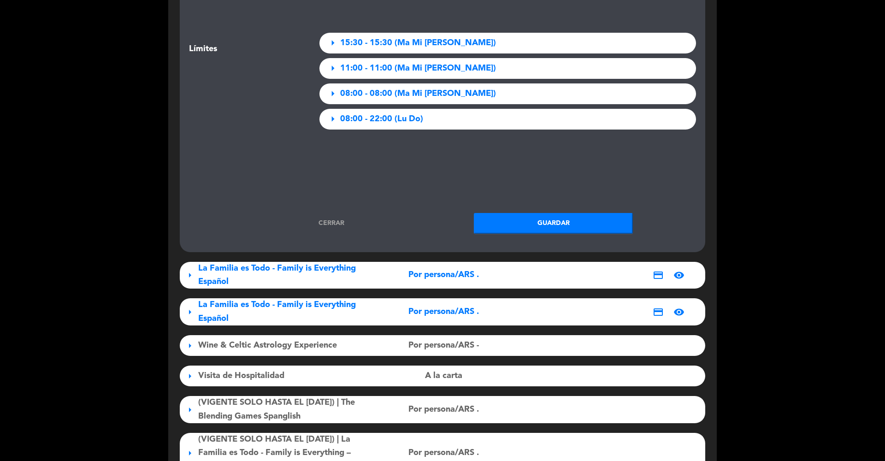
scroll to position [1935, 0]
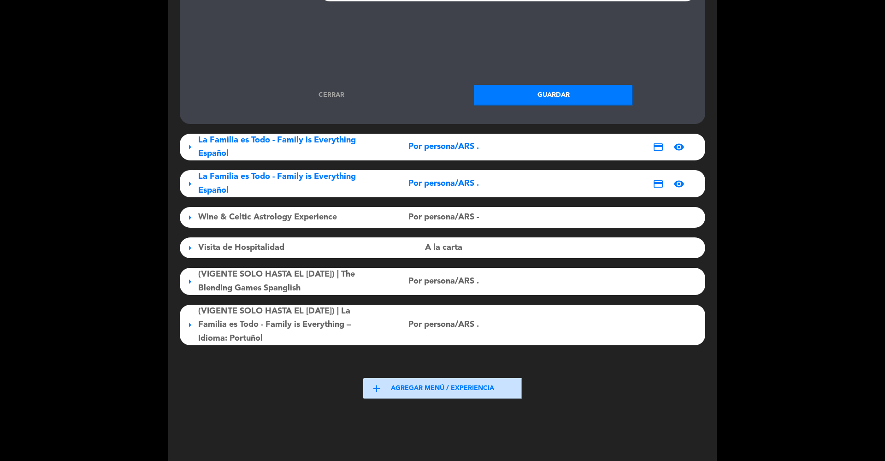
click at [328, 90] on link "Cerrar" at bounding box center [331, 95] width 159 height 11
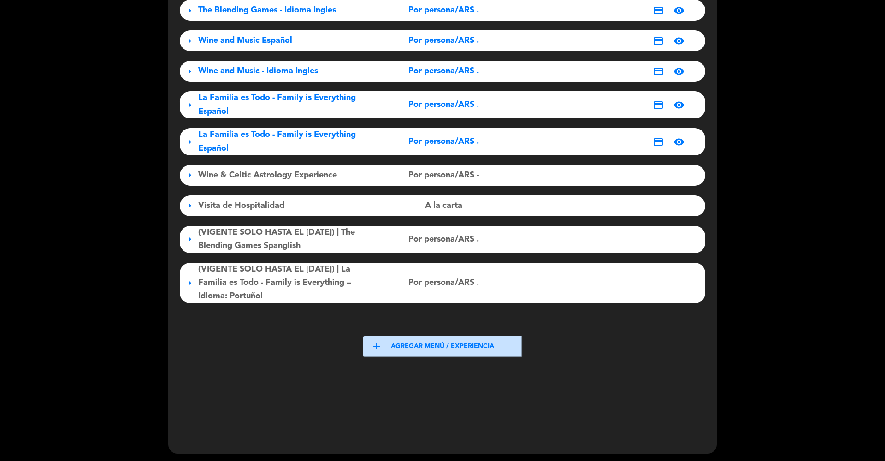
scroll to position [87, 0]
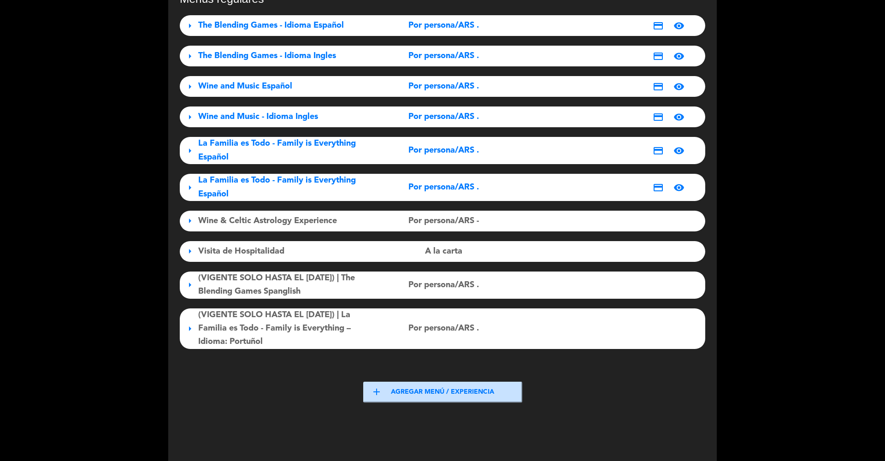
click at [230, 148] on span "La Familia es Todo - Family is Everything Español" at bounding box center [277, 150] width 158 height 22
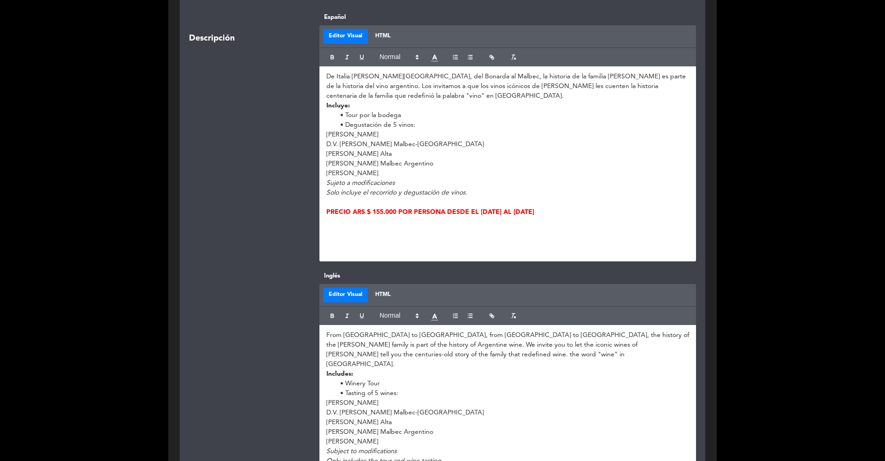
scroll to position [370, 0]
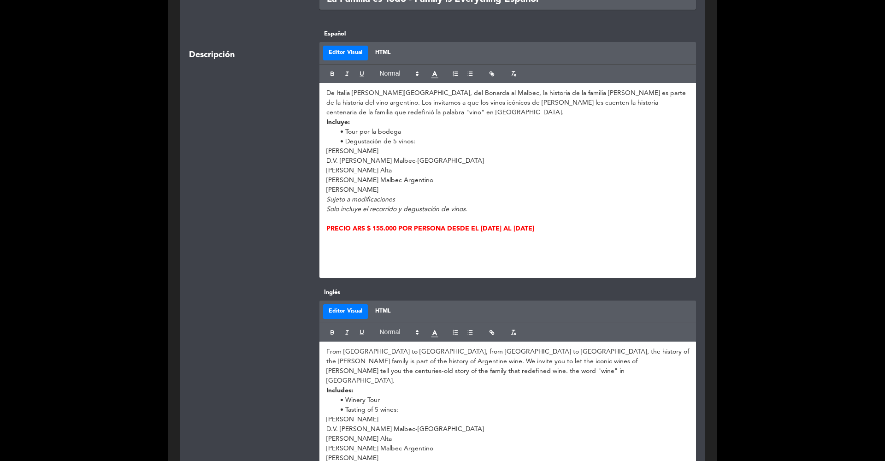
click at [352, 261] on h4 at bounding box center [507, 261] width 363 height 8
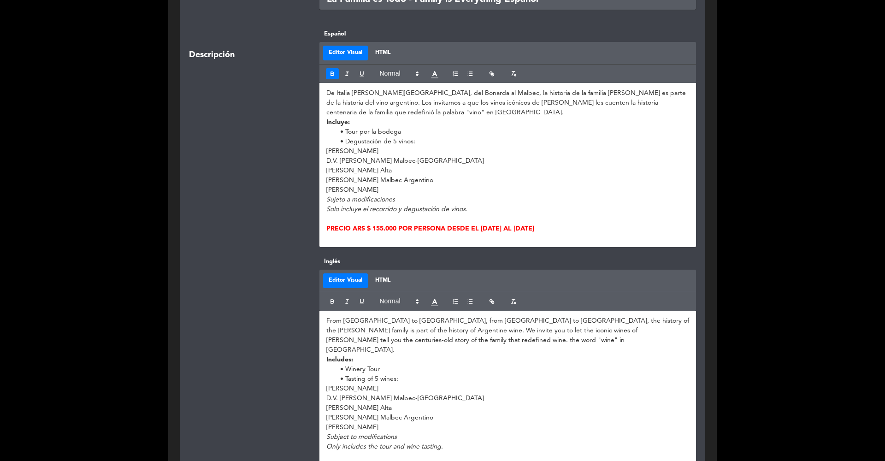
drag, startPoint x: 621, startPoint y: 225, endPoint x: 337, endPoint y: 215, distance: 284.1
click at [337, 215] on div "De Italia [PERSON_NAME][GEOGRAPHIC_DATA], del Bonarda al Malbec, la historia de…" at bounding box center [507, 165] width 377 height 164
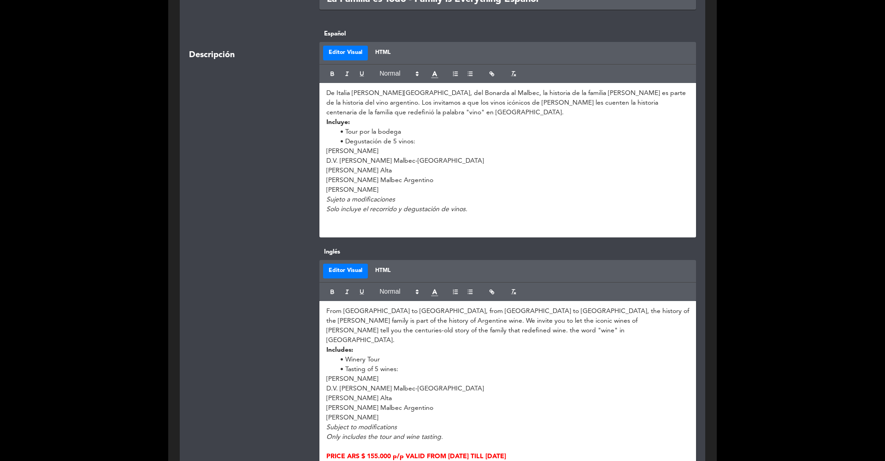
scroll to position [9, 0]
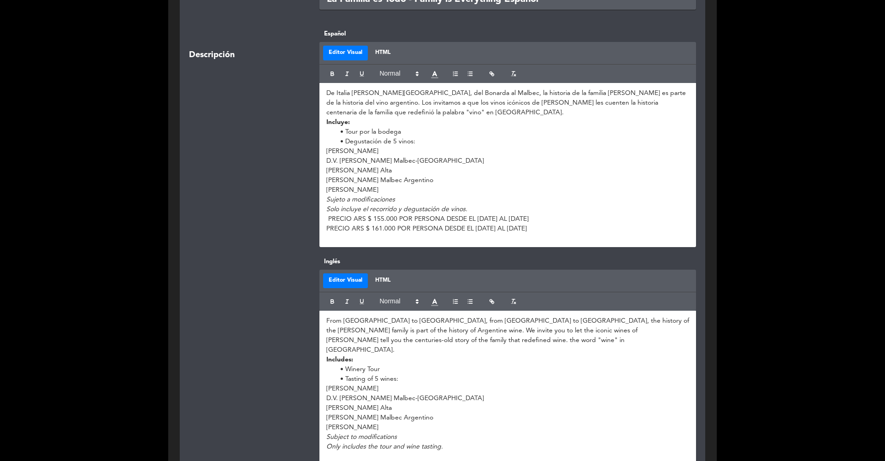
click at [482, 209] on p "Solo incluye el recorrido y degustación de vinos." at bounding box center [507, 210] width 363 height 10
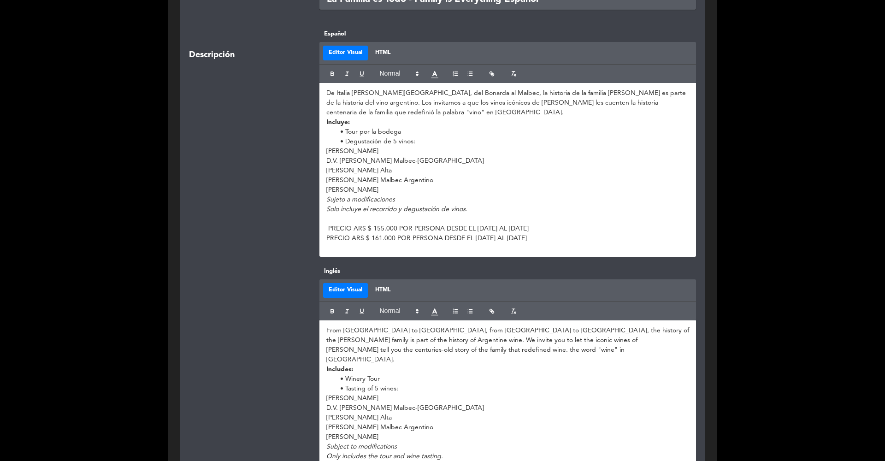
click at [328, 227] on p "PRECIO ARS $ 155.000 POR PERSONA DESDE EL [DATE] AL [DATE]" at bounding box center [507, 229] width 363 height 10
drag, startPoint x: 622, startPoint y: 237, endPoint x: 295, endPoint y: 228, distance: 326.9
click at [295, 228] on div "Descripción Español Editor Visual HTML De Italia [PERSON_NAME][GEOGRAPHIC_DATA]…" at bounding box center [442, 147] width 521 height 237
click at [330, 75] on icon "button" at bounding box center [332, 74] width 6 height 6
click at [437, 74] on icon at bounding box center [434, 74] width 9 height 9
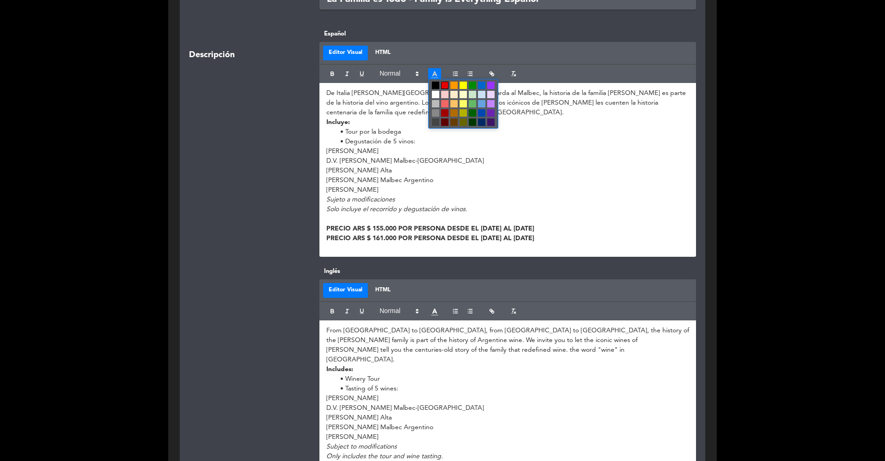
click at [444, 85] on span at bounding box center [444, 85] width 7 height 7
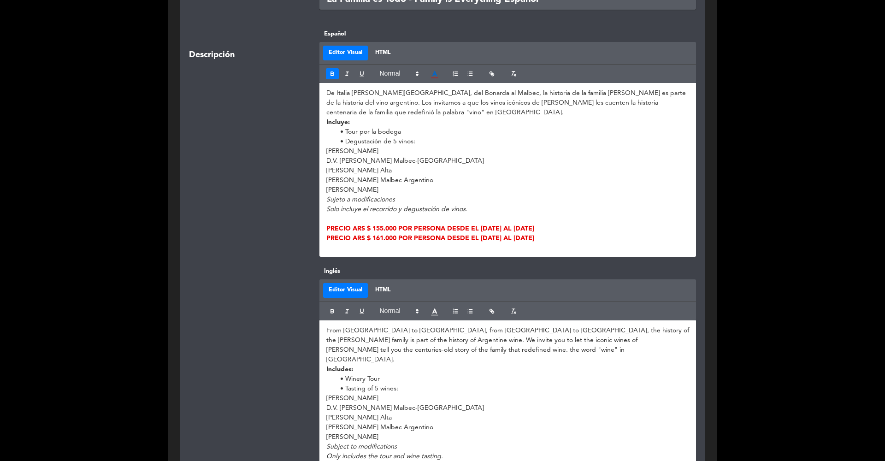
click at [248, 320] on div at bounding box center [247, 380] width 130 height 228
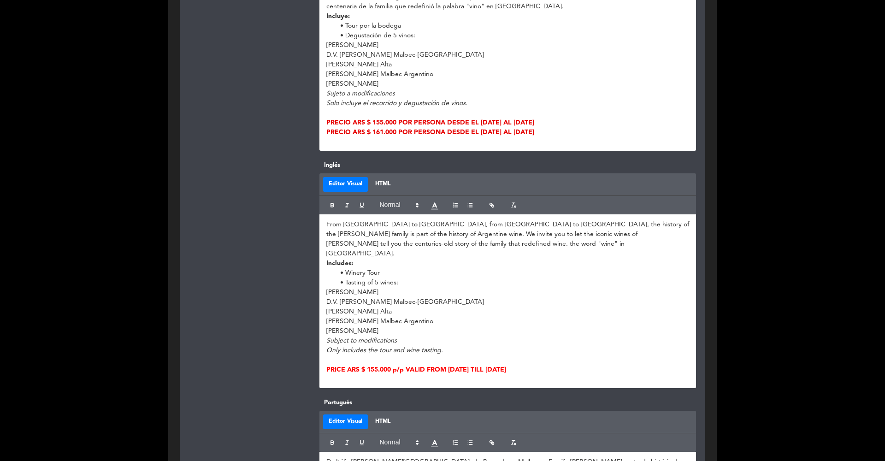
scroll to position [524, 0]
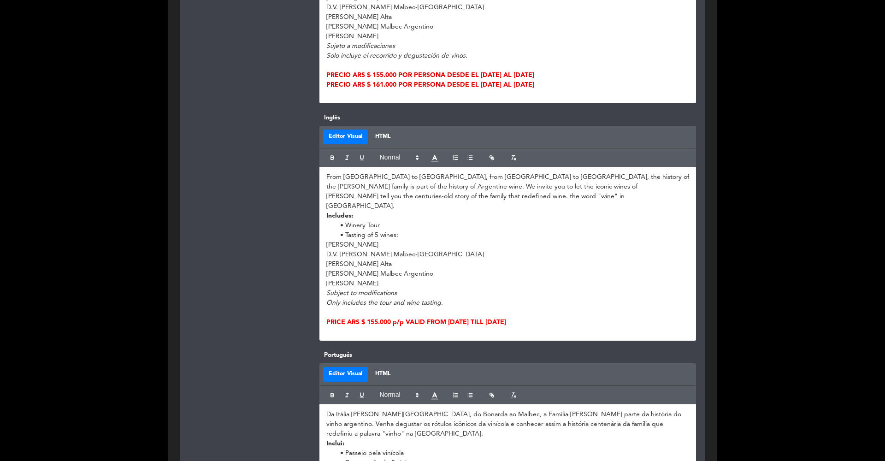
drag, startPoint x: 558, startPoint y: 313, endPoint x: 323, endPoint y: 310, distance: 235.1
click at [323, 310] on div "From [GEOGRAPHIC_DATA] to [GEOGRAPHIC_DATA], from [GEOGRAPHIC_DATA] to [GEOGRAP…" at bounding box center [507, 254] width 377 height 174
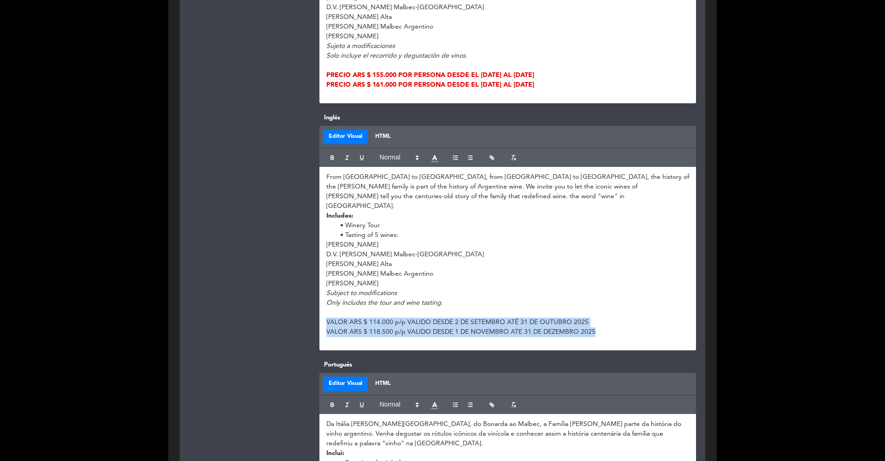
drag, startPoint x: 595, startPoint y: 323, endPoint x: 320, endPoint y: 312, distance: 275.4
click at [320, 312] on div "From [GEOGRAPHIC_DATA] to [GEOGRAPHIC_DATA], from [GEOGRAPHIC_DATA] to [GEOGRAP…" at bounding box center [507, 258] width 377 height 183
click at [335, 157] on icon "button" at bounding box center [332, 157] width 6 height 6
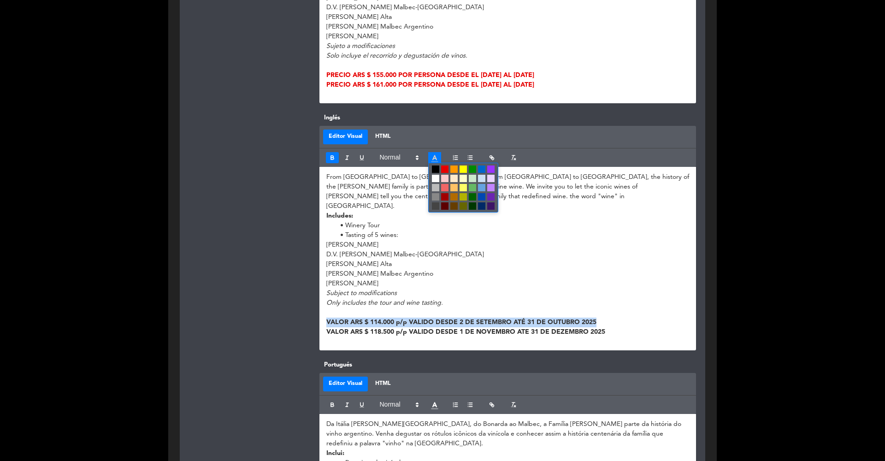
click at [435, 159] on icon at bounding box center [434, 158] width 9 height 9
click at [446, 168] on span at bounding box center [444, 168] width 7 height 7
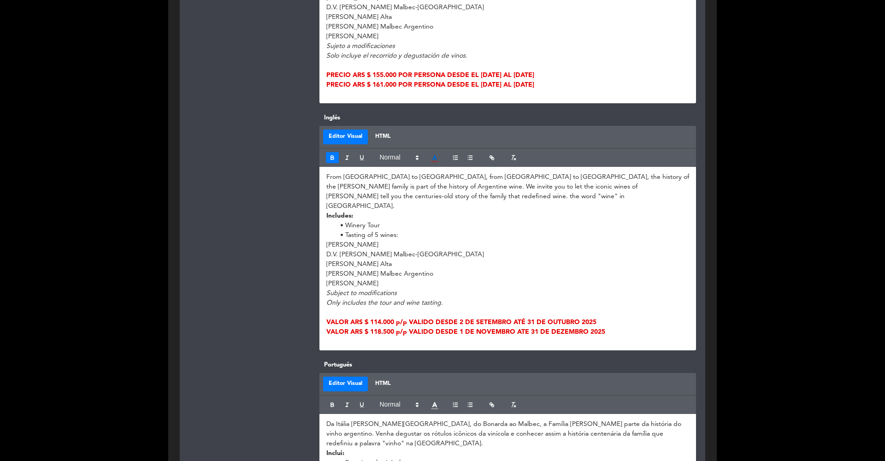
click at [242, 265] on div at bounding box center [247, 231] width 130 height 237
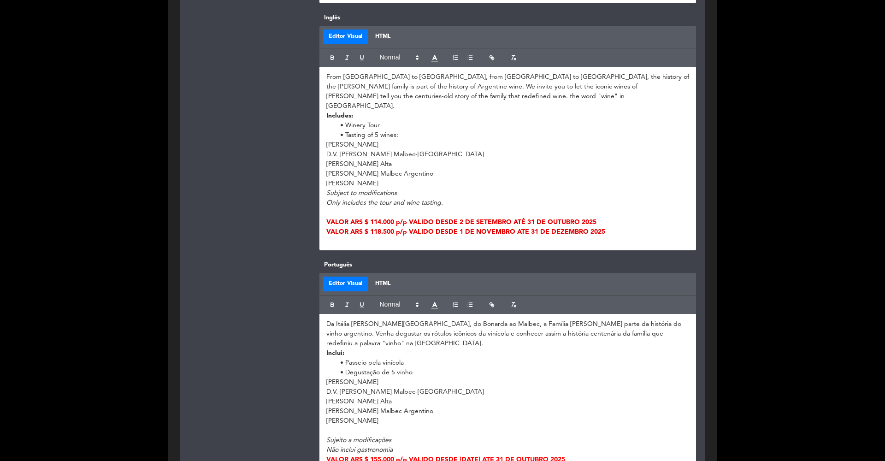
scroll to position [460, 0]
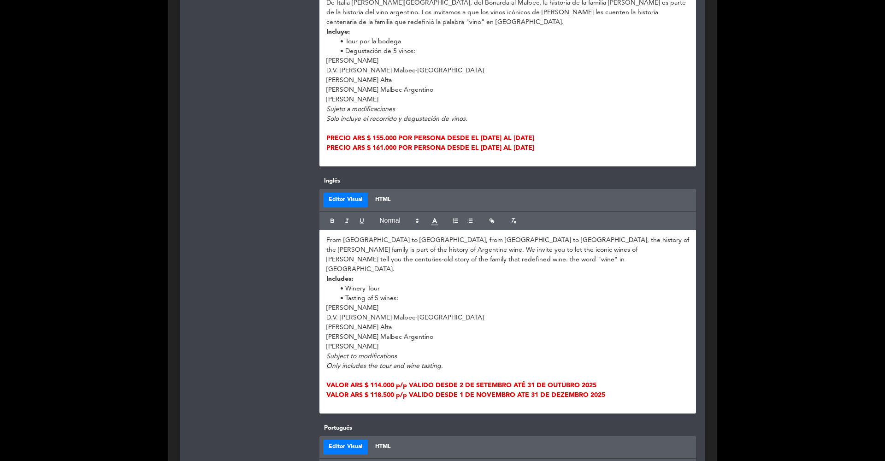
click at [386, 377] on p "VALOR ARS $ 118.500 p/p VALIDO DESDE 1 DE NOVEMBRO ATE 31 DE DEZEMBRO 2025" at bounding box center [507, 395] width 363 height 10
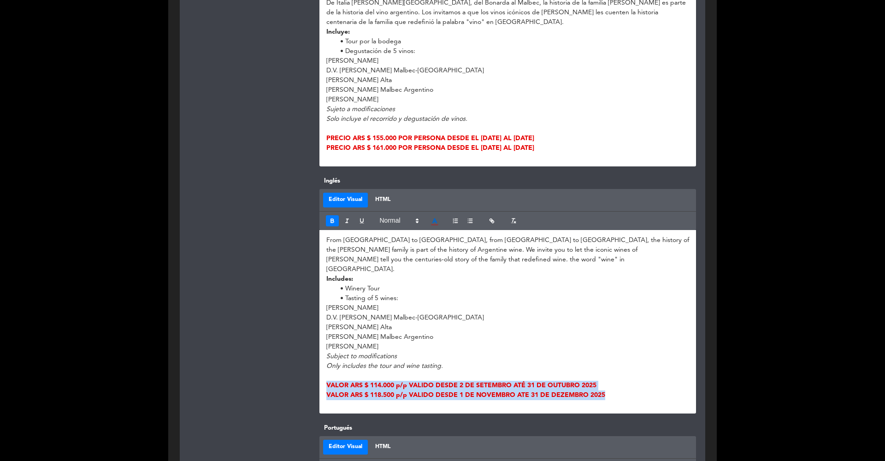
drag, startPoint x: 579, startPoint y: 383, endPoint x: 321, endPoint y: 371, distance: 258.4
click at [321, 371] on div "From [GEOGRAPHIC_DATA] to [GEOGRAPHIC_DATA], from [GEOGRAPHIC_DATA] to [GEOGRAP…" at bounding box center [507, 321] width 377 height 183
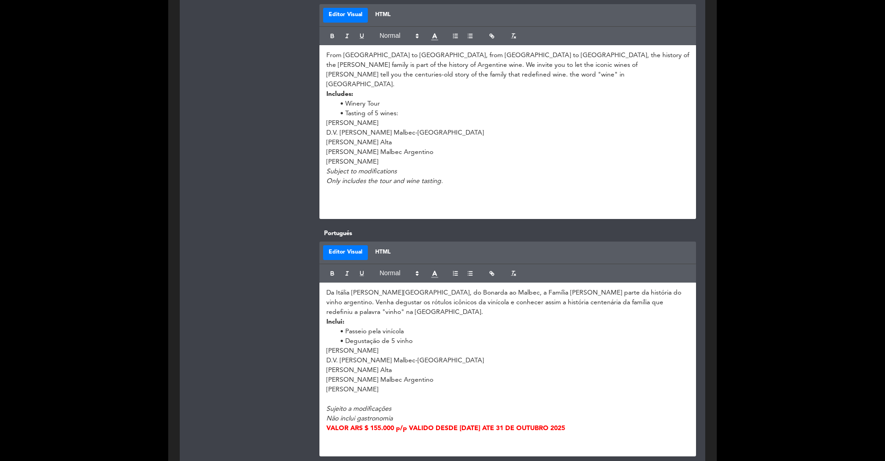
scroll to position [672, 0]
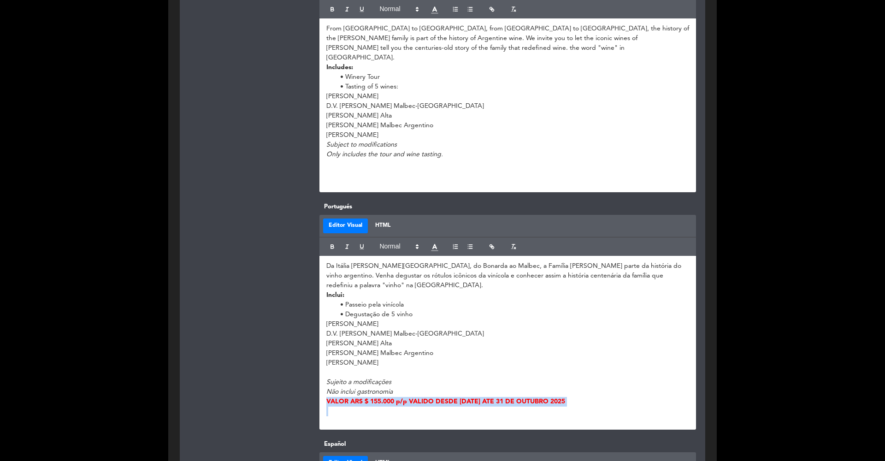
drag, startPoint x: 586, startPoint y: 395, endPoint x: 312, endPoint y: 391, distance: 274.7
click at [312, 377] on div "Portugués Editor Visual HTML Da Itália [PERSON_NAME][GEOGRAPHIC_DATA], do Bonar…" at bounding box center [442, 320] width 521 height 237
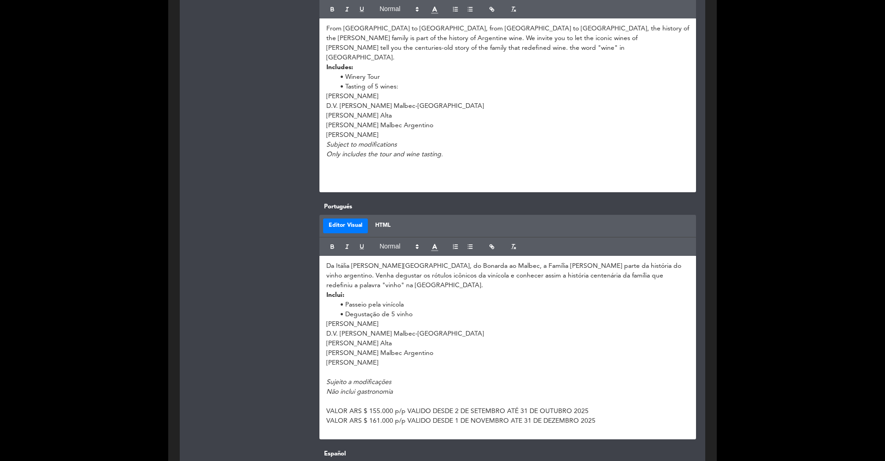
scroll to position [9, 0]
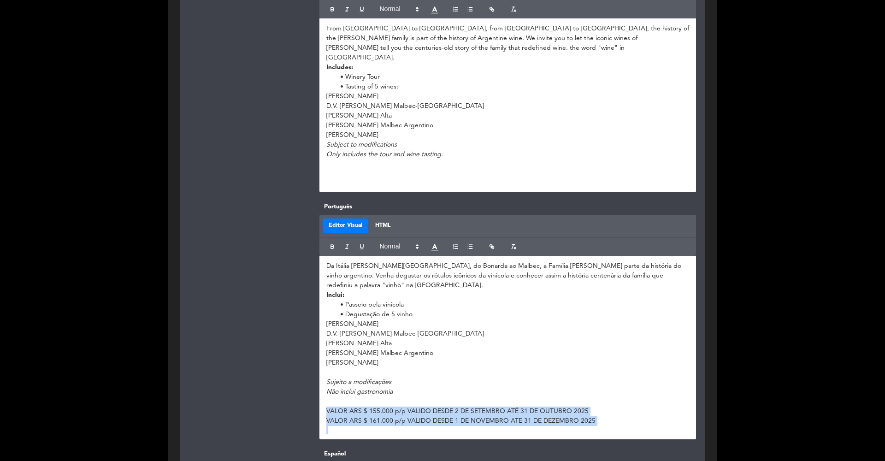
drag, startPoint x: 576, startPoint y: 414, endPoint x: 320, endPoint y: 397, distance: 256.4
click at [320, 377] on div "Da Itália [PERSON_NAME][GEOGRAPHIC_DATA], do Bonarda ao Malbec, a Família [PERS…" at bounding box center [507, 347] width 377 height 183
click at [332, 243] on icon "button" at bounding box center [332, 246] width 6 height 6
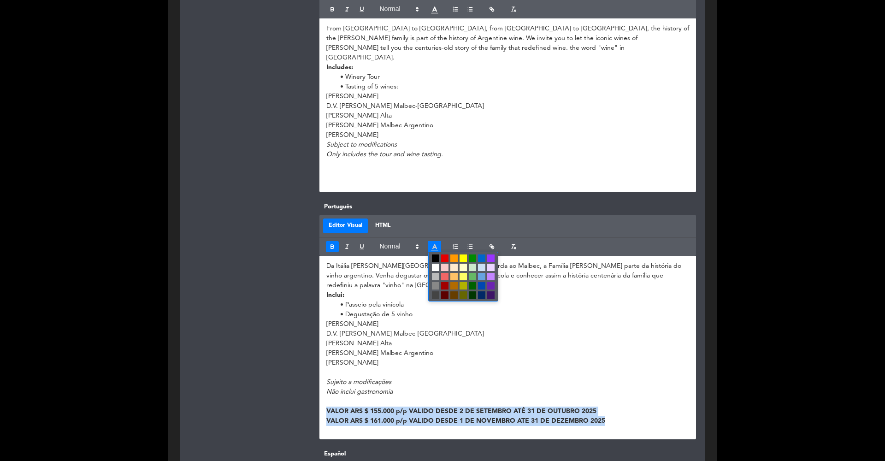
click at [438, 243] on icon at bounding box center [434, 247] width 9 height 9
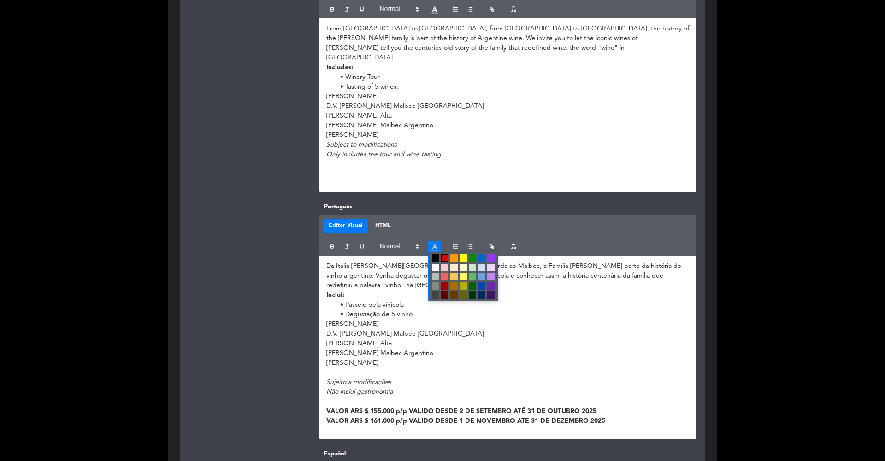
click at [445, 254] on span at bounding box center [444, 257] width 7 height 7
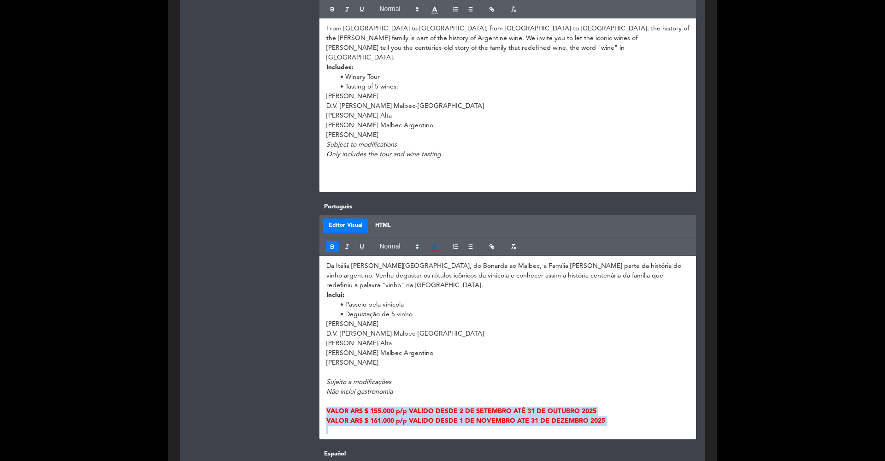
click at [262, 292] on div at bounding box center [247, 320] width 130 height 237
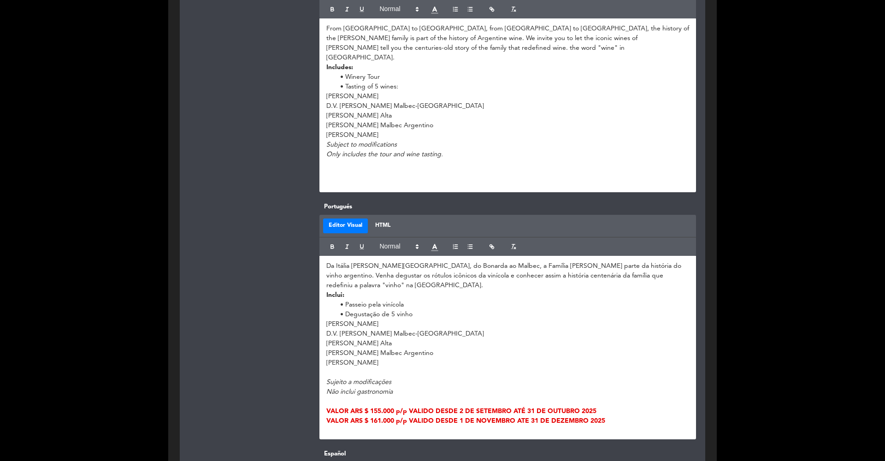
click at [343, 169] on p at bounding box center [507, 174] width 363 height 10
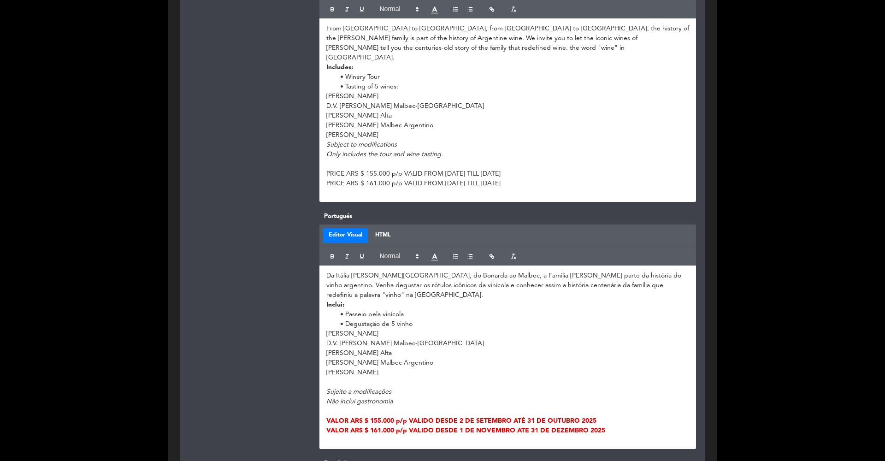
drag, startPoint x: 591, startPoint y: 174, endPoint x: 307, endPoint y: 159, distance: 284.8
click at [307, 159] on div "Inglés Editor Visual HTML From [GEOGRAPHIC_DATA] to [GEOGRAPHIC_DATA], from [GE…" at bounding box center [442, 88] width 521 height 247
click at [335, 10] on icon "button" at bounding box center [332, 9] width 6 height 6
click at [435, 10] on icon at bounding box center [434, 10] width 9 height 9
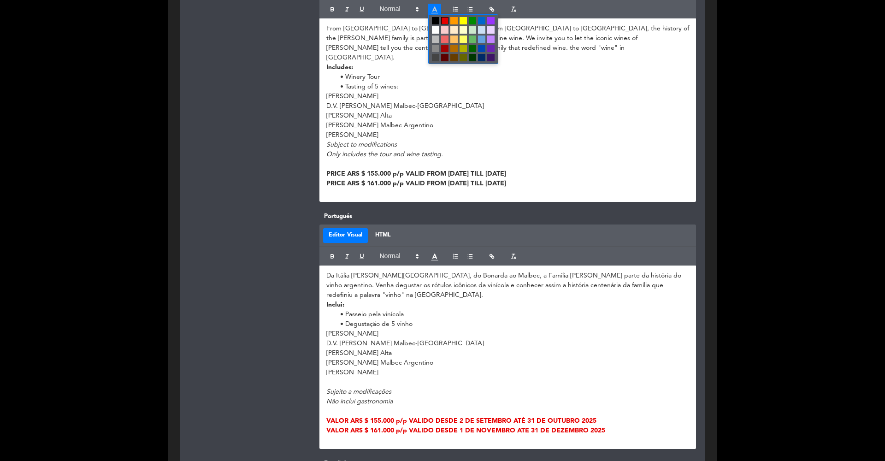
click at [445, 18] on span at bounding box center [444, 20] width 7 height 7
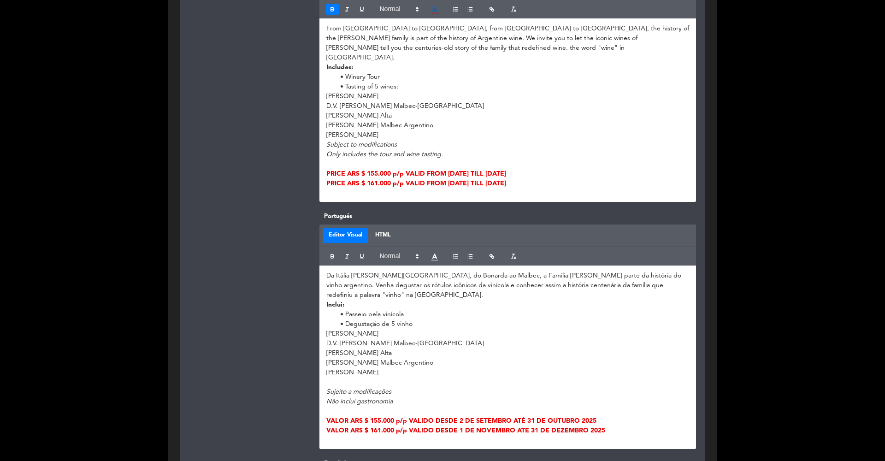
click at [253, 159] on div at bounding box center [247, 83] width 130 height 237
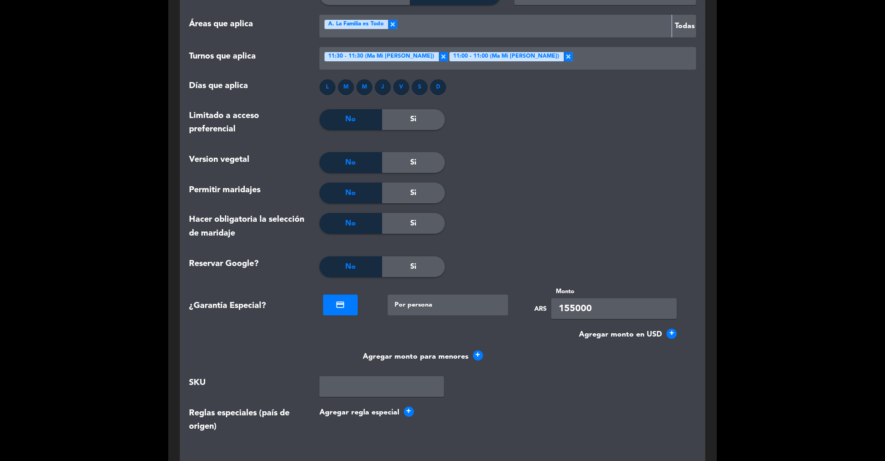
scroll to position [1534, 0]
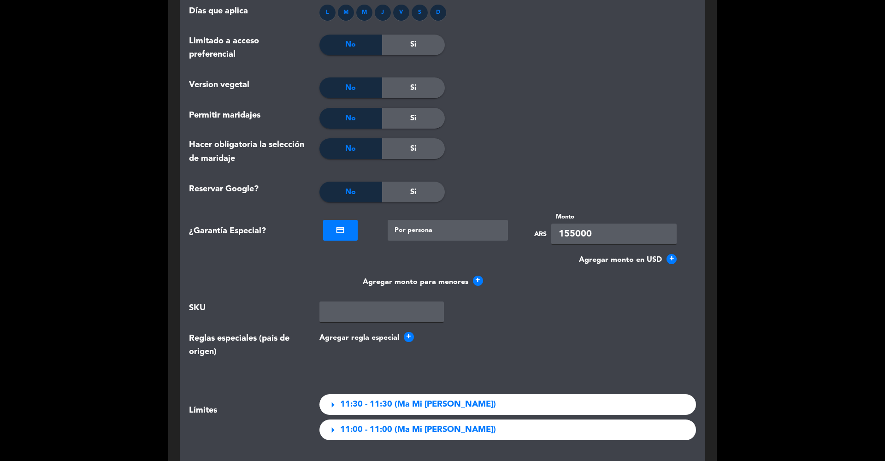
click at [568, 224] on input "155000" at bounding box center [613, 234] width 125 height 21
type input "161000"
click at [519, 82] on div at bounding box center [508, 87] width 126 height 21
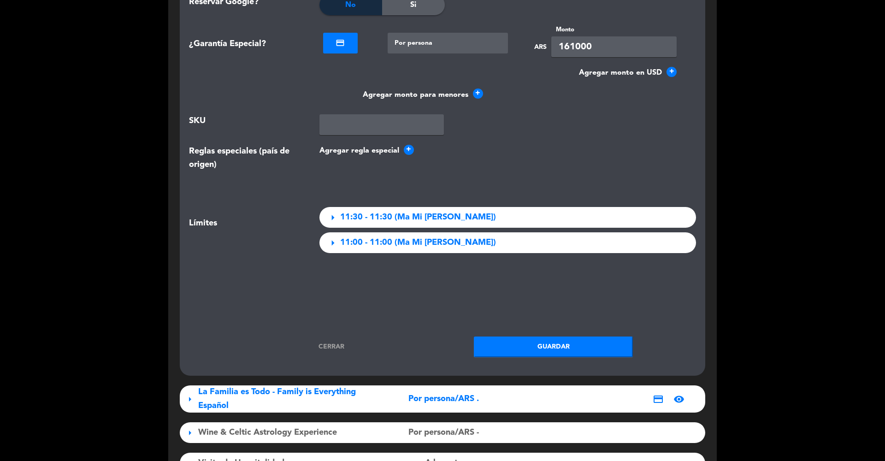
scroll to position [1796, 0]
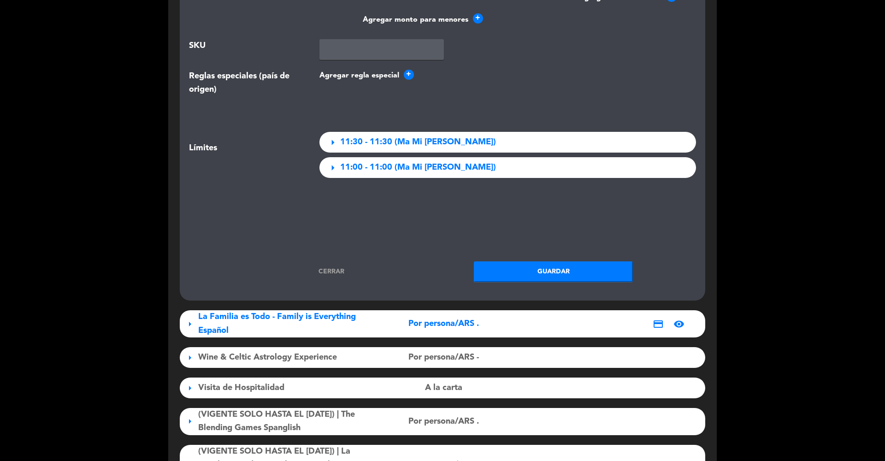
click at [529, 261] on button "Guardar" at bounding box center [553, 271] width 159 height 21
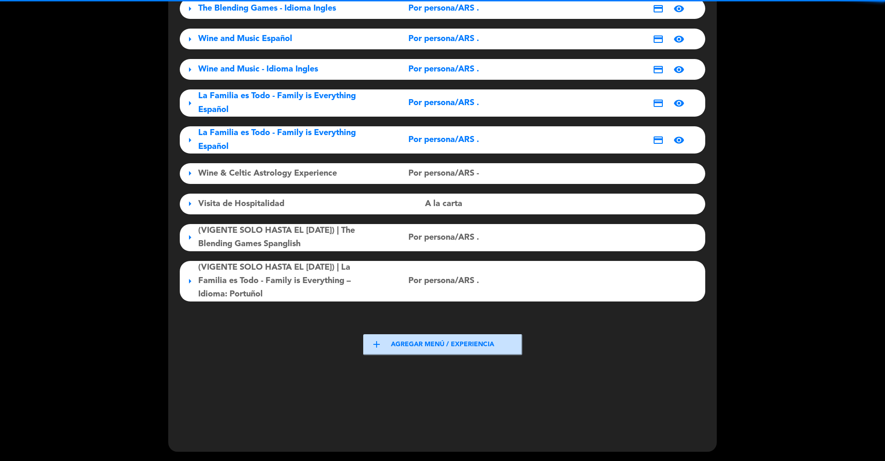
scroll to position [133, 0]
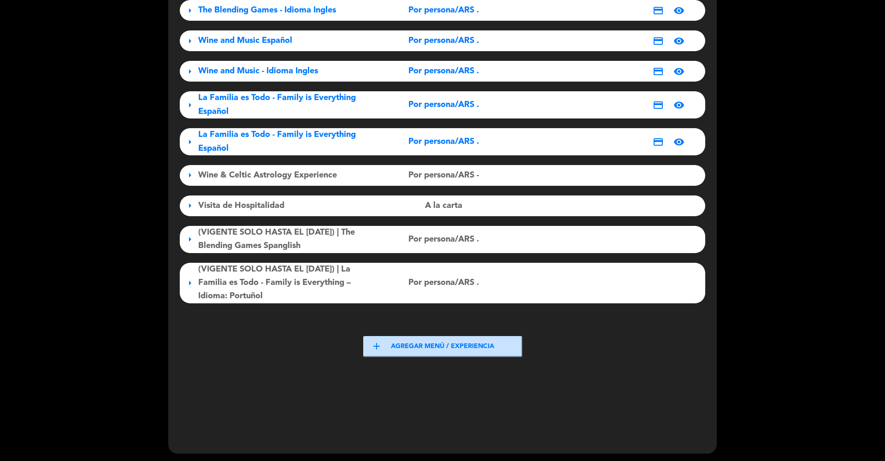
click at [310, 142] on div "La Familia es Todo - Family is Everything Español" at bounding box center [280, 141] width 164 height 27
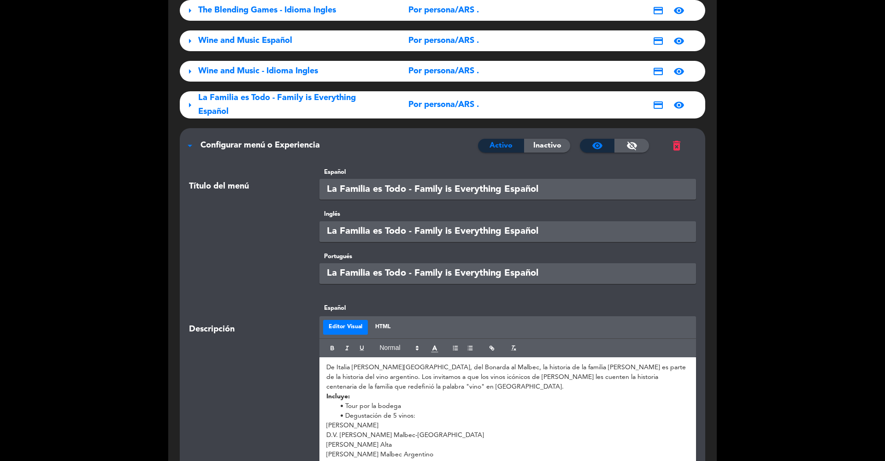
click at [304, 114] on div "La Familia es Todo - Family is Everything Español" at bounding box center [280, 104] width 164 height 27
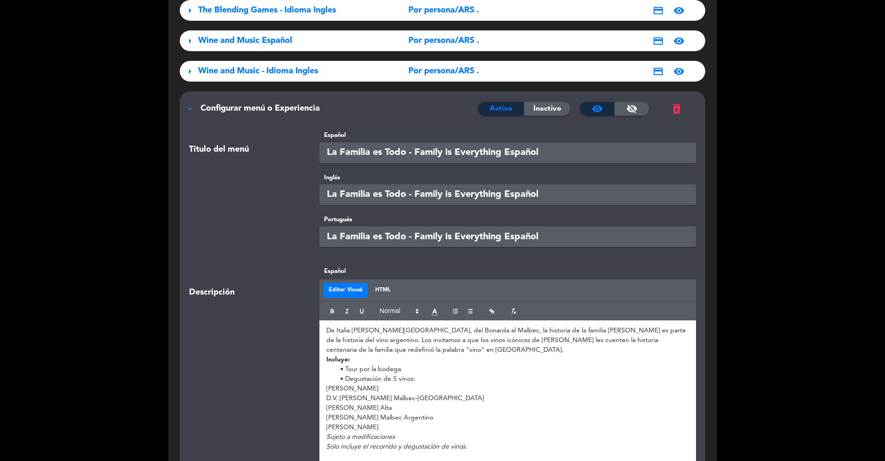
scroll to position [242, 0]
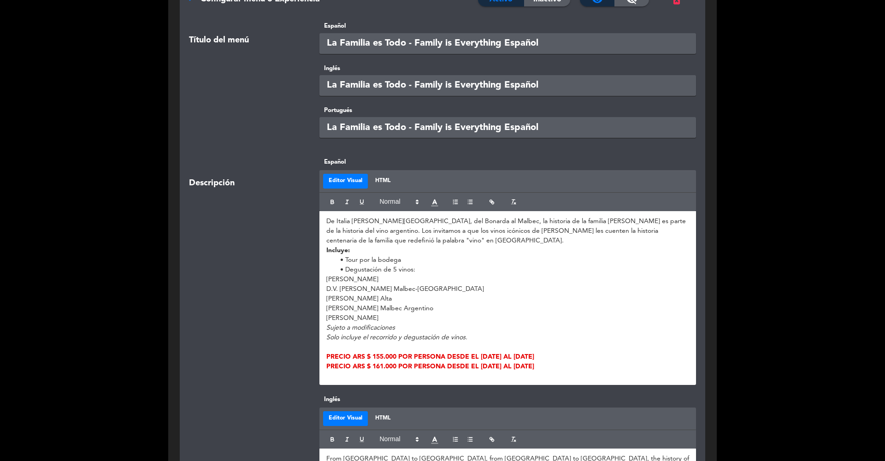
click at [402, 344] on p at bounding box center [507, 347] width 363 height 10
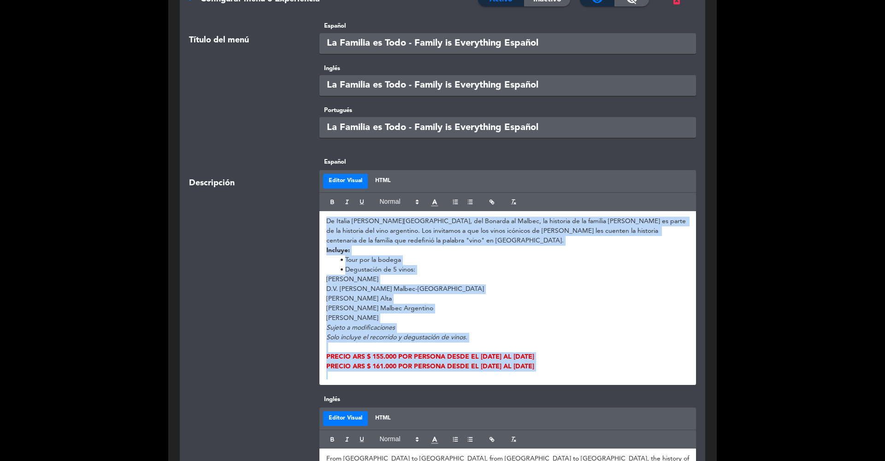
copy div "De Italia [PERSON_NAME][GEOGRAPHIC_DATA], del Bonarda al Malbec, la historia de…"
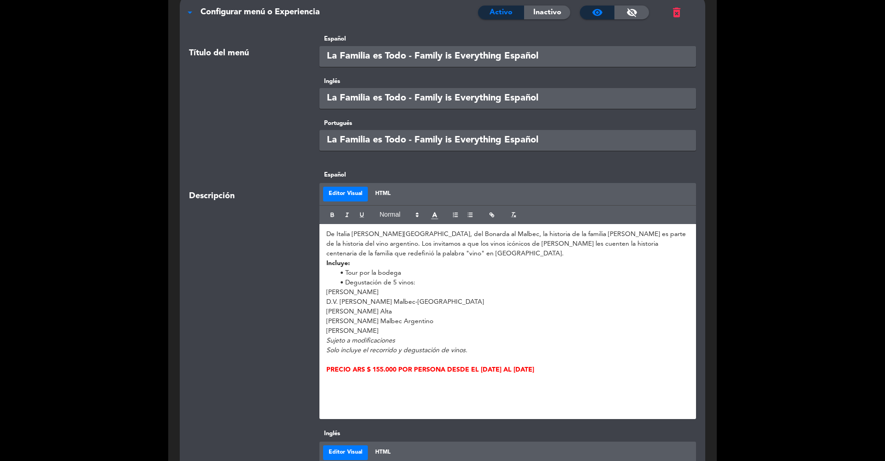
scroll to position [2182, 0]
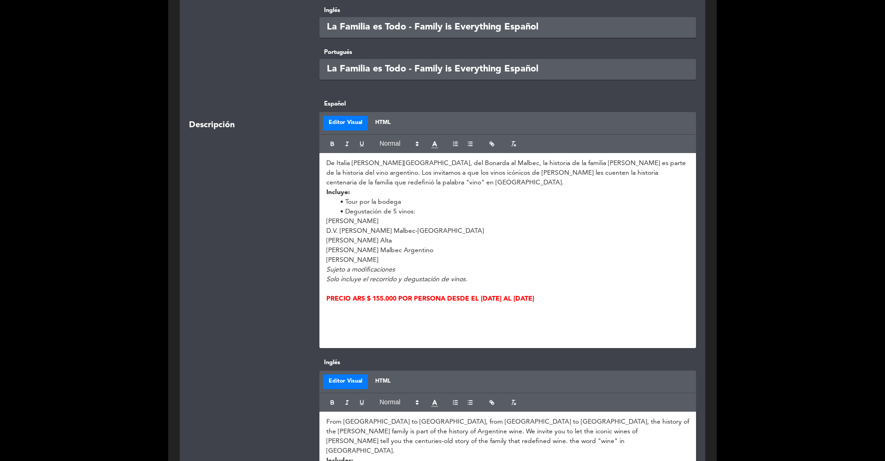
click at [423, 327] on h4 at bounding box center [507, 331] width 363 height 8
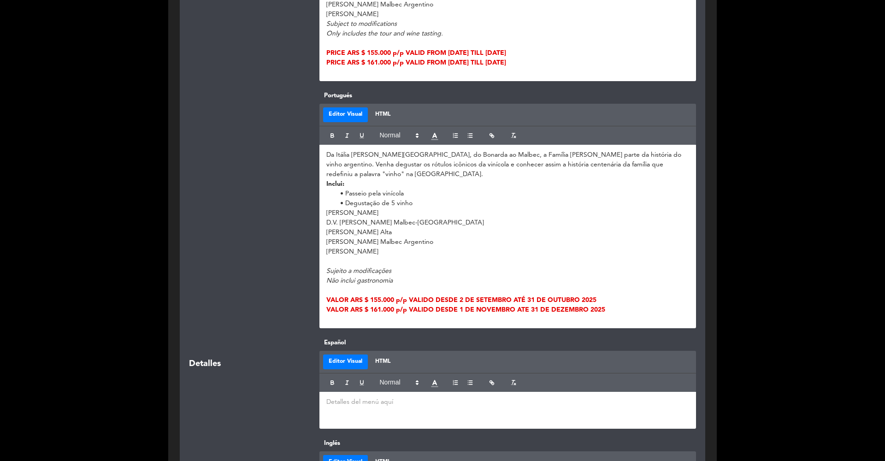
scroll to position [696, 0]
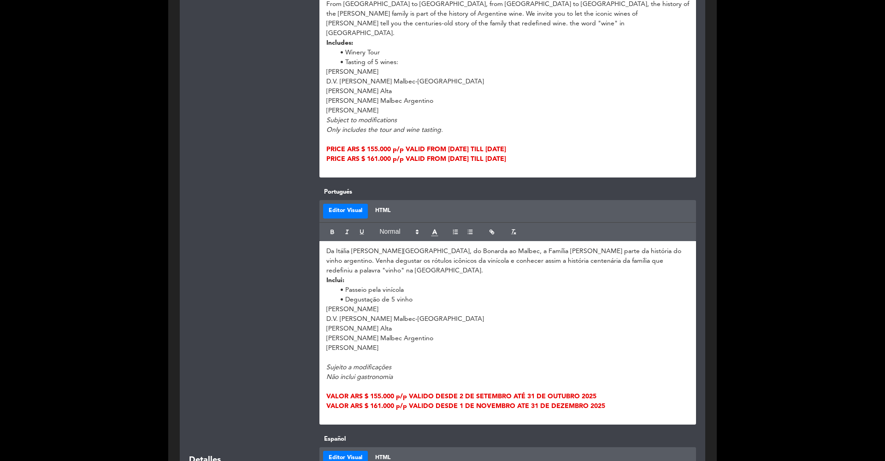
click at [453, 156] on strong "PRICE ARS $ 161.000 p/p VALID FROM [DATE] TILL [DATE]" at bounding box center [416, 159] width 180 height 6
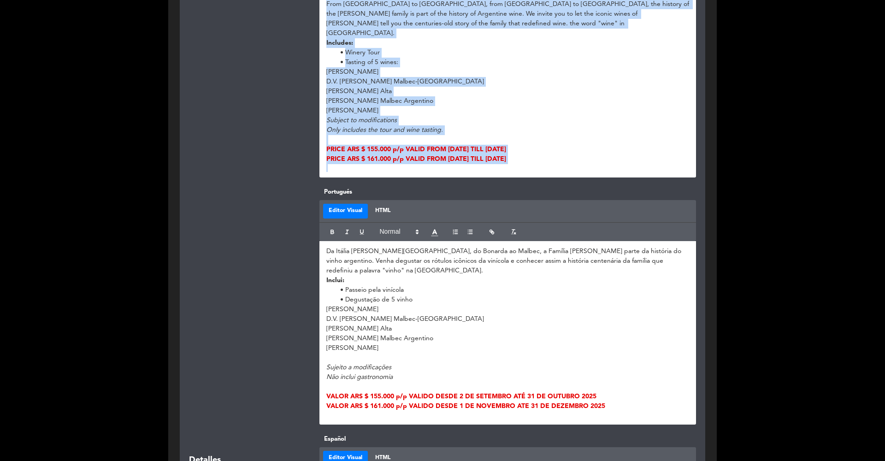
copy div "From [GEOGRAPHIC_DATA] to [GEOGRAPHIC_DATA], from [GEOGRAPHIC_DATA] to [GEOGRAP…"
click at [328, 208] on div "Editor Visual HTML" at bounding box center [507, 211] width 377 height 23
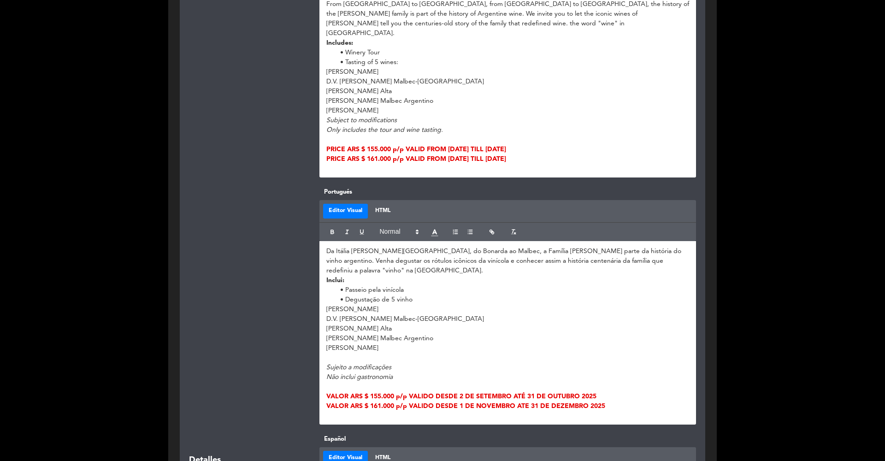
click at [266, 273] on div at bounding box center [247, 305] width 130 height 237
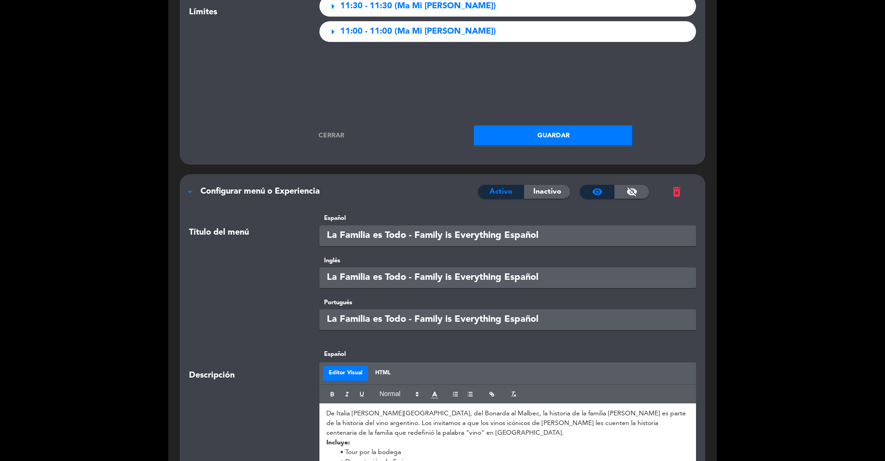
scroll to position [2381, 0]
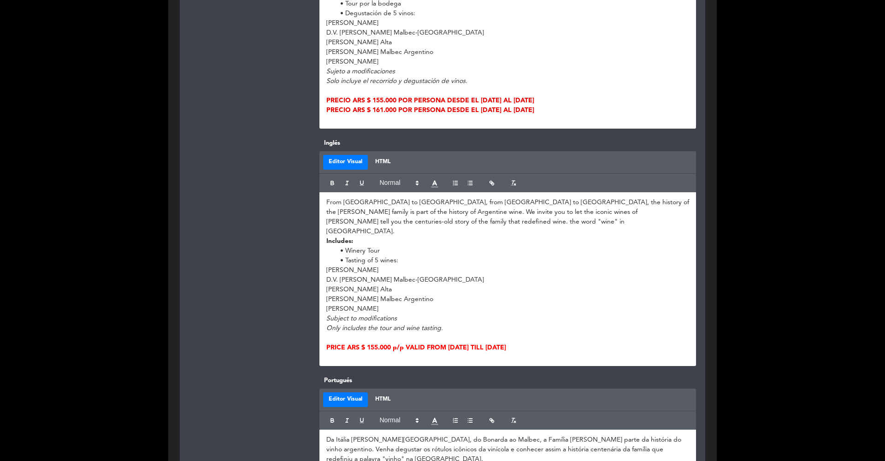
click at [430, 275] on p "D.V. [PERSON_NAME] Malbec-[GEOGRAPHIC_DATA]" at bounding box center [507, 280] width 363 height 10
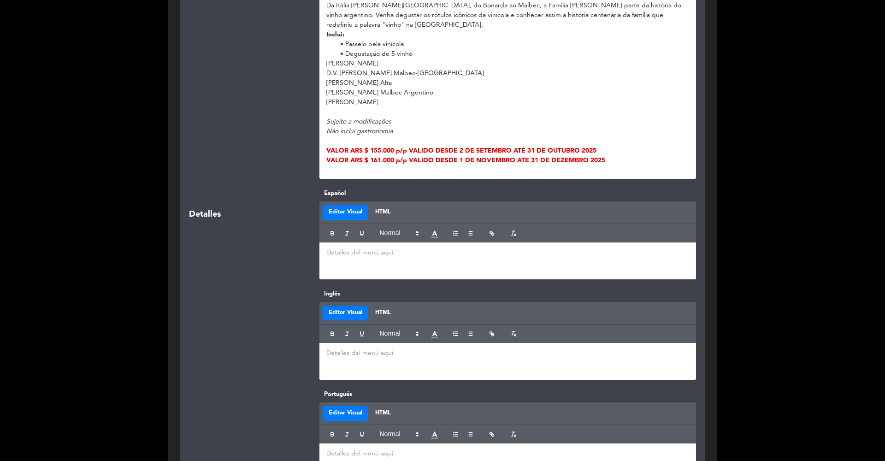
scroll to position [897, 0]
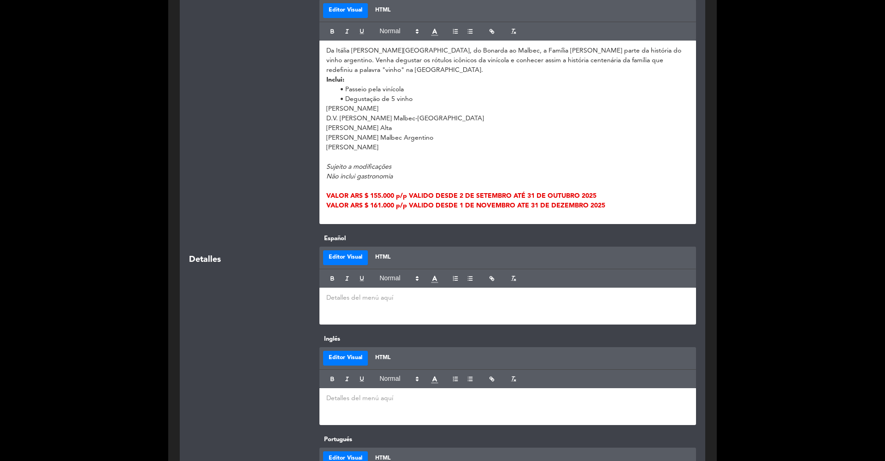
click at [424, 124] on p "[PERSON_NAME] Alta" at bounding box center [507, 129] width 363 height 10
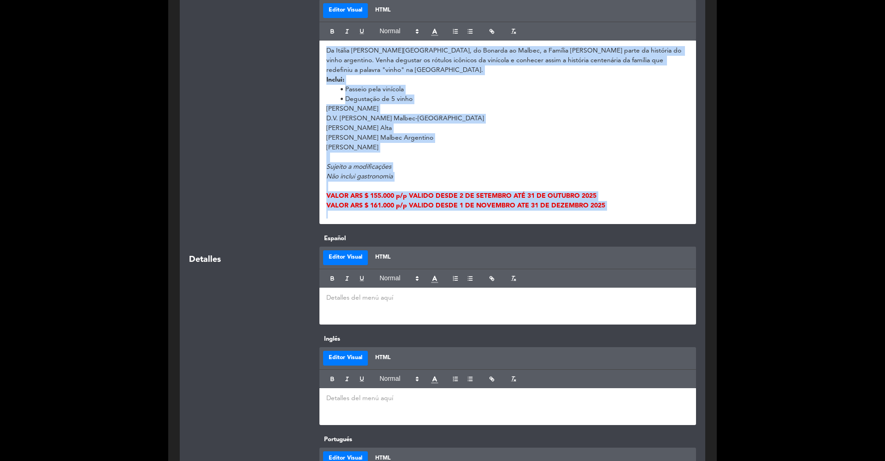
copy div "Da Itália [PERSON_NAME][GEOGRAPHIC_DATA], do Bonarda ao Malbec, a Família [PERS…"
click at [256, 86] on div at bounding box center [247, 105] width 130 height 237
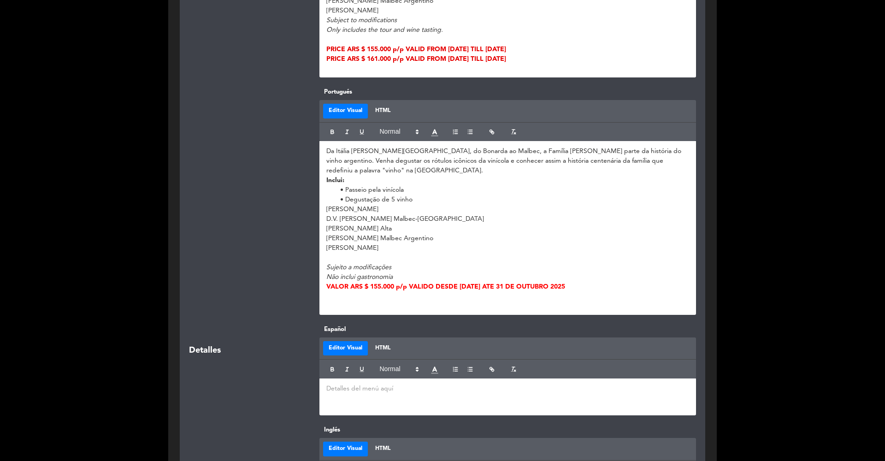
scroll to position [2750, 0]
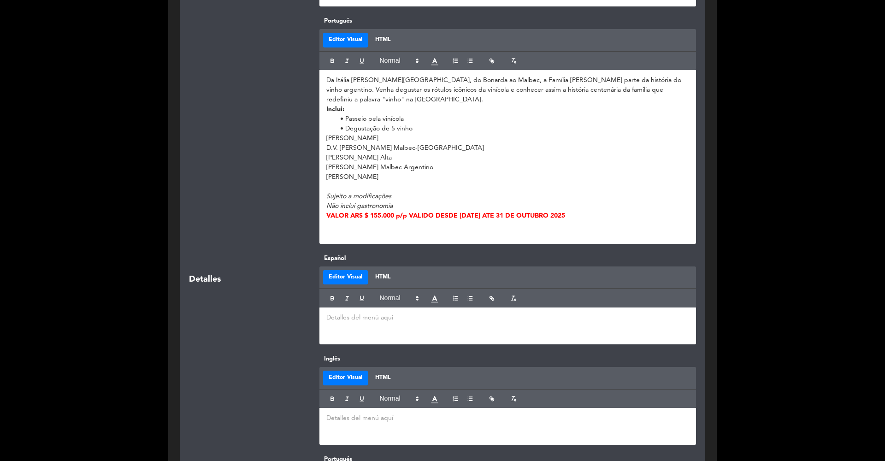
click at [365, 221] on p at bounding box center [507, 226] width 363 height 10
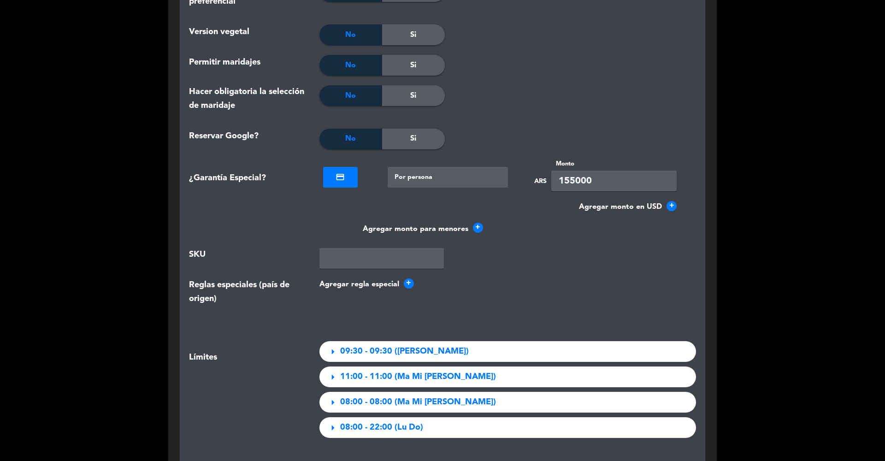
scroll to position [3509, 0]
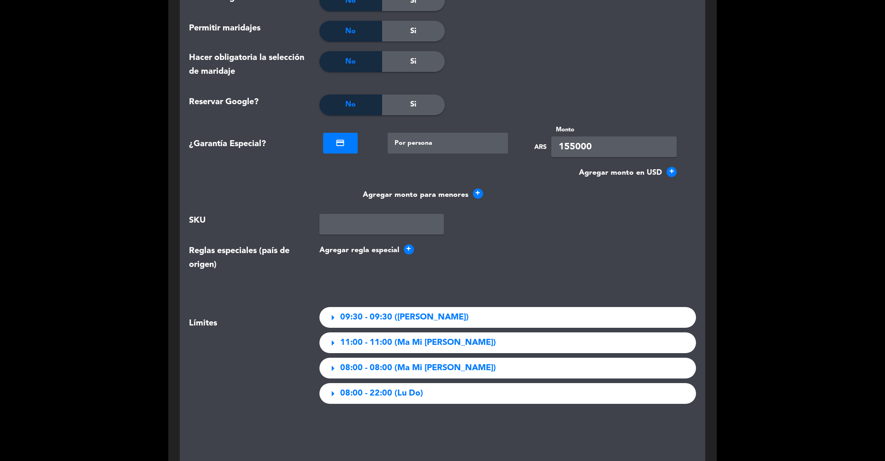
click at [571, 136] on input "155000" at bounding box center [613, 146] width 125 height 21
type input "161000"
click at [511, 51] on div at bounding box center [508, 68] width 126 height 34
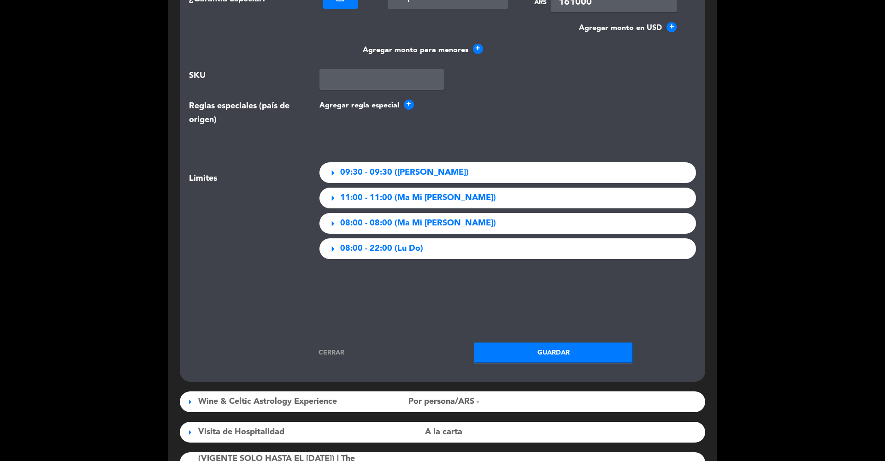
scroll to position [3679, 0]
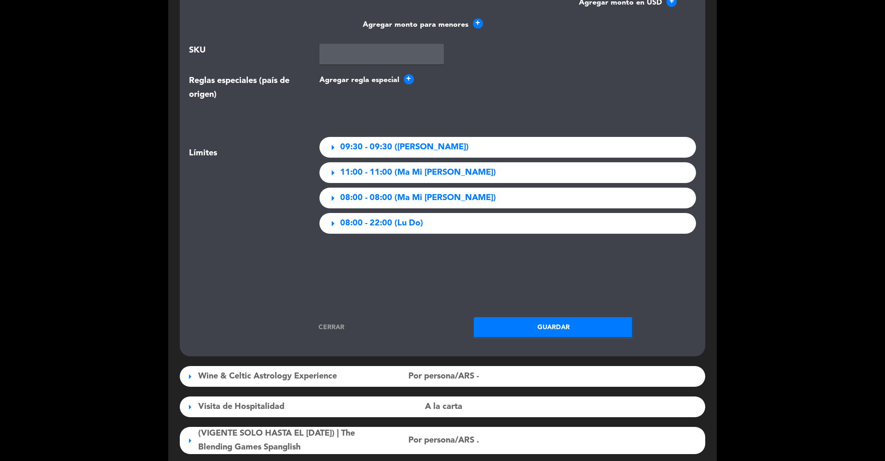
click at [516, 317] on button "Guardar" at bounding box center [553, 327] width 159 height 21
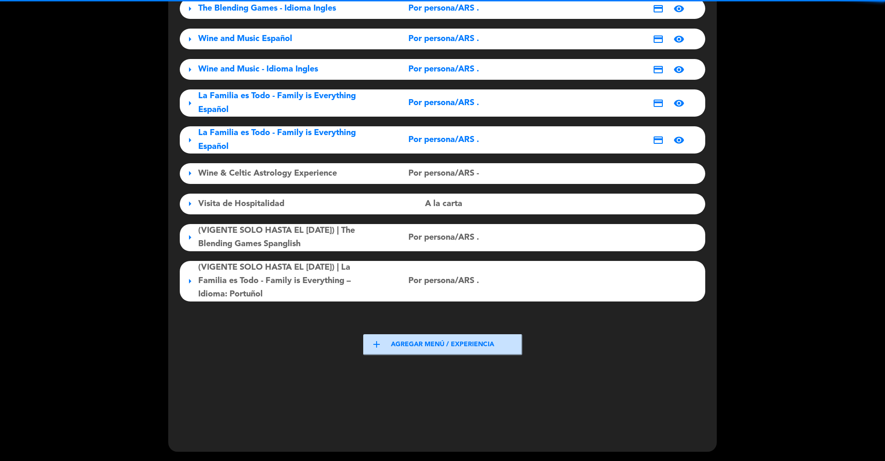
scroll to position [133, 0]
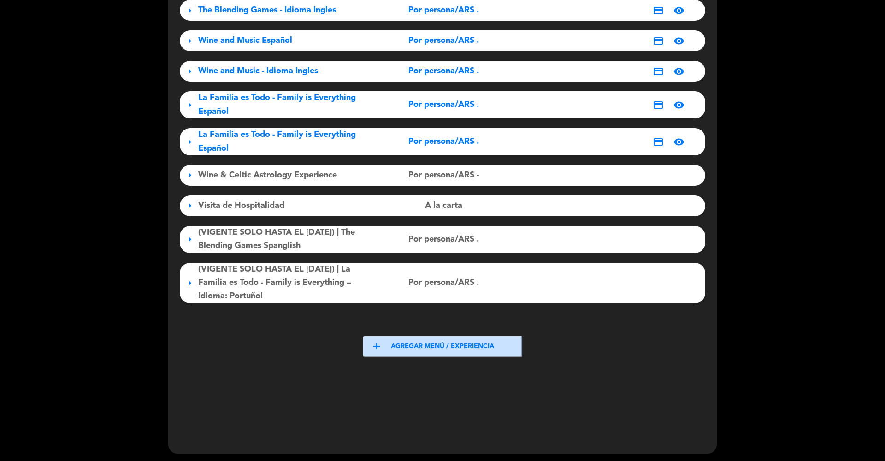
click at [276, 119] on div "arrow_right The Blending Games - Idioma Español Por persona/ARS . credit_card v…" at bounding box center [442, 136] width 525 height 333
click at [271, 110] on div "La Familia es Todo - Family is Everything Español" at bounding box center [280, 104] width 164 height 27
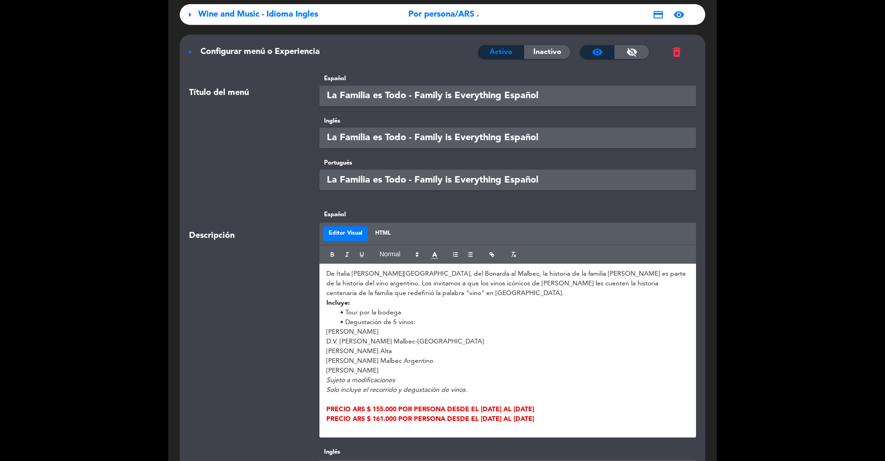
scroll to position [0, 0]
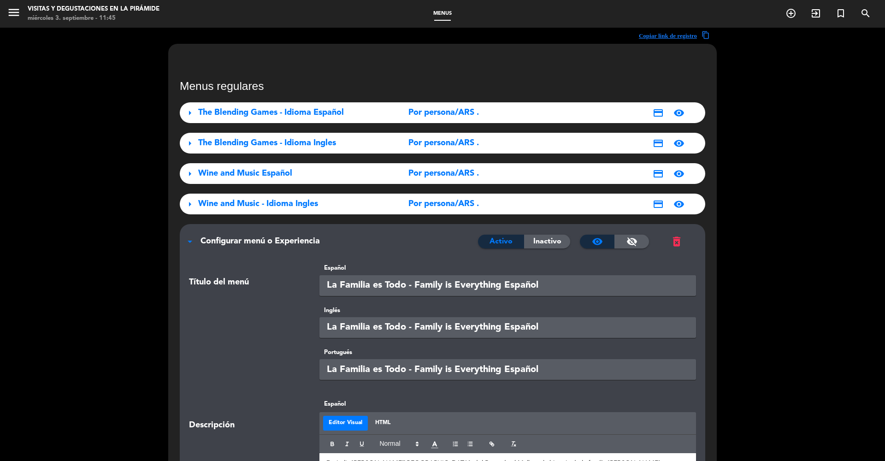
click at [251, 236] on div "Configurar menú o Experiencia" at bounding box center [338, 241] width 277 height 13
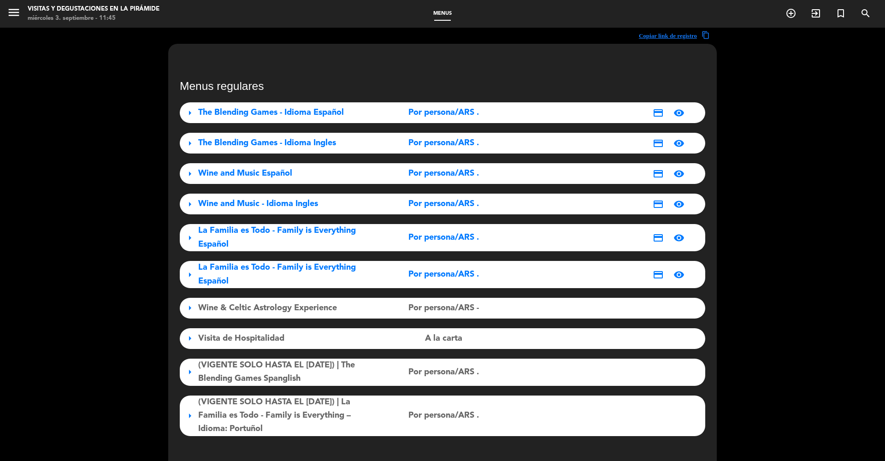
click at [248, 274] on div "La Familia es Todo - Family is Everything Español" at bounding box center [280, 274] width 164 height 27
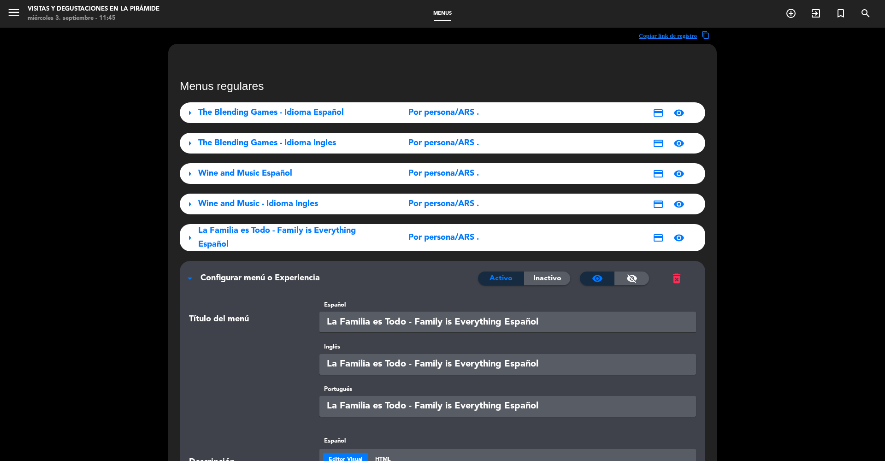
scroll to position [0, 0]
click at [245, 274] on span "Configurar menú o Experiencia" at bounding box center [259, 278] width 119 height 8
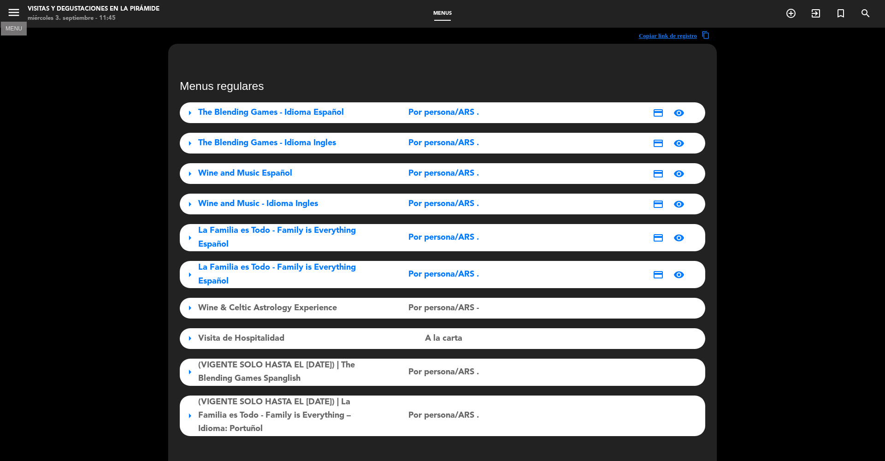
click at [10, 6] on icon "menu" at bounding box center [14, 13] width 14 height 14
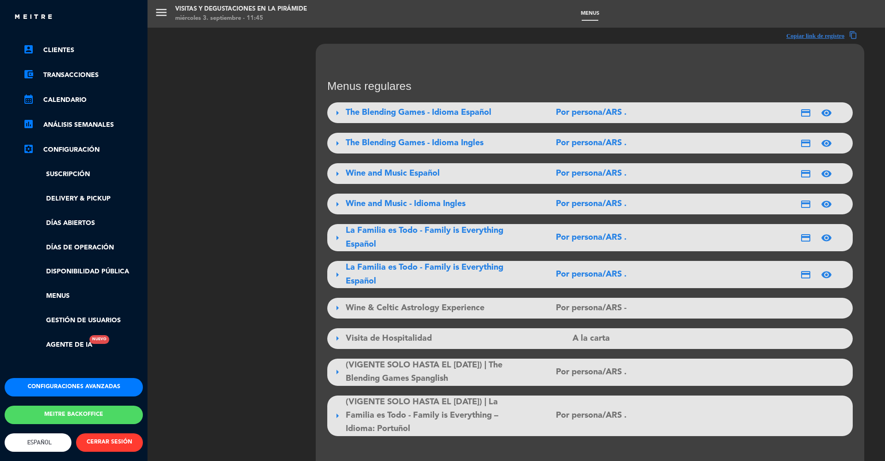
scroll to position [63, 0]
click at [70, 377] on div "Configuraciones avanzadas Meitre backoffice English Español Português Español E…" at bounding box center [74, 435] width 152 height 115
click at [67, 377] on button "Configuraciones avanzadas" at bounding box center [74, 387] width 138 height 18
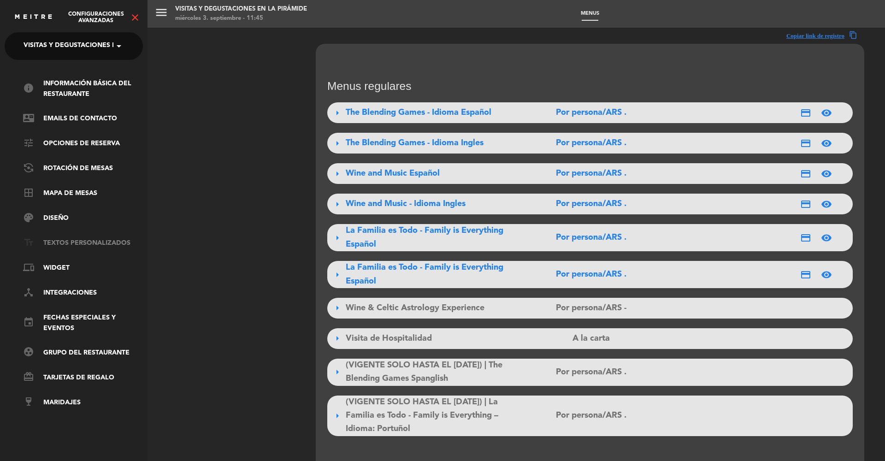
click at [66, 241] on link "text_fields Textos Personalizados" at bounding box center [83, 243] width 120 height 11
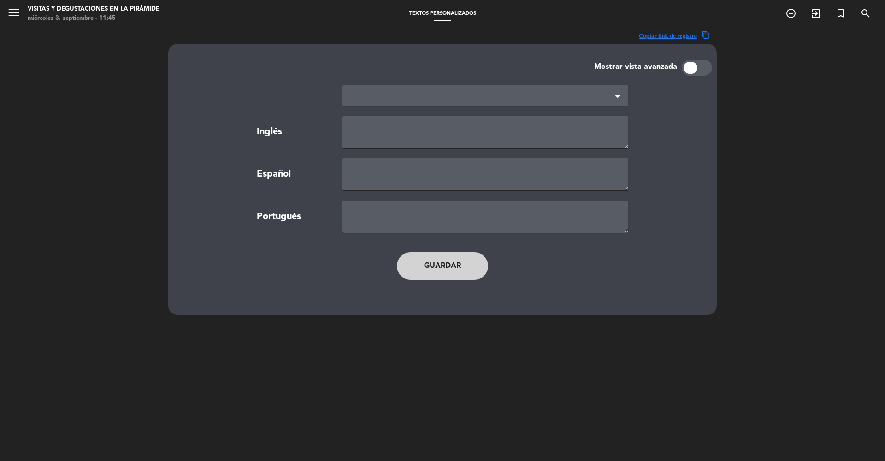
type textarea "TERMS AND CONDITIONS"
type textarea "TÉRMINOS Y CONDICIONES"
type textarea "TERMOS E CONDIÇÕES"
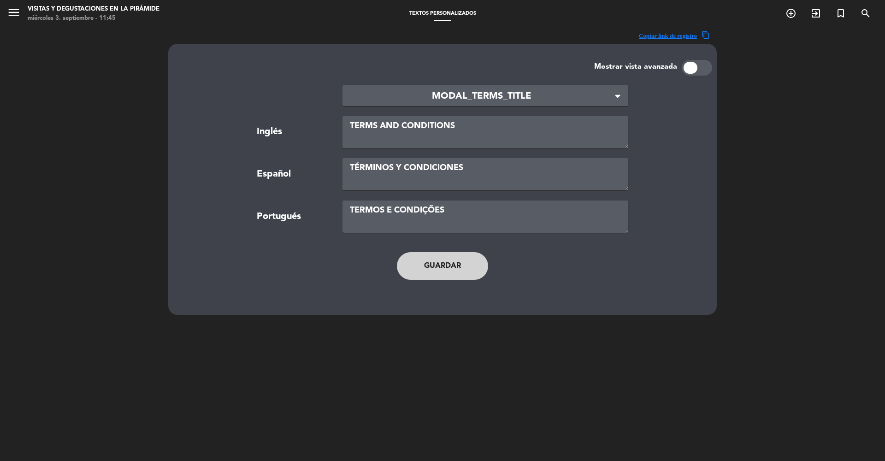
click at [382, 100] on span "MODAL_TERMS_TITLE" at bounding box center [482, 96] width 264 height 15
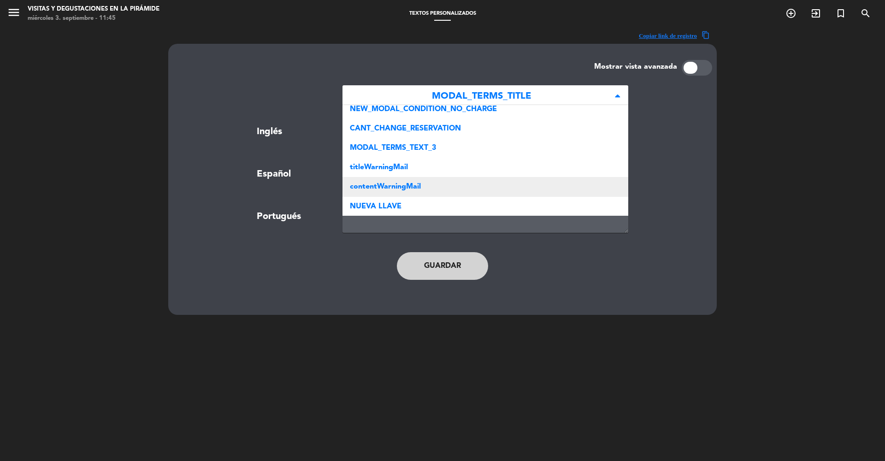
scroll to position [722, 0]
click at [381, 181] on div "contentWarningMail" at bounding box center [485, 187] width 286 height 19
type textarea "<p style="font-weight: 400;">We ask that you arrive 15 minutes before the start…"
type textarea "<p style="font-weight: 400;">Le solicitamos arribar 15 minutos antes del horari…"
type textarea "<p style="font-weight: 400;">Pedimos que voc&ecirc; chegue 15 minutos antes do …"
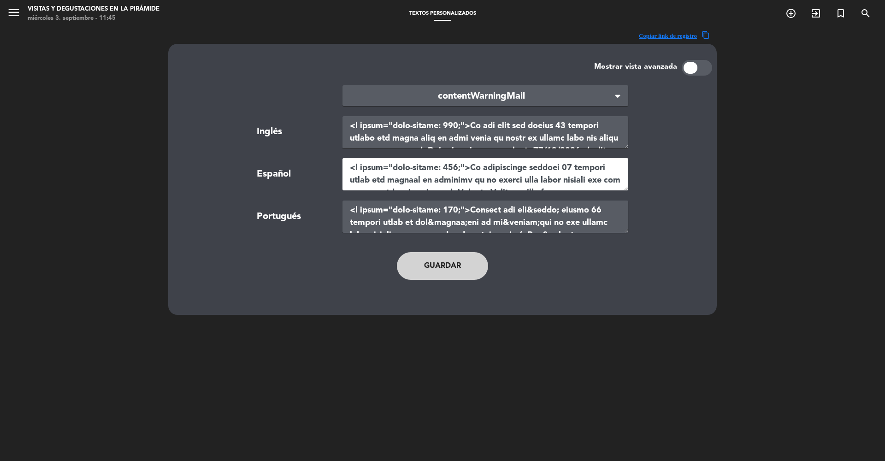
click at [413, 177] on textarea at bounding box center [485, 174] width 286 height 32
click at [396, 170] on textarea at bounding box center [485, 174] width 286 height 32
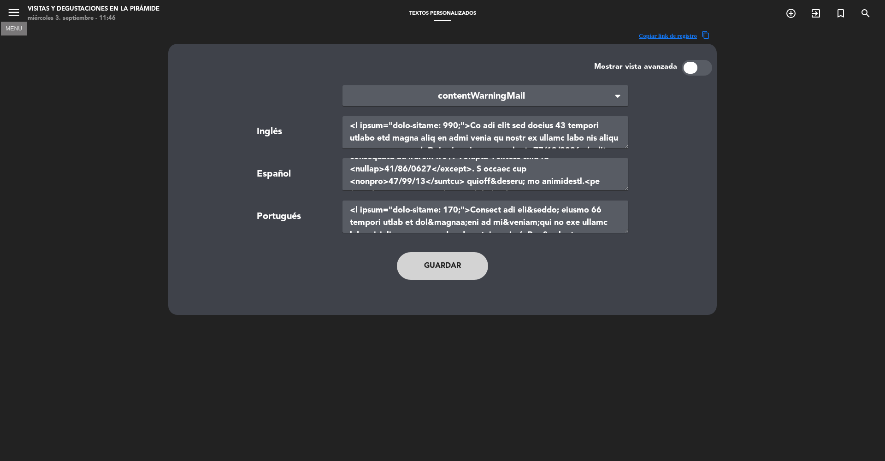
click at [20, 12] on icon "menu" at bounding box center [14, 13] width 14 height 14
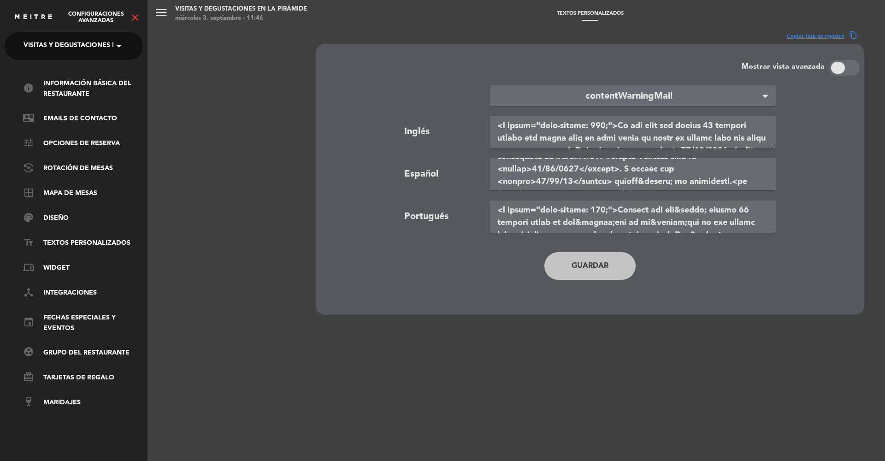
click at [69, 151] on ul "info Información básica del restaurante contact_mail Emails de Contacto tune Op…" at bounding box center [74, 243] width 138 height 330
click at [68, 147] on link "tune Opciones de reserva" at bounding box center [83, 143] width 120 height 11
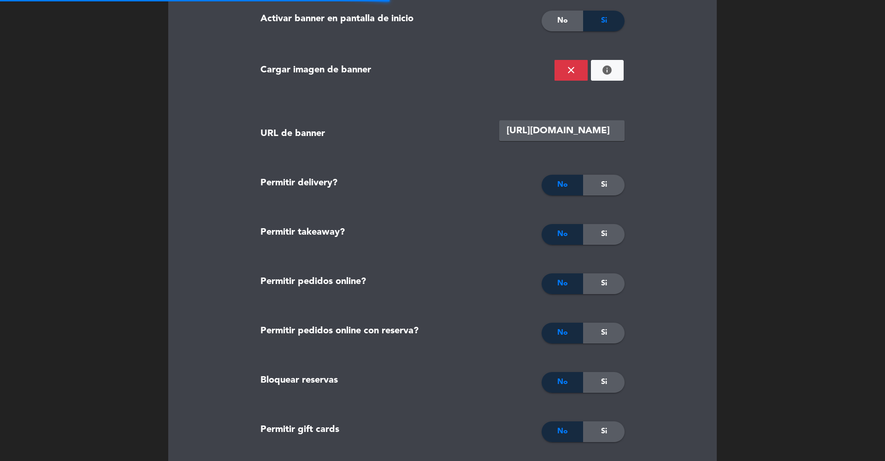
scroll to position [1080, 0]
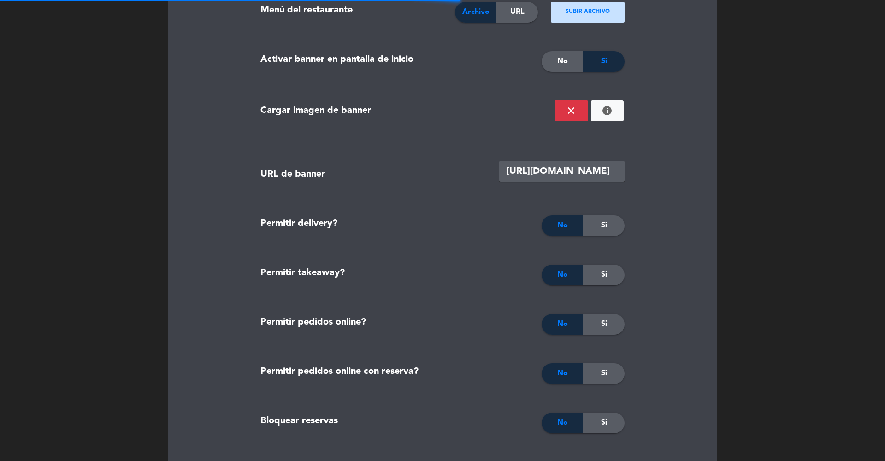
click at [558, 171] on input "[URL][DOMAIN_NAME]" at bounding box center [561, 171] width 125 height 21
type textarea "<p>1- No aceptamos mascotas</p> <p>2- MEDIDAS DE PREVENCI&Oacute;N COVID-19 APL…"
type textarea "<l>0- Ip do sit ametco adip</e> <s>8- DOEIU-80 TEMPORINCI UTLABORE ETDOLOREMA A…"
type textarea "<l>8- Ips dolorsita consect ad elitseddo</e> <t>8- INCIDID UT LABOREETD MA ALIQ…"
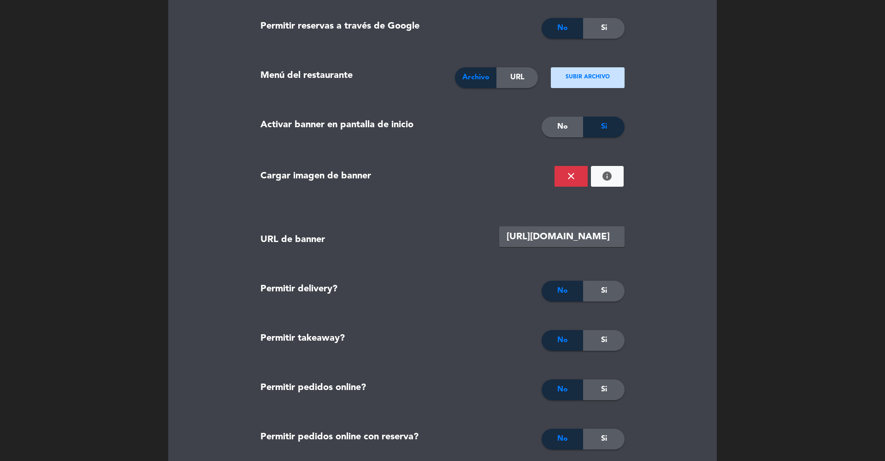
click at [541, 84] on div "Archivo URL" at bounding box center [499, 77] width 89 height 21
click at [528, 81] on div "URL" at bounding box center [516, 77] width 41 height 21
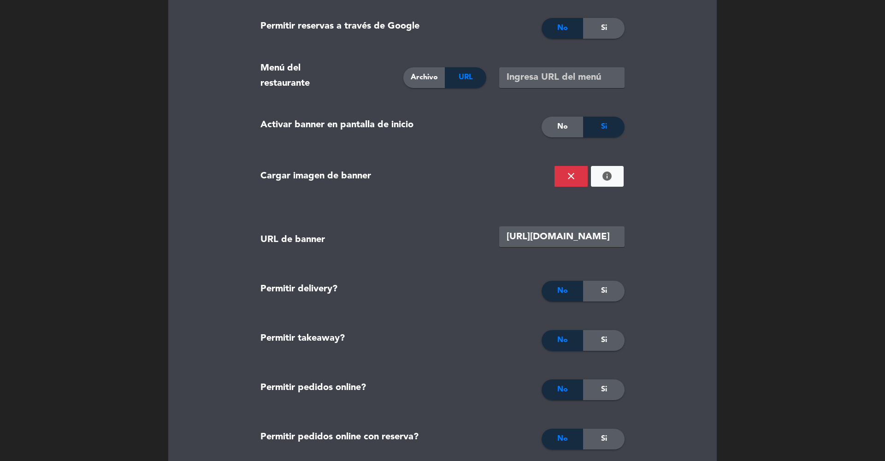
click at [573, 80] on input "text" at bounding box center [561, 77] width 125 height 21
paste input "[URL][DOMAIN_NAME]"
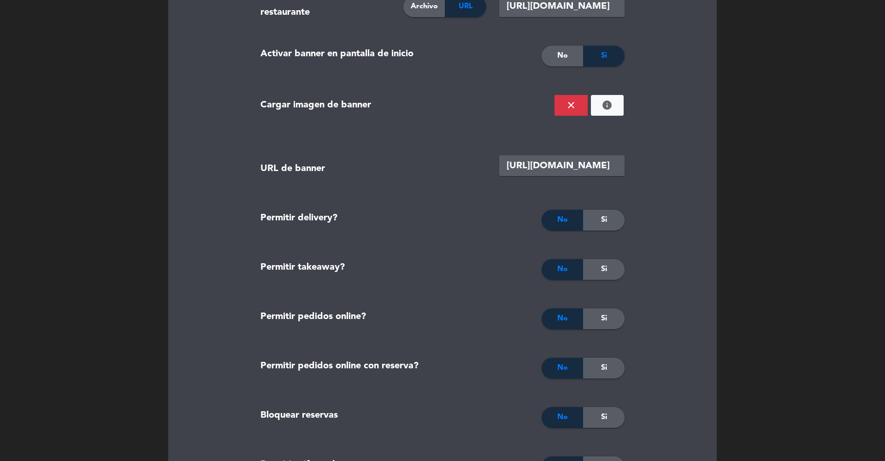
scroll to position [1078, 0]
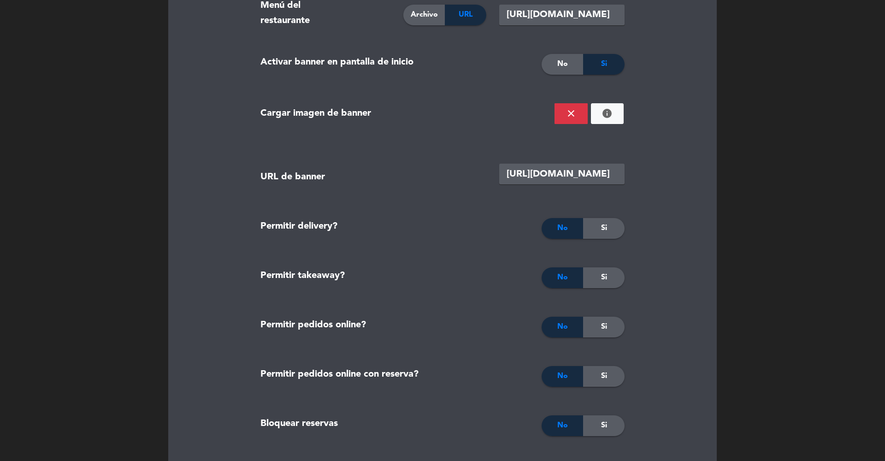
type input "[URL][DOMAIN_NAME]"
click at [559, 61] on span "No" at bounding box center [562, 64] width 11 height 12
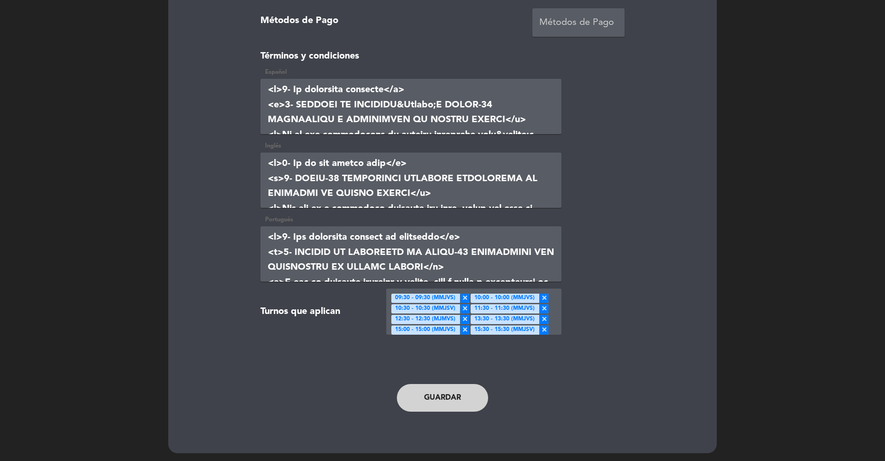
click at [433, 377] on button "Guardar" at bounding box center [442, 398] width 91 height 28
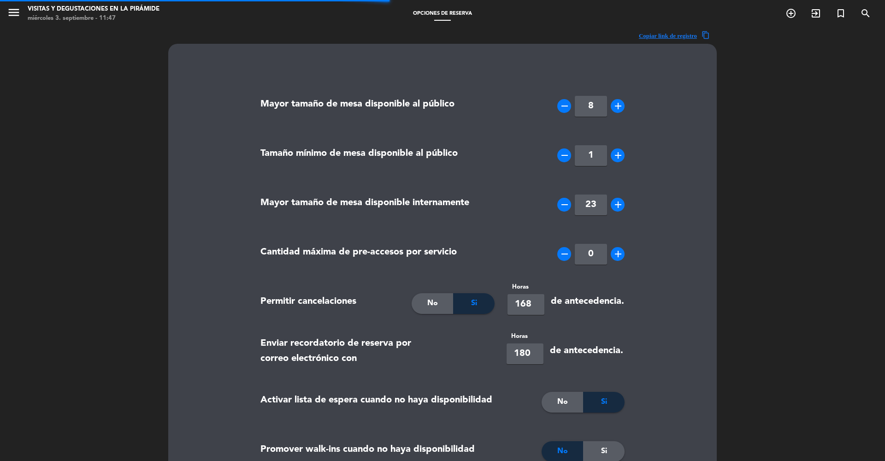
scroll to position [0, 0]
click at [13, 15] on icon "menu" at bounding box center [14, 13] width 14 height 14
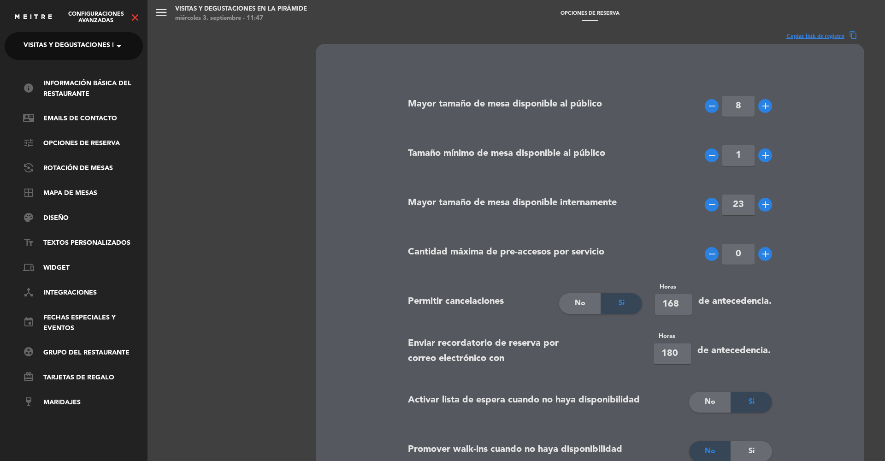
click at [50, 44] on span "Visitas y degustaciones en La Pirámide" at bounding box center [94, 45] width 141 height 19
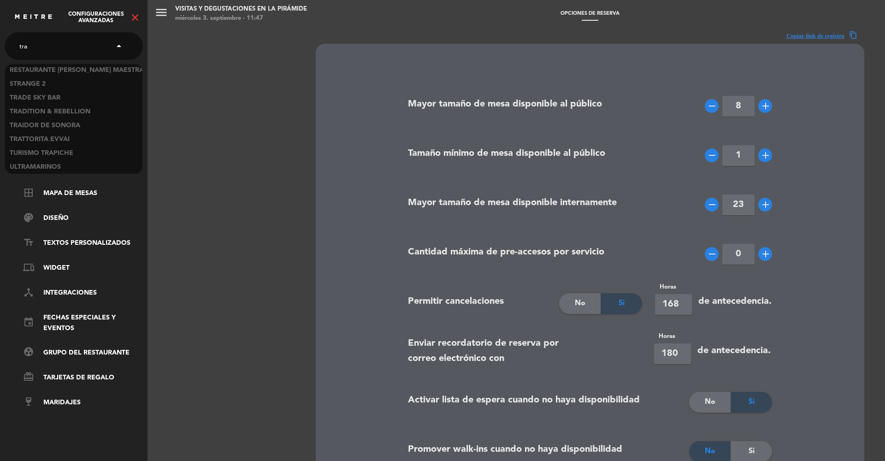
scroll to position [208, 0]
type input "trap"
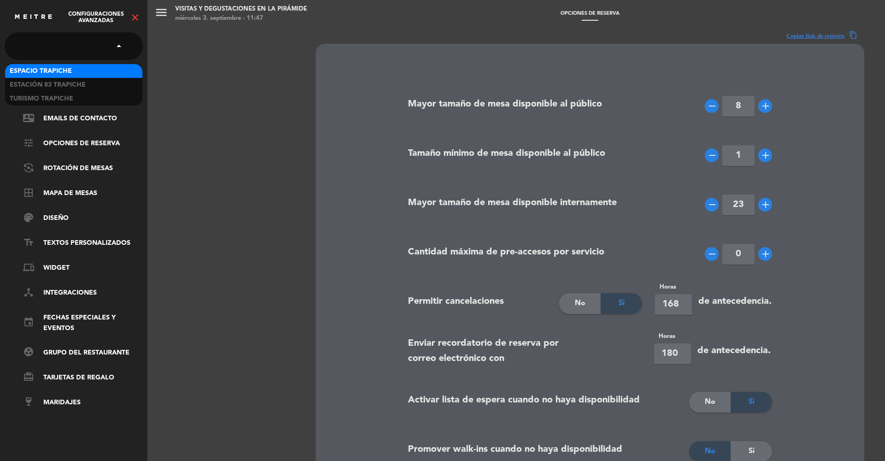
click at [472, 159] on div "menu Visitas y degustaciones en La Pirámide [DATE] 3. septiembre - 11:47 Opcion…" at bounding box center [589, 230] width 885 height 461
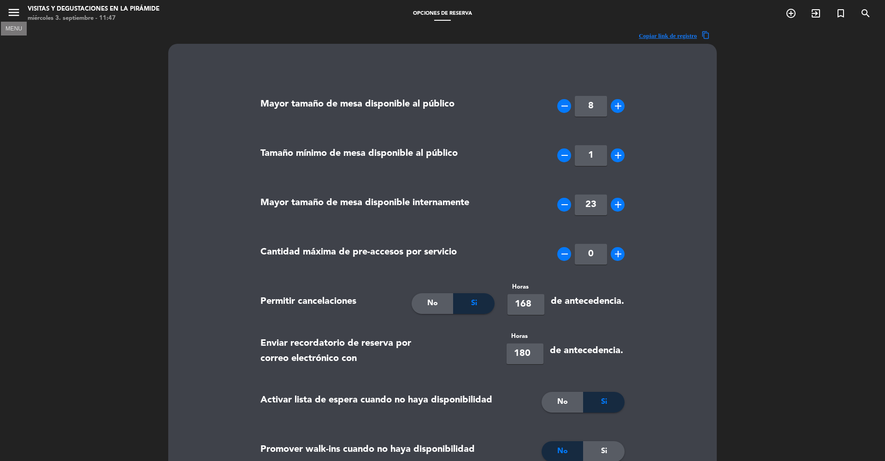
click at [17, 12] on icon "menu" at bounding box center [14, 13] width 14 height 14
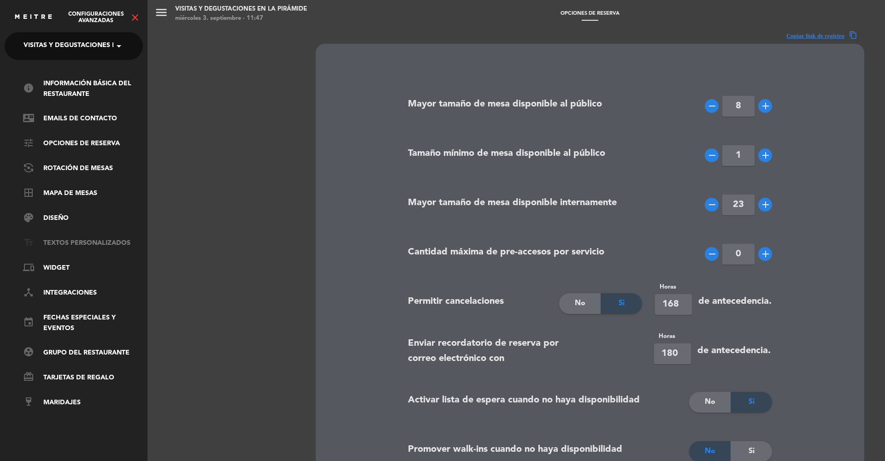
click at [62, 241] on link "text_fields Textos Personalizados" at bounding box center [83, 243] width 120 height 11
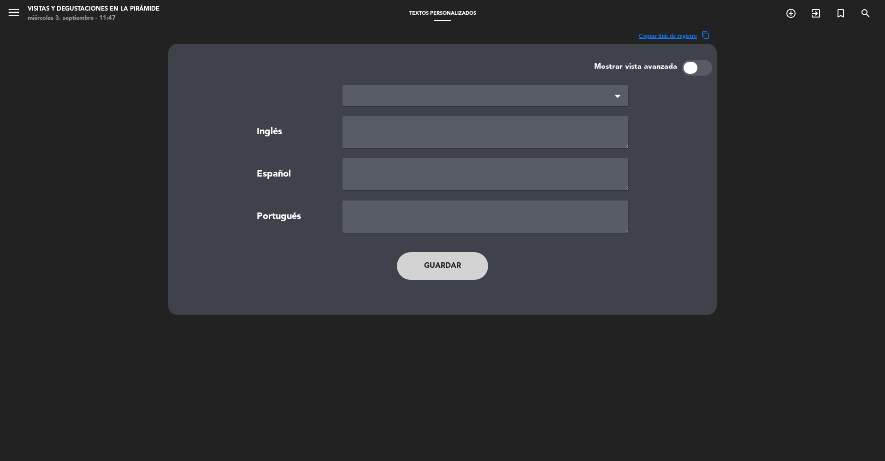
type textarea "TERMS AND CONDITIONS"
type textarea "TÉRMINOS Y CONDICIONES"
type textarea "TERMOS E CONDIÇÕES"
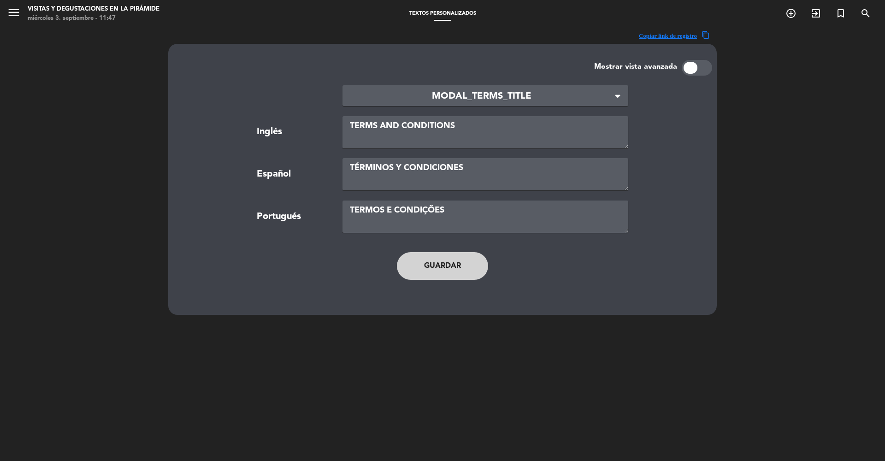
click at [368, 97] on span "MODAL_TERMS_TITLE" at bounding box center [482, 96] width 264 height 15
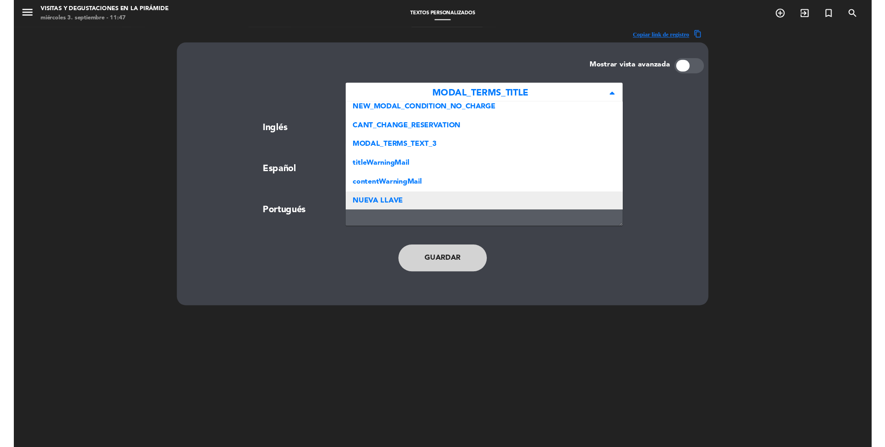
scroll to position [722, 0]
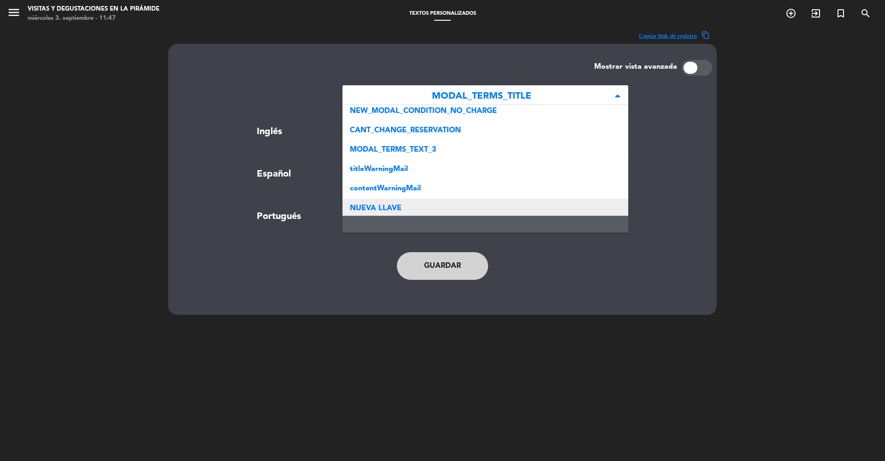
click at [374, 207] on span "NUEVA LLAVE" at bounding box center [376, 208] width 52 height 7
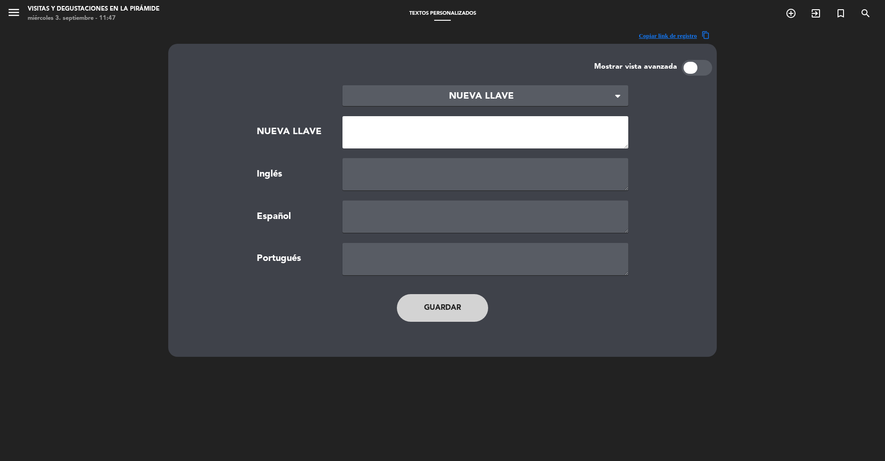
click at [378, 135] on textarea at bounding box center [485, 132] width 286 height 32
type textarea "NEW_HOME_VIEW_MENU"
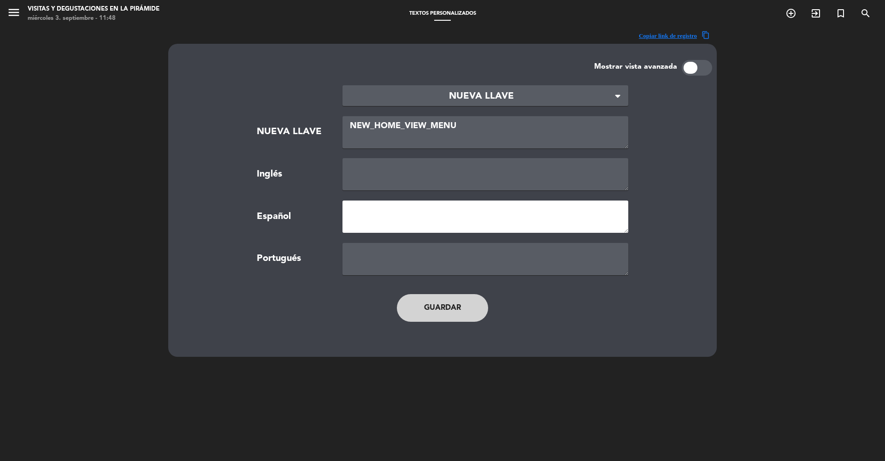
click at [369, 217] on textarea at bounding box center [485, 216] width 286 height 32
click at [474, 215] on textarea "Experiencias turisticas" at bounding box center [485, 216] width 286 height 32
click at [415, 212] on textarea "Experiencias turisticas" at bounding box center [485, 216] width 286 height 32
type textarea "Experiencias turísticas"
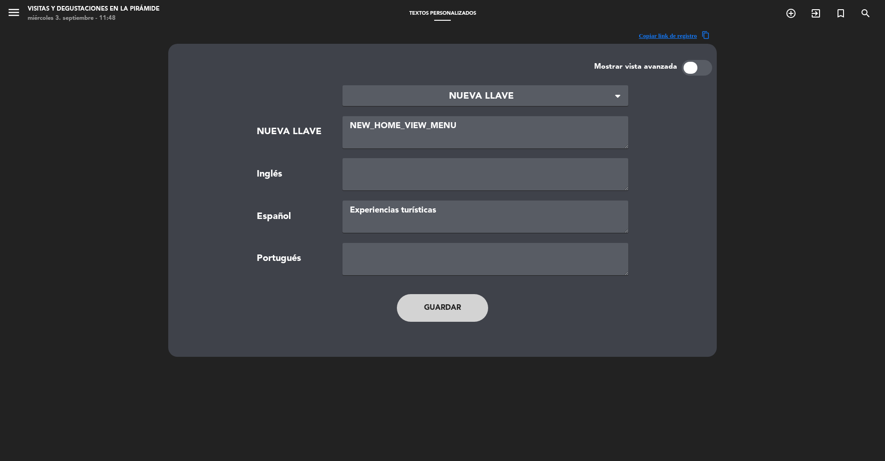
click at [663, 173] on div "Inglés" at bounding box center [442, 174] width 513 height 32
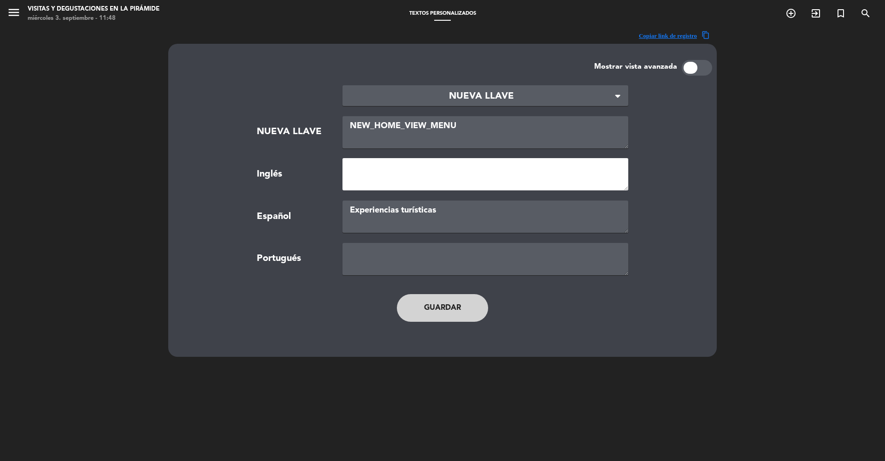
click at [363, 181] on textarea at bounding box center [485, 174] width 286 height 32
paste textarea "tourist experiences"
click at [353, 167] on textarea "tourist experiences" at bounding box center [485, 174] width 286 height 32
type textarea "Tourist experiences"
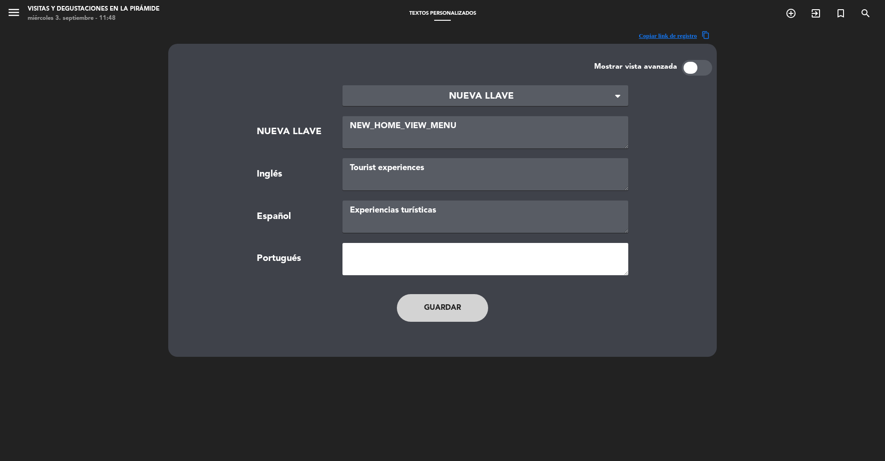
click at [353, 267] on textarea at bounding box center [485, 259] width 286 height 32
paste textarea "experiências turísticas"
click at [355, 251] on textarea "experiências turísticas" at bounding box center [485, 259] width 286 height 32
type textarea "Experiências turísticas"
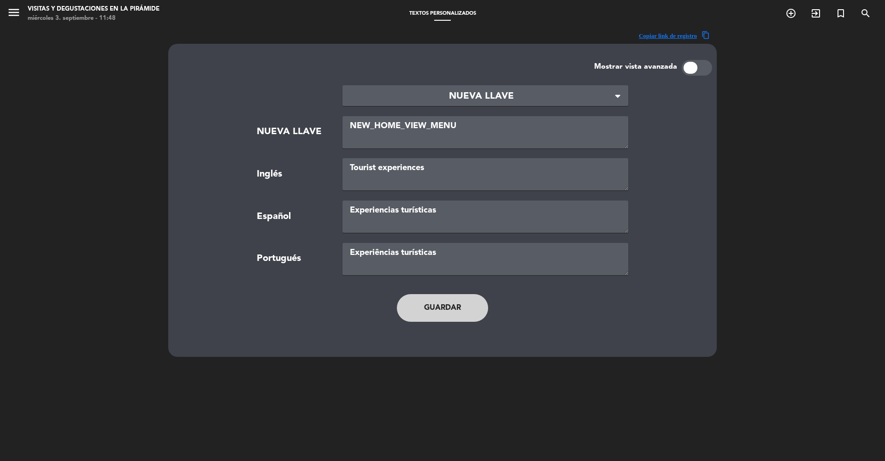
click at [447, 312] on button "Guardar" at bounding box center [442, 308] width 91 height 28
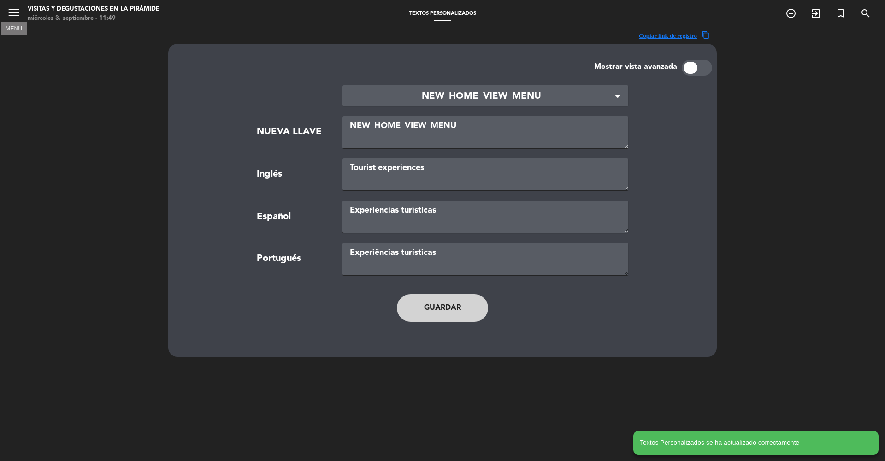
click at [11, 9] on icon "menu" at bounding box center [14, 13] width 14 height 14
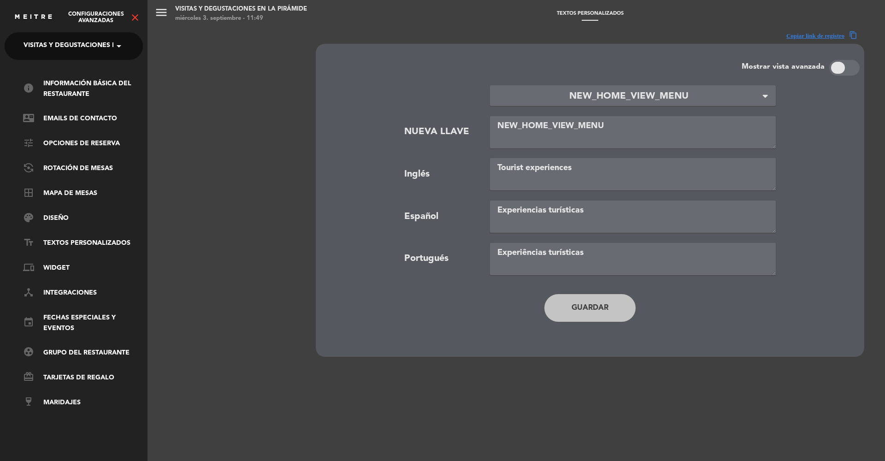
click at [134, 18] on icon "close" at bounding box center [135, 17] width 11 height 11
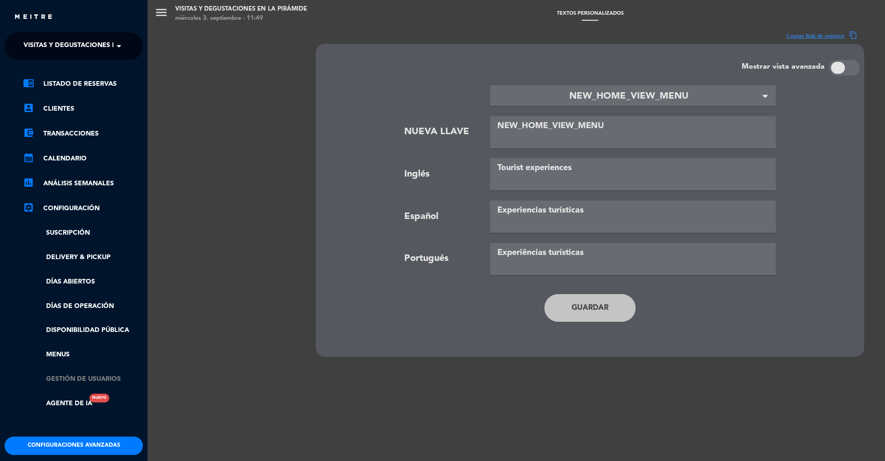
click at [66, 377] on link "Gestión de usuarios" at bounding box center [83, 379] width 120 height 11
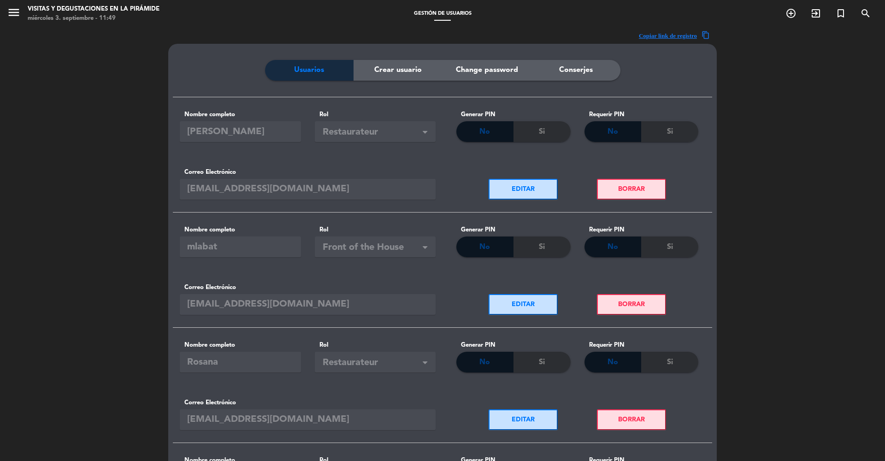
click at [584, 75] on span "Conserjes" at bounding box center [576, 70] width 34 height 12
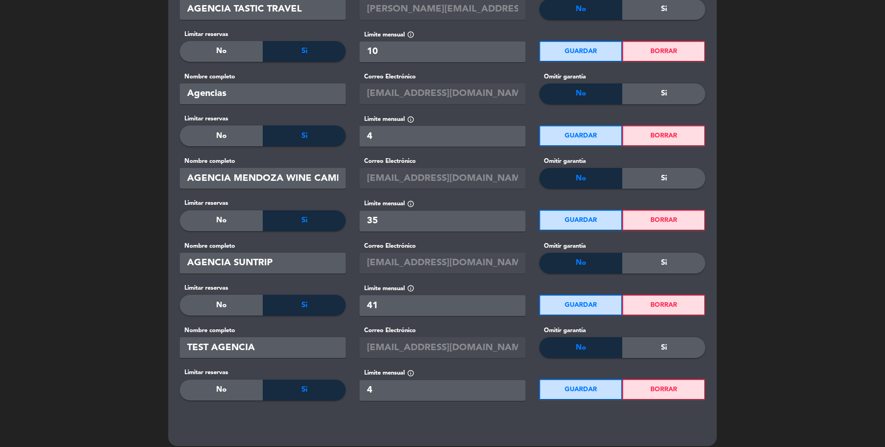
scroll to position [1979, 0]
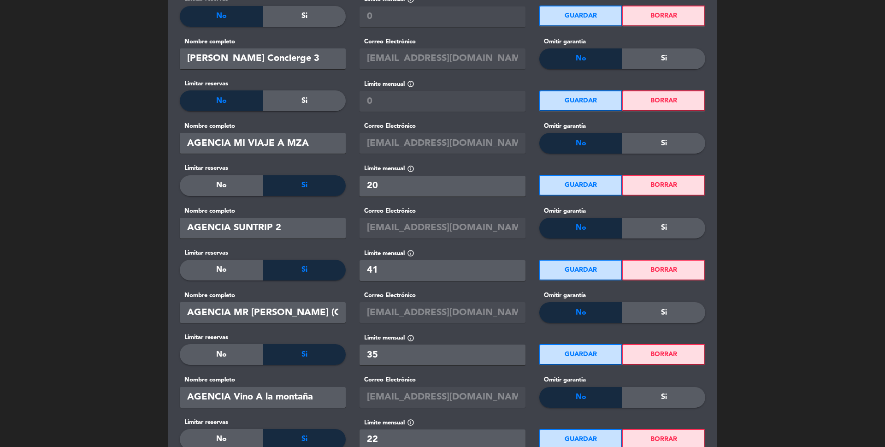
click at [663, 265] on button "BORRAR" at bounding box center [663, 269] width 83 height 21
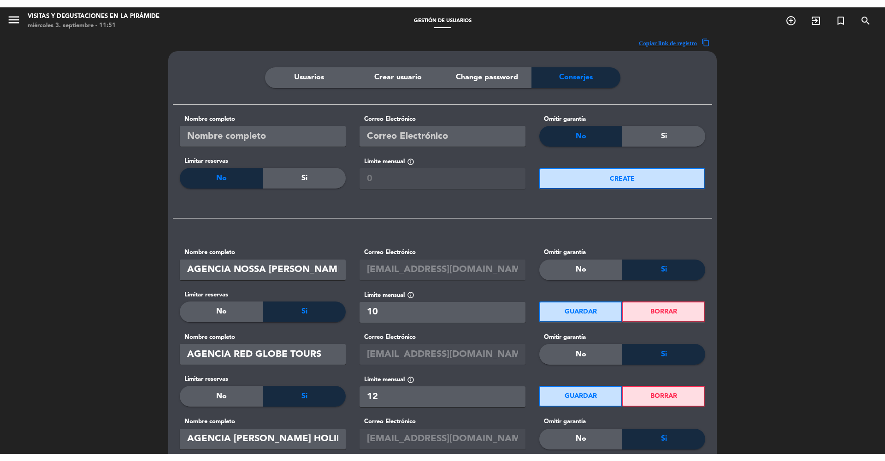
scroll to position [0, 0]
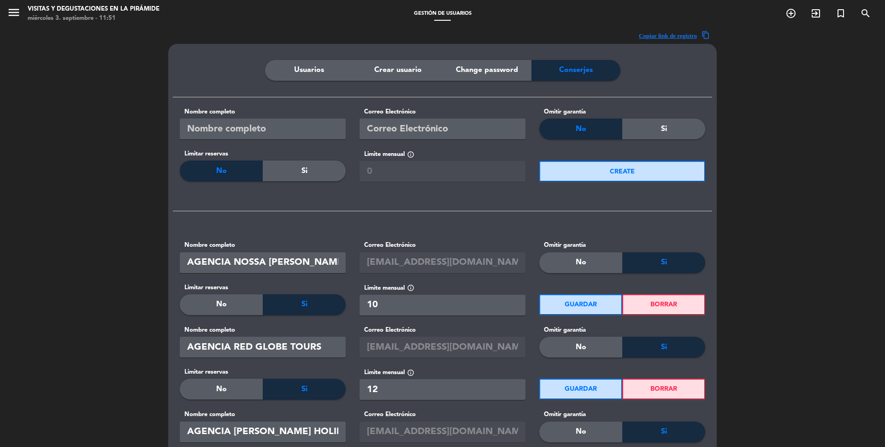
click at [295, 132] on input "text" at bounding box center [263, 128] width 166 height 21
paste input "[EMAIL_ADDRESS][DOMAIN_NAME]"
type input "[EMAIL_ADDRESS][DOMAIN_NAME]"
click at [421, 128] on input "text" at bounding box center [443, 128] width 166 height 21
click at [324, 130] on input "[EMAIL_ADDRESS][DOMAIN_NAME]" at bounding box center [263, 128] width 166 height 21
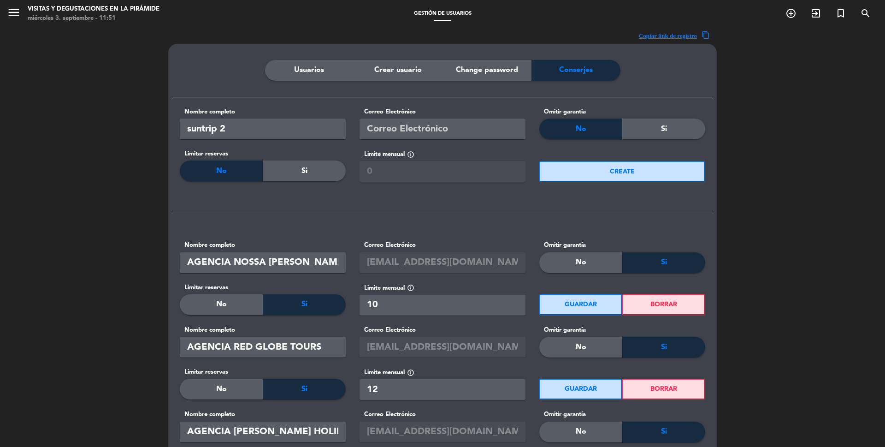
type input "suntrip 2"
type input "SUNTRIP 2"
click at [426, 128] on input "text" at bounding box center [443, 128] width 166 height 21
paste input "[EMAIL_ADDRESS][DOMAIN_NAME]"
type input "[EMAIL_ADDRESS][DOMAIN_NAME]"
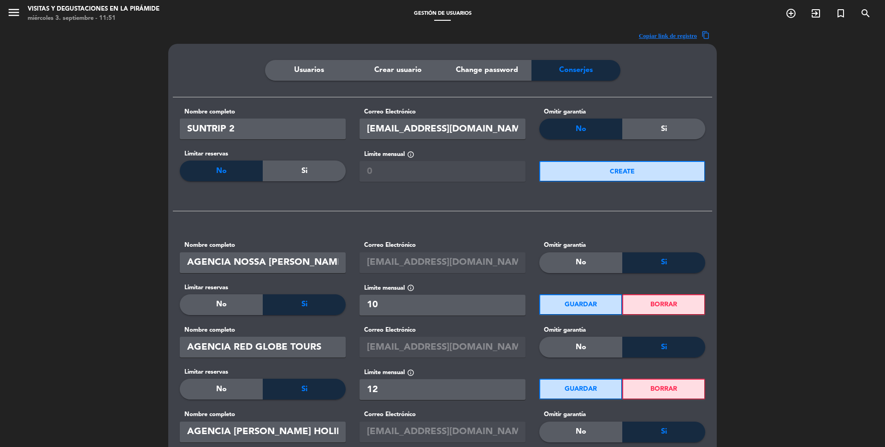
click at [310, 171] on div "Si" at bounding box center [304, 170] width 83 height 21
type input "0"
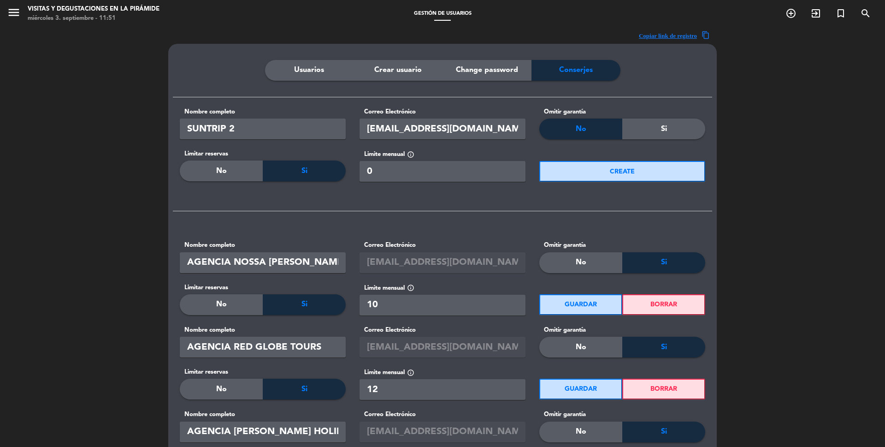
click at [389, 173] on input "0" at bounding box center [443, 171] width 166 height 21
type input "41"
click at [609, 169] on button "CREATE" at bounding box center [622, 171] width 166 height 21
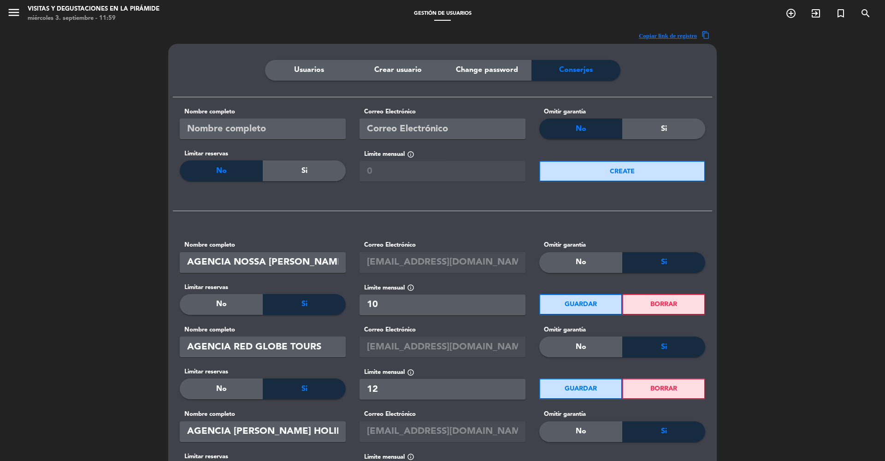
click at [571, 12] on div "Gestión de usuarios" at bounding box center [442, 14] width 442 height 8
